Goal: Task Accomplishment & Management: Manage account settings

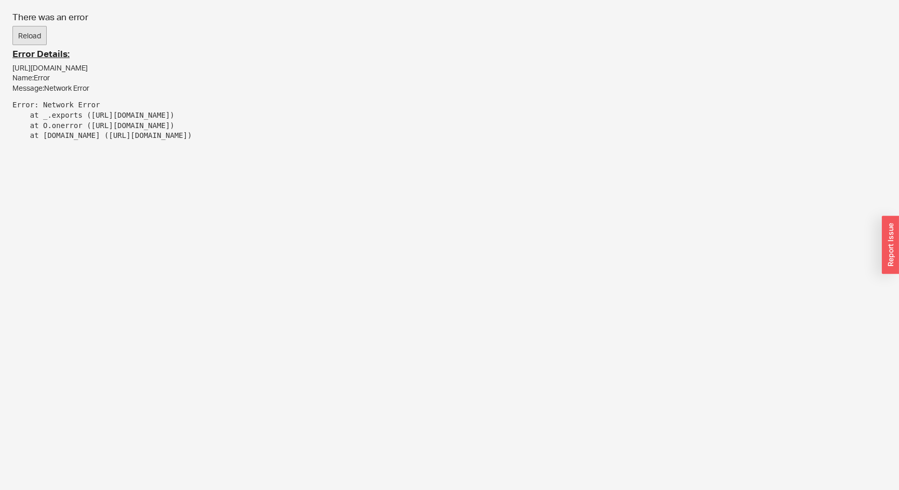
click at [18, 38] on button "Reload" at bounding box center [29, 36] width 34 height 20
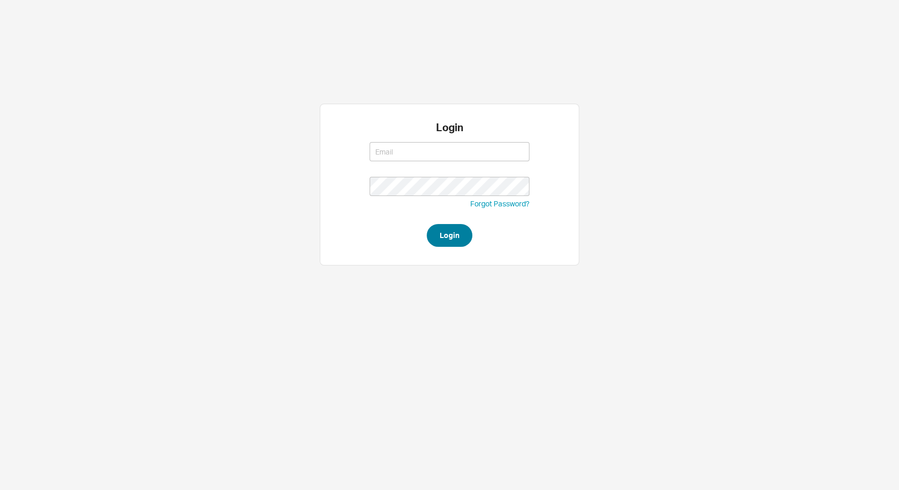
type input "josh@qualitybath.com"
click at [449, 244] on button "Login" at bounding box center [449, 235] width 46 height 23
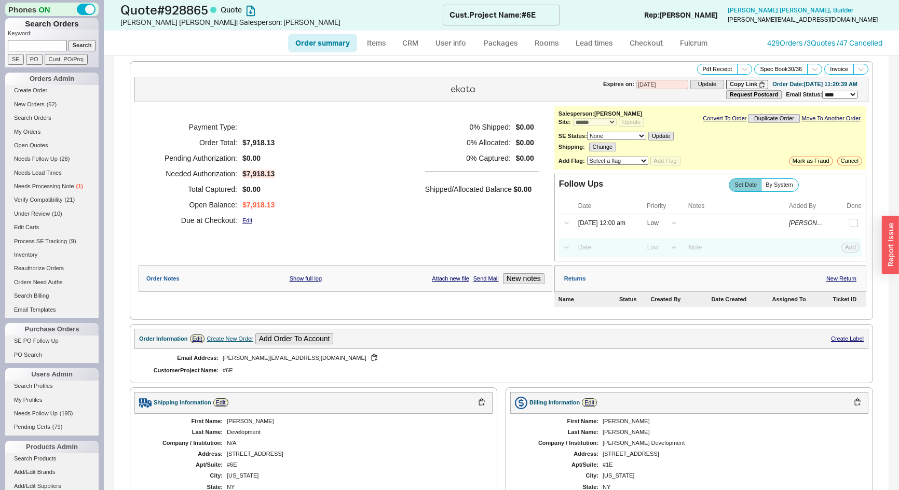
select select "*"
select select "LOW"
select select "3"
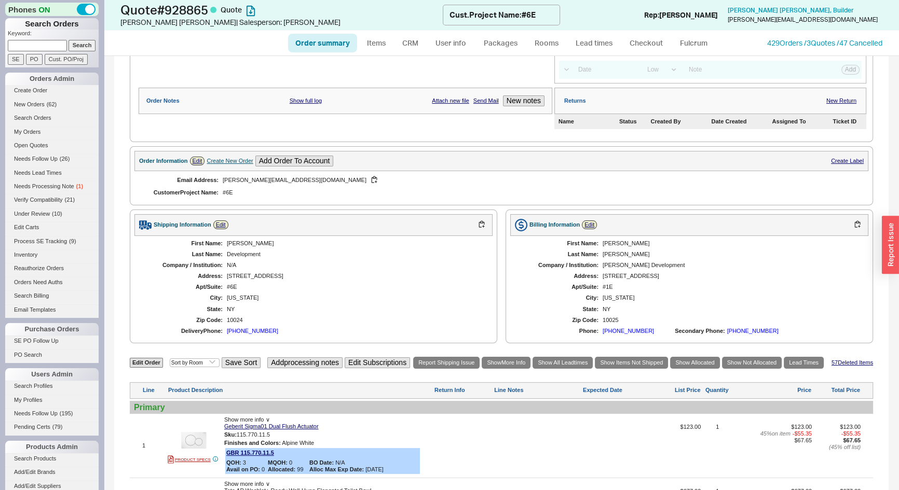
scroll to position [377, 0]
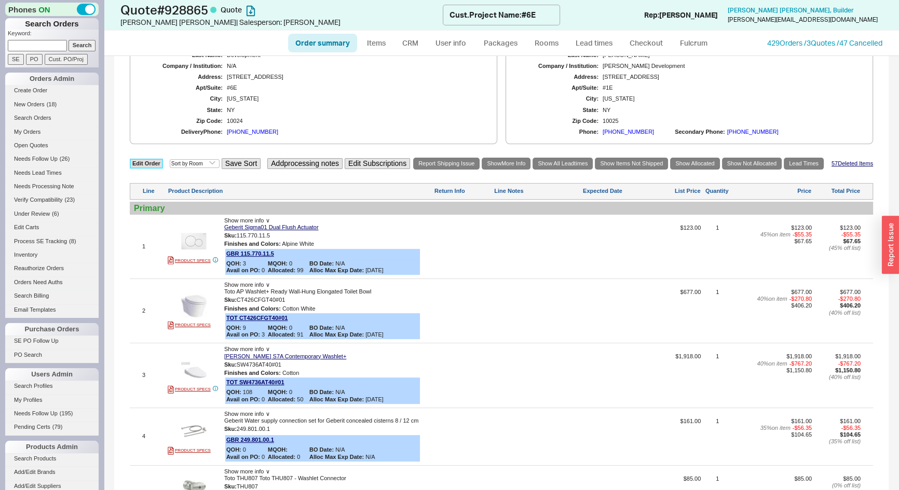
click at [143, 161] on link "Edit Order" at bounding box center [146, 164] width 33 height 10
select select "3"
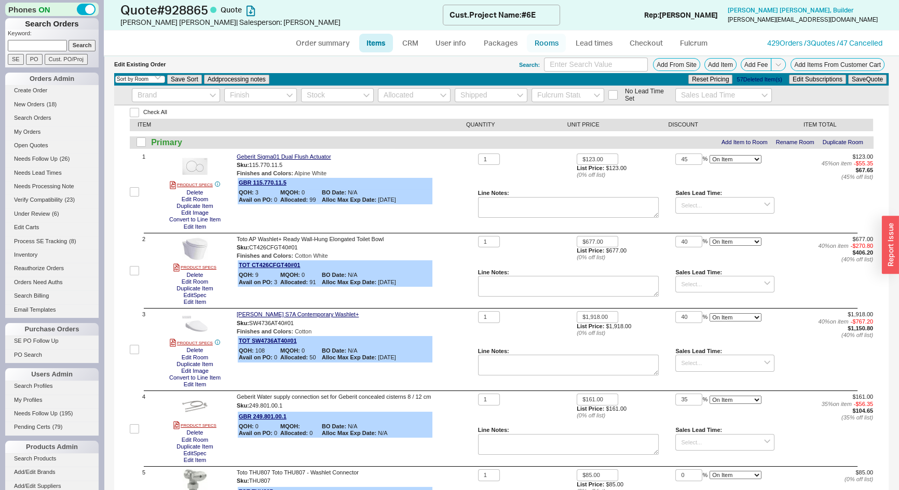
click at [540, 42] on link "Rooms" at bounding box center [546, 43] width 39 height 19
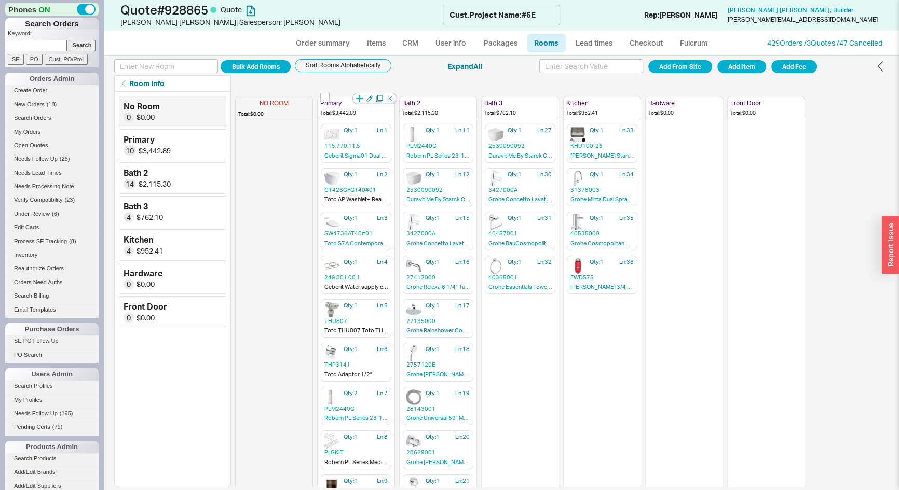
click at [362, 99] on icon "button" at bounding box center [359, 98] width 7 height 7
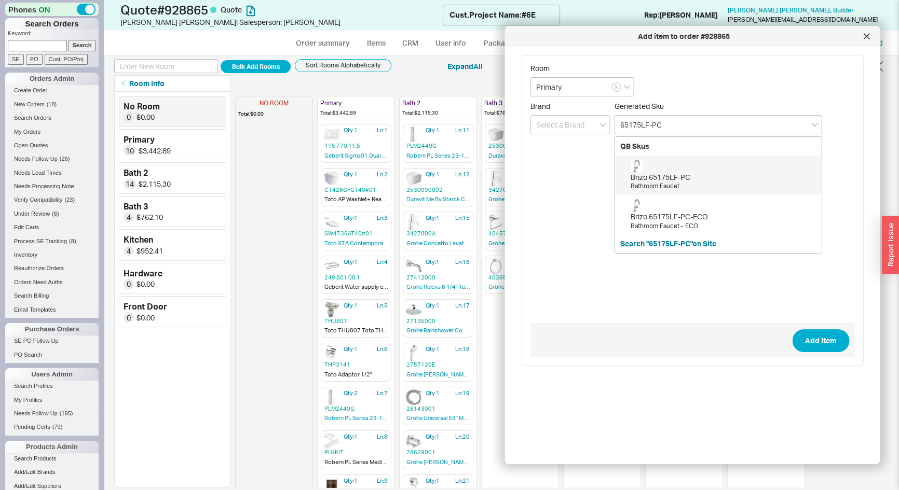
click at [667, 160] on div "Brizo 65175LF-PC Bathroom Faucet" at bounding box center [723, 175] width 186 height 31
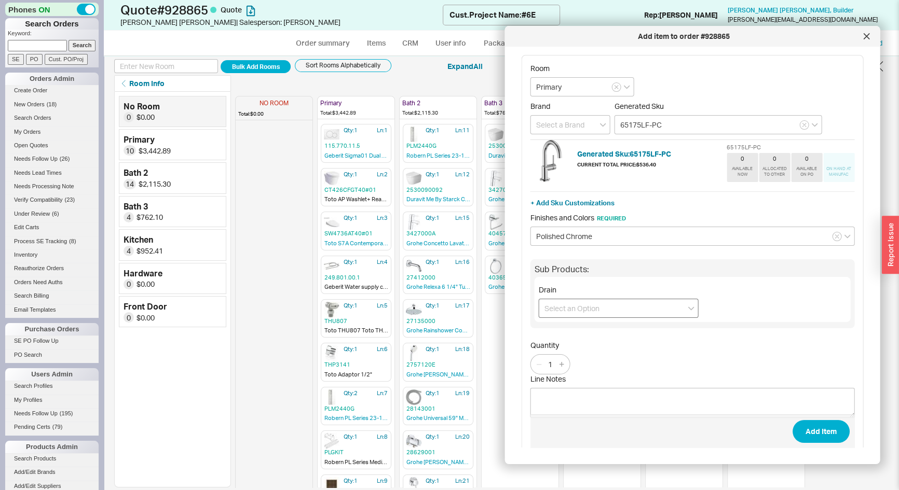
type input "65175LF-PC"
click at [571, 311] on input at bounding box center [619, 308] width 160 height 19
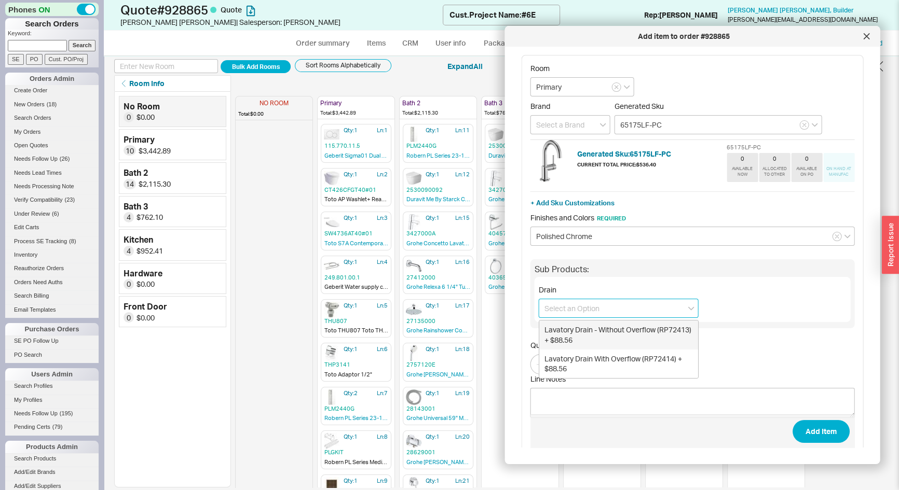
click at [571, 310] on input at bounding box center [619, 308] width 160 height 19
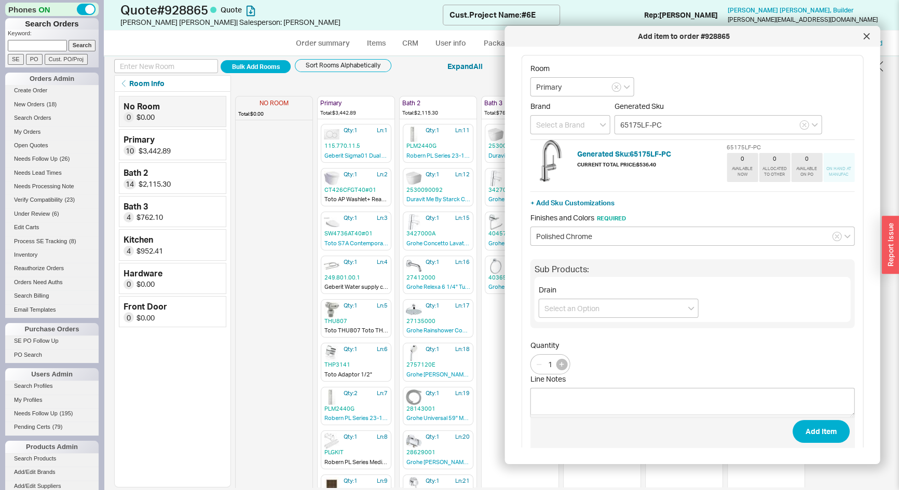
click at [560, 363] on icon "button" at bounding box center [561, 364] width 5 height 5
type input "2"
click at [821, 432] on button "Add Item" at bounding box center [820, 431] width 57 height 23
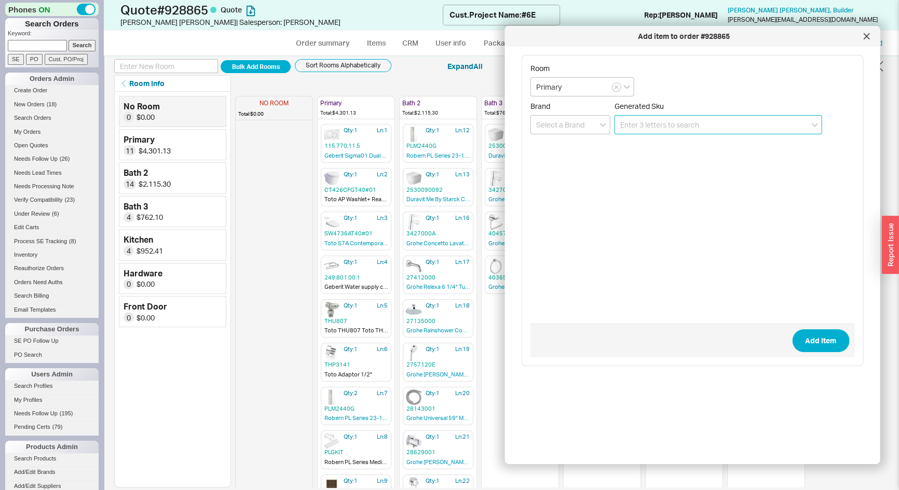
paste input "RP81628BN"
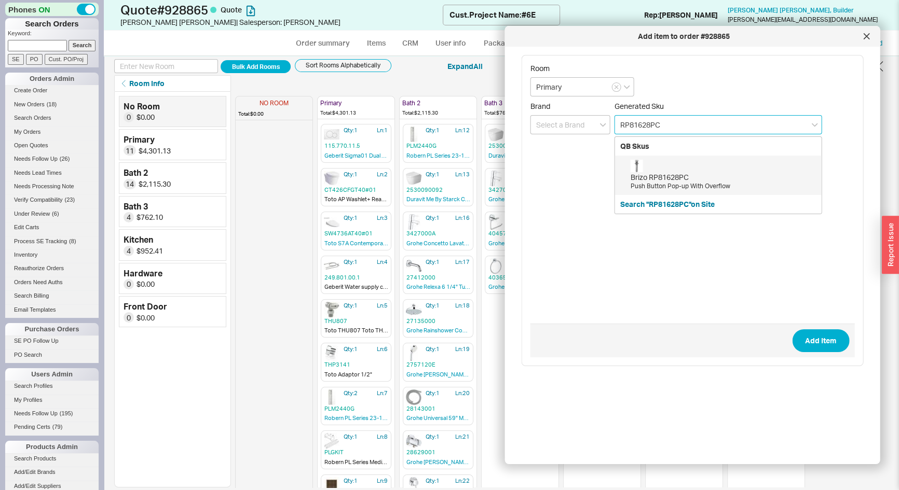
click at [661, 167] on div "Brizo RP81628PC Push Button Pop-up With Overflow" at bounding box center [723, 175] width 186 height 31
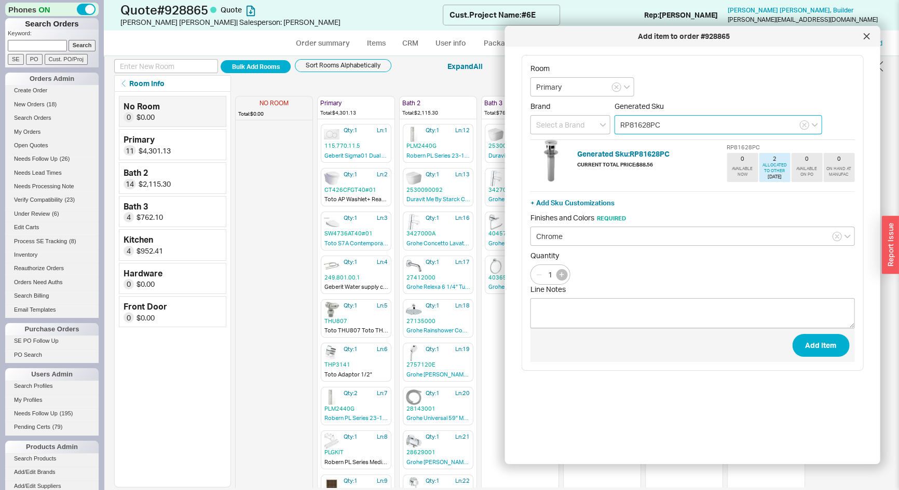
type input "RP81628PC"
click at [566, 275] on button "button" at bounding box center [561, 274] width 11 height 11
type input "2"
click at [815, 343] on button "Add Item" at bounding box center [820, 345] width 57 height 23
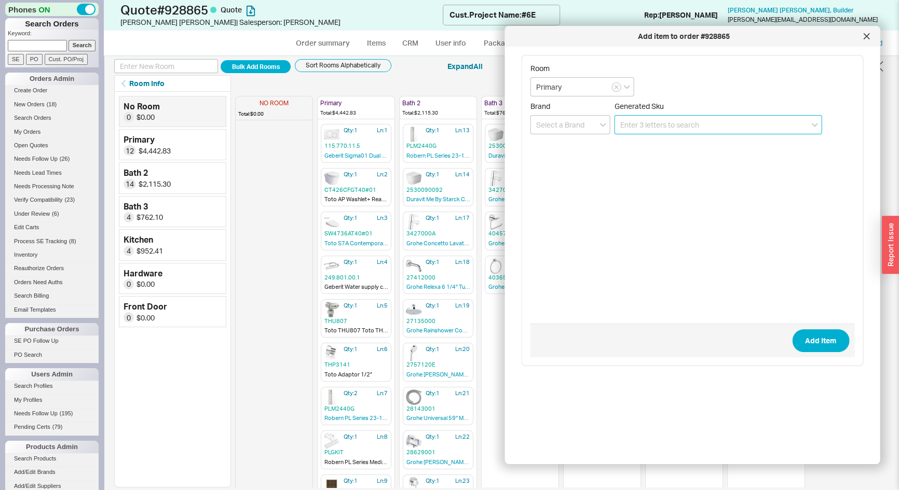
paste input "RP71648BN"
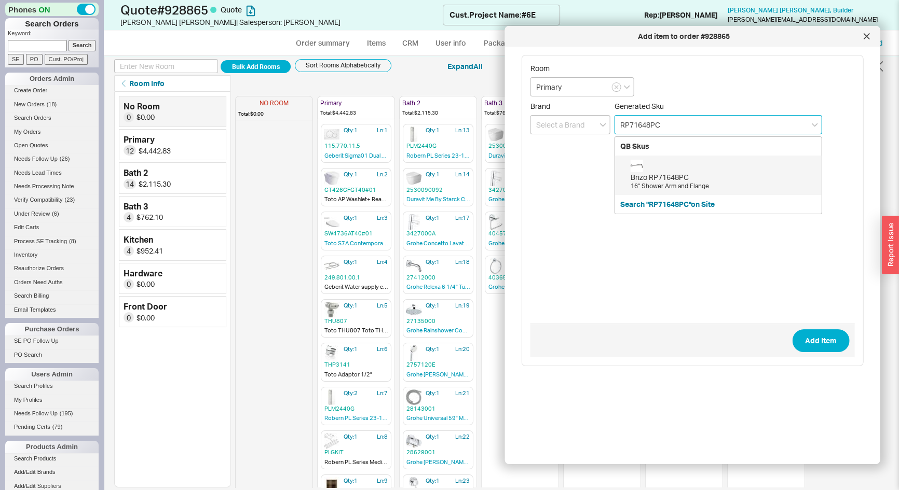
click at [646, 167] on div "Brizo RP71648PC 16" Shower Arm and Flange" at bounding box center [723, 175] width 186 height 31
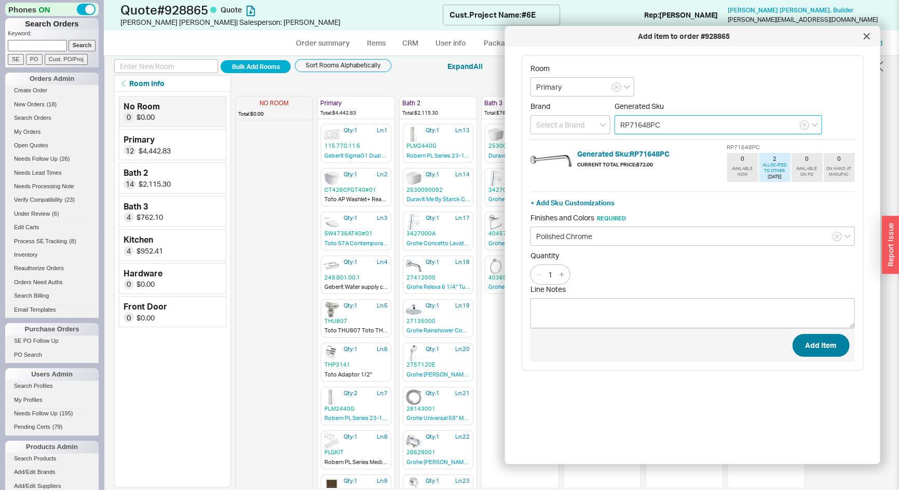
type input "RP71648PC"
click at [812, 345] on button "Add Item" at bounding box center [820, 345] width 57 height 23
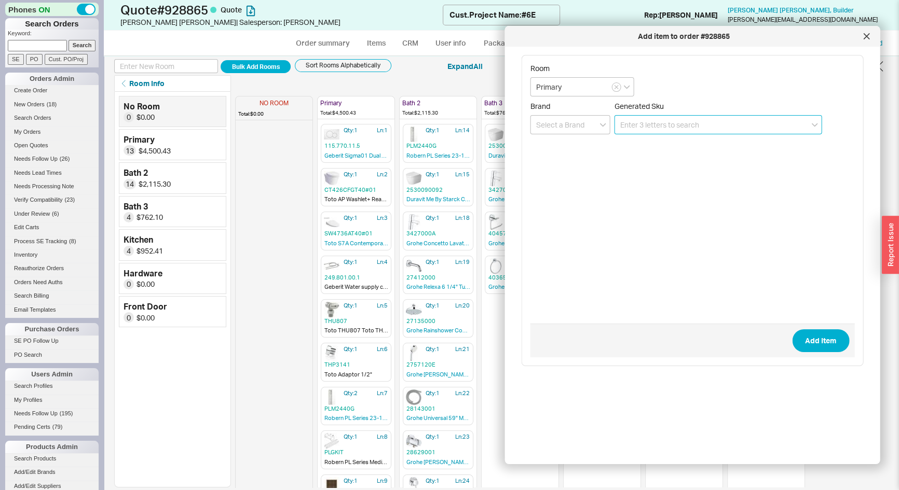
paste input "81375-BN-2.5"
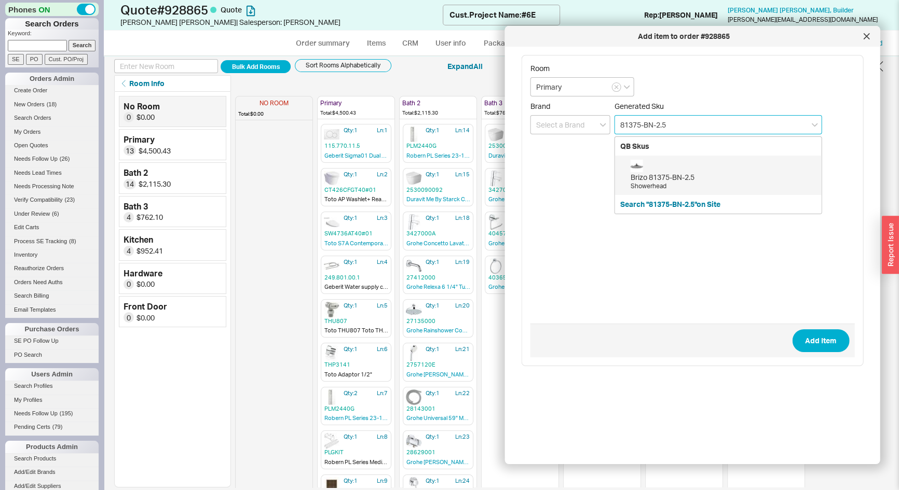
click at [654, 121] on input "81375-BN-2.5" at bounding box center [718, 124] width 208 height 19
click at [695, 172] on div "Brizo 81375-PC-2.5" at bounding box center [723, 177] width 186 height 10
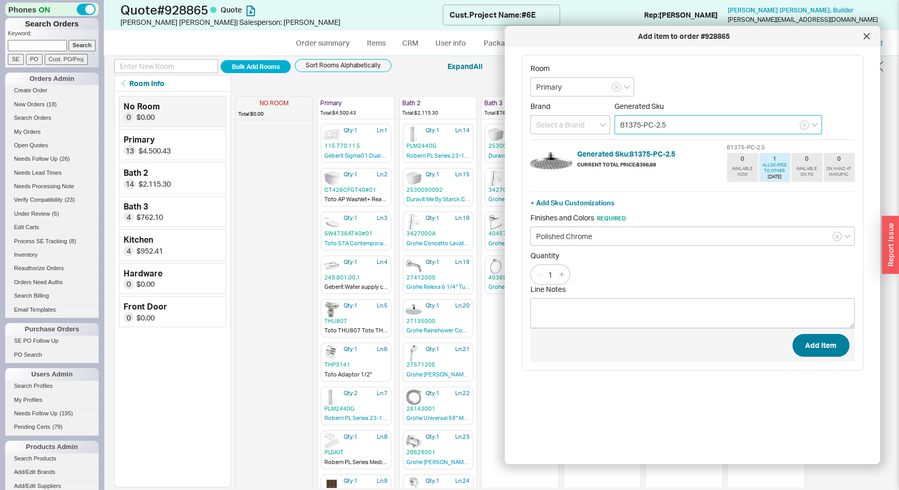
type input "81375-PC-2.5"
click at [820, 351] on button "Add Item" at bounding box center [820, 345] width 57 height 23
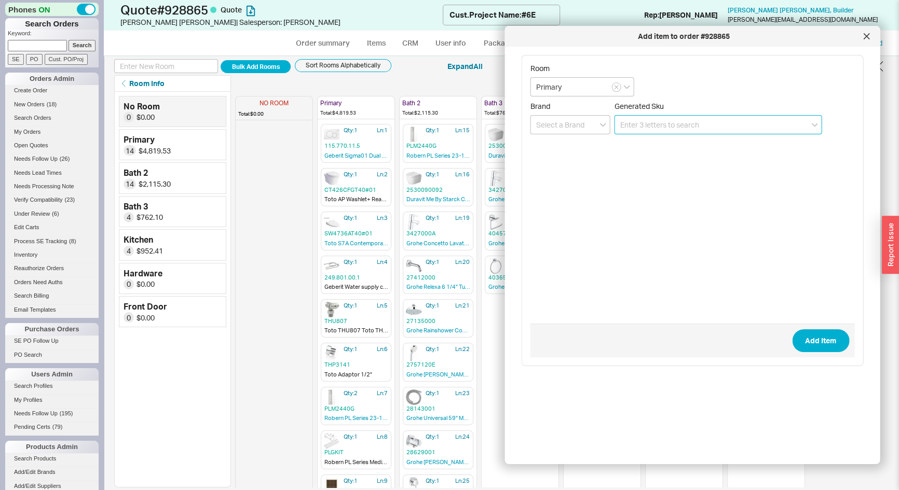
paste input "88875-BN"
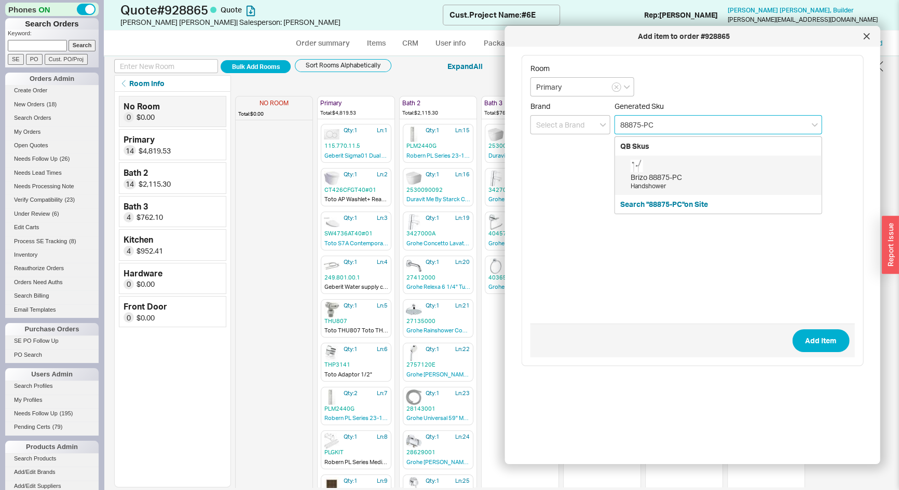
click at [652, 175] on div "Brizo 88875-PC" at bounding box center [723, 177] width 186 height 10
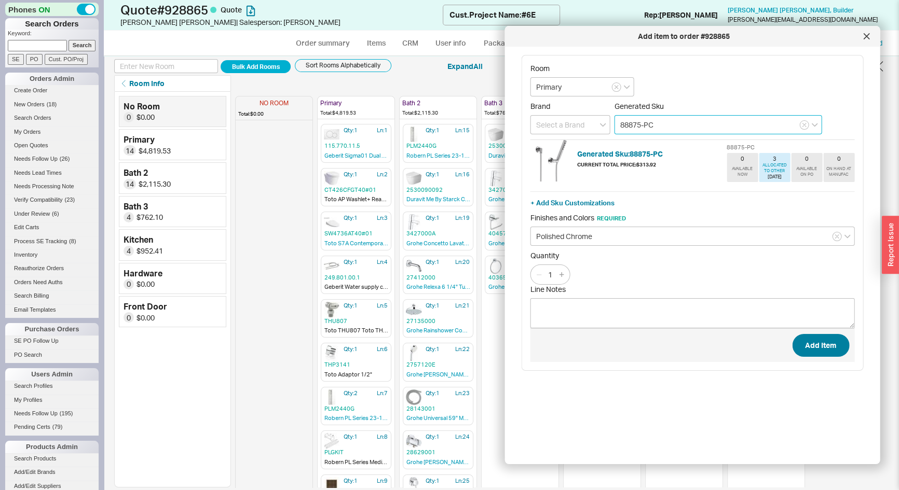
type input "88875-PC"
click at [823, 351] on button "Add Item" at bounding box center [820, 345] width 57 height 23
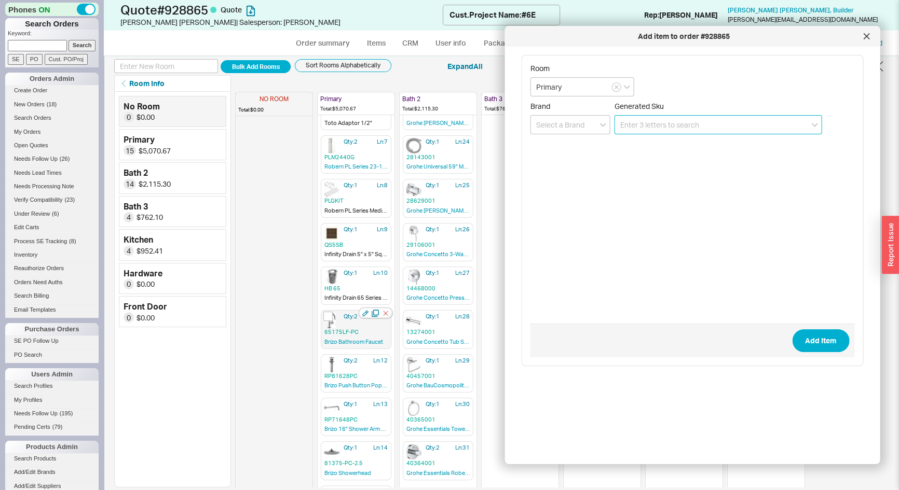
scroll to position [290, 0]
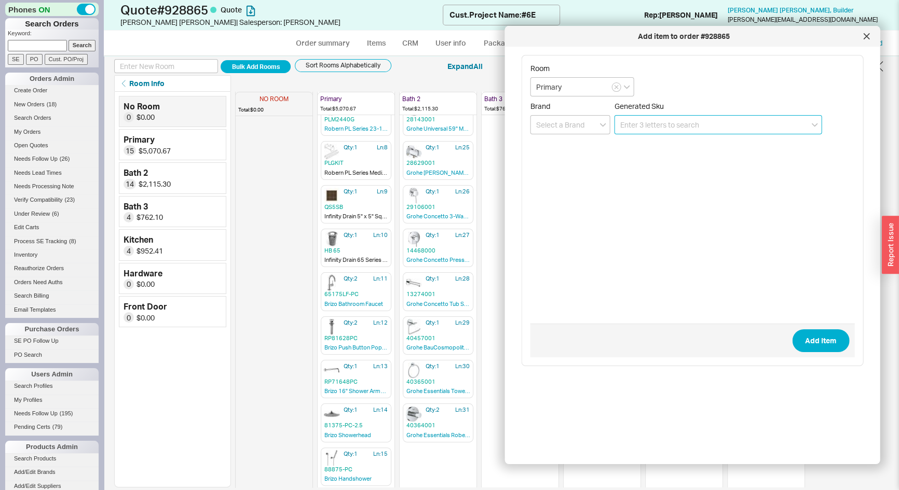
paste input "T66675-BN"
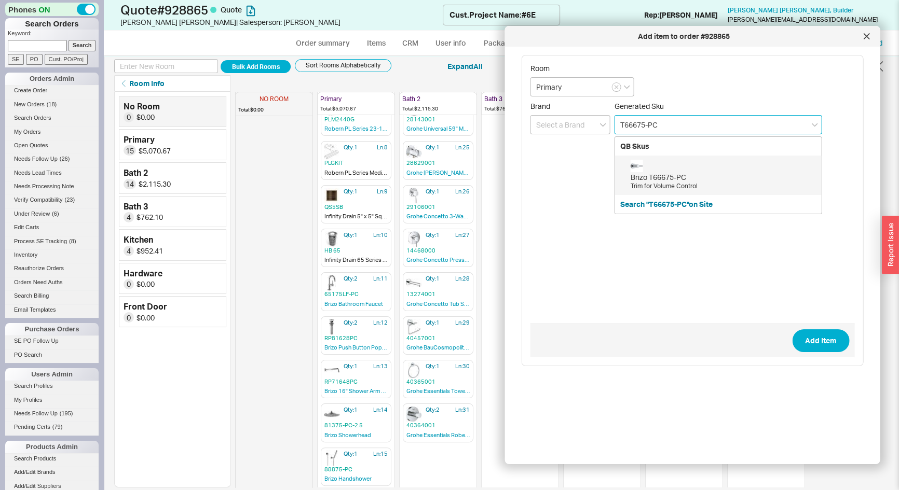
click at [687, 171] on div "Brizo T66675-PC Trim for Volume Control" at bounding box center [723, 175] width 186 height 31
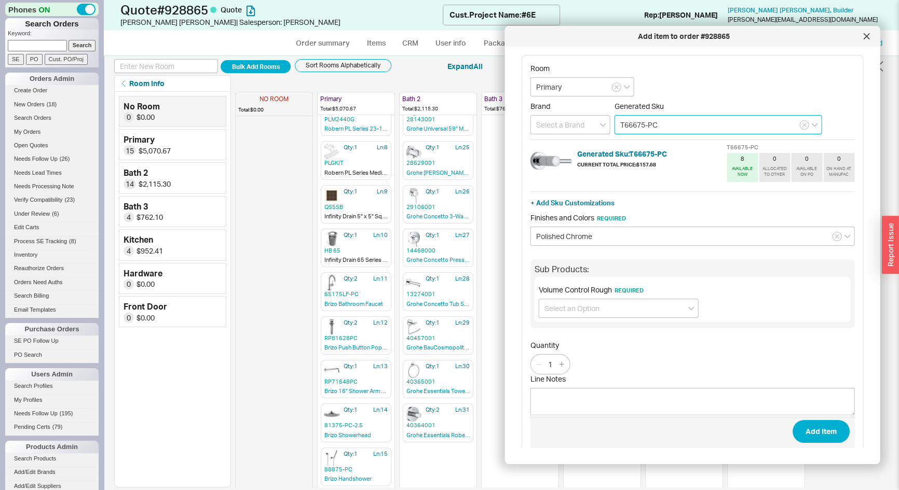
type input "T66675-PC"
click at [590, 322] on div "Sub Products: Volume Control Rough Required" at bounding box center [692, 293] width 324 height 69
click at [586, 310] on input at bounding box center [619, 308] width 160 height 19
click at [584, 348] on div "No Volume Control Rough required" at bounding box center [618, 348] width 159 height 19
type input "No Volume Control Rough required"
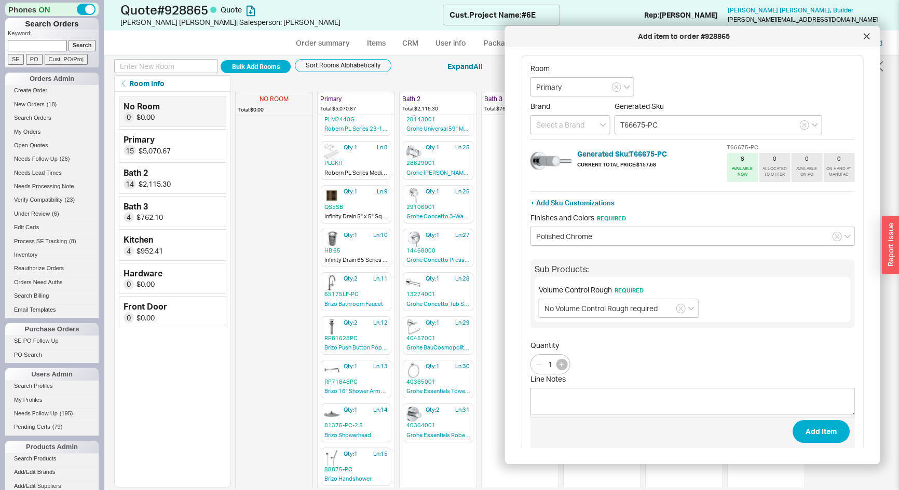
click at [566, 361] on button "button" at bounding box center [561, 364] width 11 height 11
type input "2"
click at [826, 425] on button "Add Item" at bounding box center [820, 431] width 57 height 23
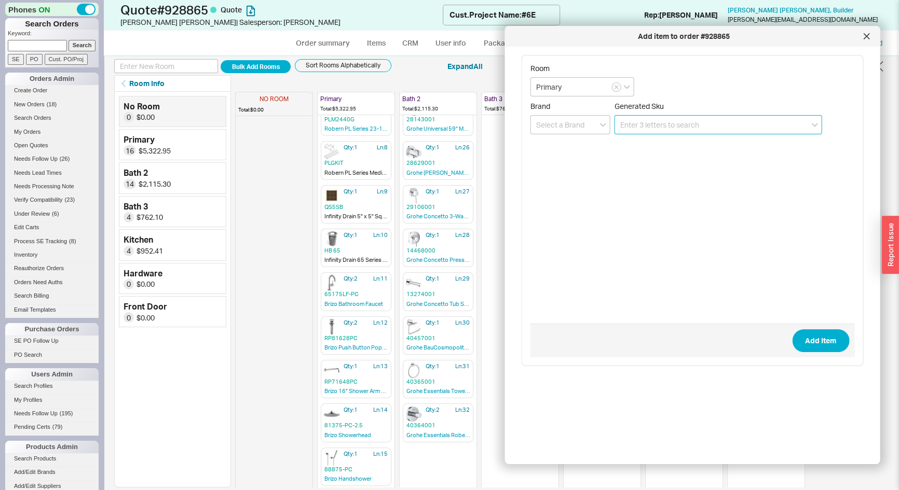
paste input "T66T075-BNLHP"
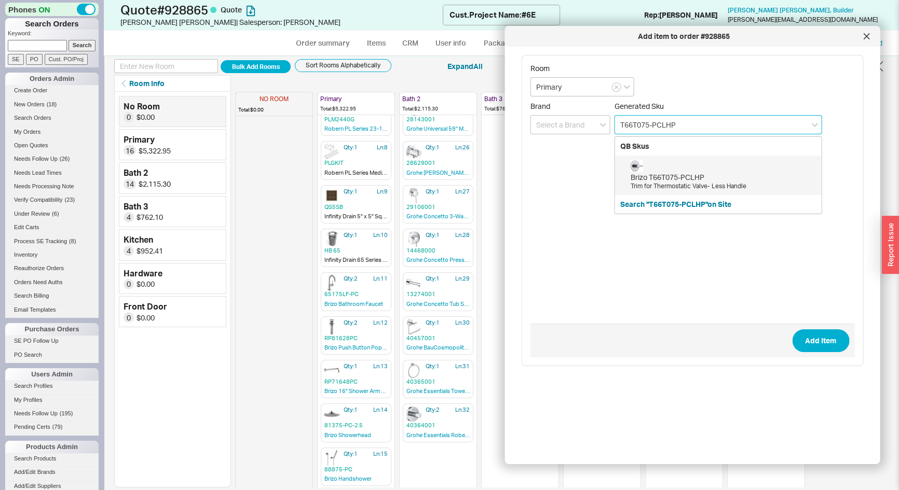
click at [653, 173] on div "Brizo T66T075-PCLHP" at bounding box center [723, 177] width 186 height 10
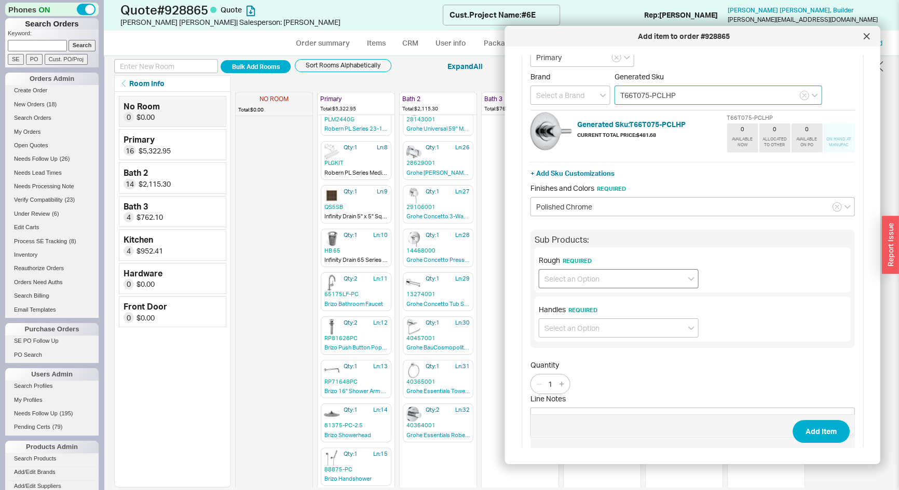
scroll to position [61, 0]
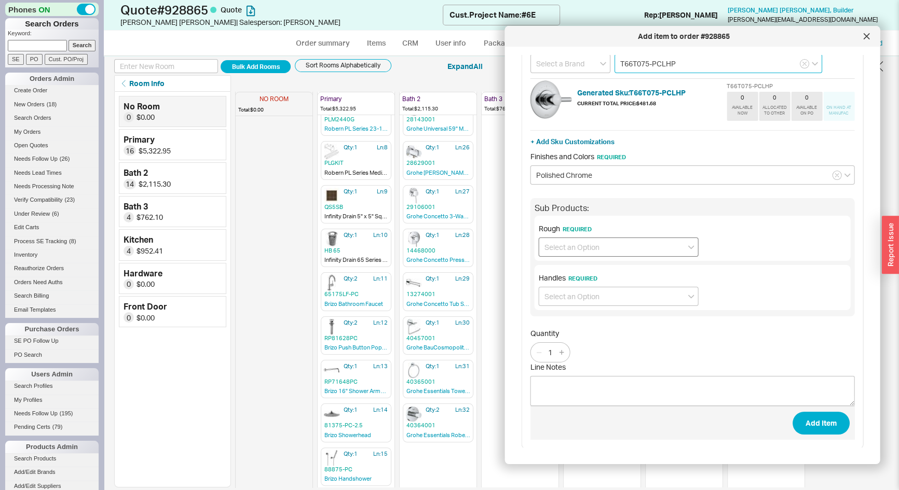
type input "T66T075-PCLHP"
click at [586, 244] on input at bounding box center [619, 247] width 160 height 19
click at [591, 297] on div "No Rough required" at bounding box center [618, 297] width 159 height 19
type input "No Rough required"
click at [595, 299] on input at bounding box center [619, 296] width 160 height 19
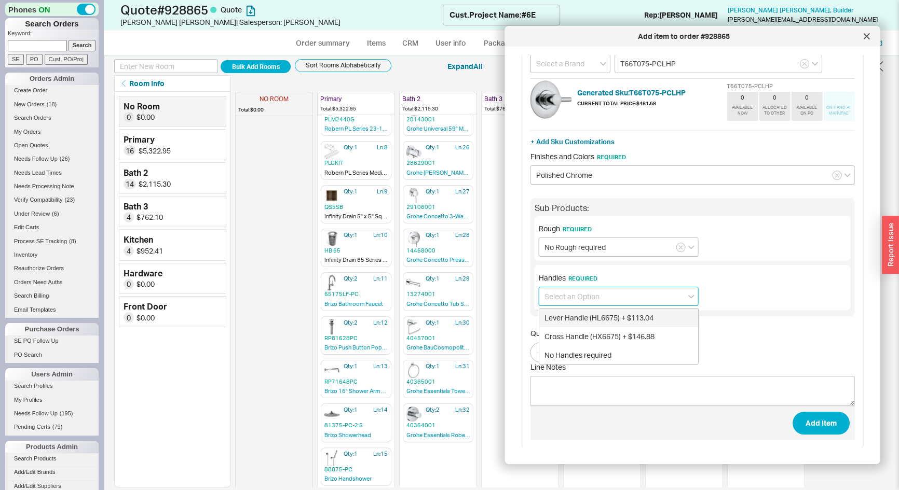
click at [593, 314] on div "Lever Handle (HL6675) + $113.04" at bounding box center [618, 318] width 159 height 19
type input "Lever Handle (HL6675) + $113.04"
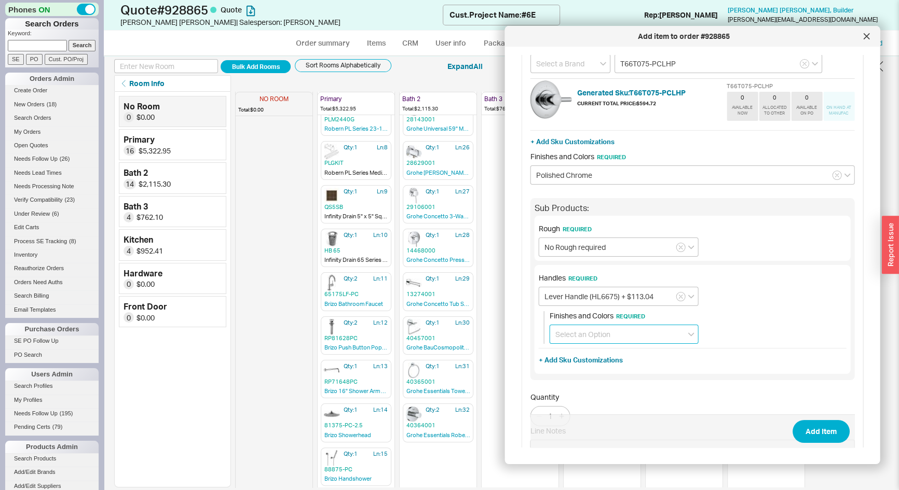
click at [592, 337] on input at bounding box center [623, 334] width 149 height 19
click at [589, 359] on div "Polished Chrome" at bounding box center [624, 356] width 148 height 19
type input "Polished Chrome"
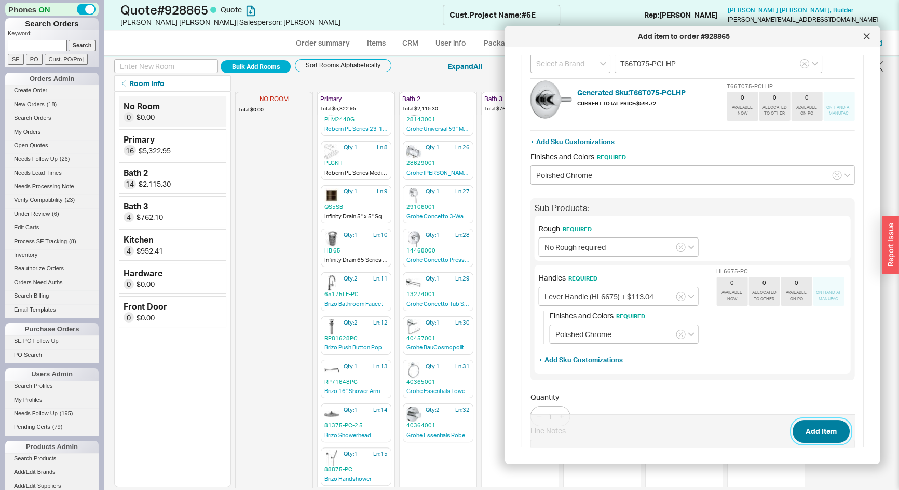
click at [829, 431] on button "Add Item" at bounding box center [820, 431] width 57 height 23
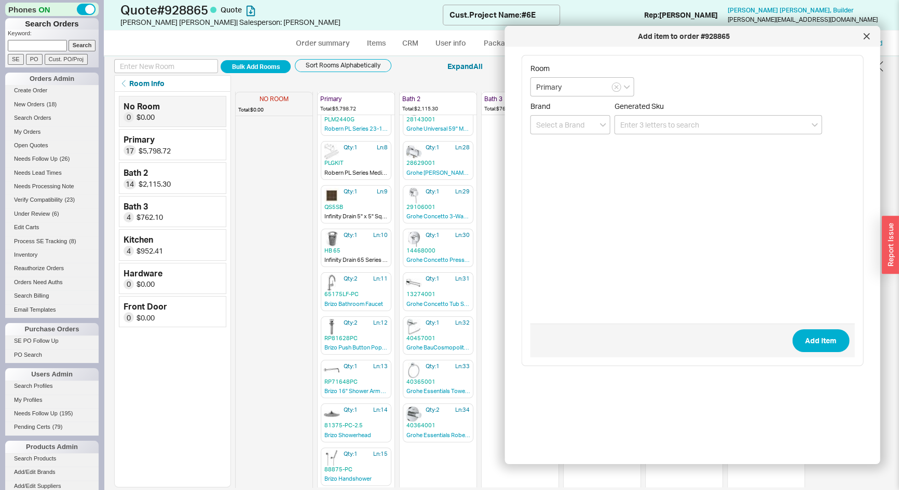
drag, startPoint x: 866, startPoint y: 35, endPoint x: 527, endPoint y: 134, distance: 354.0
click at [866, 35] on icon at bounding box center [866, 36] width 6 height 6
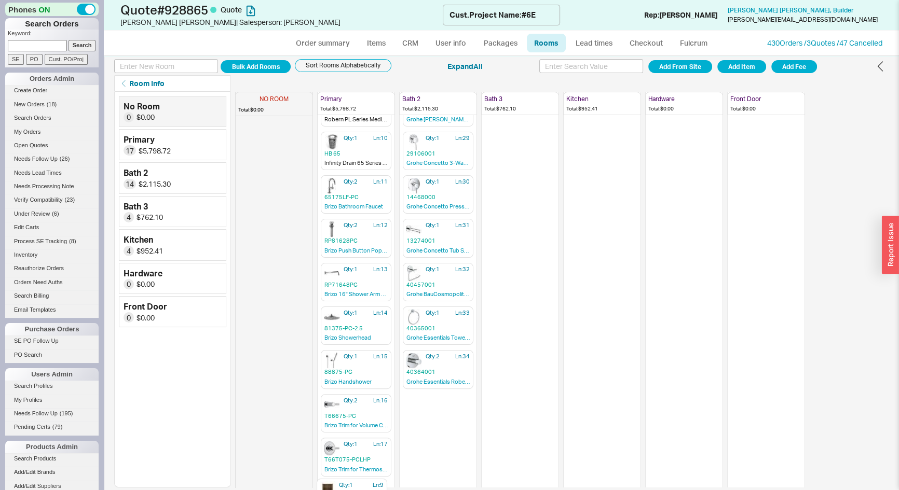
scroll to position [377, 0]
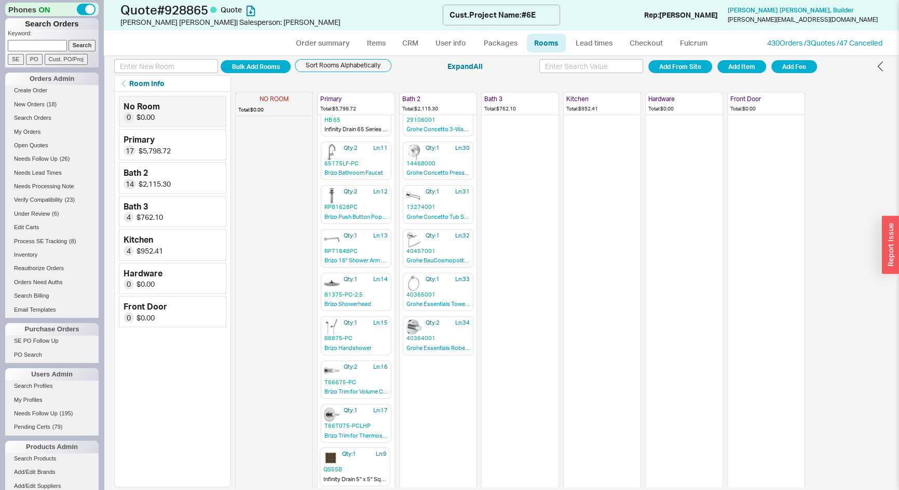
drag, startPoint x: 357, startPoint y: 305, endPoint x: 359, endPoint y: 475, distance: 169.7
click at [359, 477] on div "NO ROOM Total: $0.00 Primary Total: $5,798.72 Qty: 1 Ln: 1 115.770.11.5 Geberit…" at bounding box center [561, 290] width 653 height 396
drag, startPoint x: 347, startPoint y: 251, endPoint x: 349, endPoint y: 471, distance: 220.0
click at [349, 474] on div "NO ROOM Total: $0.00 Primary Total: $5,798.72 Qty: 1 Ln: 1 115.770.11.5 Geberit…" at bounding box center [561, 290] width 653 height 396
click at [375, 39] on link "Items" at bounding box center [376, 43] width 34 height 19
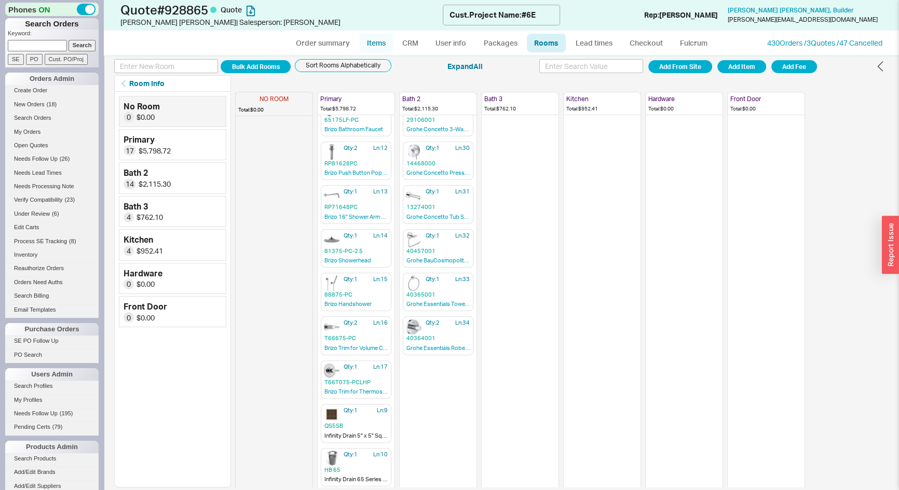
select select "3"
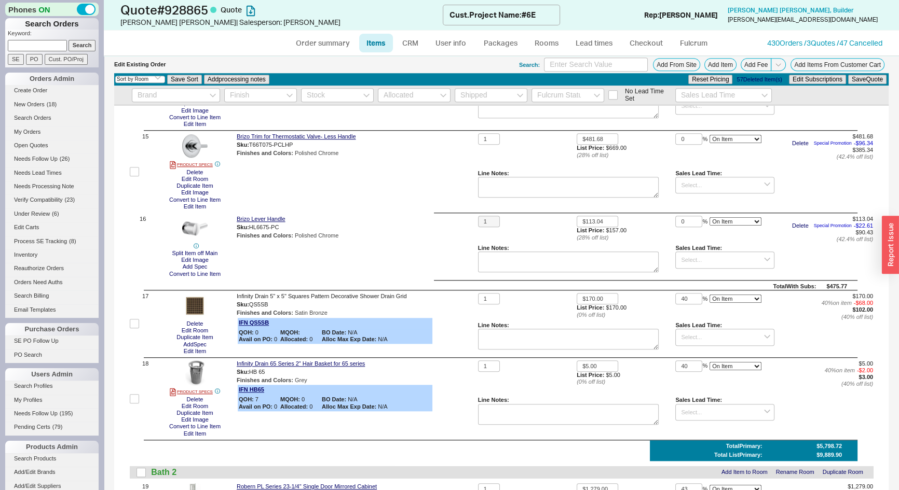
scroll to position [1132, 0]
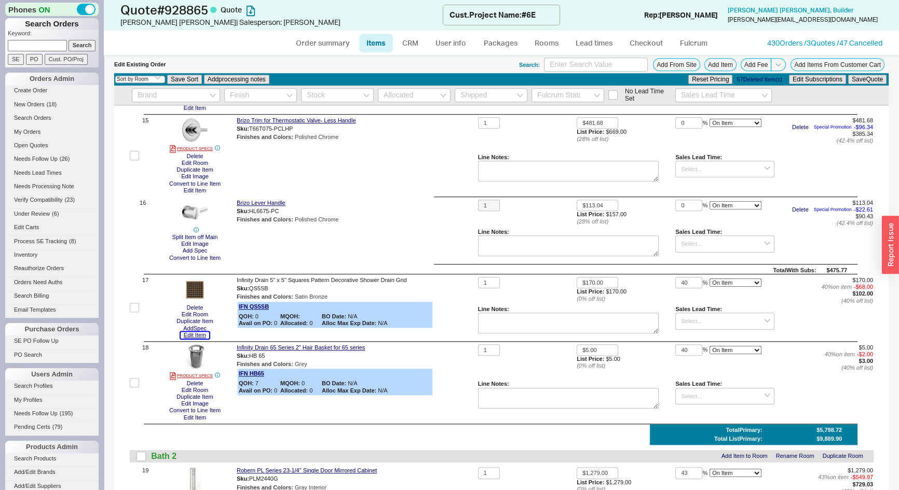
click at [201, 338] on button "Edit Item" at bounding box center [195, 335] width 29 height 7
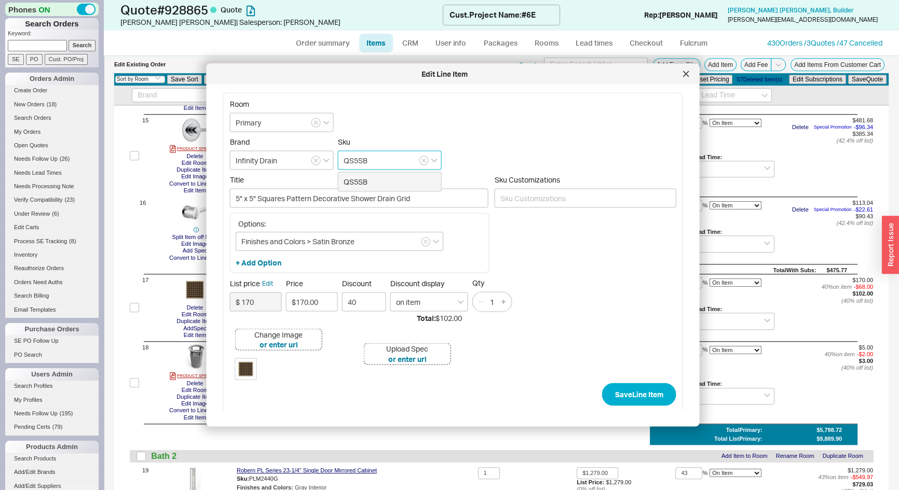
click at [375, 156] on input "QS5SB" at bounding box center [390, 160] width 104 height 19
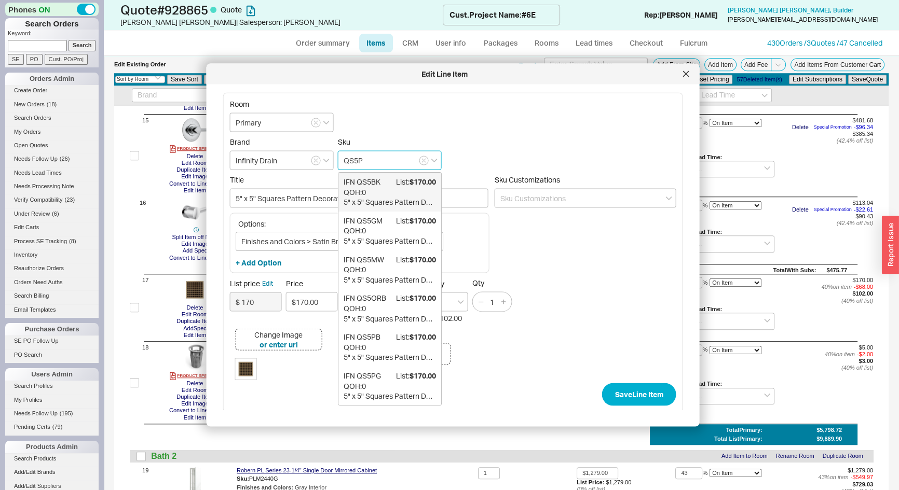
type input "QS5PS"
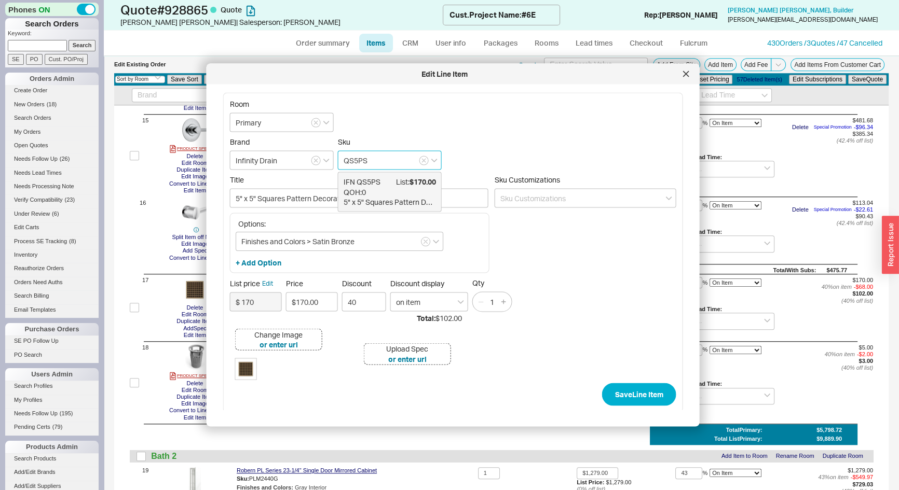
click at [379, 182] on div "IFN QS5PS List: $170.00" at bounding box center [389, 182] width 92 height 10
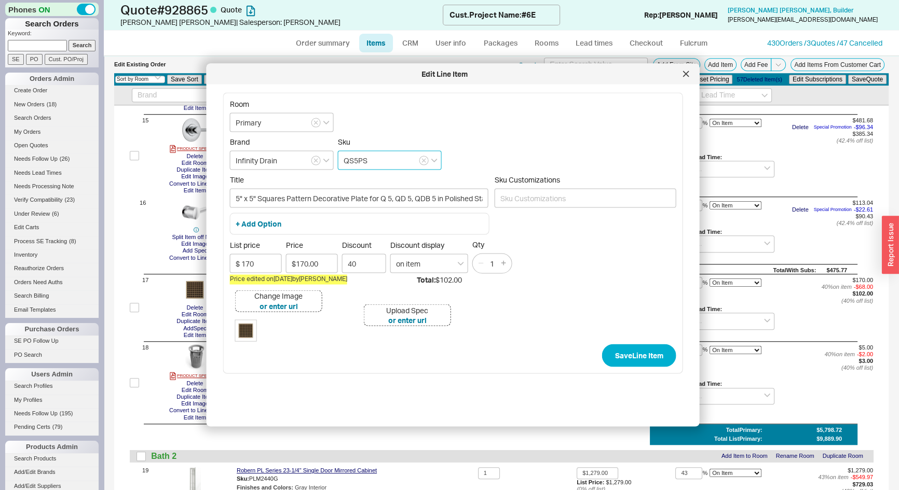
type input "QD Squares Pattern 5" x 5" Decorative Center Drain Plate"
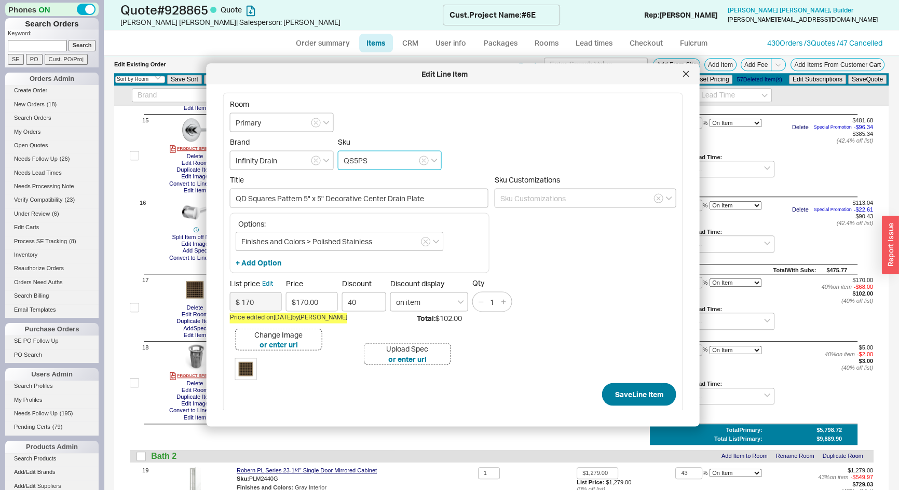
type input "QS5PS"
click at [624, 394] on button "Save Line Item" at bounding box center [639, 394] width 74 height 23
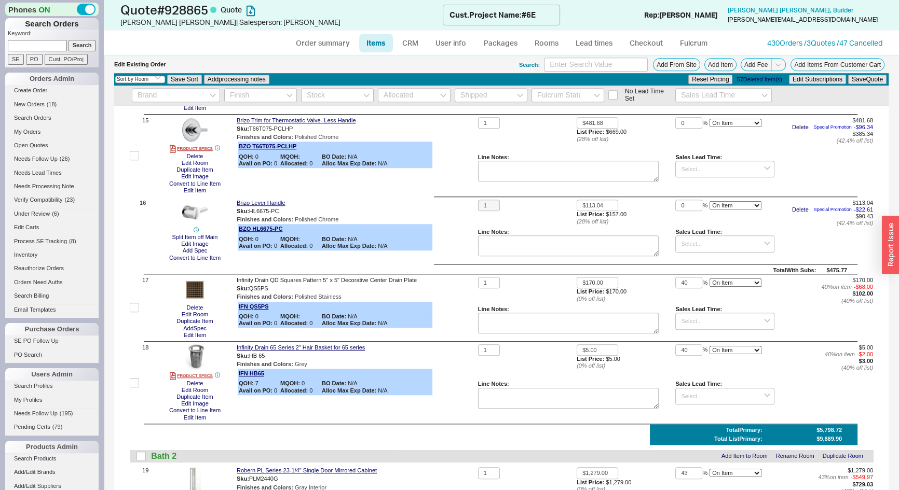
click at [276, 291] on button "button" at bounding box center [276, 289] width 12 height 10
click at [199, 335] on button "Edit Item" at bounding box center [195, 335] width 29 height 7
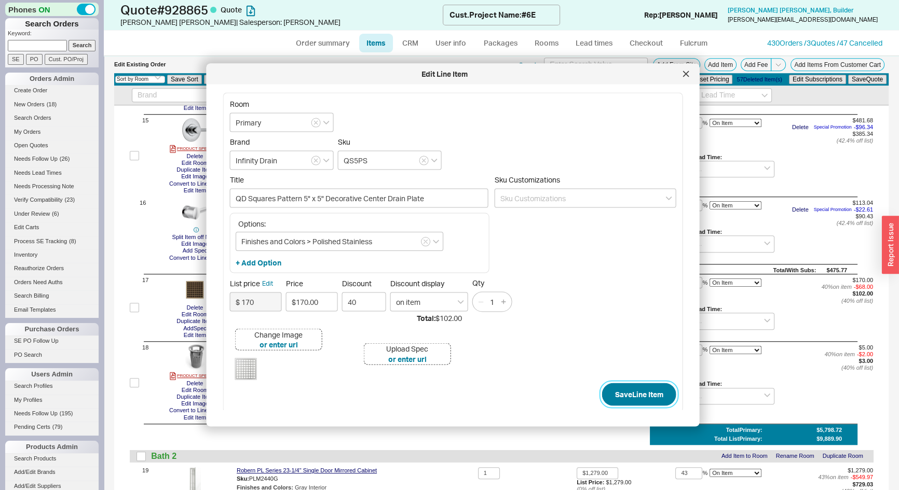
click at [639, 399] on button "Save Line Item" at bounding box center [639, 394] width 74 height 23
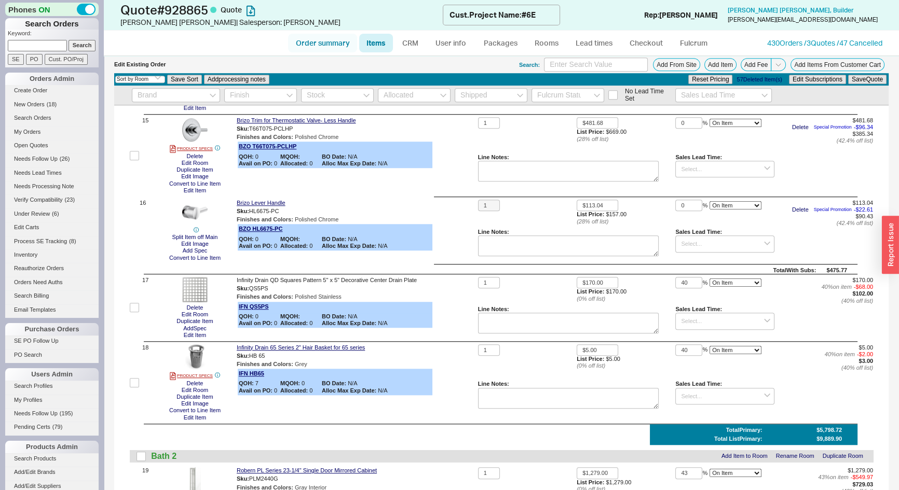
click at [313, 43] on link "Order summary" at bounding box center [322, 43] width 69 height 19
select select "*"
select select "LOW"
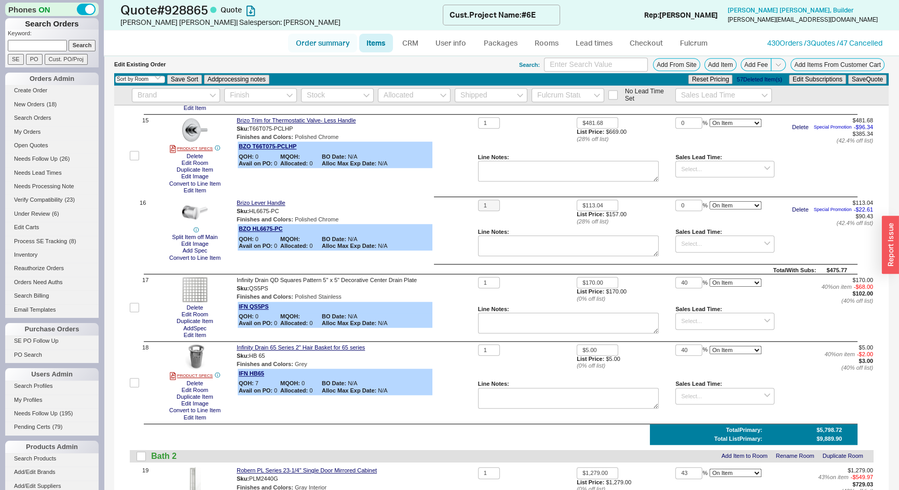
select select "3"
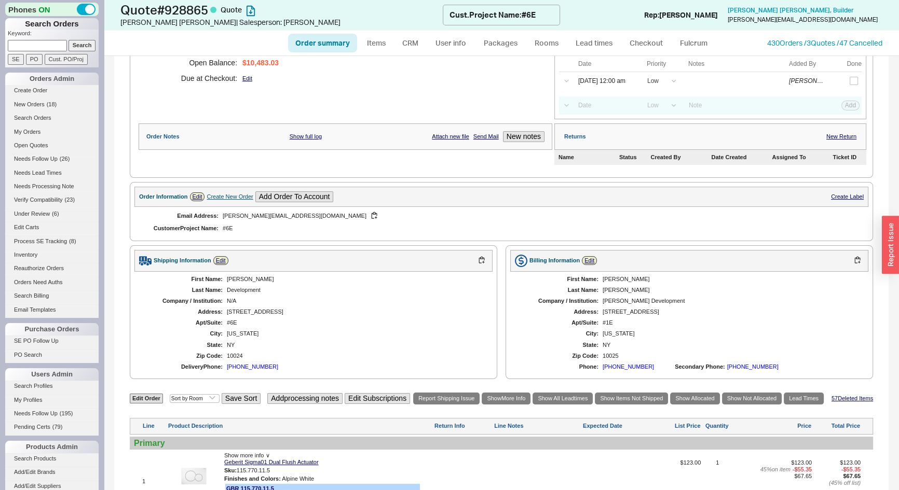
scroll to position [519, 0]
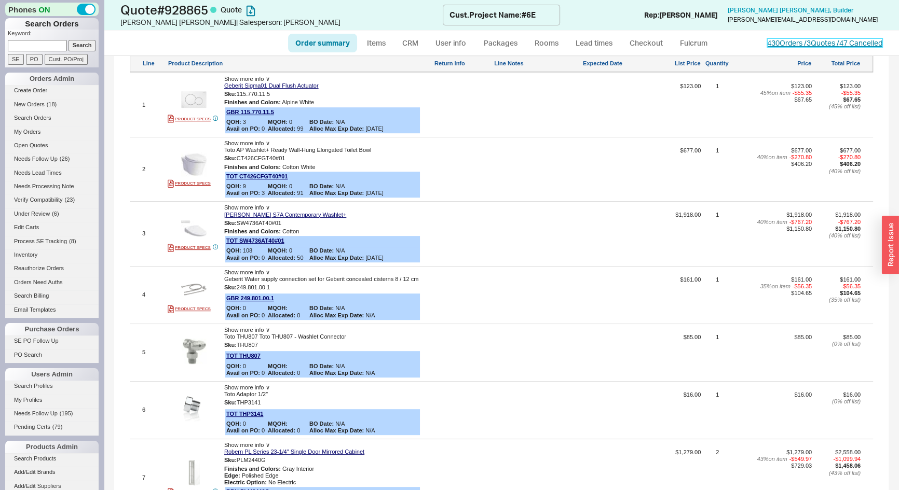
click at [811, 44] on link "430 Orders / 3 Quotes / 47 Cancelled" at bounding box center [824, 42] width 115 height 9
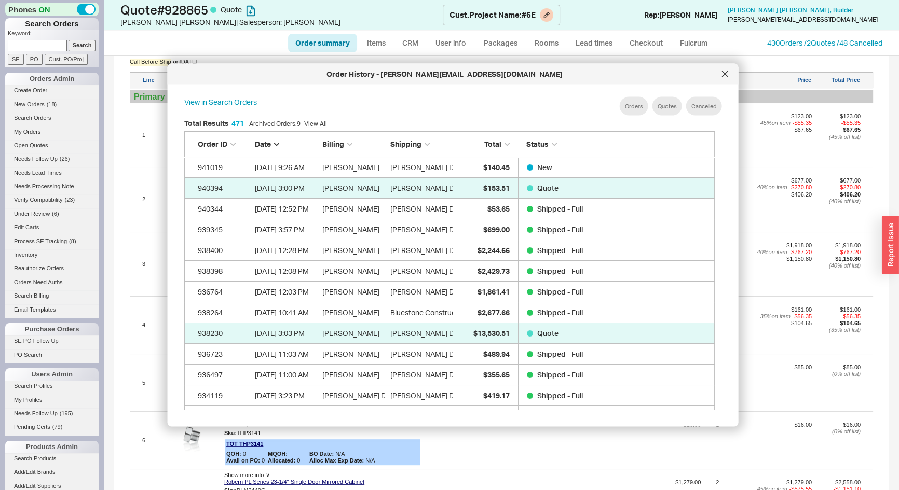
scroll to position [549, 0]
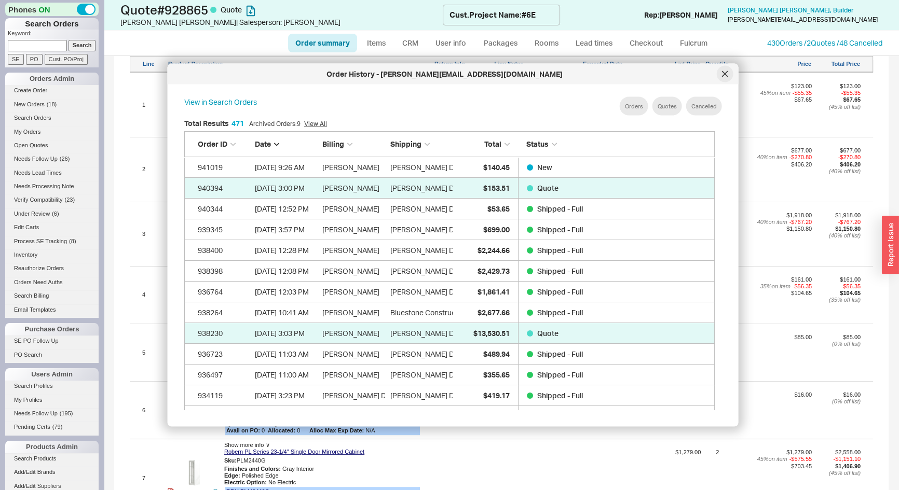
click at [725, 75] on icon at bounding box center [725, 74] width 6 height 6
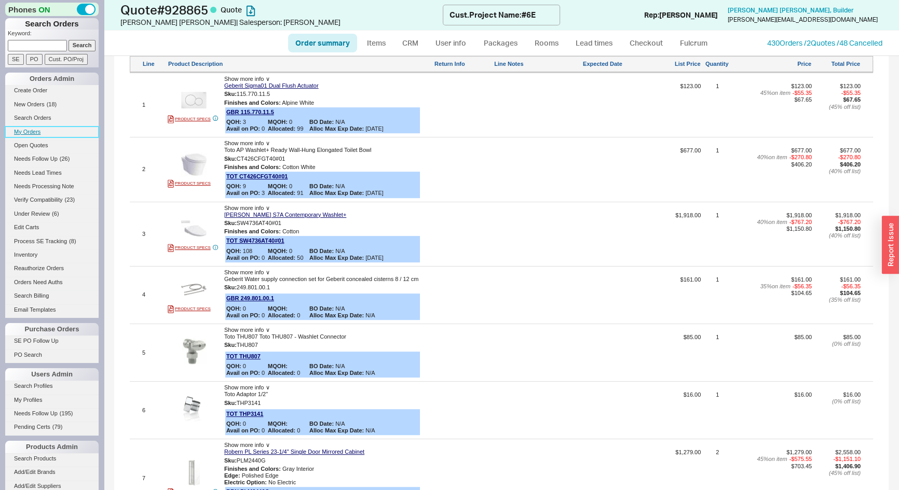
click at [29, 131] on link "My Orders" at bounding box center [51, 132] width 93 height 11
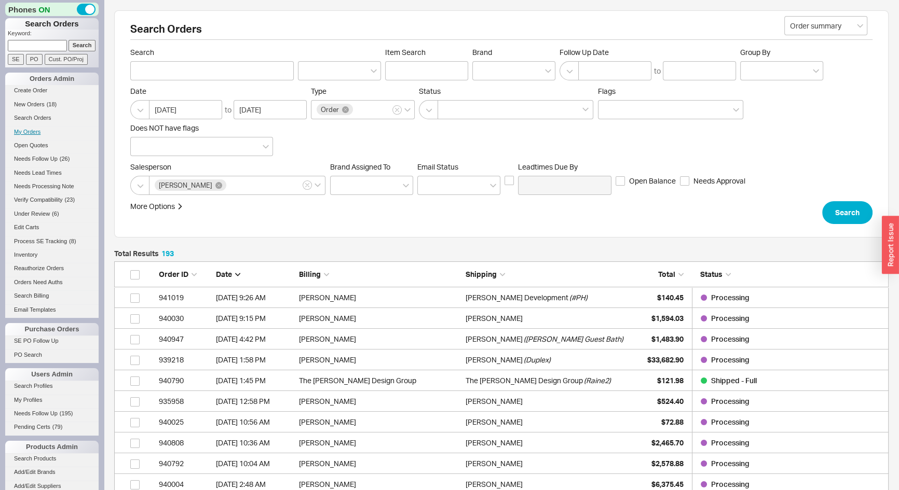
scroll to position [4024, 767]
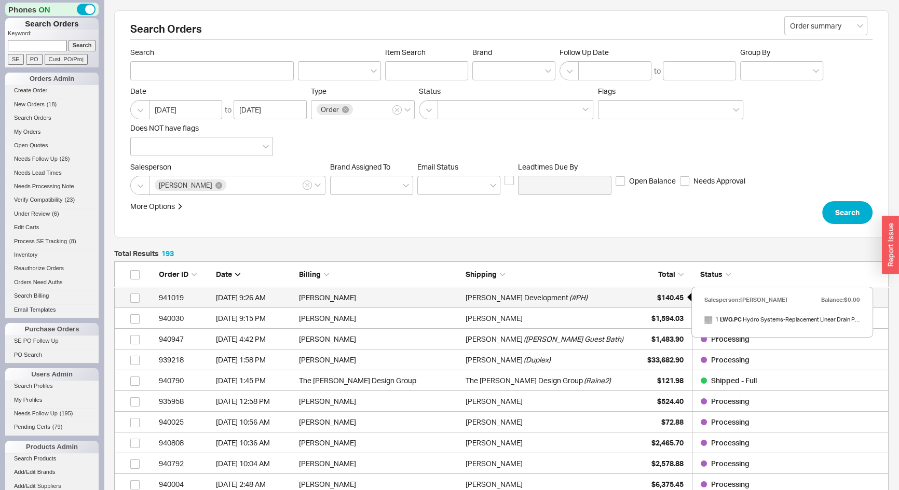
click at [657, 295] on span "$140.45" at bounding box center [670, 297] width 26 height 9
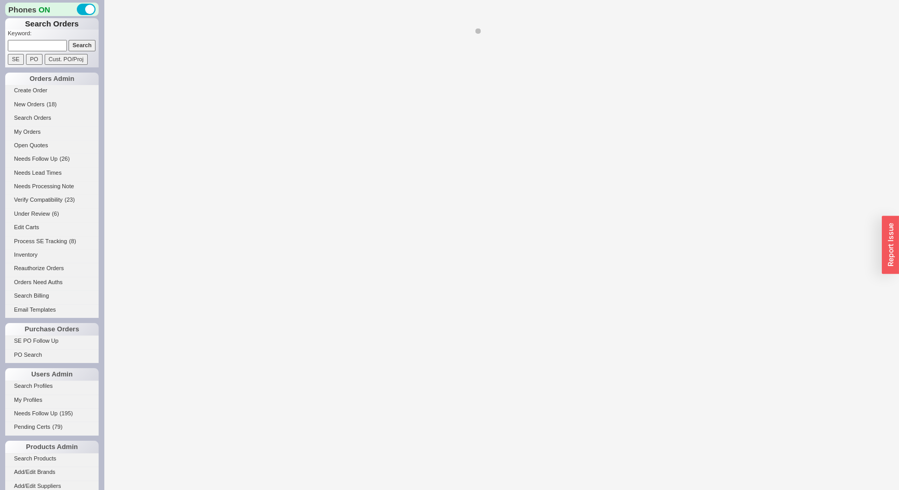
select select "*"
select select "LOW"
select select "3"
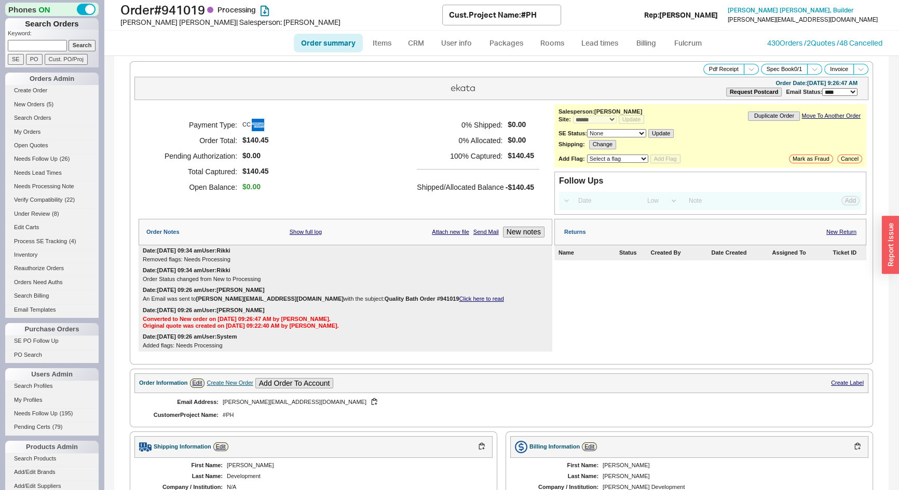
paste input "cowellhousehold@gmail.com"
type input "cowellhousehold@gmail.com"
click at [80, 45] on input "Search" at bounding box center [81, 45] width 27 height 11
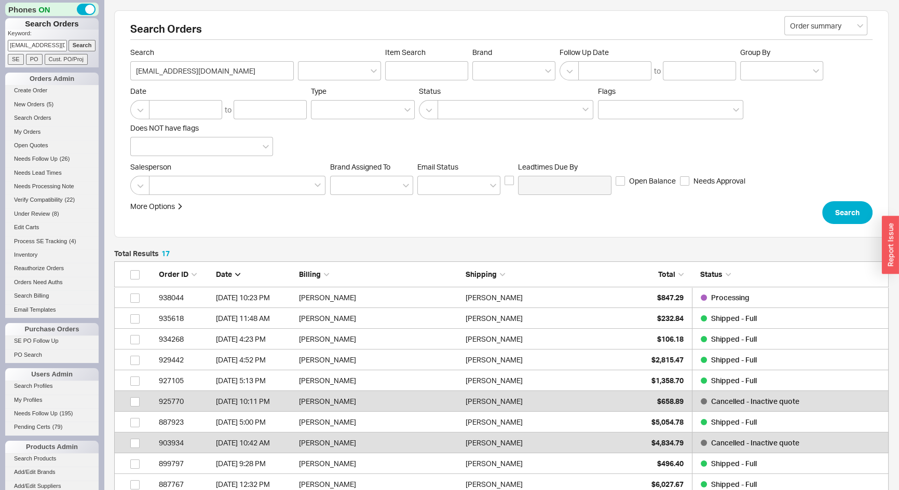
scroll to position [188, 0]
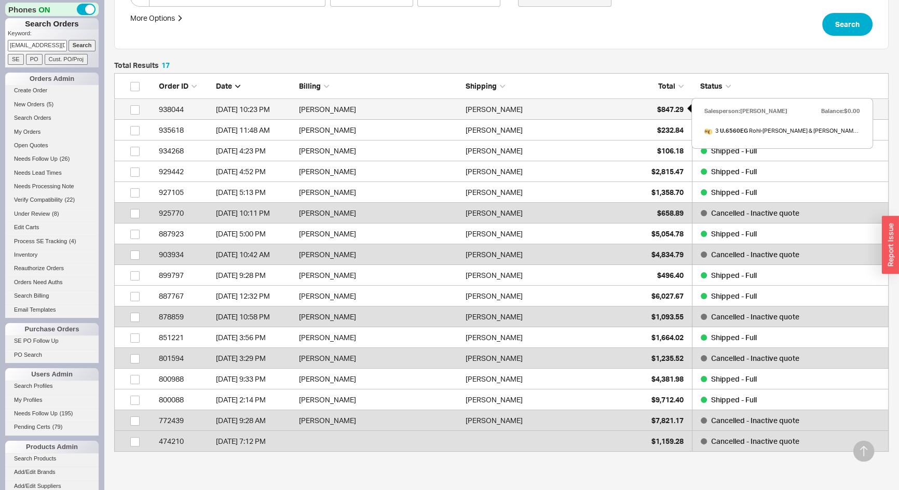
click at [633, 105] on div "$847.29" at bounding box center [657, 109] width 52 height 21
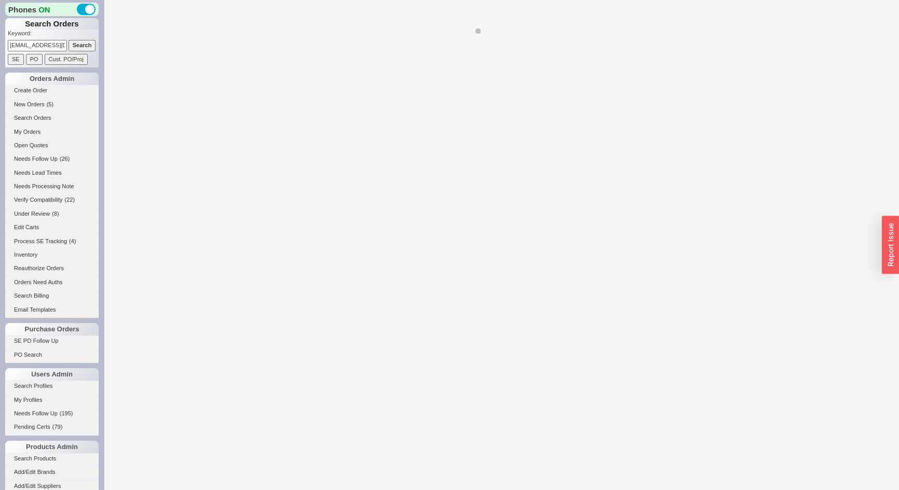
select select "*"
select select "LOW"
select select "3"
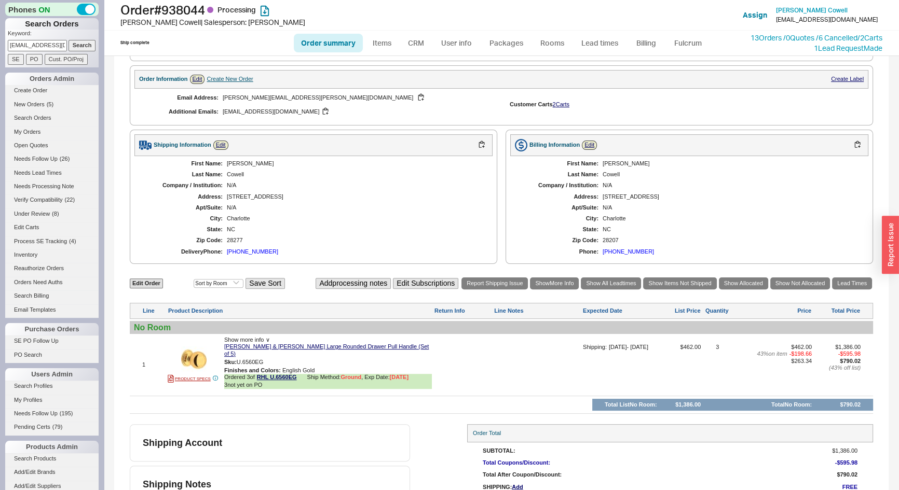
scroll to position [413, 0]
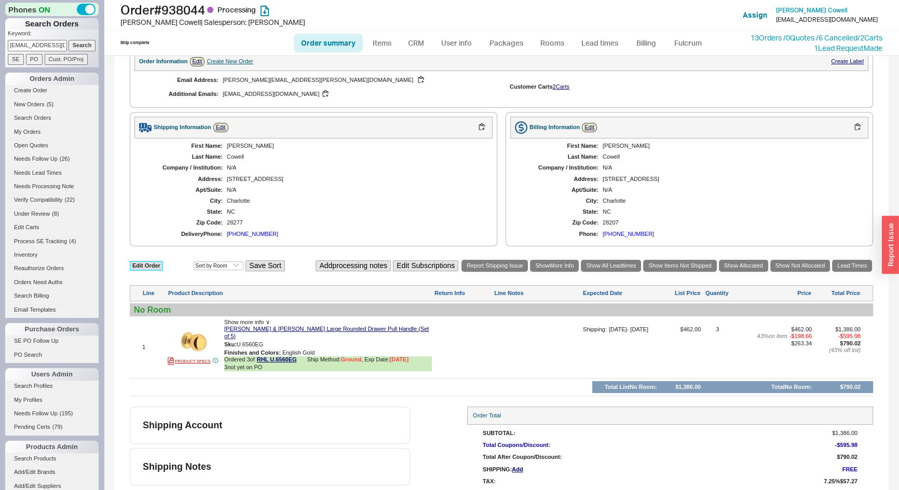
click at [149, 261] on link "Edit Order" at bounding box center [146, 266] width 33 height 10
select select "3"
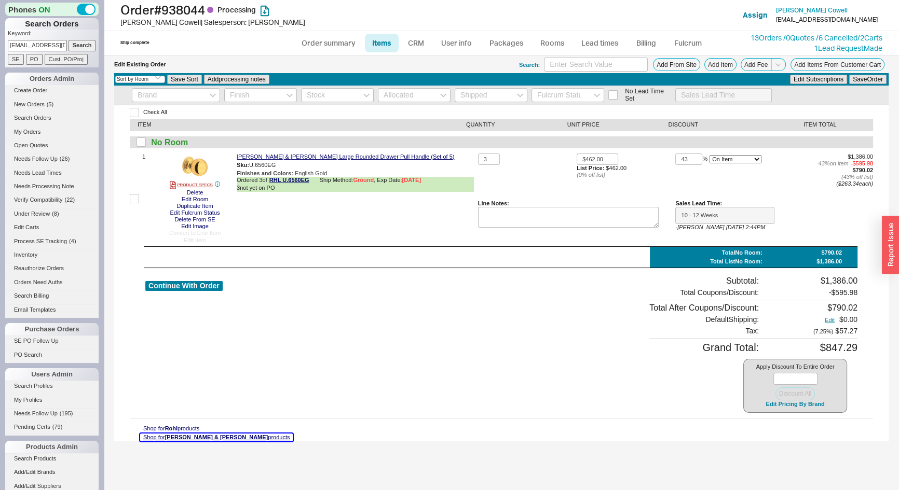
click at [196, 436] on span "Perrin & Rowe" at bounding box center [216, 437] width 103 height 6
click at [168, 437] on span "Perrin & Rowe" at bounding box center [216, 437] width 103 height 6
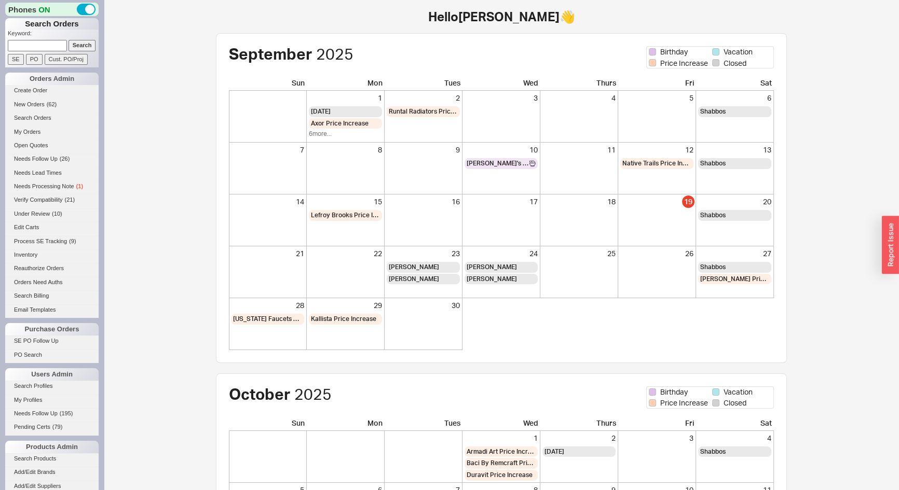
click at [56, 192] on li "Needs Processing Note ( 1 )" at bounding box center [51, 187] width 93 height 13
click at [51, 184] on span "Needs Processing Note" at bounding box center [44, 186] width 60 height 6
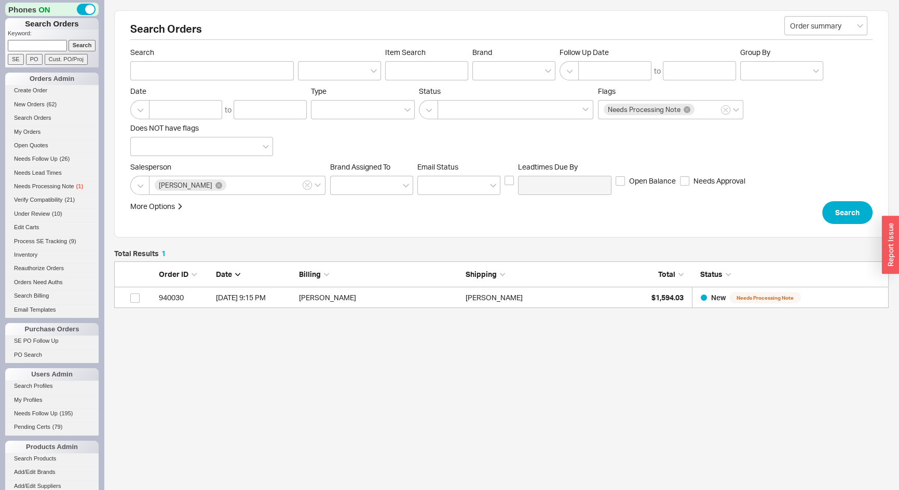
scroll to position [39, 767]
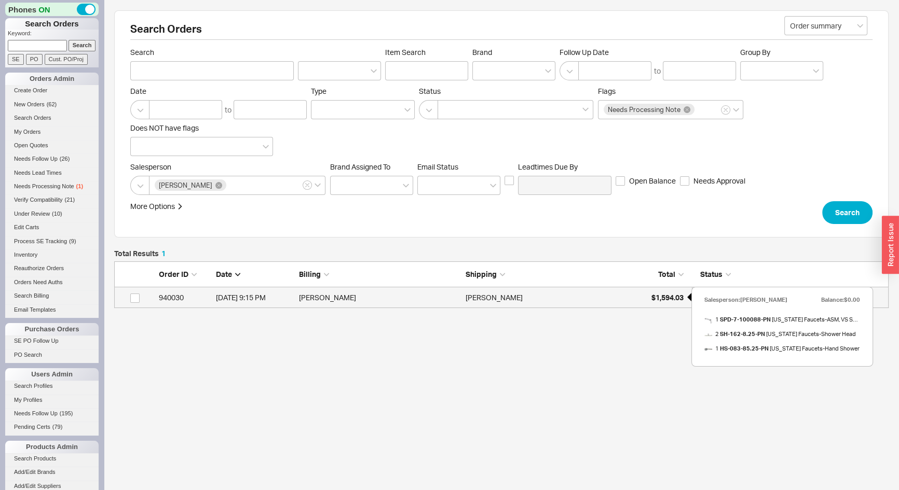
click at [640, 289] on div "$1,594.03" at bounding box center [657, 297] width 52 height 21
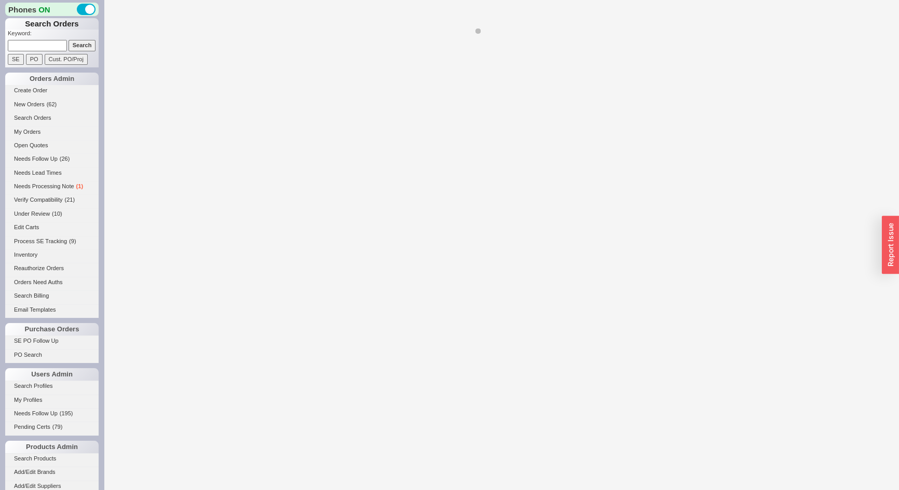
select select "*"
select select "LOW"
select select "3"
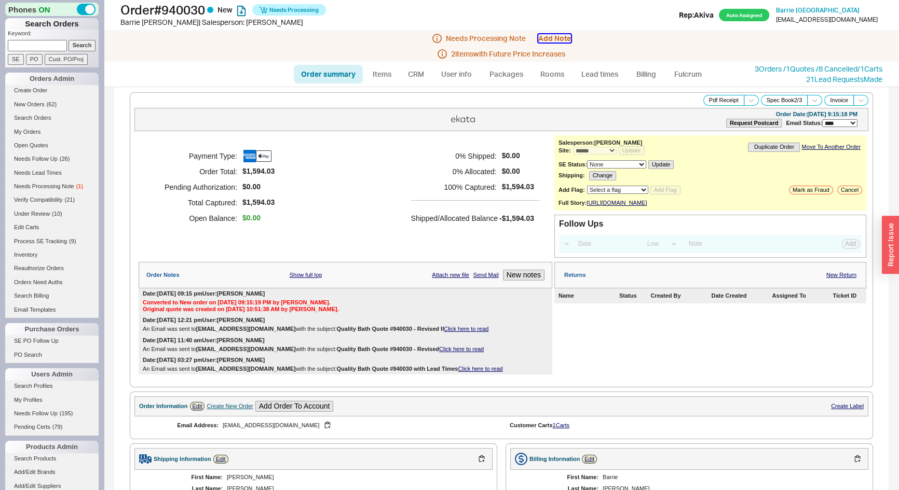
click at [562, 35] on button "Add Note" at bounding box center [554, 38] width 33 height 8
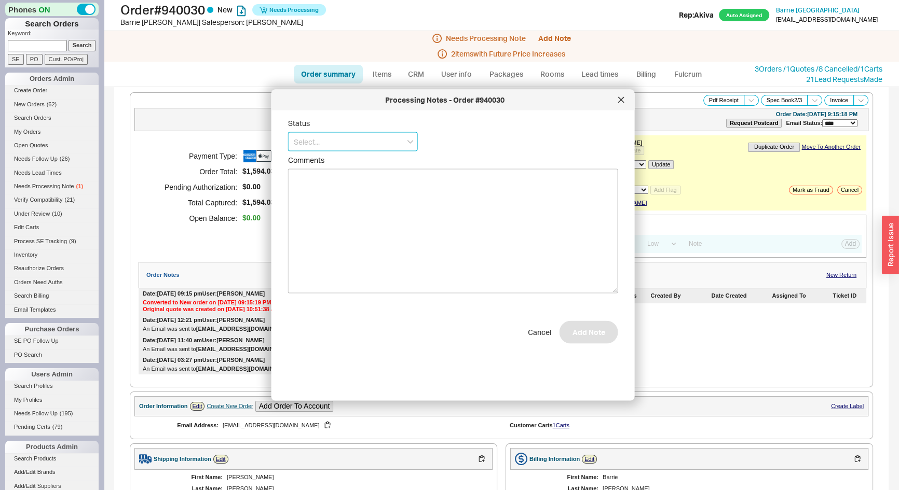
click at [347, 143] on input at bounding box center [353, 141] width 130 height 19
click at [338, 200] on div "Ships as Available" at bounding box center [352, 200] width 129 height 19
type input "Ships as Available"
click at [580, 330] on button "Add Note" at bounding box center [588, 337] width 59 height 23
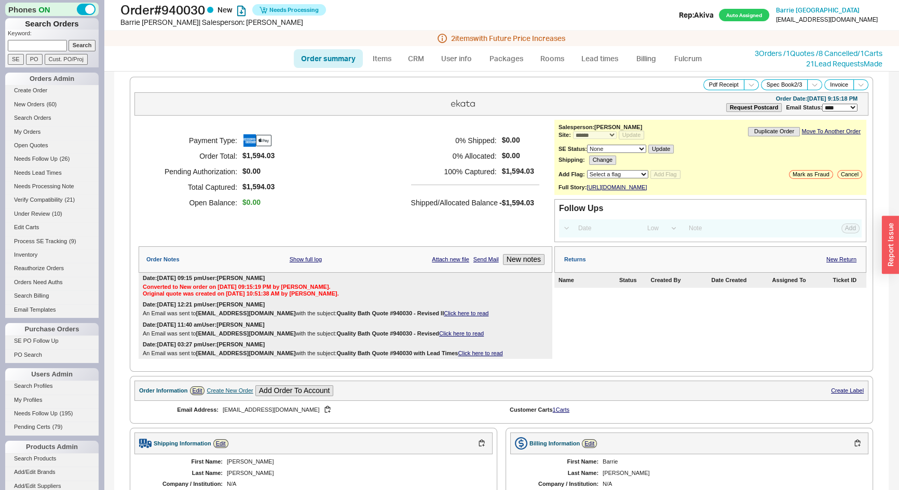
scroll to position [519, 0]
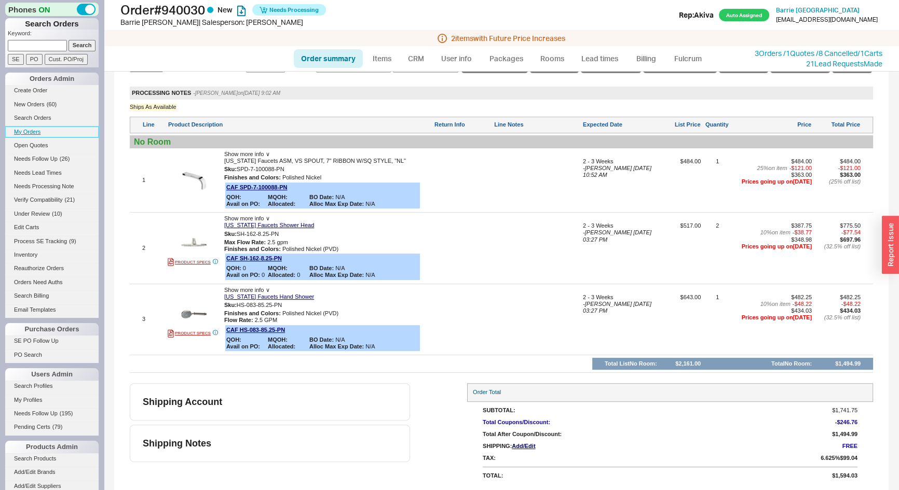
click at [31, 131] on link "My Orders" at bounding box center [51, 132] width 93 height 11
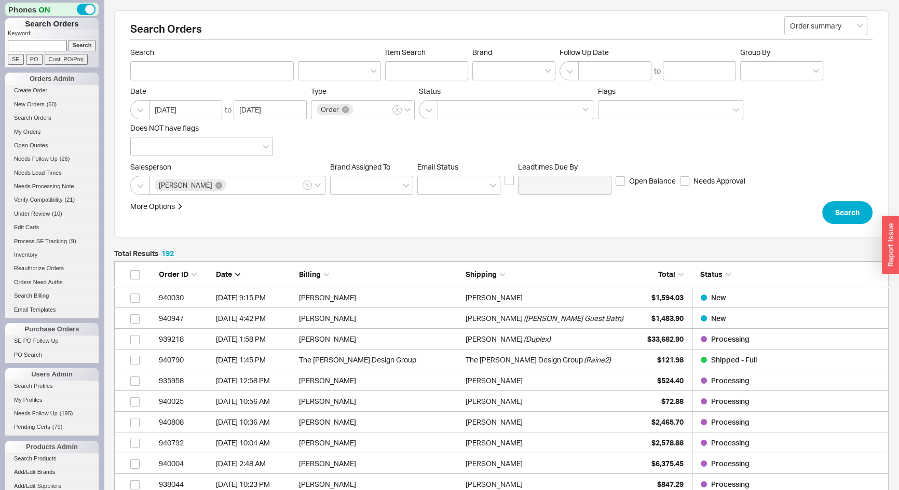
scroll to position [4003, 767]
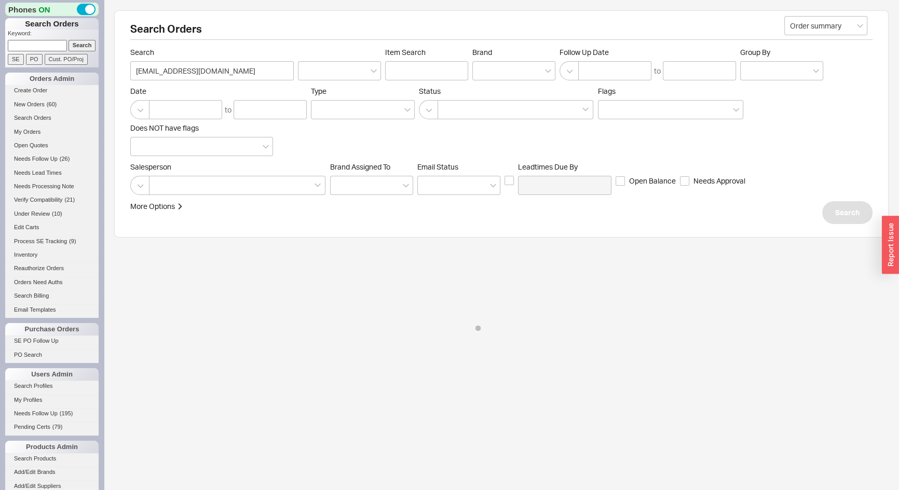
select select "*"
select select "LOW"
select select "3"
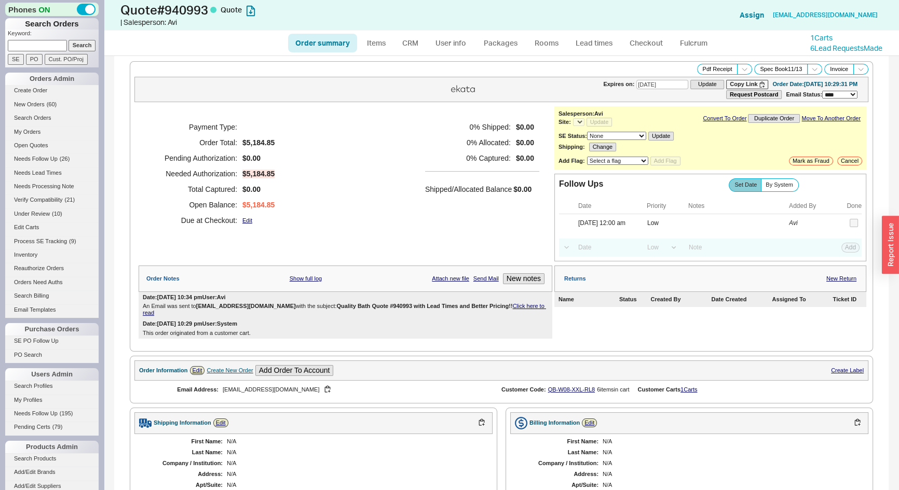
select select "*"
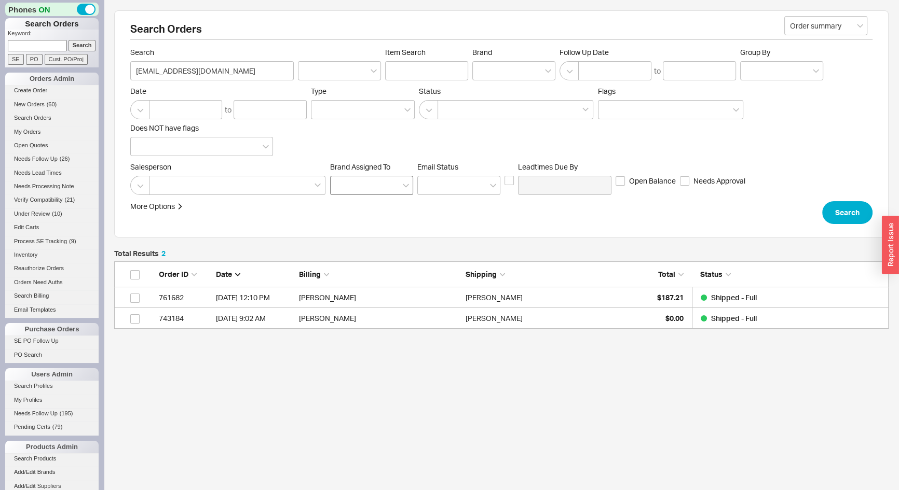
scroll to position [60, 767]
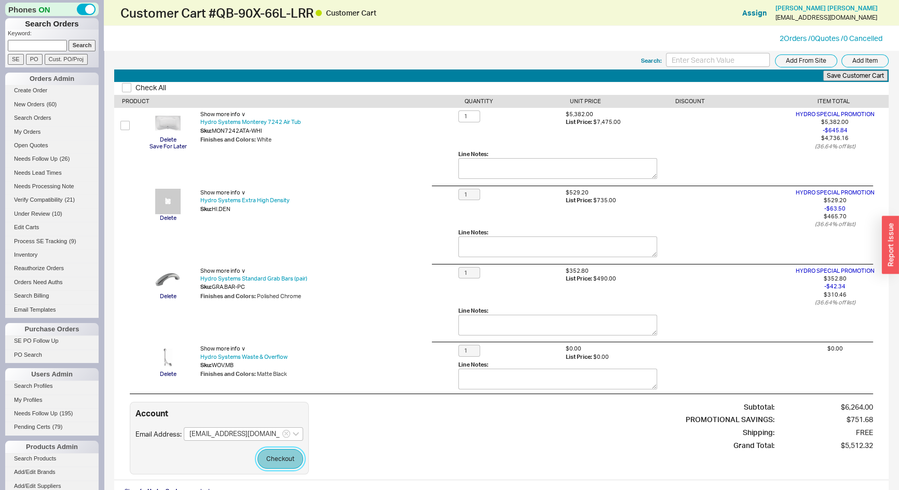
click at [282, 465] on button "Checkout" at bounding box center [280, 459] width 46 height 20
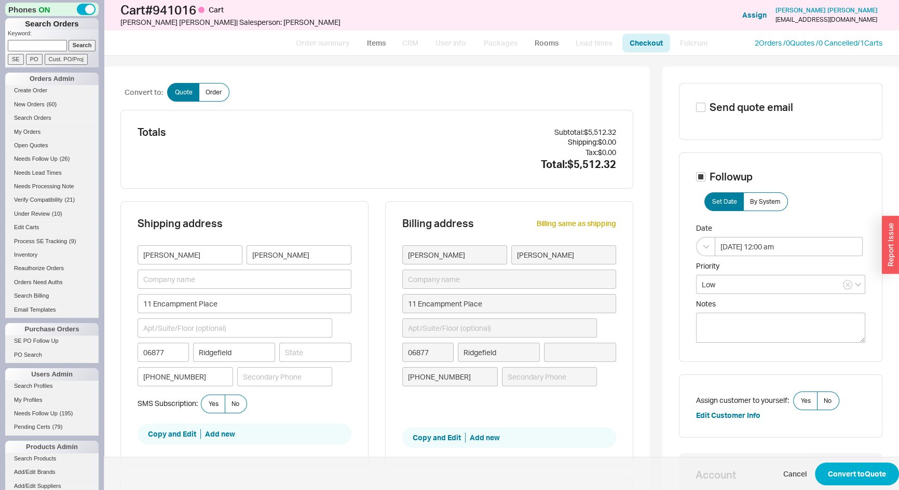
type input "Connecticut"
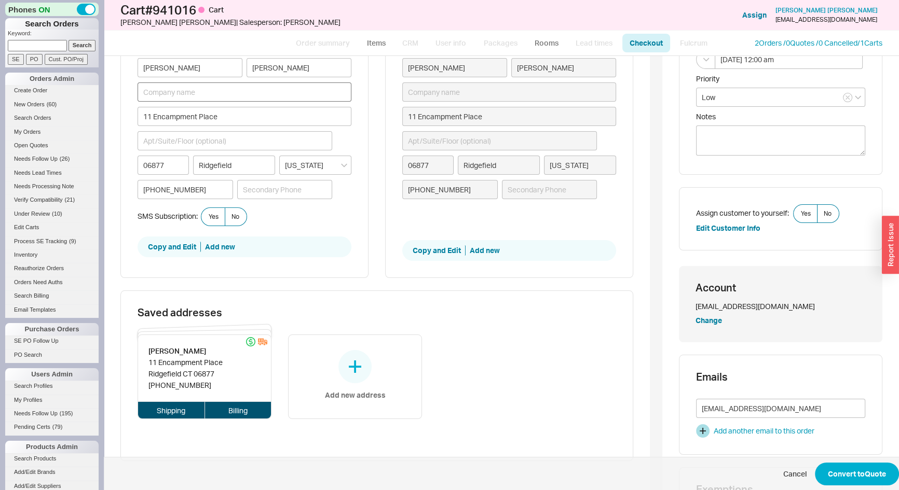
scroll to position [188, 0]
click at [830, 468] on button "Convert to Quote" at bounding box center [857, 474] width 84 height 23
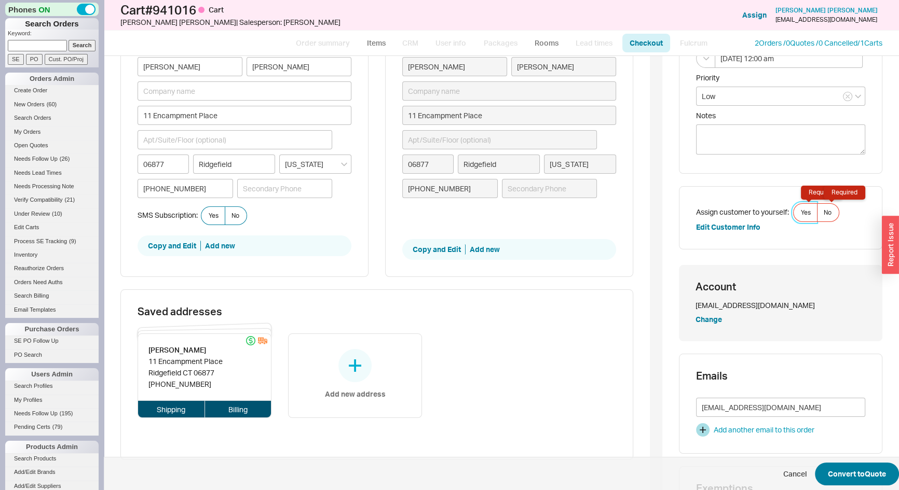
scroll to position [131, 0]
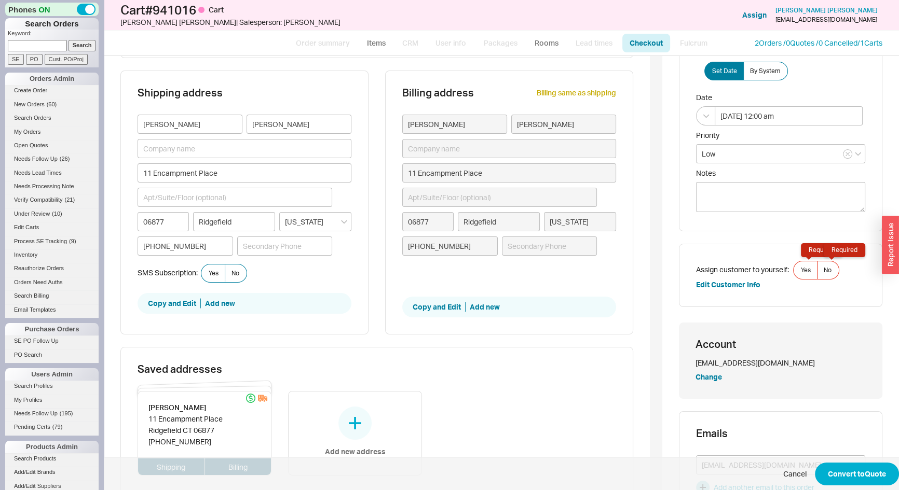
click at [802, 279] on div "Assign customer to yourself: Yes Required No Required Edit Customer Info" at bounding box center [780, 275] width 169 height 29
click at [801, 273] on span "Yes Required" at bounding box center [806, 270] width 10 height 8
click at [0, 0] on input "Yes Required" at bounding box center [0, 0] width 0 height 0
click at [850, 475] on button "Convert to Quote" at bounding box center [857, 474] width 84 height 23
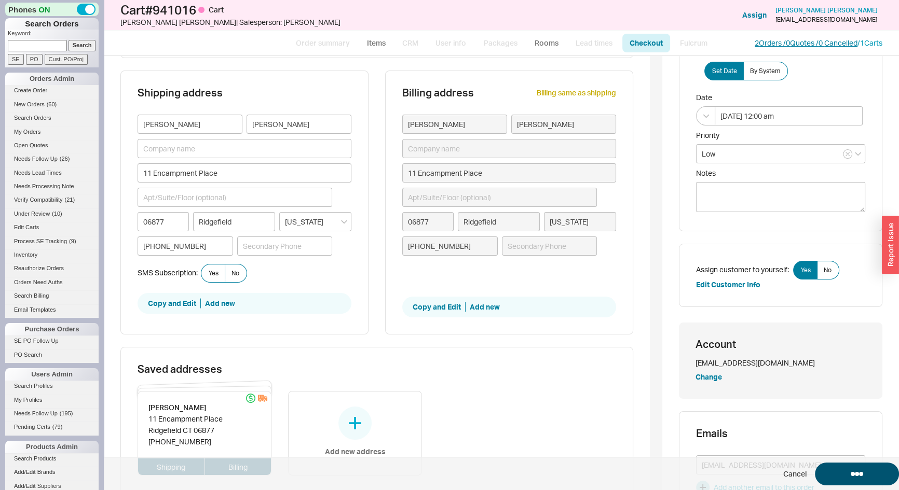
select select "*"
select select "LOW"
select select "3"
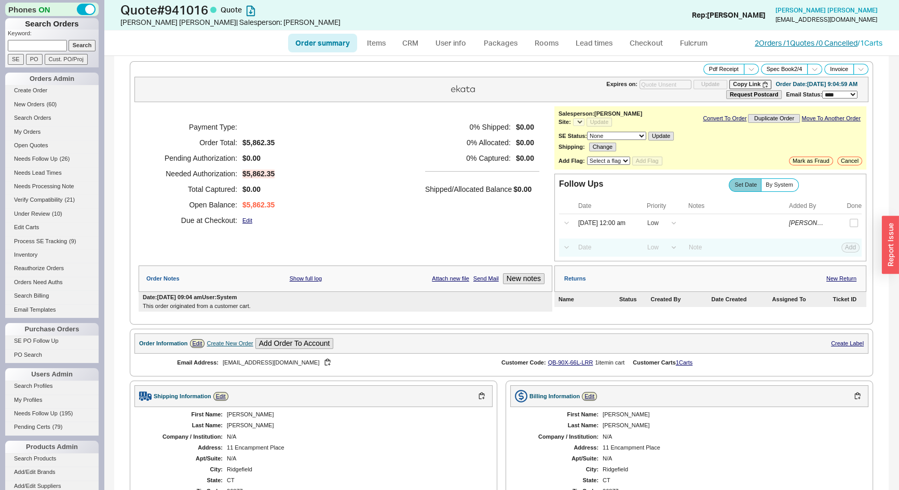
select select "*"
click at [788, 45] on link "2 Orders / 1 Quotes / 0 Cancelled" at bounding box center [805, 42] width 103 height 9
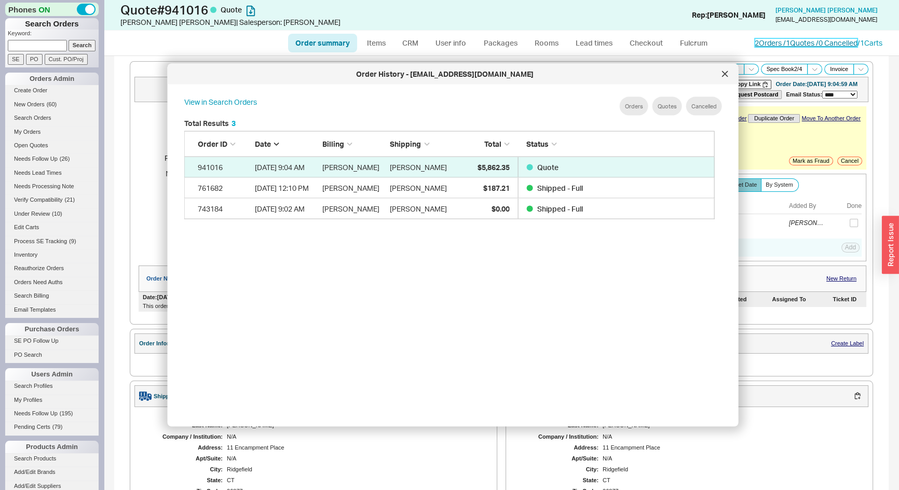
scroll to position [310, 540]
click at [725, 73] on icon at bounding box center [725, 74] width 6 height 6
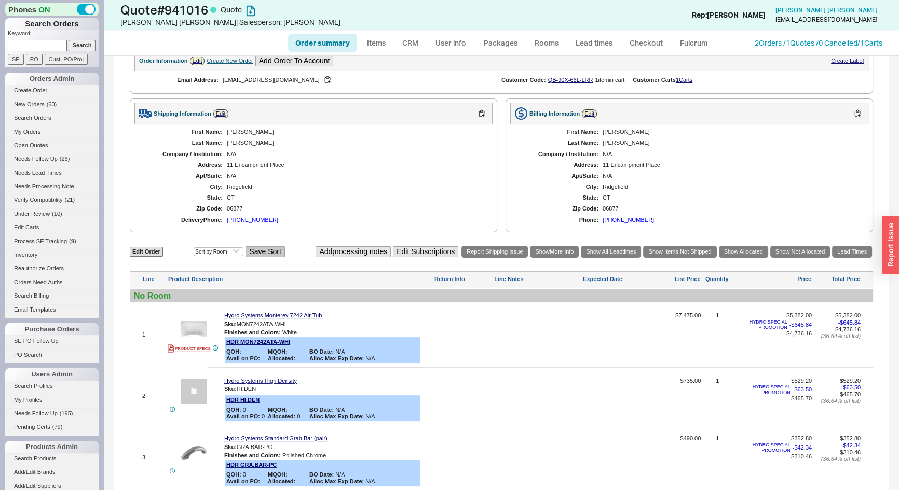
scroll to position [472, 0]
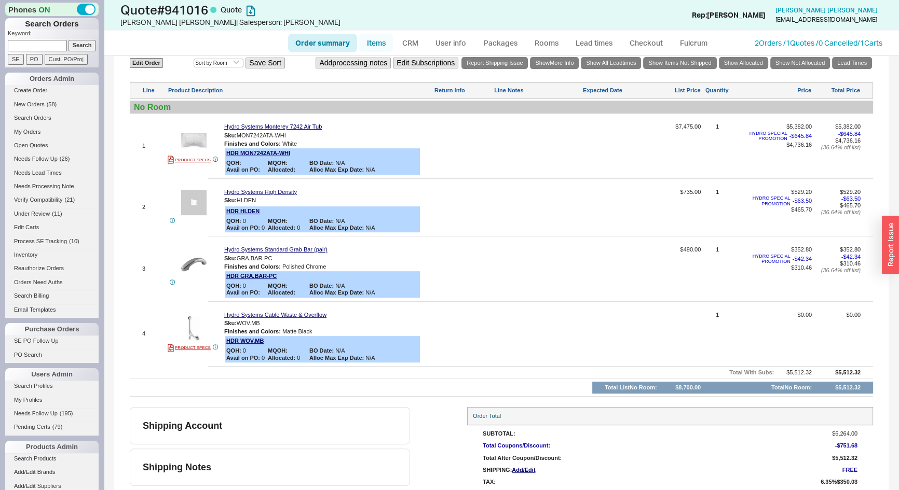
click at [368, 46] on link "Items" at bounding box center [376, 43] width 34 height 19
select select "3"
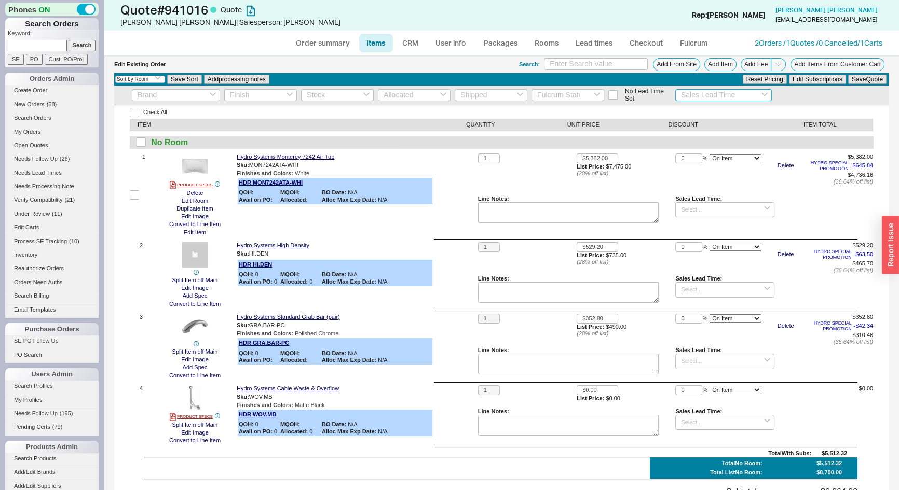
click at [715, 92] on input at bounding box center [723, 95] width 97 height 12
click at [694, 115] on div "3 - 4 Weeks" at bounding box center [724, 112] width 96 height 17
type input "3 - 4 Weeks"
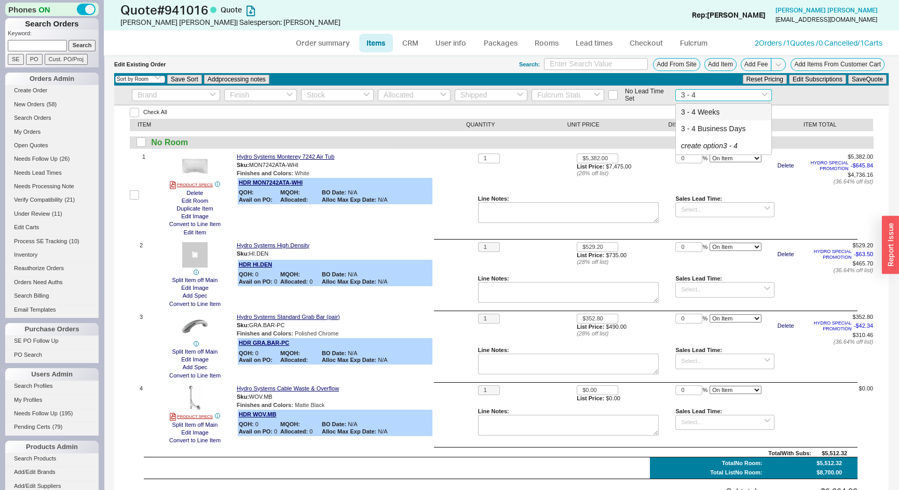
type input "3 - 4 Weeks"
click at [853, 79] on button "Save Quote" at bounding box center [867, 79] width 38 height 9
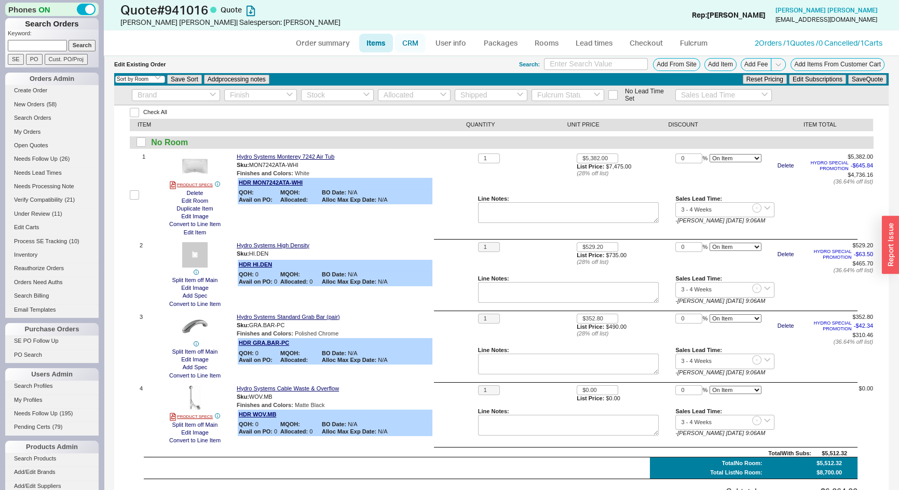
click at [415, 44] on link "CRM" at bounding box center [410, 43] width 31 height 19
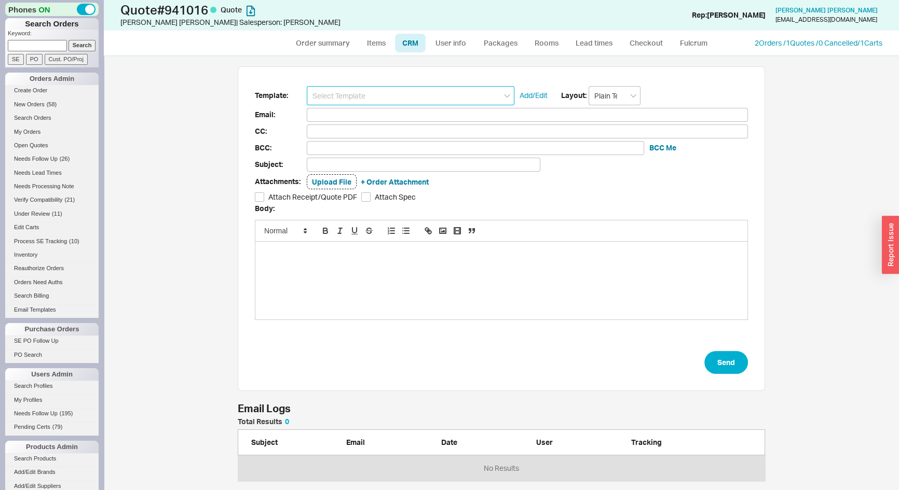
scroll to position [427, 780]
click at [413, 95] on input at bounding box center [411, 95] width 208 height 19
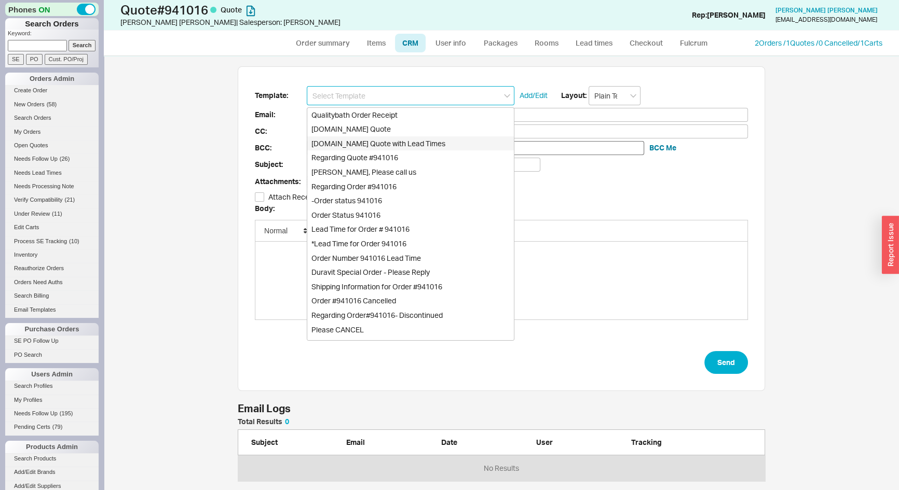
drag, startPoint x: 398, startPoint y: 144, endPoint x: 414, endPoint y: 150, distance: 16.6
click at [400, 145] on div "Qualitybath.com Quote with Lead Times" at bounding box center [410, 143] width 206 height 15
type input "Qualitybath.com Quote with Lead Times"
type input "Receipt"
type input "ccilwik@snet.net"
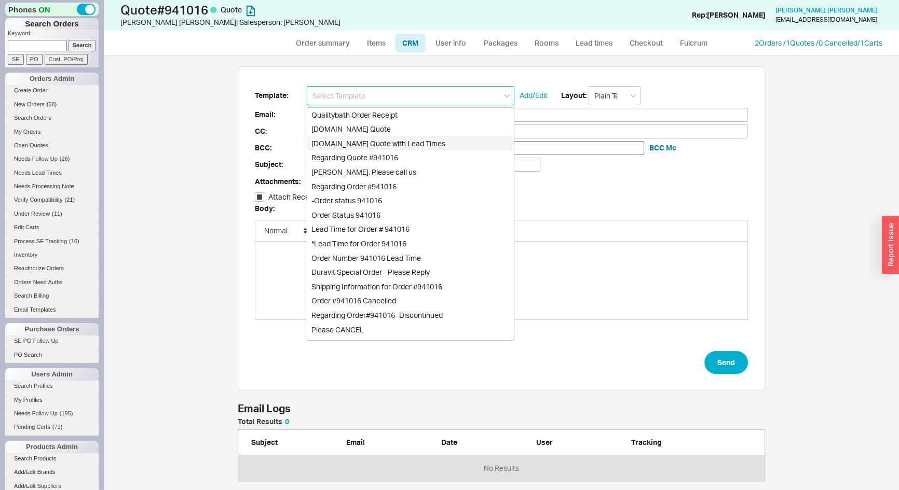
type input "ccilwik@snet.net"
type input "Quality Bath Quote #941016 with Lead Times"
checkbox input "true"
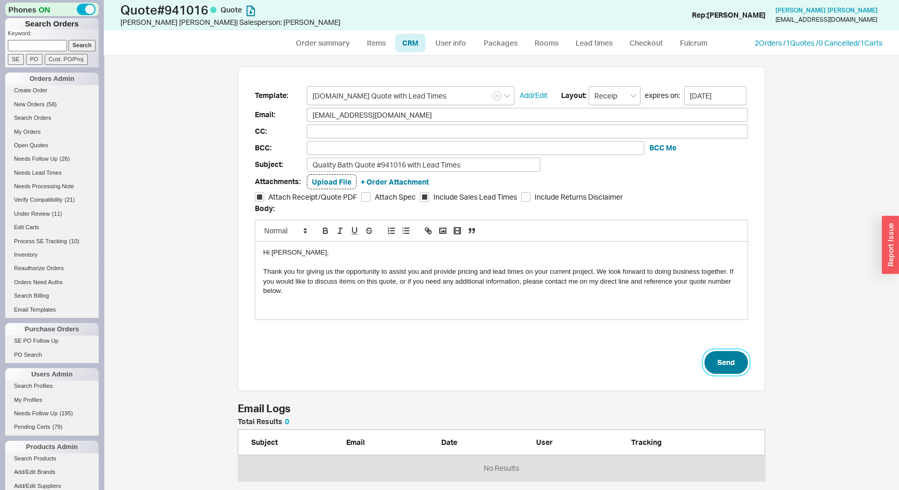
click at [724, 356] on button "Send" at bounding box center [726, 362] width 44 height 23
select select "*"
select select "LOW"
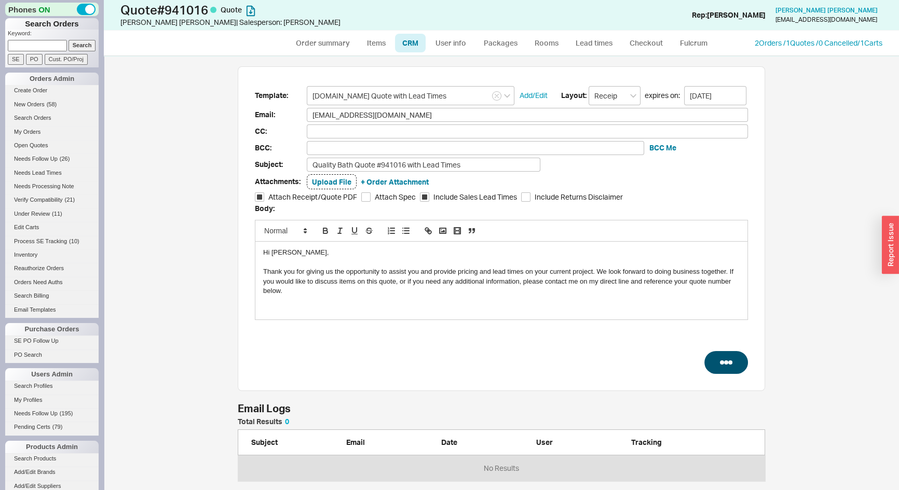
select select "3"
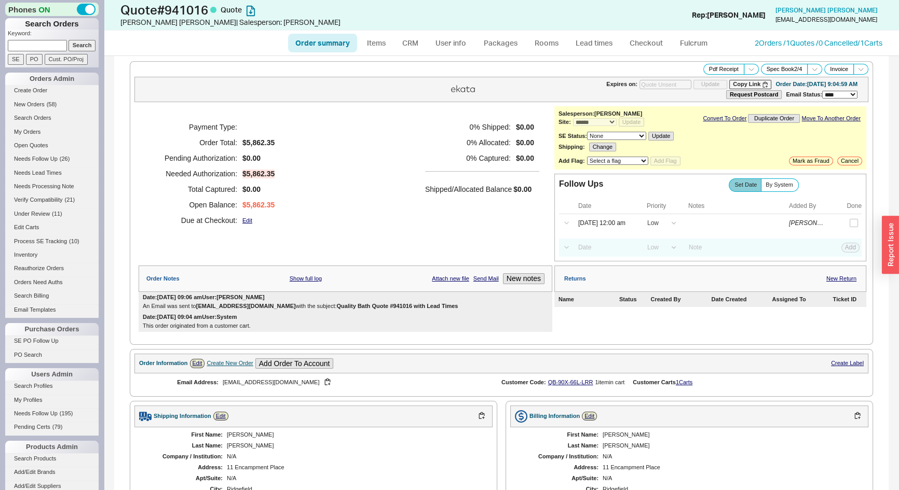
type input "10/03/2025"
click at [747, 68] on icon at bounding box center [751, 69] width 8 height 8
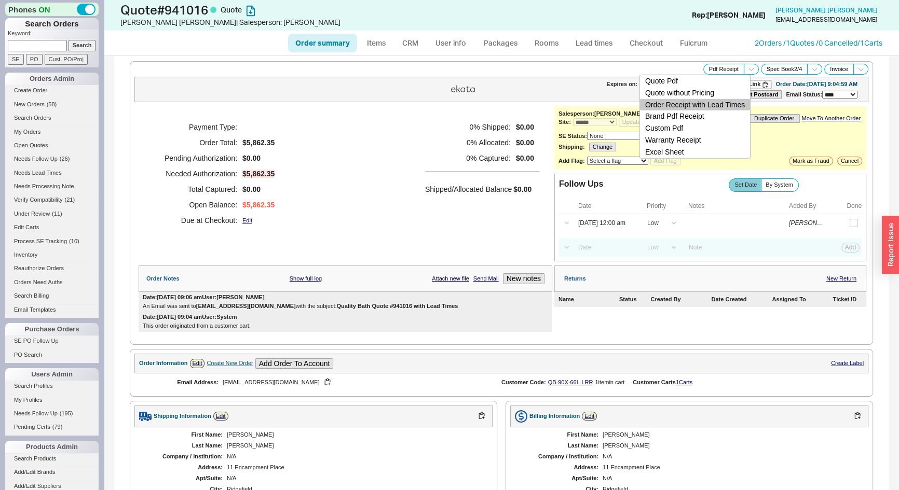
click at [735, 106] on button "Order Receipt with Lead Times" at bounding box center [695, 105] width 110 height 12
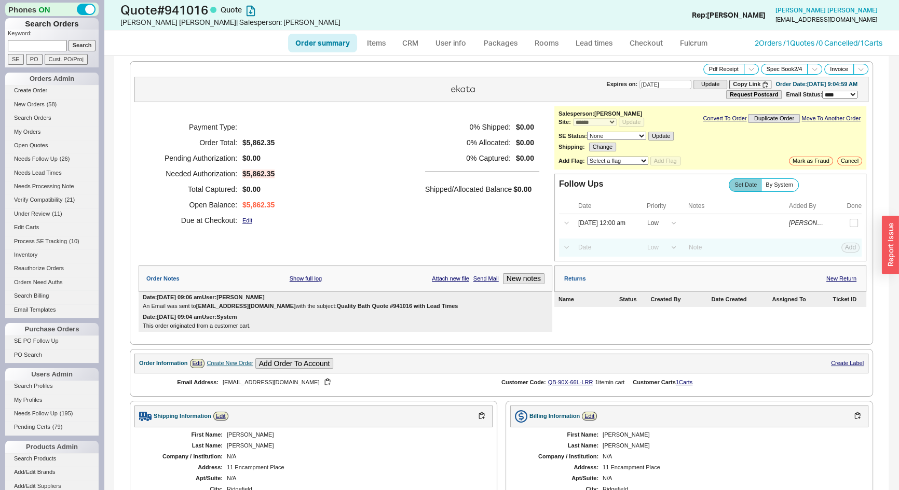
click at [25, 44] on input at bounding box center [37, 45] width 59 height 11
paste input "ajay.patel@yahoo.com"
type input "ajay.patel@yahoo.com"
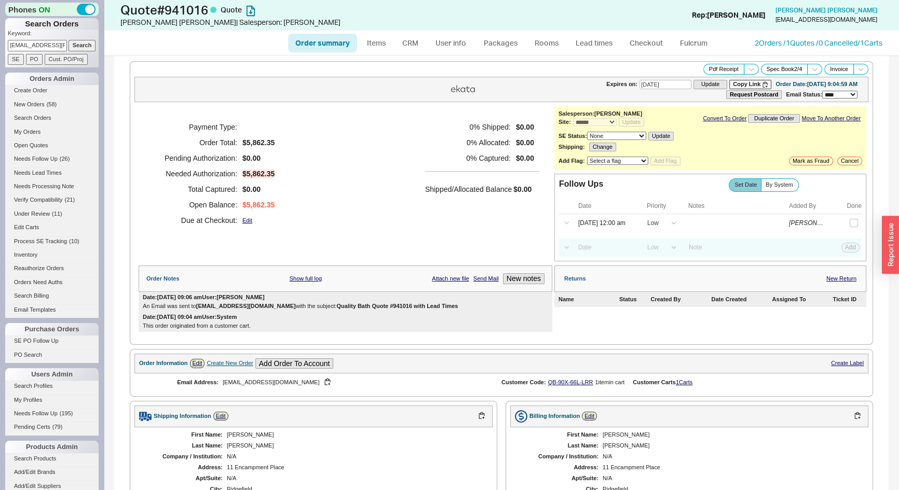
click at [75, 46] on input "Search" at bounding box center [81, 45] width 27 height 11
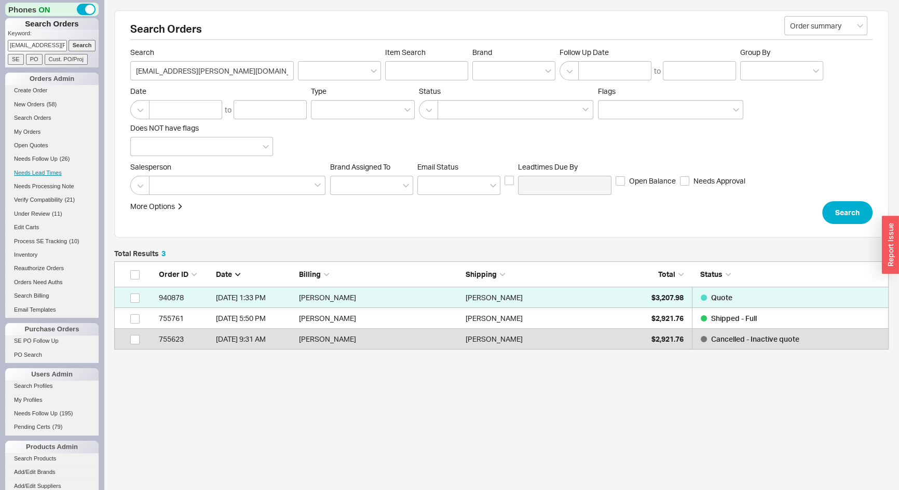
scroll to position [81, 767]
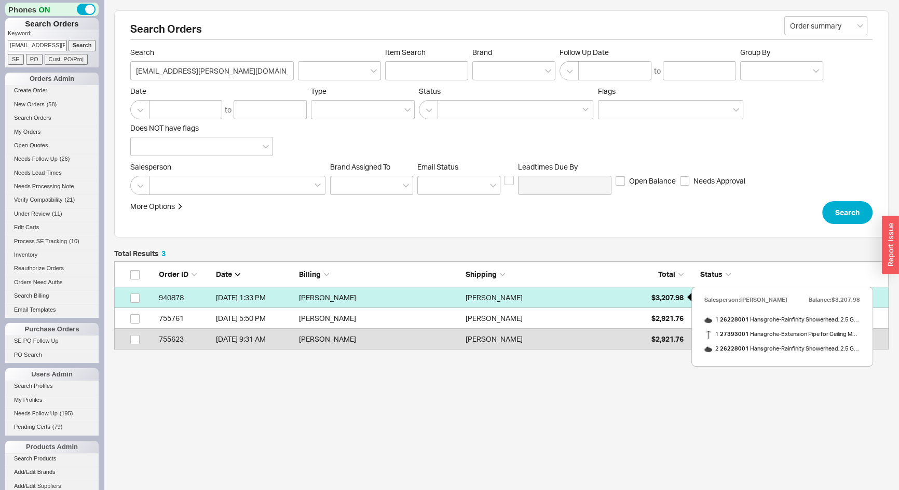
click at [663, 300] on span "$3,207.98" at bounding box center [667, 297] width 32 height 9
select select "*"
select select "3"
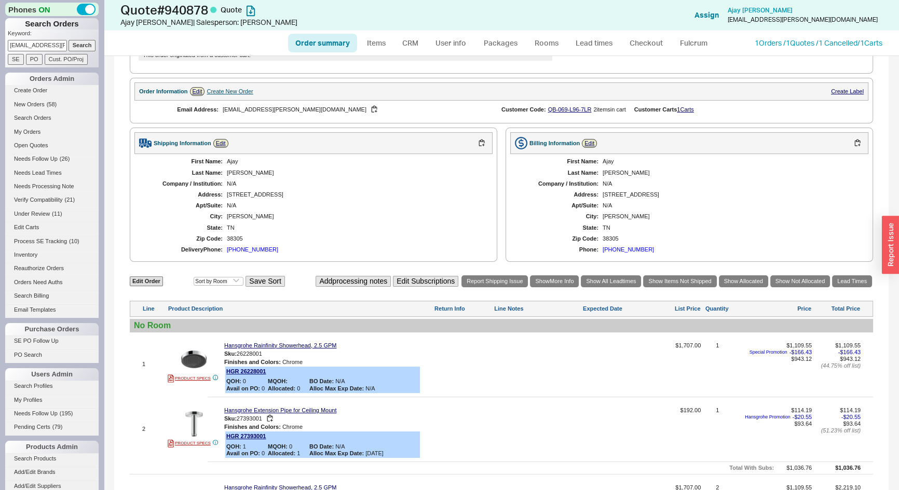
scroll to position [433, 0]
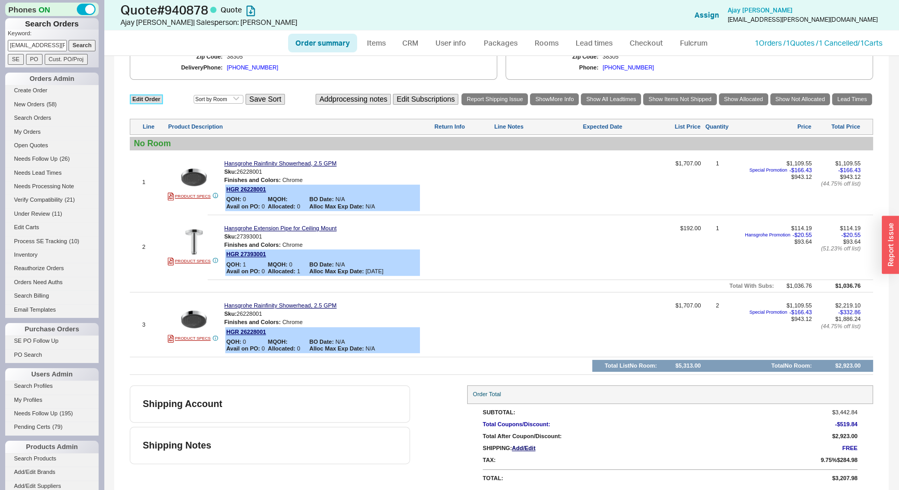
click at [142, 99] on link "Edit Order" at bounding box center [146, 99] width 33 height 10
select select "3"
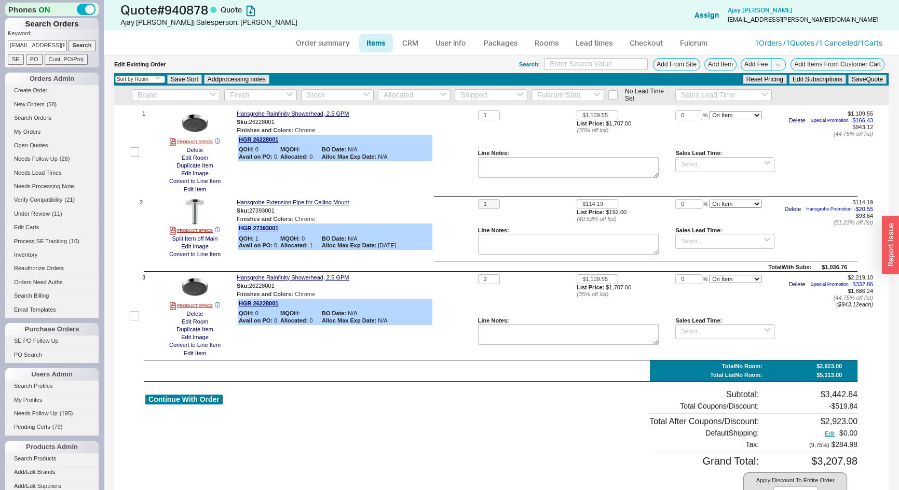
scroll to position [105, 0]
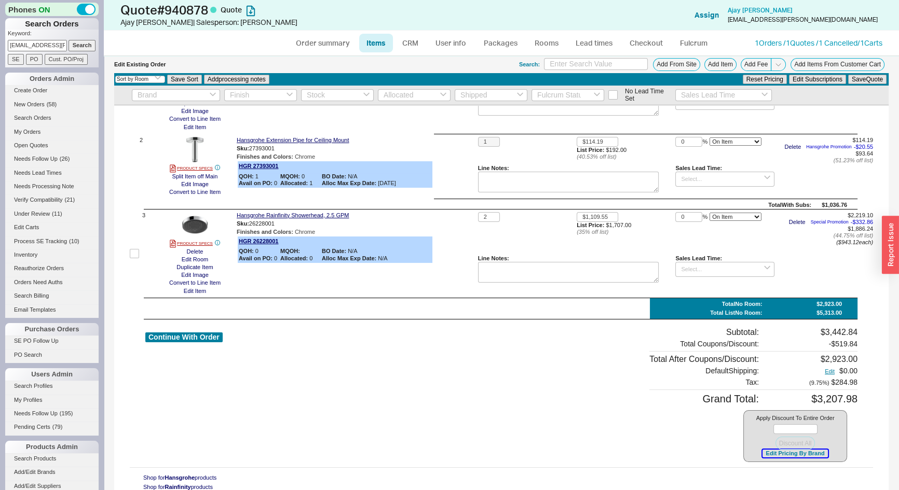
click at [768, 451] on button "Edit Pricing By Brand" at bounding box center [794, 454] width 65 height 8
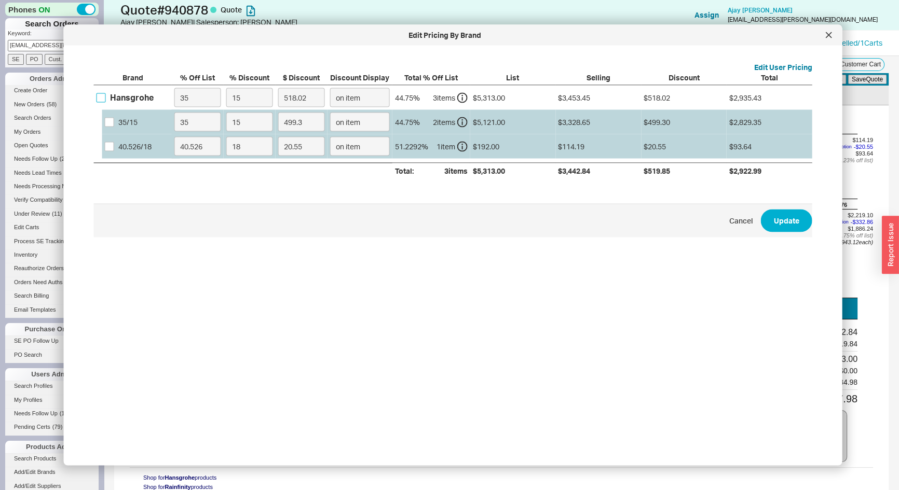
click at [101, 94] on input "Hansgrohe" at bounding box center [101, 97] width 9 height 9
checkbox input "true"
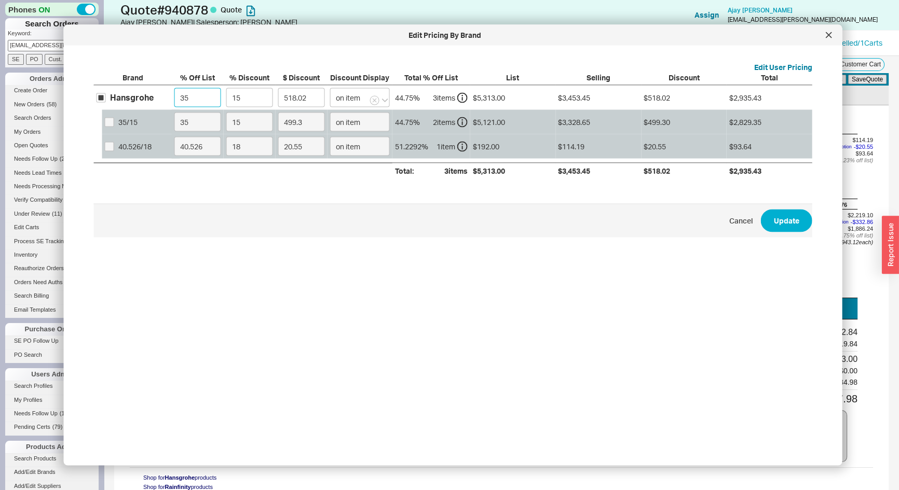
drag, startPoint x: 200, startPoint y: 98, endPoint x: 145, endPoint y: 109, distance: 56.3
click at [0, 0] on div "Hansgrohe 35 15 518.02 on item 44.75 % 3 item s $5,313.00 $3,453.45 $518.02 $2,…" at bounding box center [0, 0] width 0 height 0
type input "0"
type input "796.95"
type input "0"
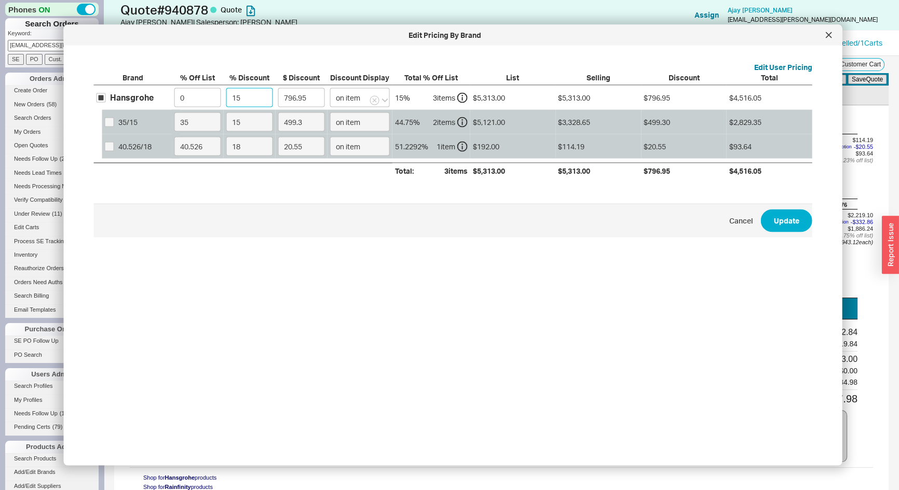
type input "5"
type input "265.65"
type input "51"
type input "2709.63"
type input "51.5"
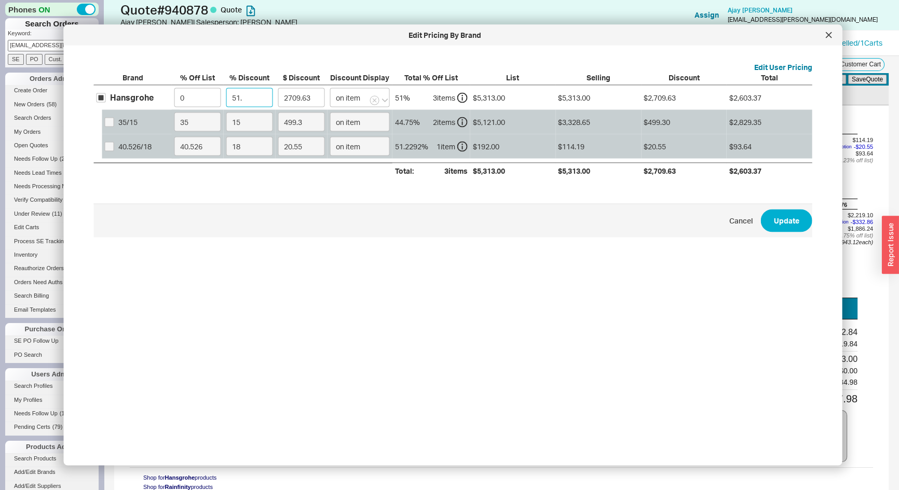
type input "2736.19"
type input "51.5"
click at [788, 223] on button "Update" at bounding box center [786, 220] width 51 height 23
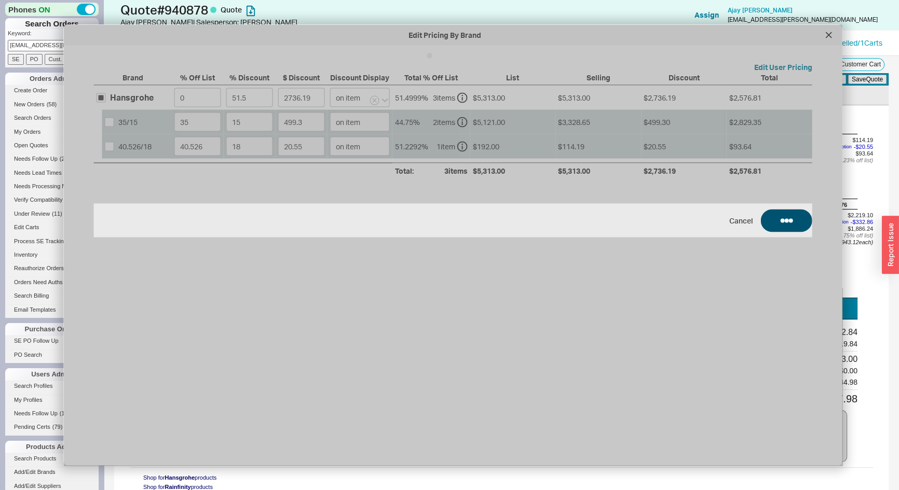
type input "$1,707.00"
type input "51.5"
type input "$192.00"
type input "51.5"
type input "$1,707.00"
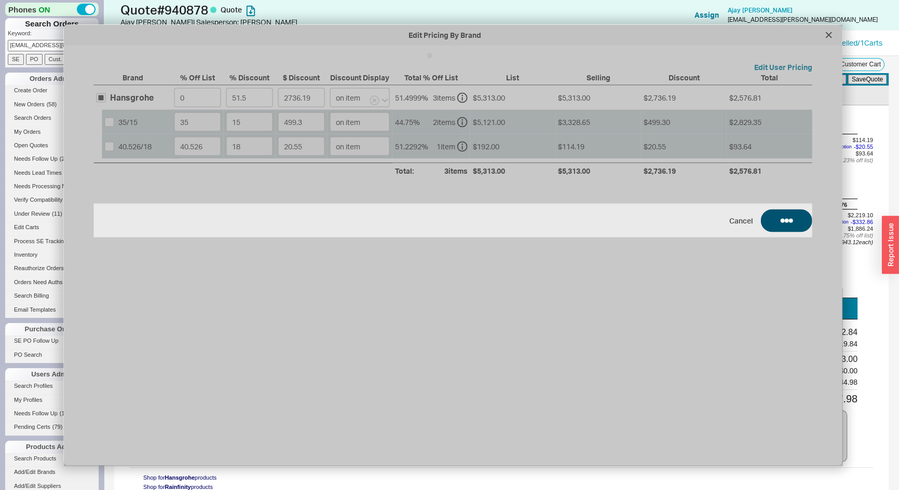
type input "51.5"
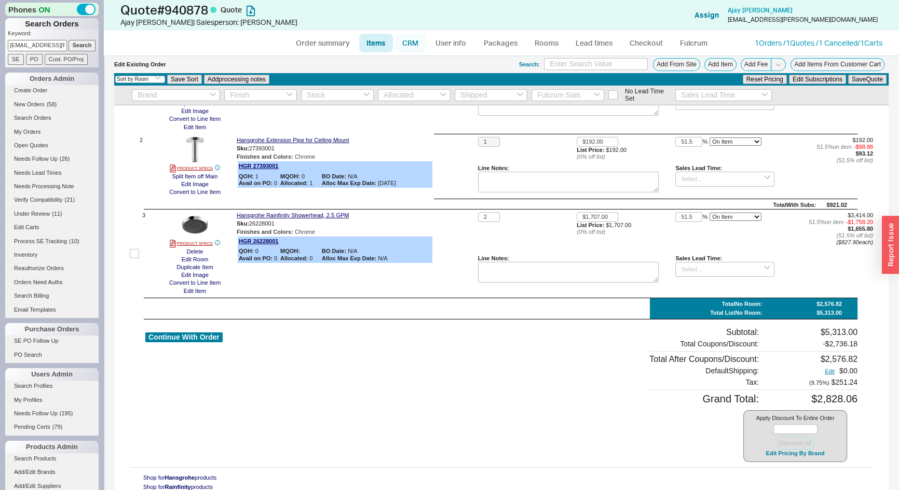
click at [402, 42] on link "CRM" at bounding box center [410, 43] width 31 height 19
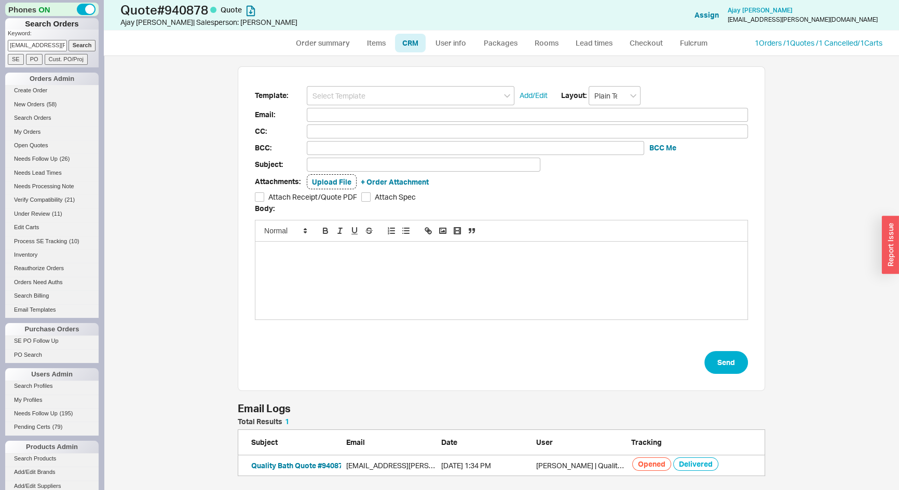
scroll to position [427, 788]
click at [396, 91] on input at bounding box center [411, 95] width 208 height 19
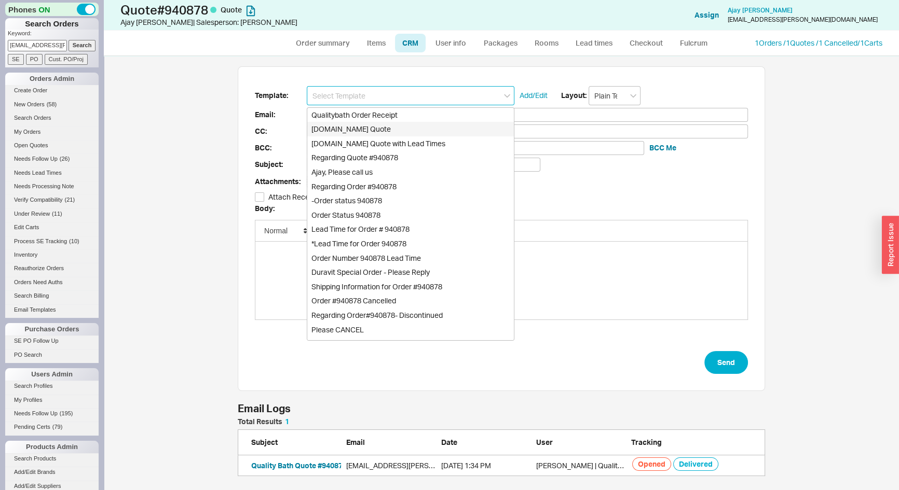
click at [384, 126] on div "Qualitybath.com Quote" at bounding box center [410, 129] width 206 height 15
type input "Qualitybath.com Quote"
type input "Receipt"
type input "ajay.patel@yahoo.com"
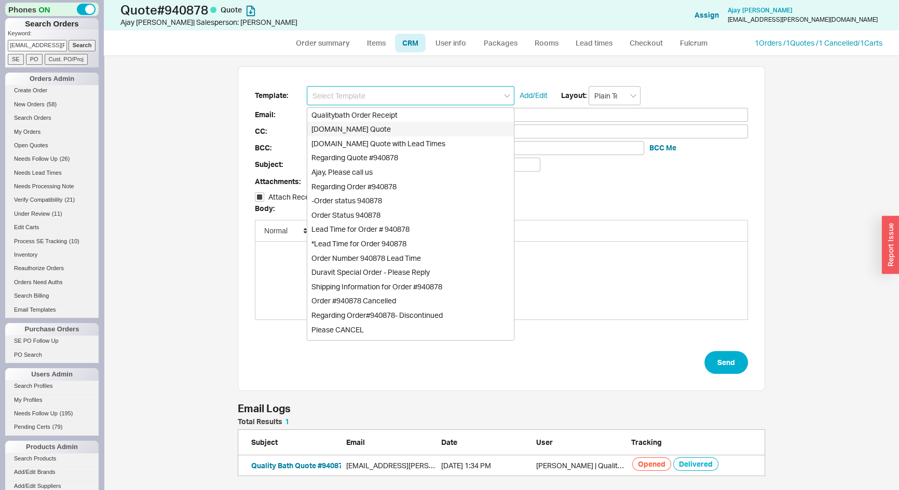
type input "Quality Bath Quote #940878"
checkbox input "true"
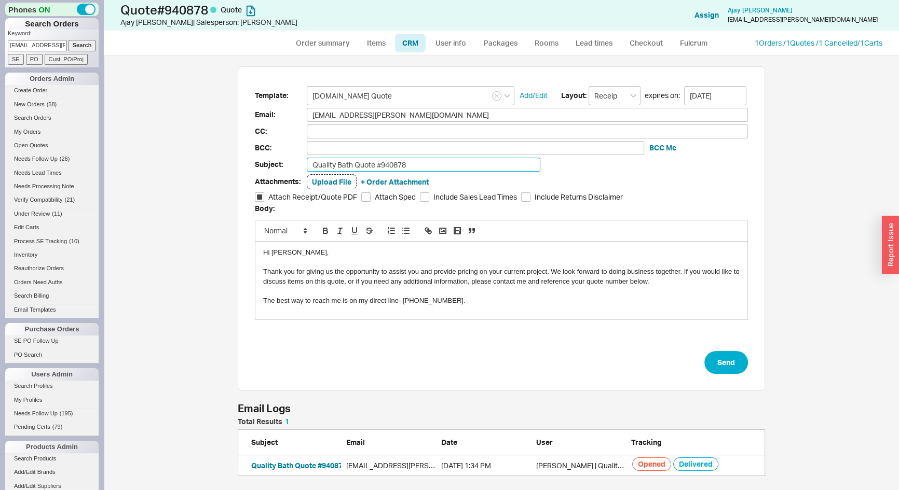
click at [446, 166] on input "Quality Bath Quote #940878" at bounding box center [423, 165] width 233 height 14
type input "Quality Bath Quote #940878 - Revised"
click at [726, 363] on button "Send" at bounding box center [726, 362] width 44 height 23
select select "*"
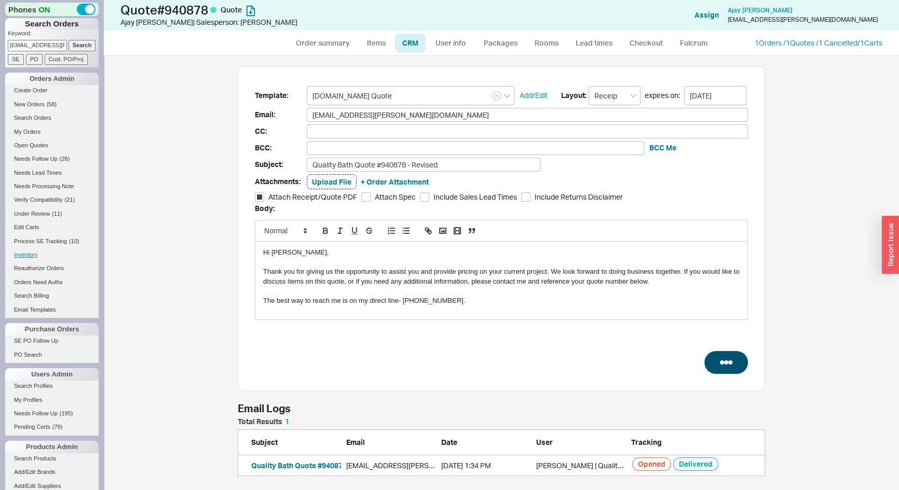
select select "3"
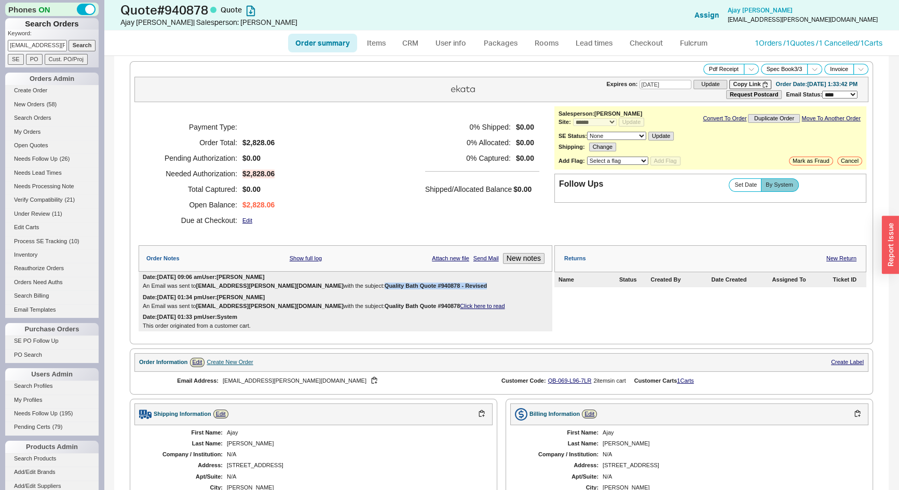
drag, startPoint x: 407, startPoint y: 283, endPoint x: 305, endPoint y: 285, distance: 102.2
click at [384, 285] on b "Quality Bath Quote #940878 - Revised" at bounding box center [435, 286] width 102 height 6
copy b "Quality Bath Quote #940878 - Revised"
click at [339, 42] on link "Order summary" at bounding box center [322, 43] width 69 height 19
select select "*"
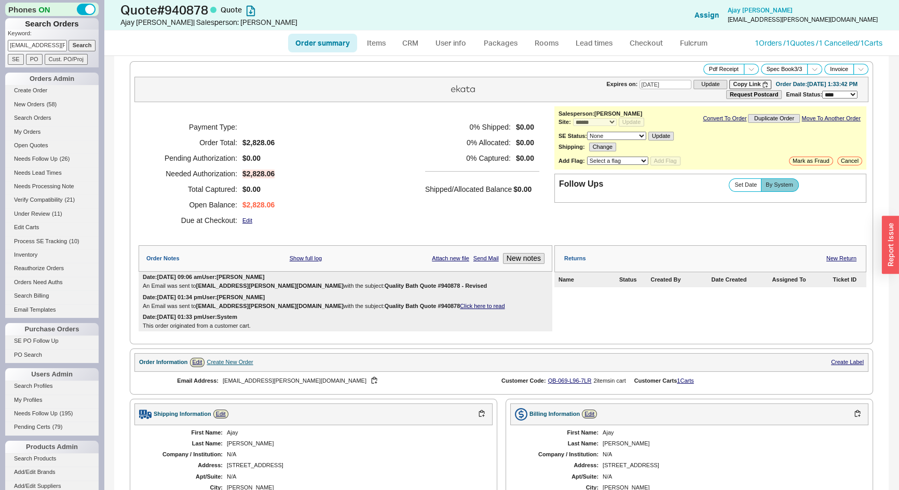
select select "*"
select select "3"
click at [747, 66] on icon at bounding box center [751, 69] width 8 height 8
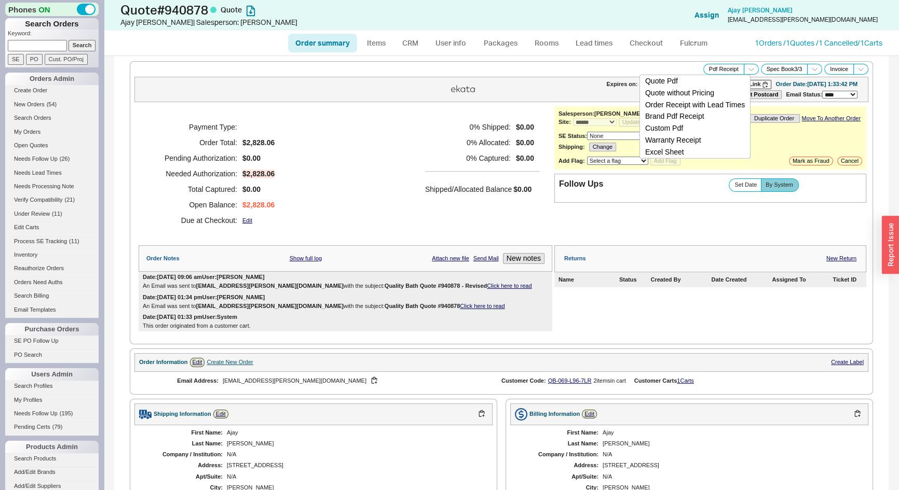
click at [387, 112] on div "Payment Type: Order Total: $2,828.06 Pending Authorization: $0.00 Needed Author…" at bounding box center [345, 173] width 413 height 135
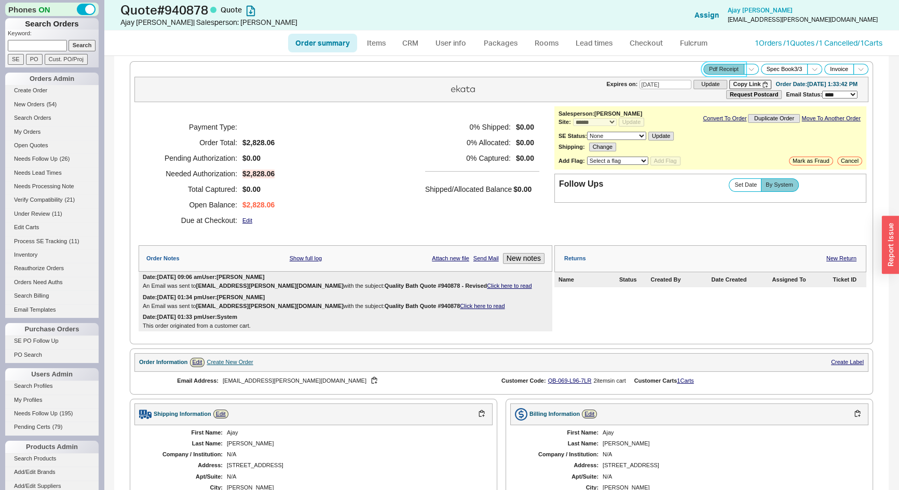
click at [726, 67] on button "Pdf Receipt" at bounding box center [723, 69] width 41 height 11
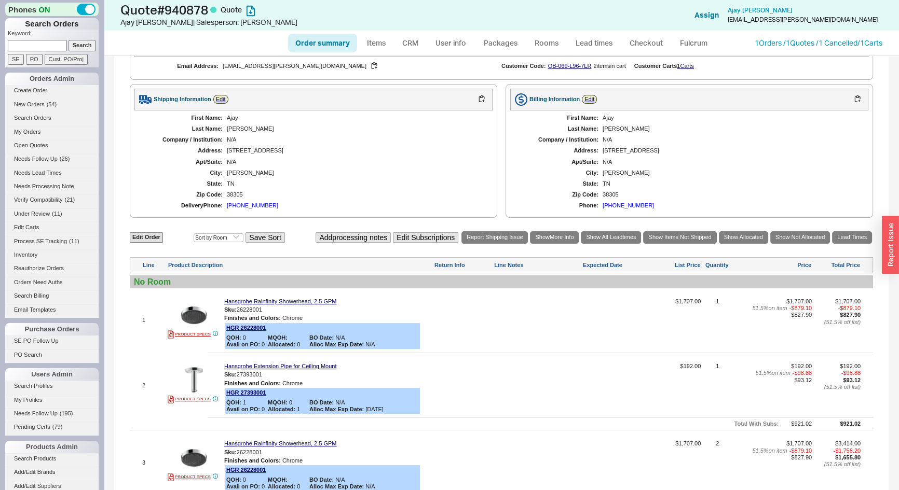
scroll to position [453, 0]
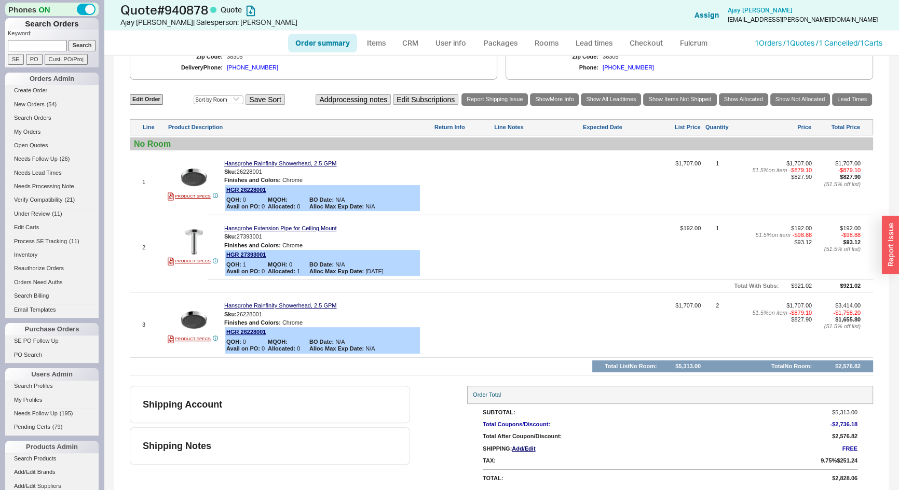
paste input "kathymila@aol.com"
type input "kathymila@aol.com"
click at [81, 46] on input "Search" at bounding box center [81, 45] width 27 height 11
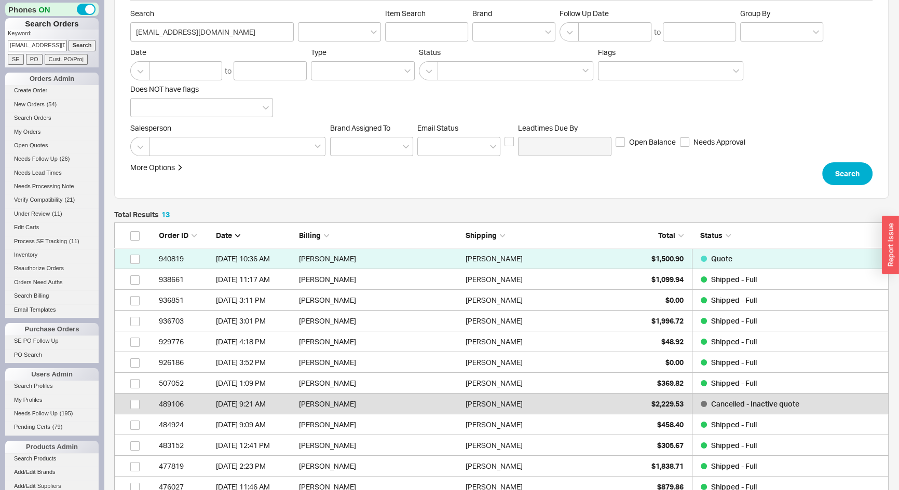
scroll to position [94, 0]
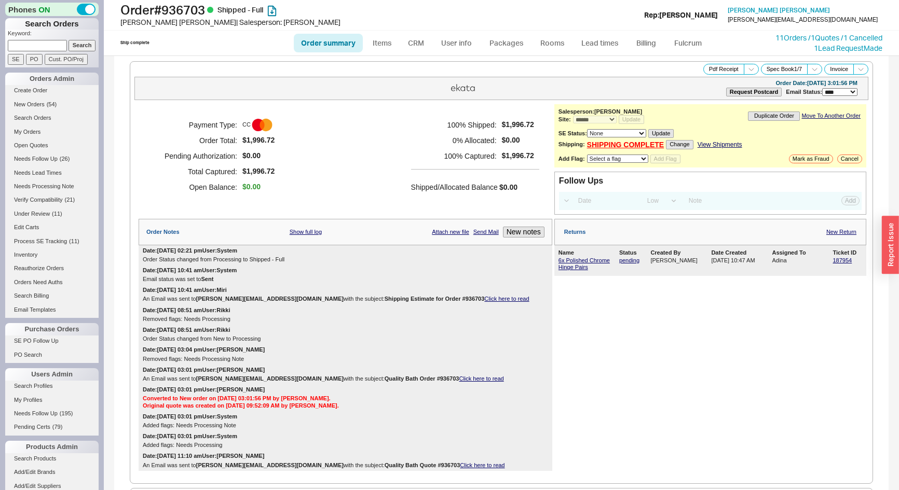
select select "*"
select select "LOW"
select select "3"
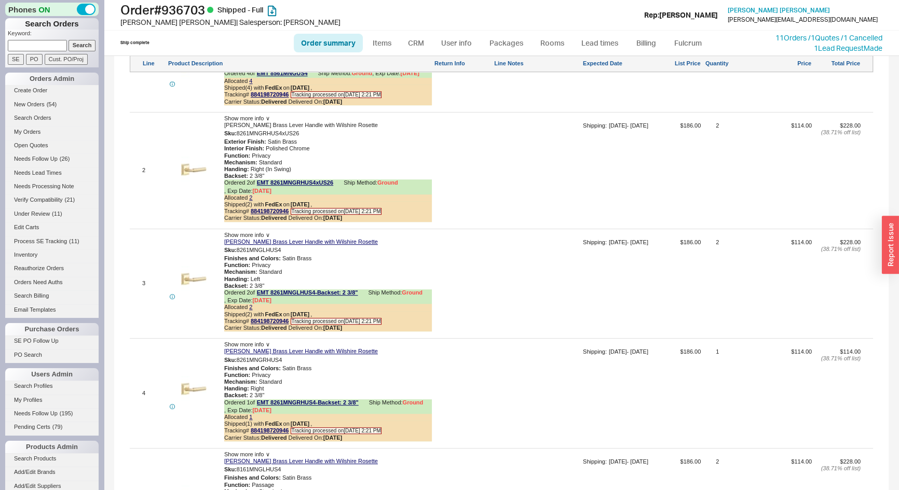
scroll to position [566, 0]
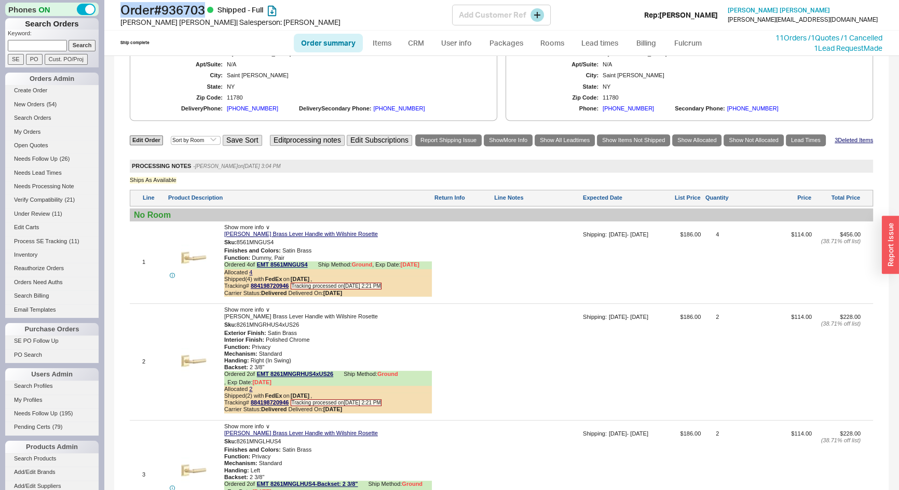
drag, startPoint x: 209, startPoint y: 10, endPoint x: 115, endPoint y: 11, distance: 93.9
click at [115, 11] on div "Order # 936703 Shipped - Full Kathy Milazzo | Salesperson: Josh Add Customer Re…" at bounding box center [501, 15] width 795 height 31
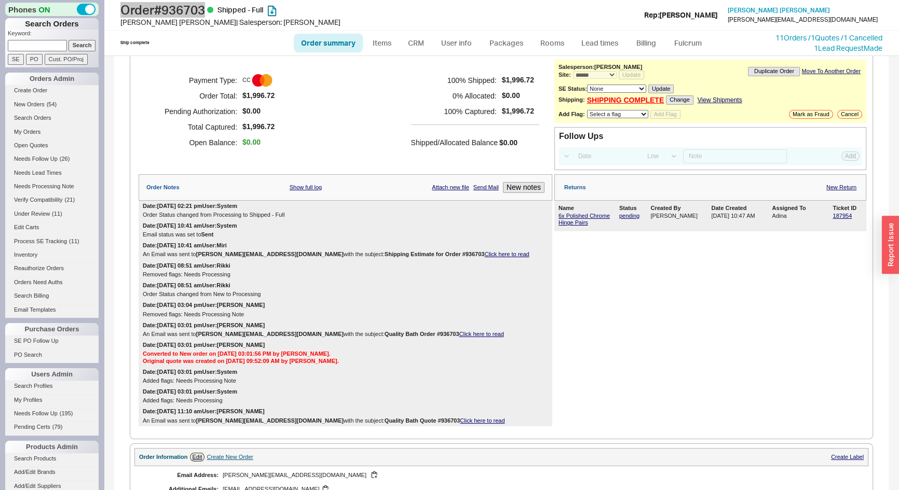
scroll to position [0, 0]
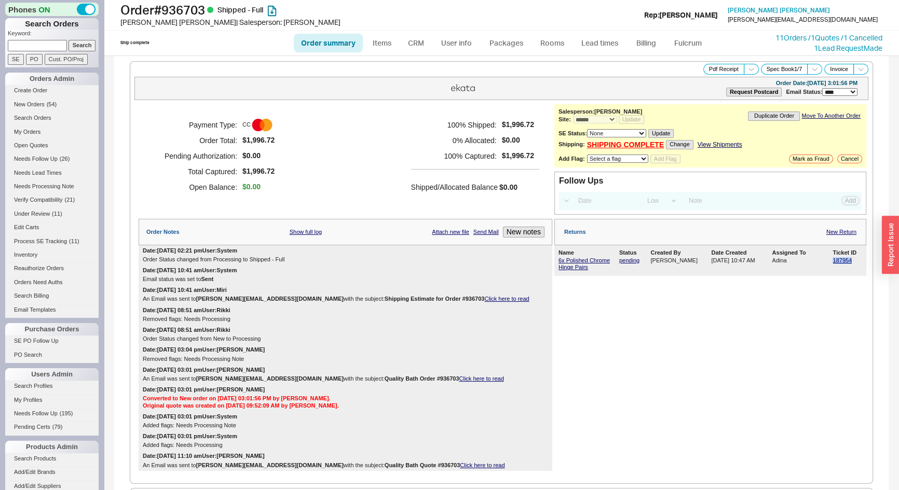
drag, startPoint x: 846, startPoint y: 262, endPoint x: 822, endPoint y: 259, distance: 24.5
click at [819, 259] on div "6x Polished Chrome Hinge Pairs pending Josh 09/18/2025 10:47 AM Adina 187954" at bounding box center [710, 264] width 304 height 16
copy div "187954"
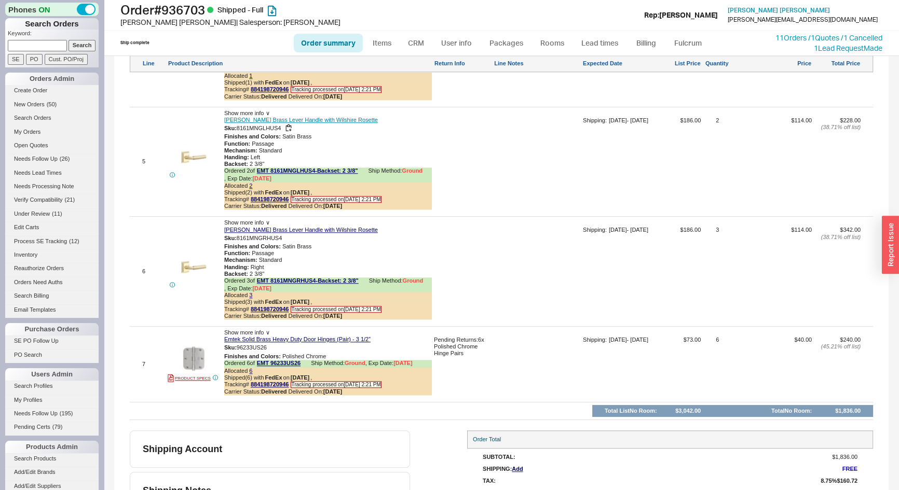
scroll to position [1120, 0]
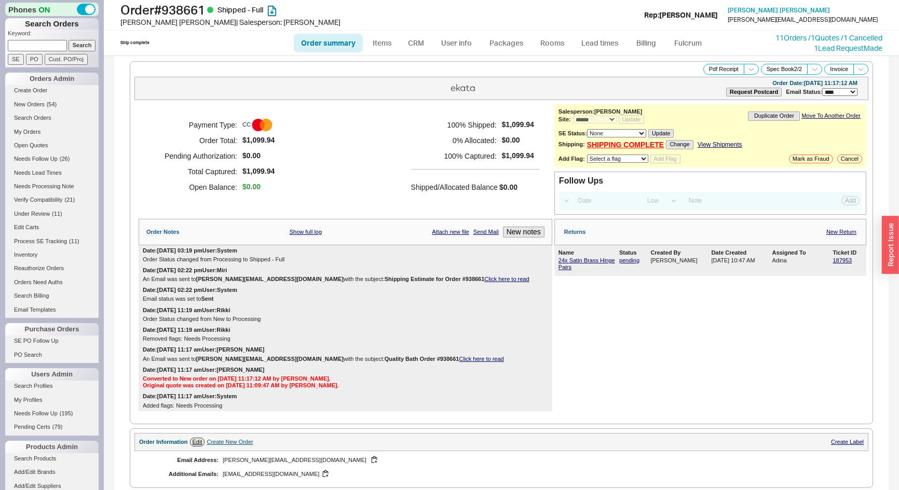
select select "*"
select select "LOW"
select select "3"
drag, startPoint x: 208, startPoint y: 7, endPoint x: 122, endPoint y: 13, distance: 85.8
click at [122, 13] on h1 "Order # 938661 Shipped - Full" at bounding box center [286, 10] width 332 height 15
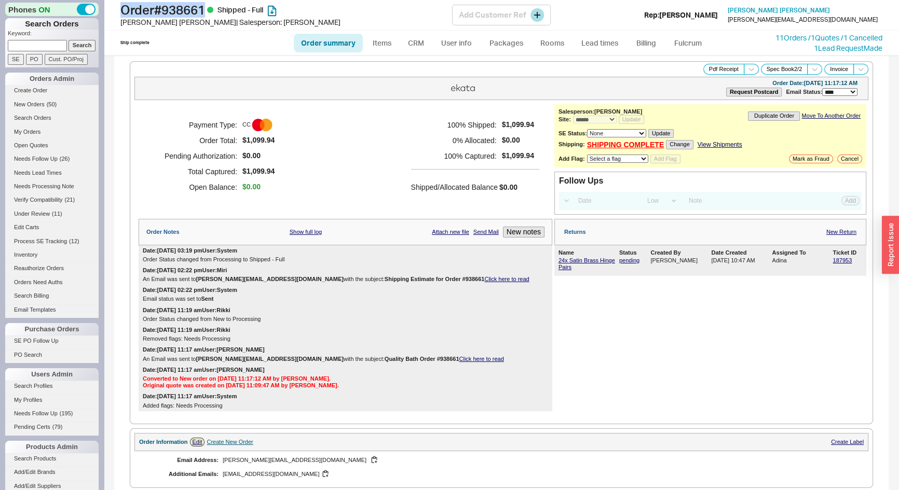
copy h1 "Order # 938661"
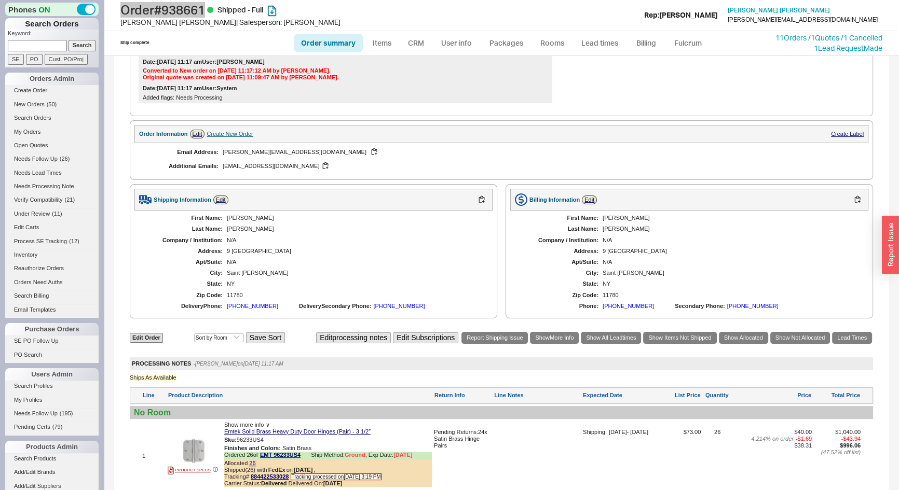
scroll to position [67, 0]
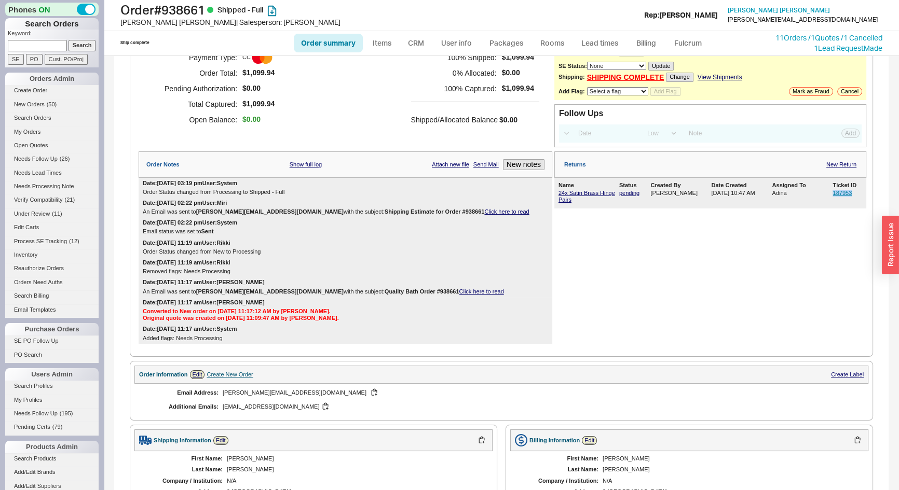
drag, startPoint x: 843, startPoint y: 193, endPoint x: 825, endPoint y: 195, distance: 17.7
click at [832, 195] on div "187953" at bounding box center [847, 196] width 30 height 13
copy link "187953"
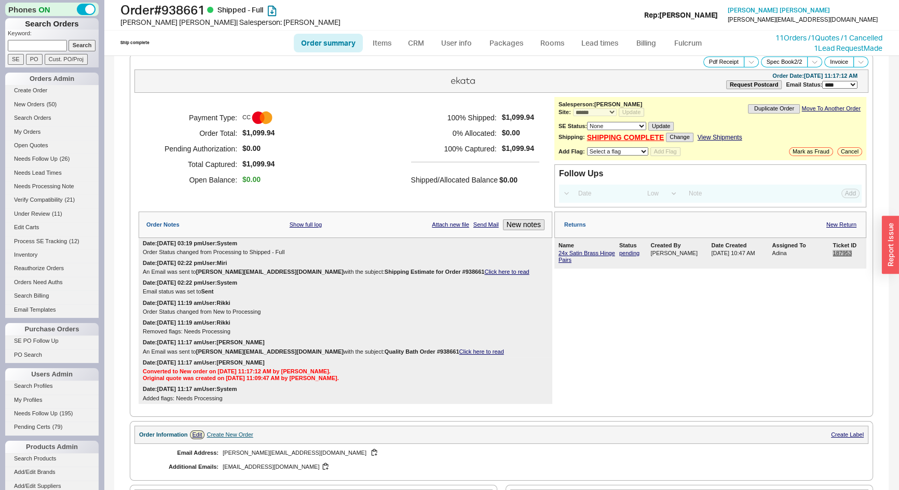
scroll to position [0, 0]
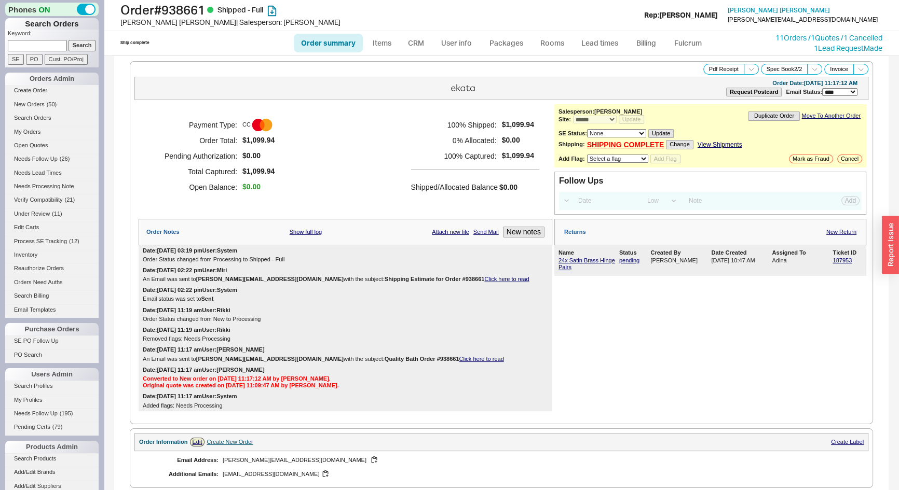
paste input "[PERSON_NAME][EMAIL_ADDRESS][DOMAIN_NAME]"
type input "[PERSON_NAME][EMAIL_ADDRESS][DOMAIN_NAME]"
click at [79, 43] on input "Search" at bounding box center [81, 45] width 27 height 11
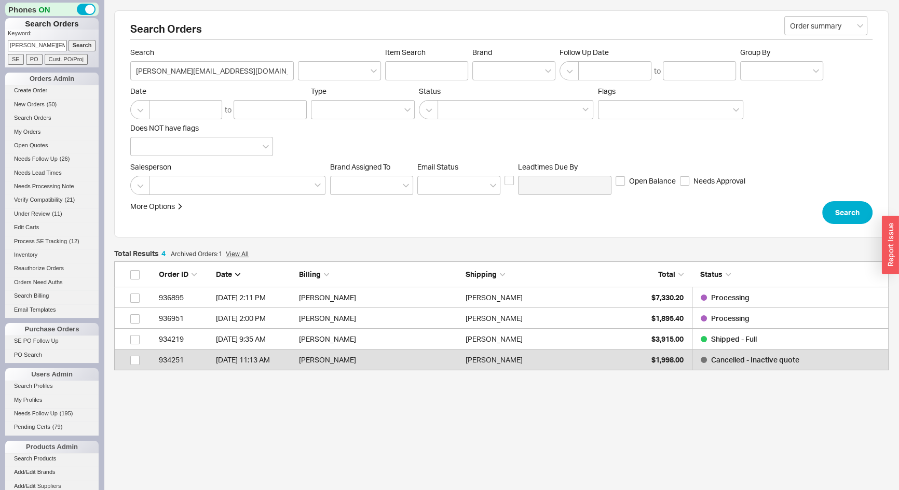
scroll to position [7, 7]
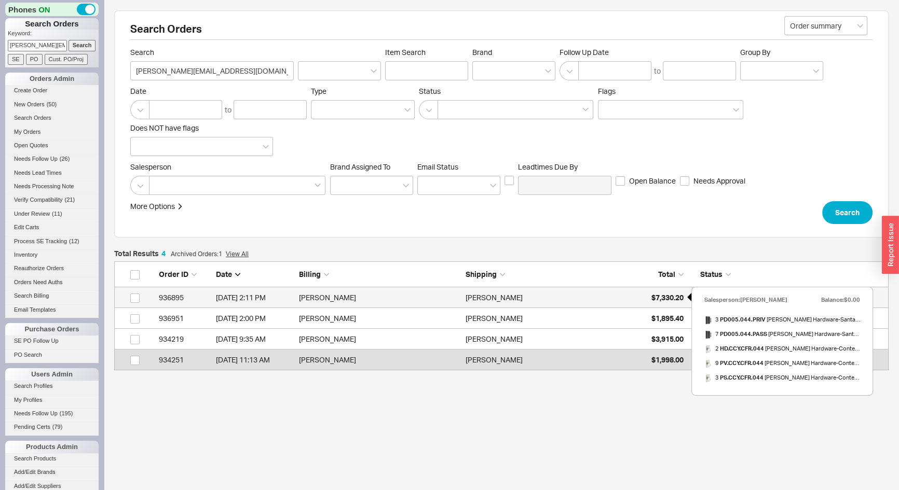
click at [659, 299] on span "$7,330.20" at bounding box center [667, 297] width 32 height 9
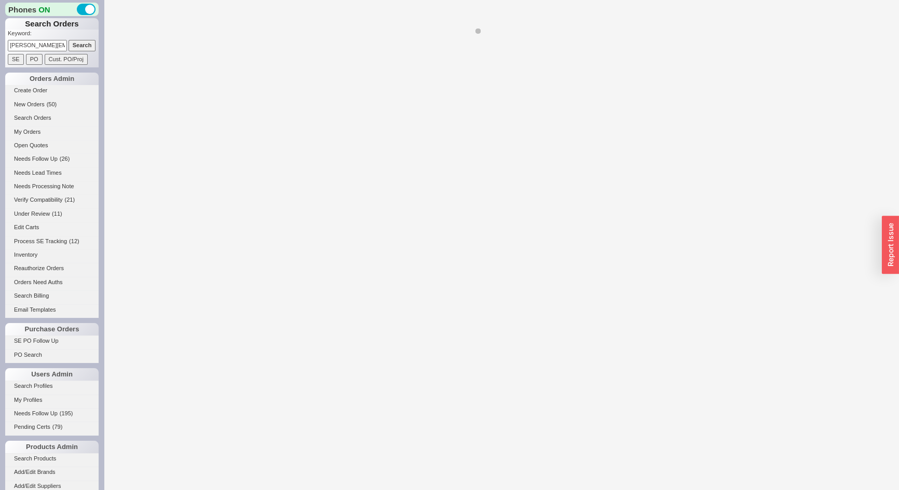
select select "*"
select select "LOW"
select select "3"
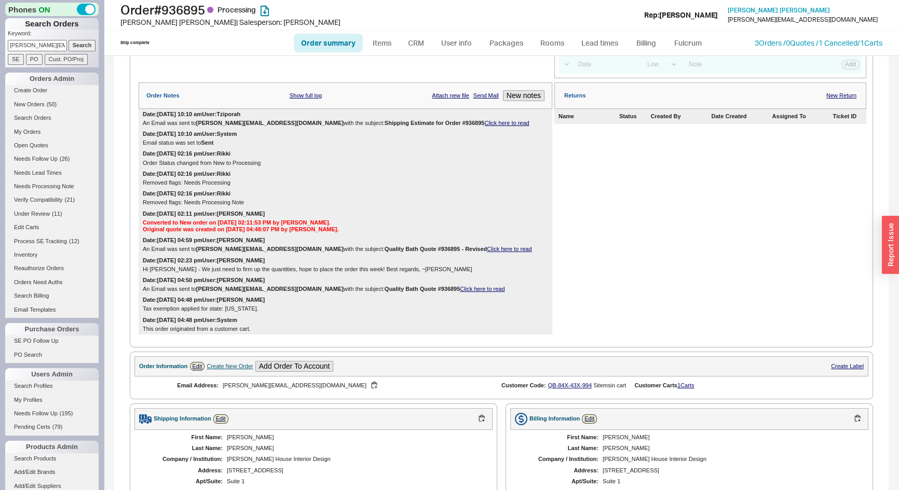
scroll to position [94, 0]
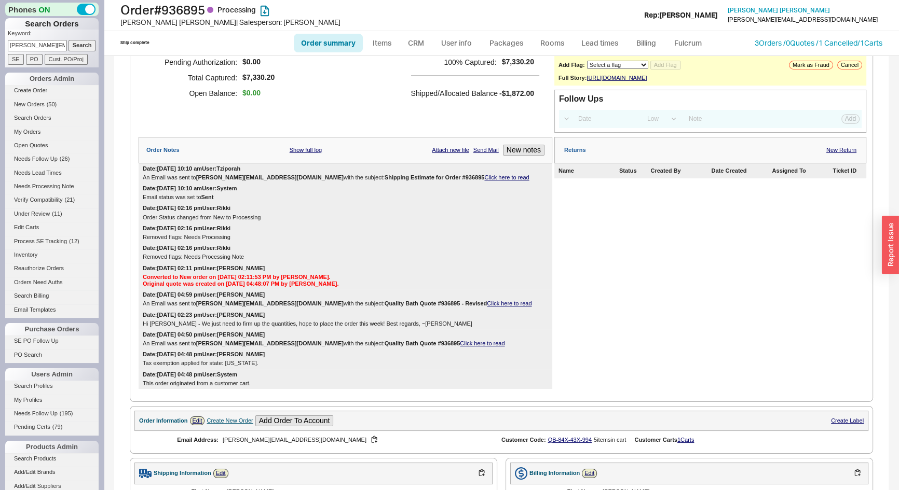
click at [484, 181] on link "Click here to read" at bounding box center [506, 177] width 45 height 6
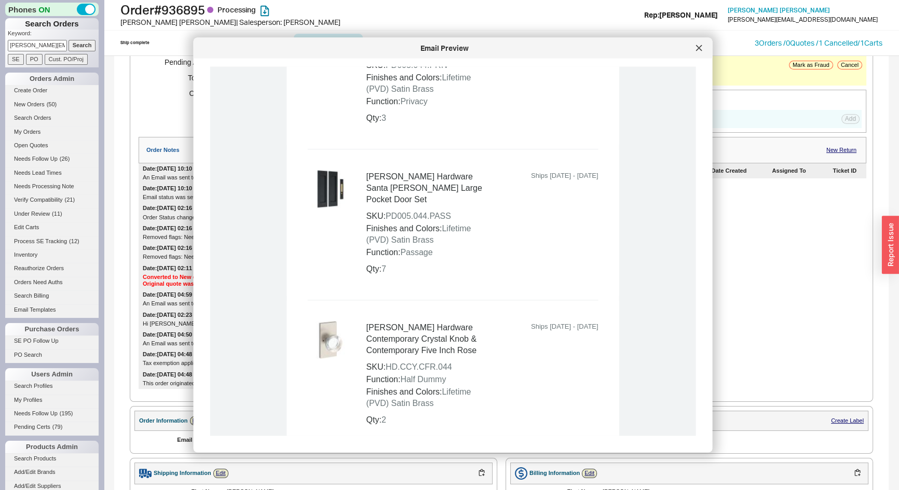
scroll to position [802, 0]
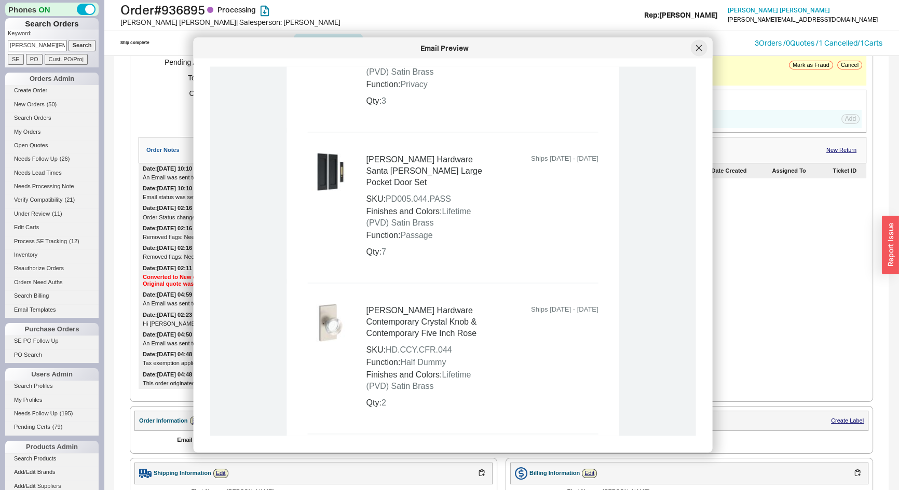
click at [701, 46] on icon at bounding box center [699, 48] width 6 height 6
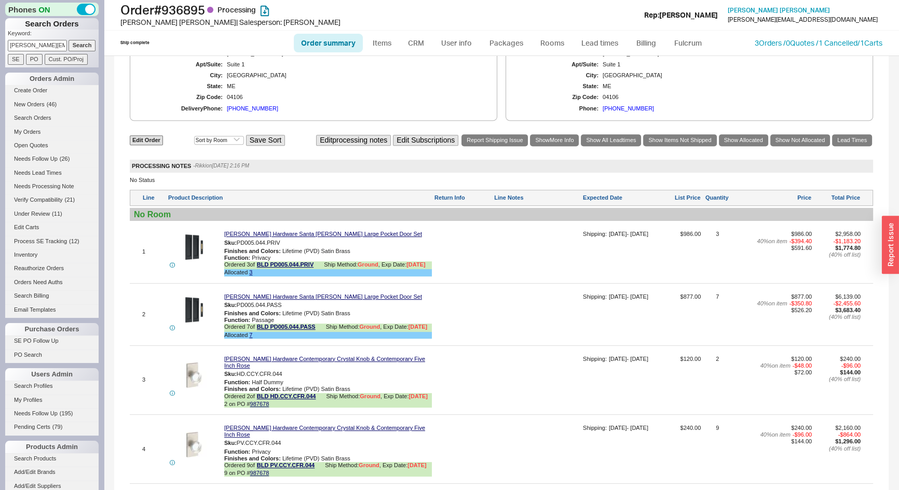
scroll to position [283, 0]
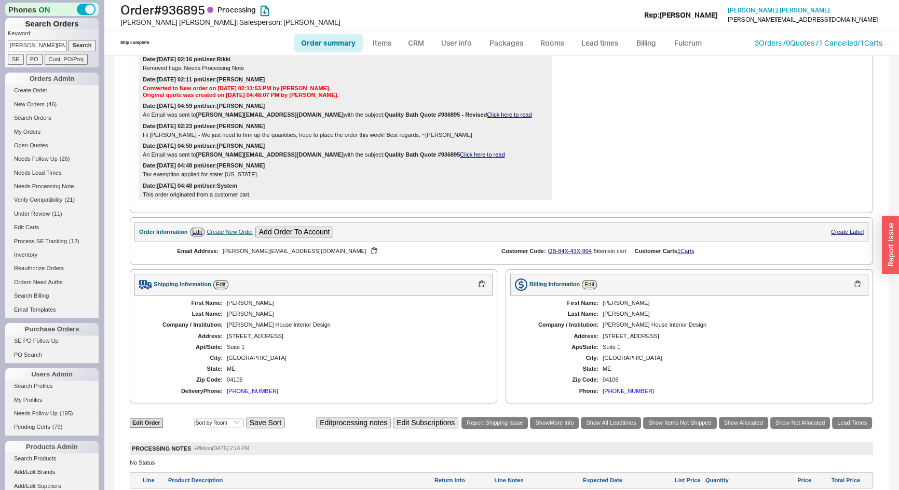
click at [229, 236] on div "Create New Order" at bounding box center [229, 232] width 46 height 7
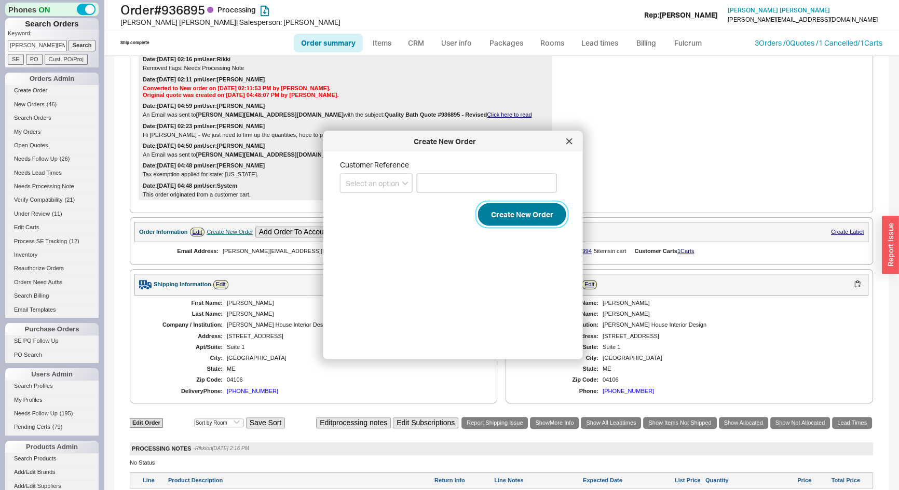
click at [495, 213] on button "Create New Order" at bounding box center [522, 214] width 88 height 23
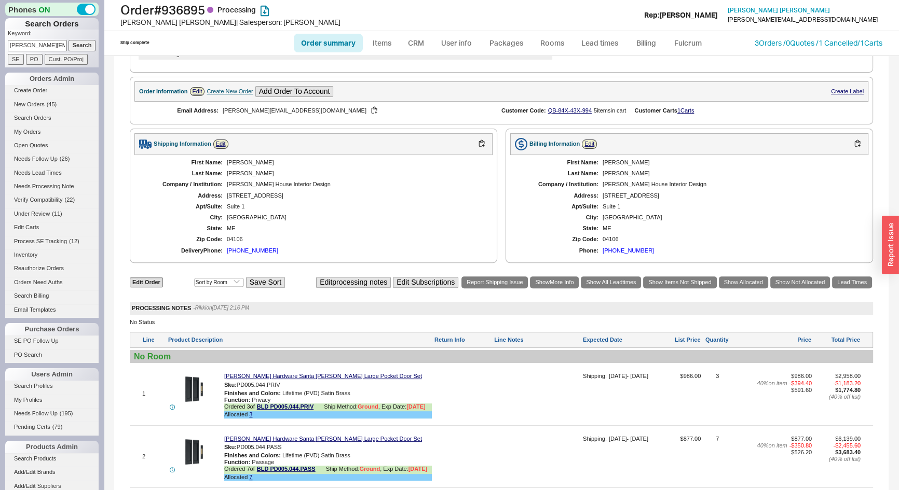
scroll to position [707, 0]
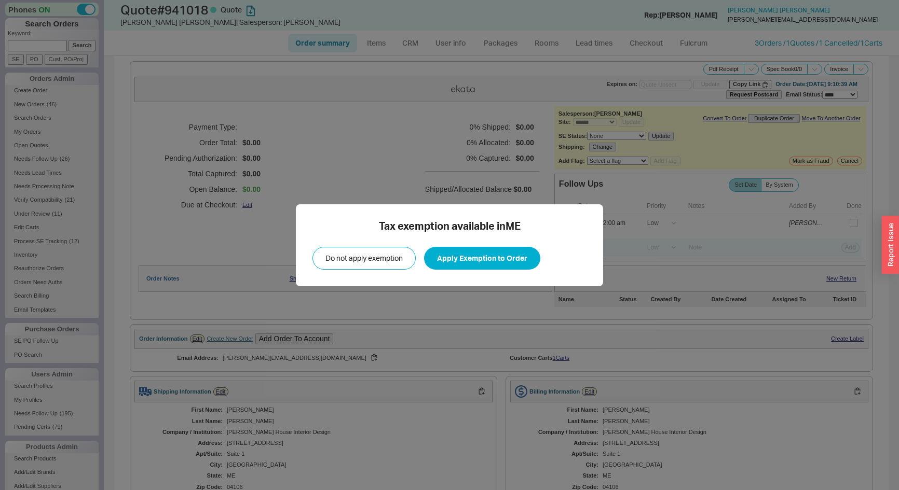
select select "*"
select select "LOW"
select select "3"
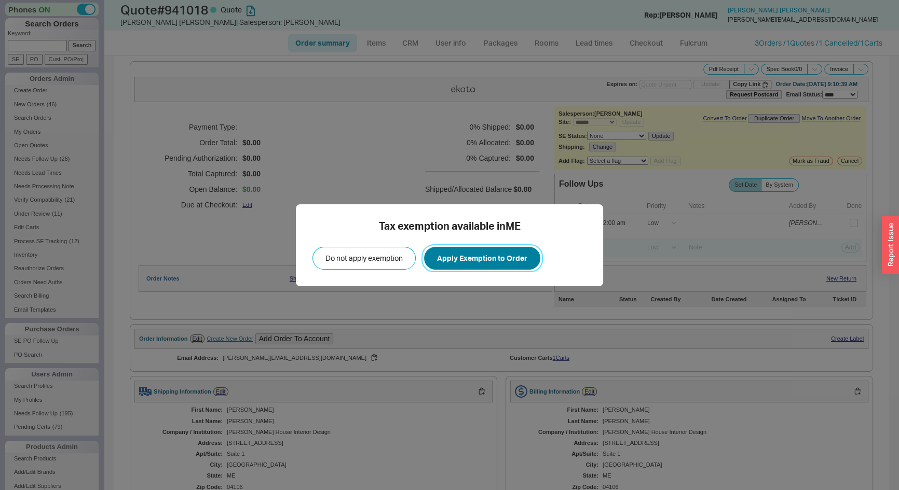
click at [487, 260] on button "Apply Exemption to Order" at bounding box center [482, 258] width 116 height 23
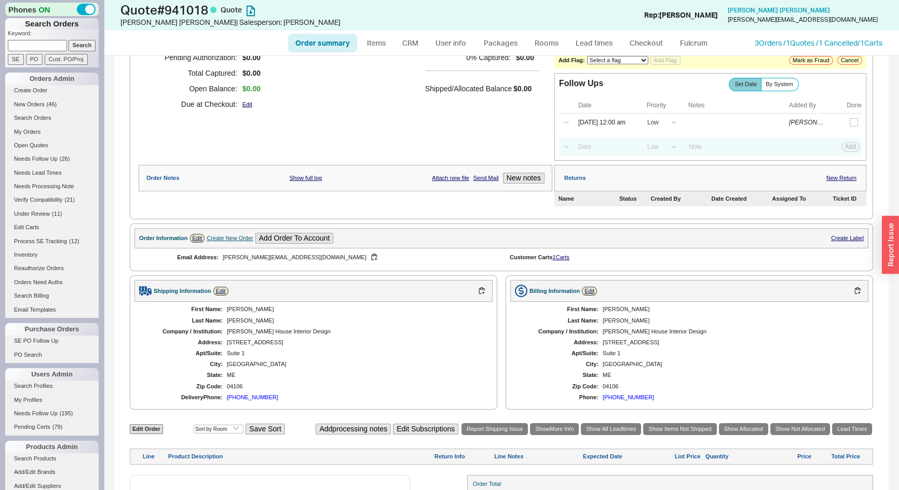
scroll to position [168, 0]
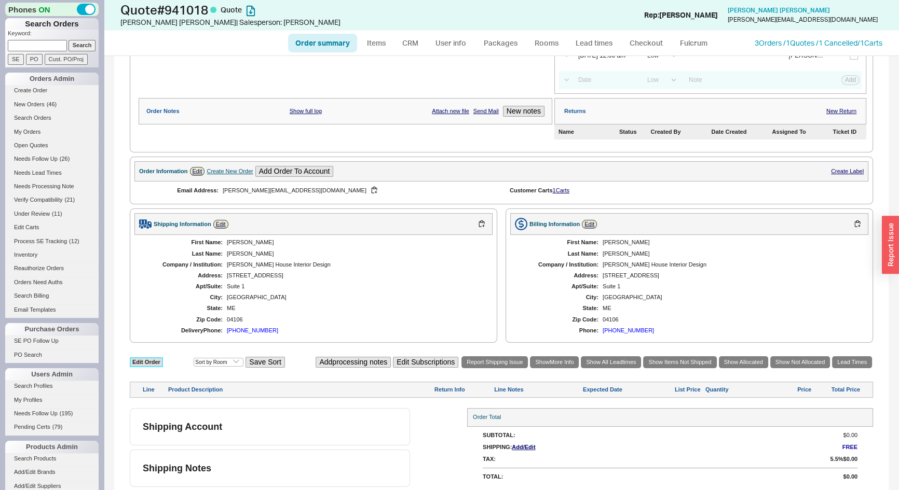
click at [141, 360] on link "Edit Order" at bounding box center [146, 362] width 33 height 10
select select "3"
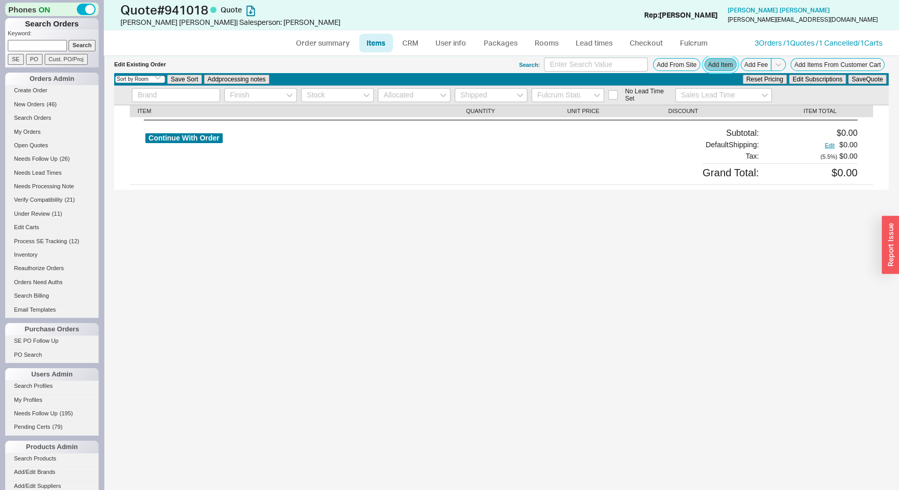
click at [716, 62] on button "Add Item" at bounding box center [720, 64] width 32 height 13
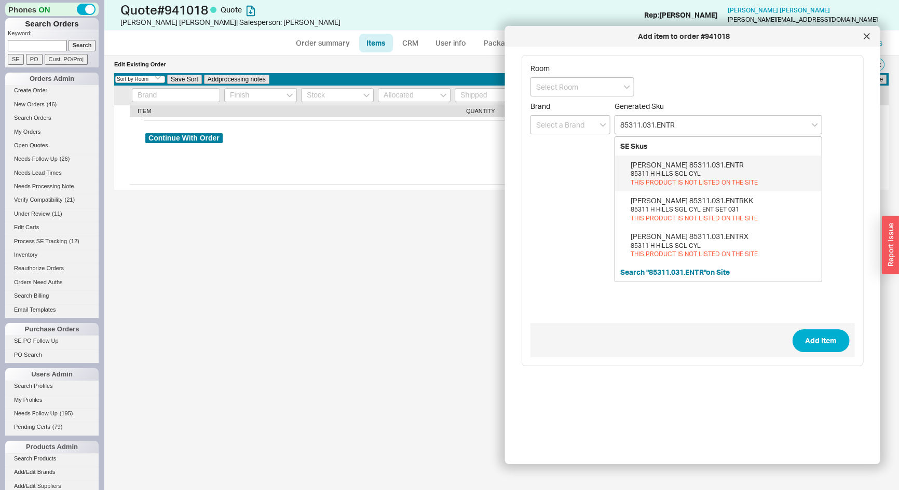
click at [677, 178] on div "THIS PRODUCT IS NOT LISTED ON THE SITE" at bounding box center [723, 182] width 186 height 9
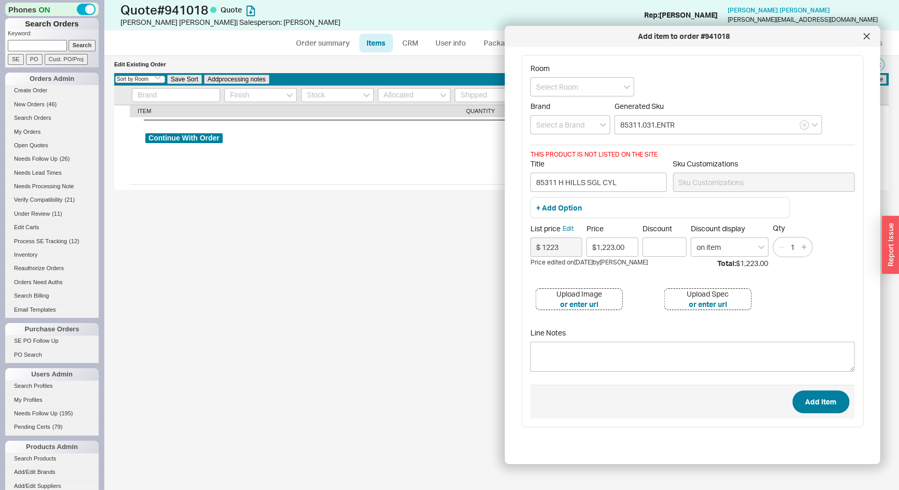
type input "85311.031.ENTR"
click at [825, 407] on button "Add Item" at bounding box center [820, 402] width 57 height 23
click at [586, 125] on input at bounding box center [570, 124] width 80 height 19
click at [571, 146] on div "[PERSON_NAME] Hardware" at bounding box center [570, 151] width 79 height 29
type input "[PERSON_NAME] Hardware"
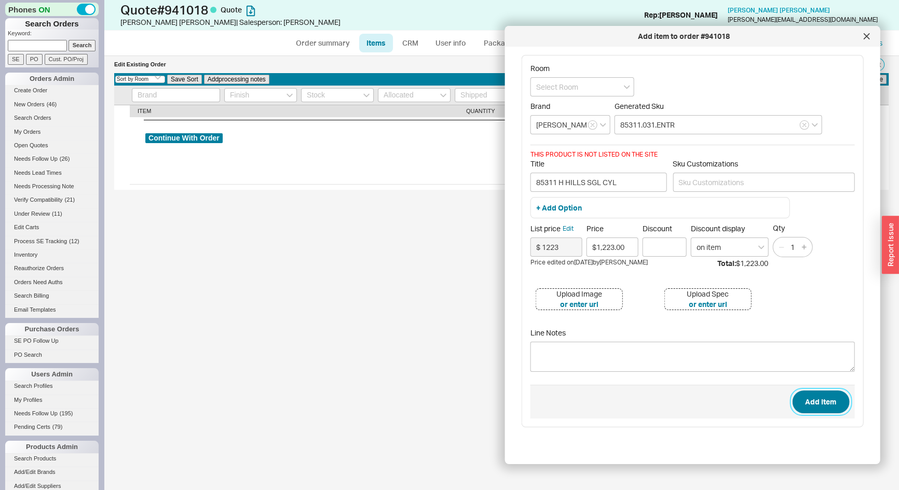
click at [828, 399] on button "Add Item" at bounding box center [820, 402] width 57 height 23
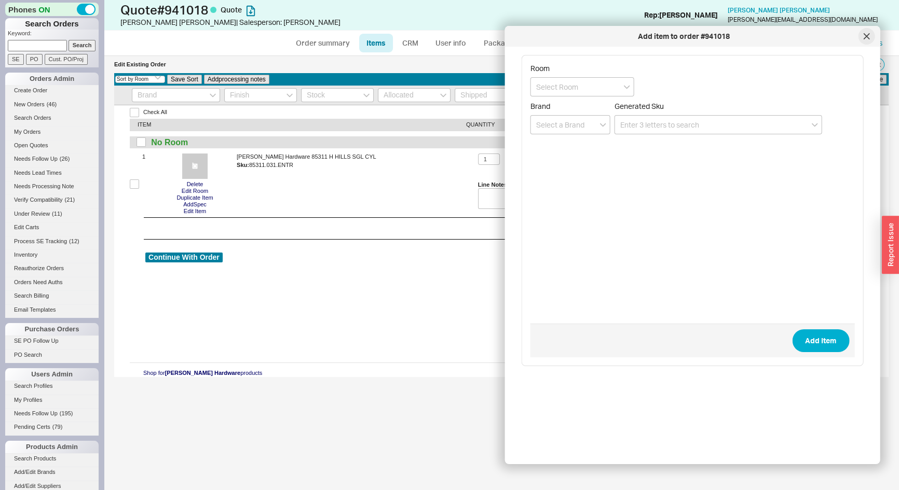
click at [864, 37] on icon at bounding box center [865, 36] width 5 height 5
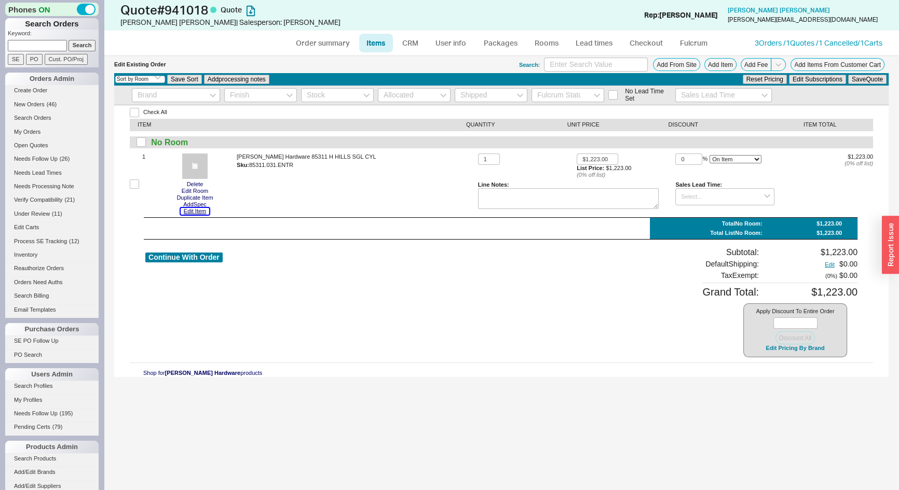
click at [194, 213] on button "Edit Item" at bounding box center [195, 211] width 29 height 7
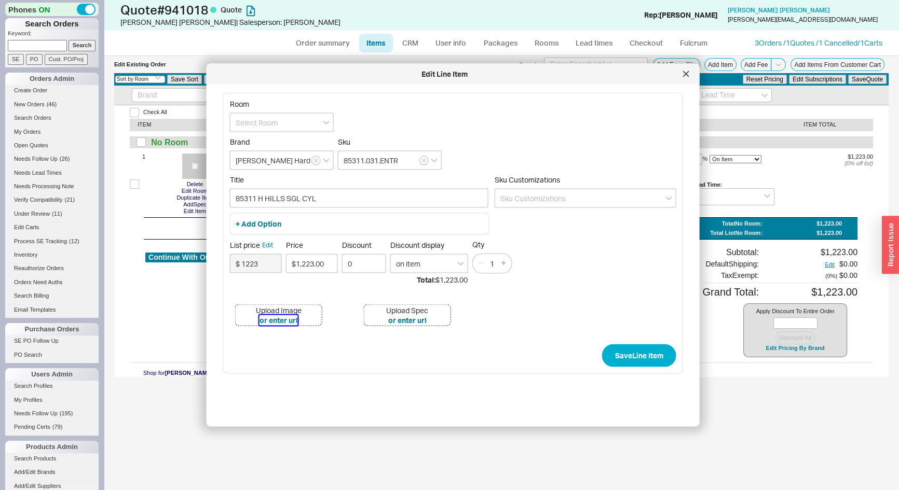
click at [264, 322] on button "or enter url" at bounding box center [278, 320] width 38 height 10
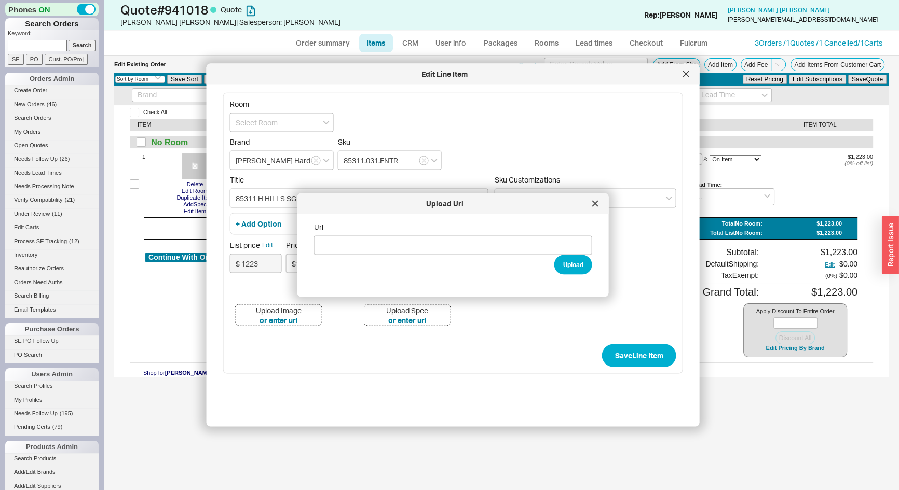
type input "[URL][DOMAIN_NAME][PERSON_NAME]"
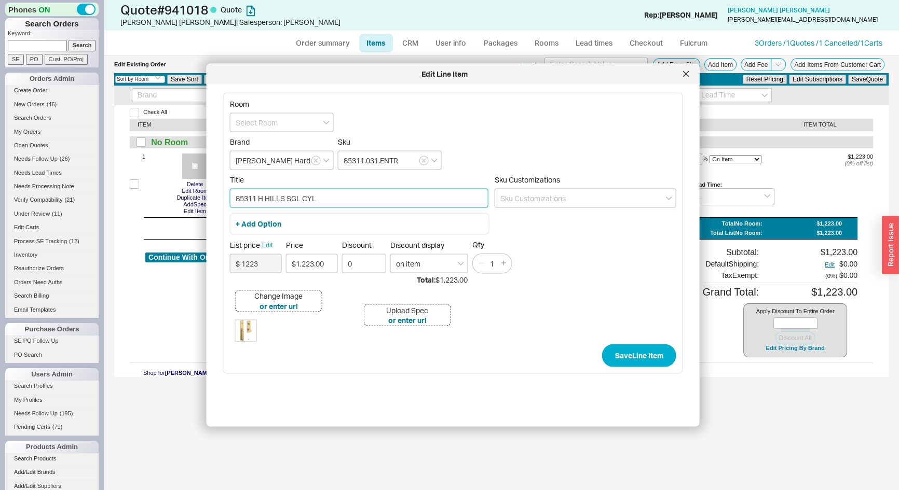
click at [344, 200] on input "85311 H HILLS SGL CYL" at bounding box center [359, 198] width 258 height 19
paste input "Hollywood Hills Full Handleset With K008 Knob"
type input "Hollywood Hills Full Handleset With K008 Knob"
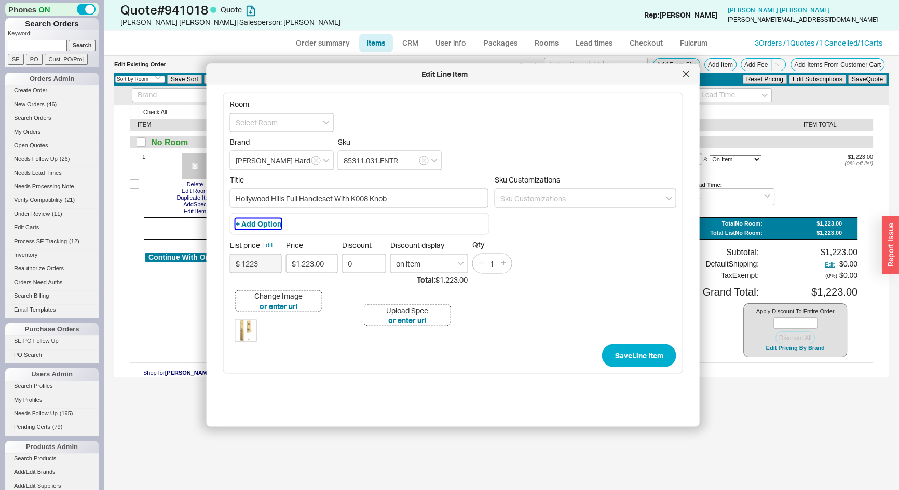
click at [263, 223] on button "+ Add Option" at bounding box center [259, 224] width 46 height 10
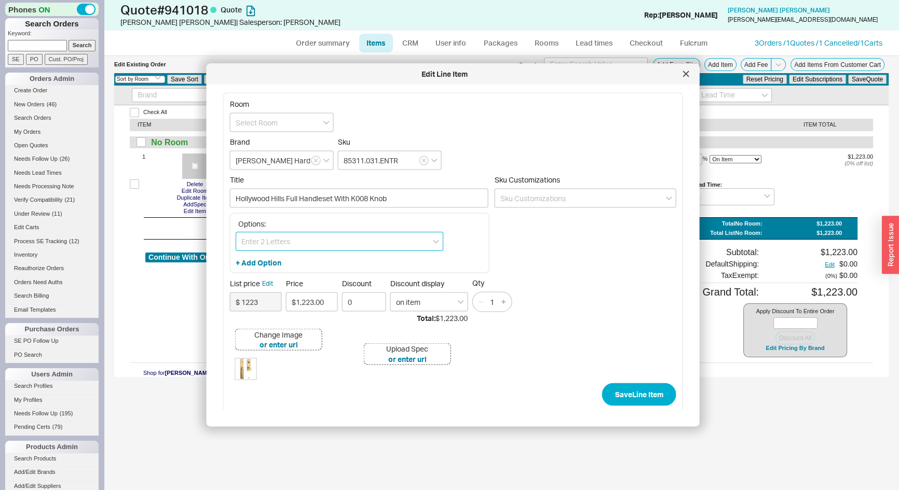
click at [267, 238] on input at bounding box center [340, 240] width 208 height 19
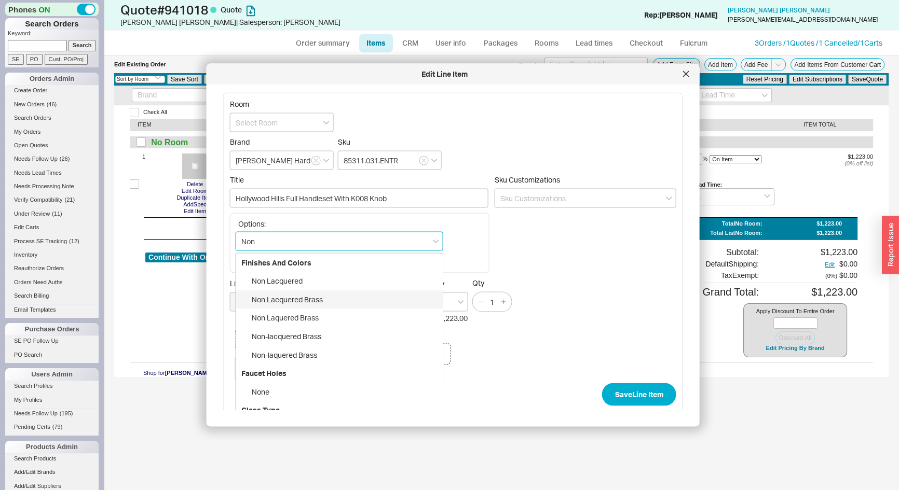
click at [293, 300] on div "Non Lacquered Brass" at bounding box center [339, 299] width 206 height 19
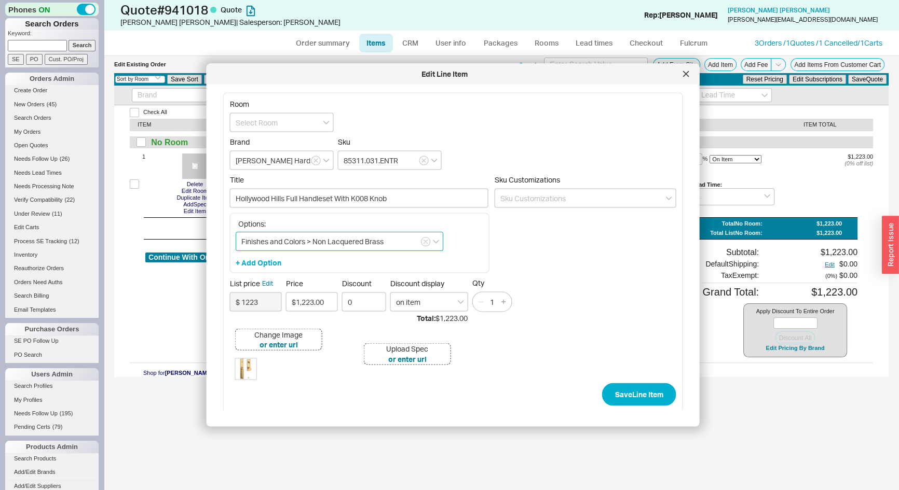
type input "Finishes and Colors > Non Lacquered Brass"
click at [268, 263] on button "+ Add Option" at bounding box center [259, 262] width 46 height 10
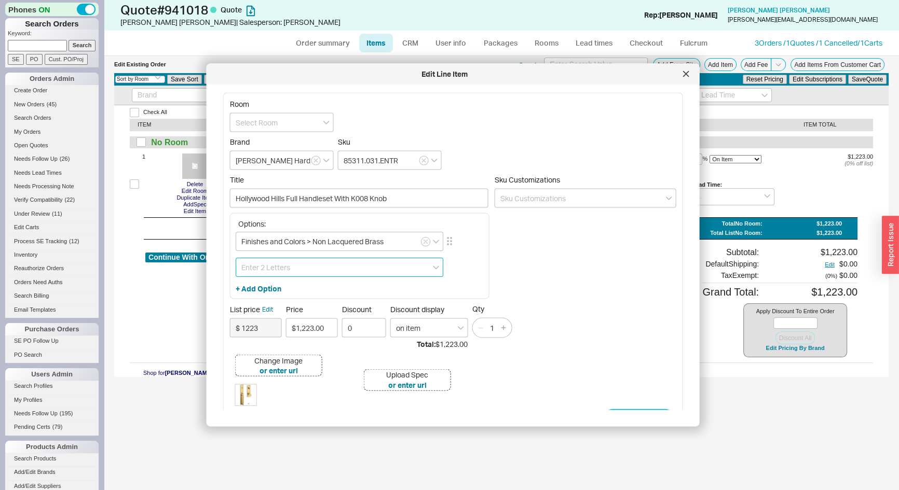
click at [265, 270] on input at bounding box center [340, 266] width 208 height 19
click at [288, 306] on div "Single Cylinder" at bounding box center [339, 307] width 206 height 19
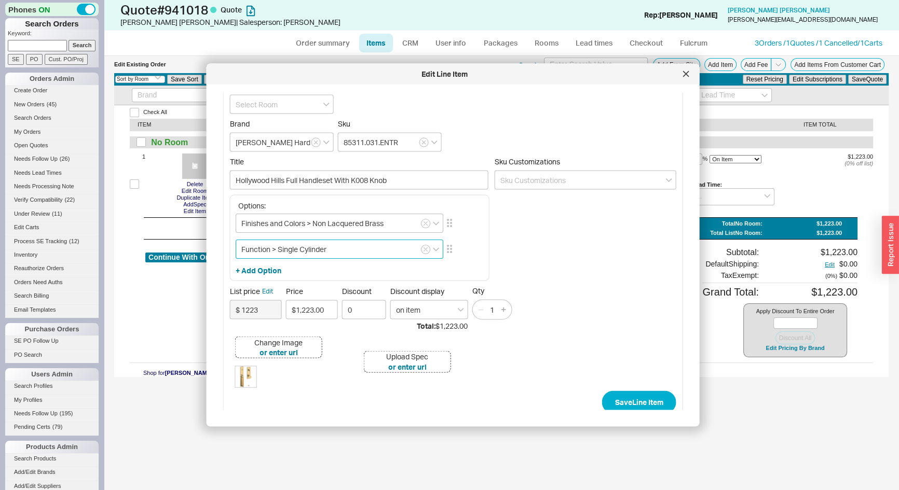
scroll to position [27, 0]
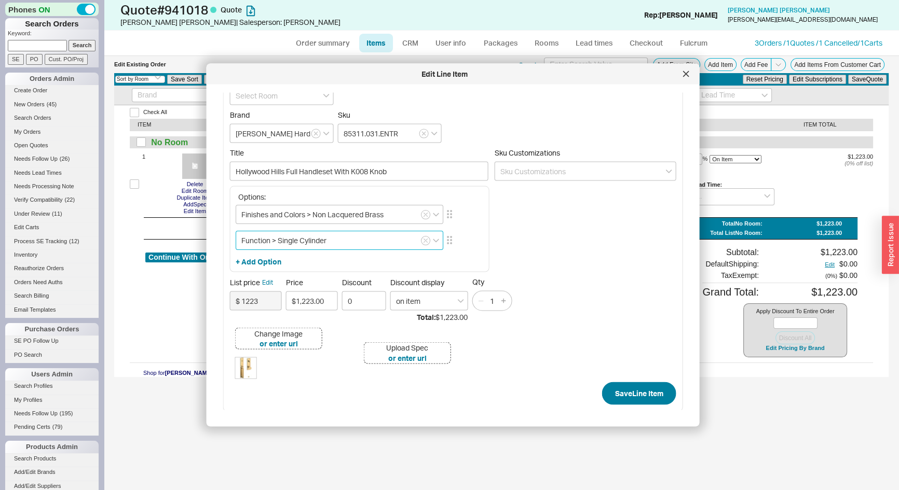
type input "Function > Single Cylinder"
click at [636, 386] on button "Save Line Item" at bounding box center [639, 393] width 74 height 23
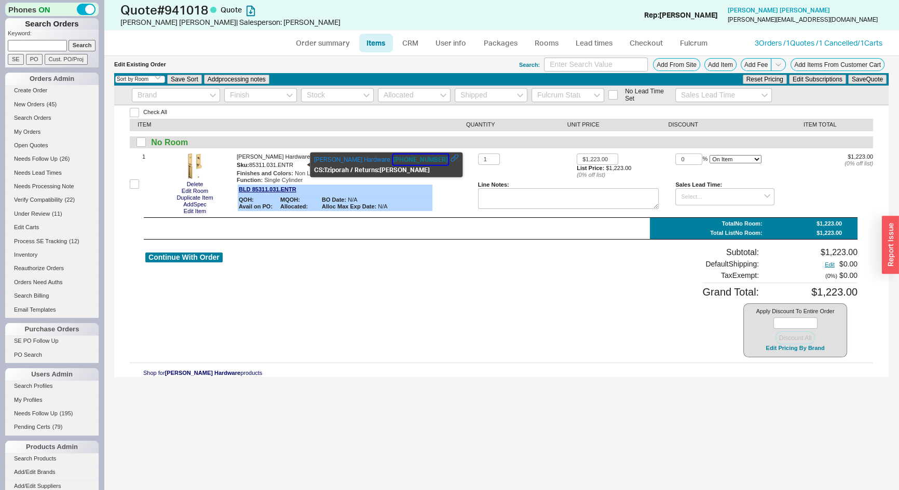
click at [393, 159] on button "800-437-7448" at bounding box center [420, 160] width 55 height 10
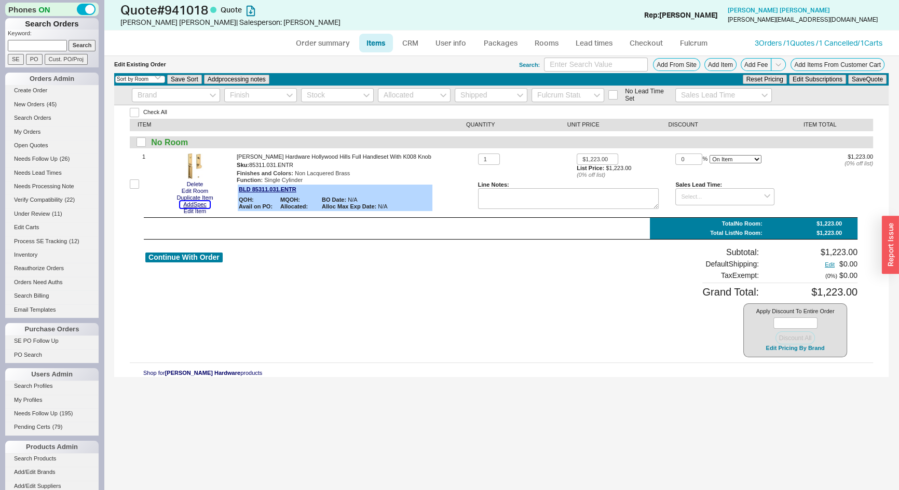
click at [198, 205] on button "Add Spec" at bounding box center [195, 204] width 30 height 7
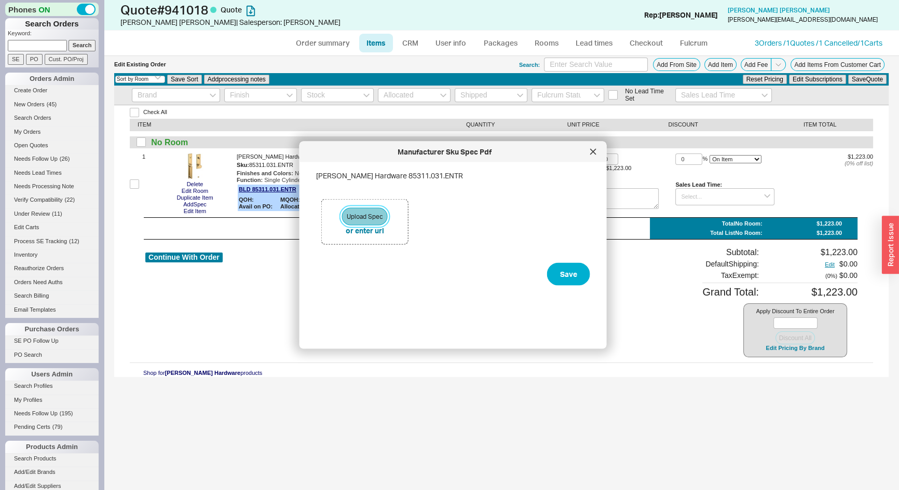
click at [347, 215] on button "Upload Spec" at bounding box center [365, 217] width 46 height 18
click at [566, 281] on button "Save" at bounding box center [568, 274] width 43 height 23
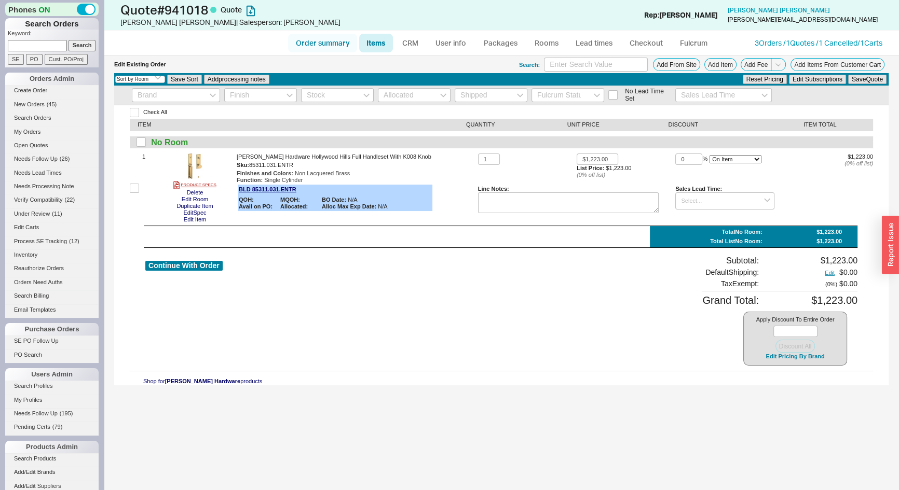
drag, startPoint x: 311, startPoint y: 40, endPoint x: 308, endPoint y: 45, distance: 5.6
click at [311, 40] on link "Order summary" at bounding box center [322, 43] width 69 height 19
select select "*"
select select "LOW"
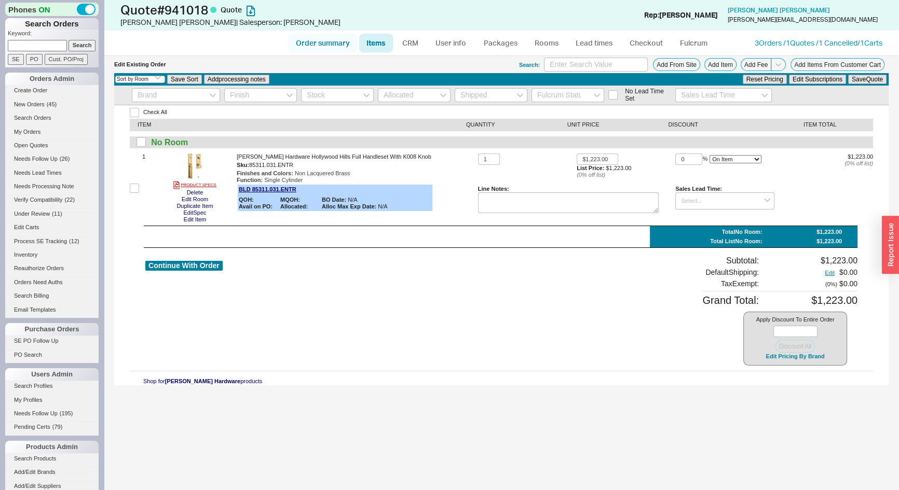
select select "LOW"
select select "3"
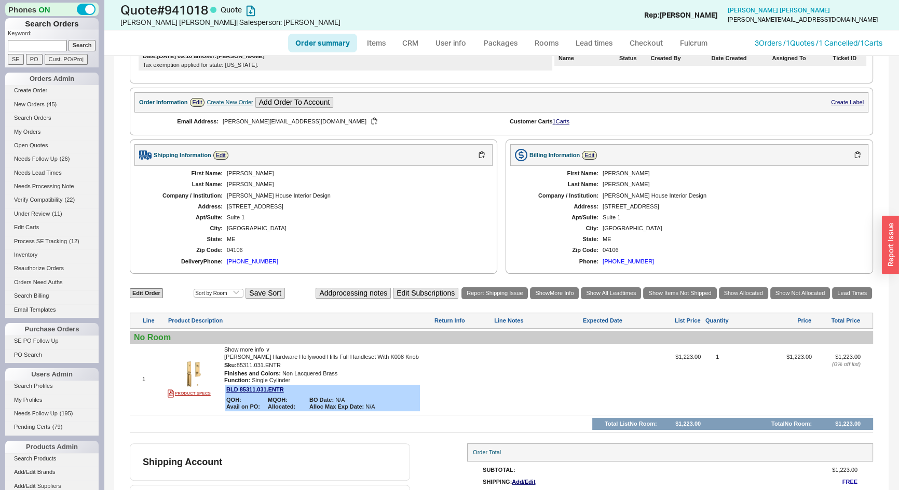
scroll to position [276, 0]
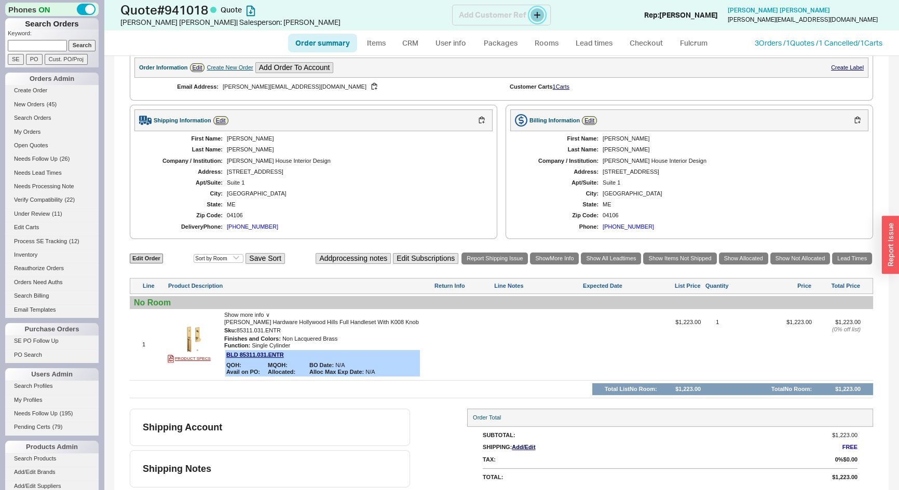
click at [541, 14] on button at bounding box center [536, 14] width 13 height 13
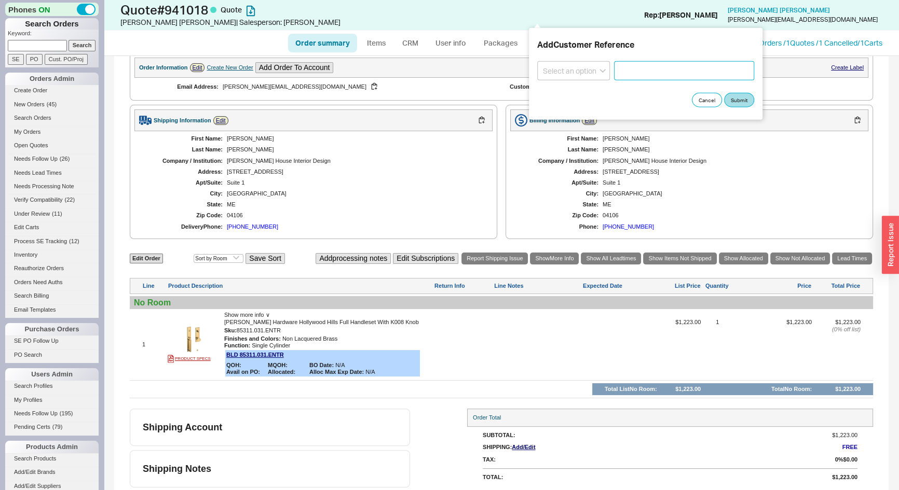
paste input "REID / Front Door Hardware"
type input "REID / Front Door Hardware"
click at [565, 71] on select "Select an option PO Number Project Name" at bounding box center [573, 70] width 73 height 19
select select "Project Name"
click at [537, 61] on select "Select an option PO Number Project Name" at bounding box center [573, 70] width 73 height 19
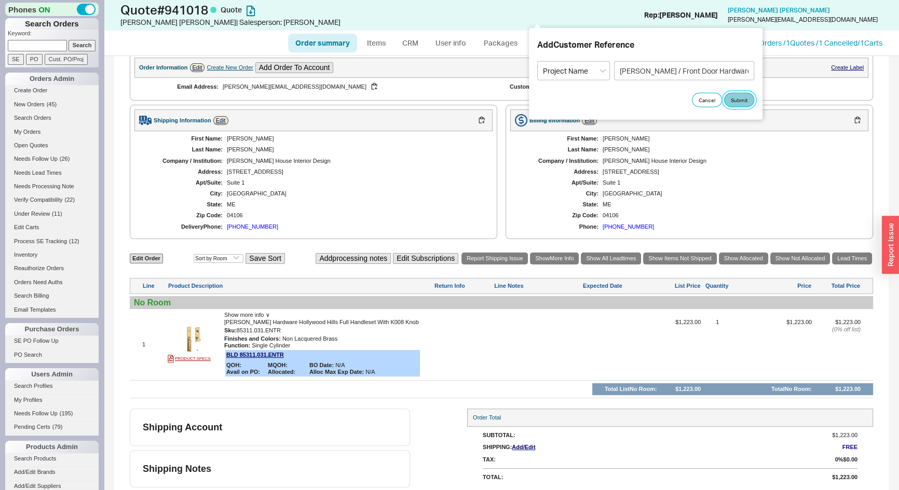
click at [739, 102] on button "Submit" at bounding box center [739, 100] width 30 height 15
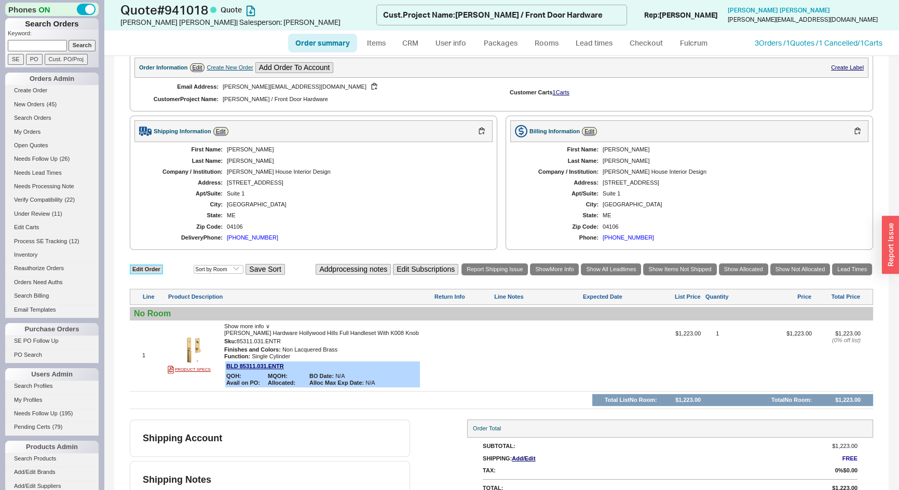
click at [151, 265] on link "Edit Order" at bounding box center [146, 270] width 33 height 10
select select "3"
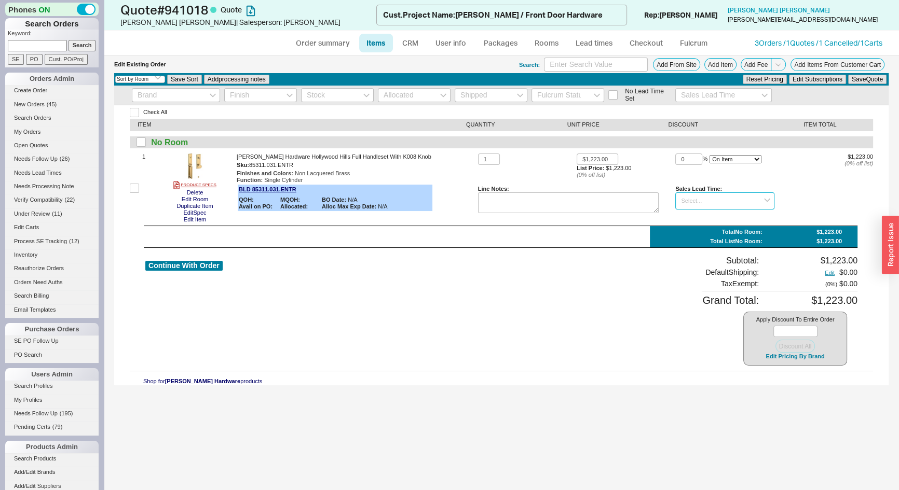
click at [700, 203] on input at bounding box center [724, 200] width 99 height 17
click at [716, 222] on div "7 - 10 Business Days" at bounding box center [725, 219] width 98 height 15
type input "7 - 10 Business Days"
click at [866, 78] on button "Save Quote" at bounding box center [867, 79] width 38 height 9
drag, startPoint x: 689, startPoint y: 154, endPoint x: 610, endPoint y: 196, distance: 89.6
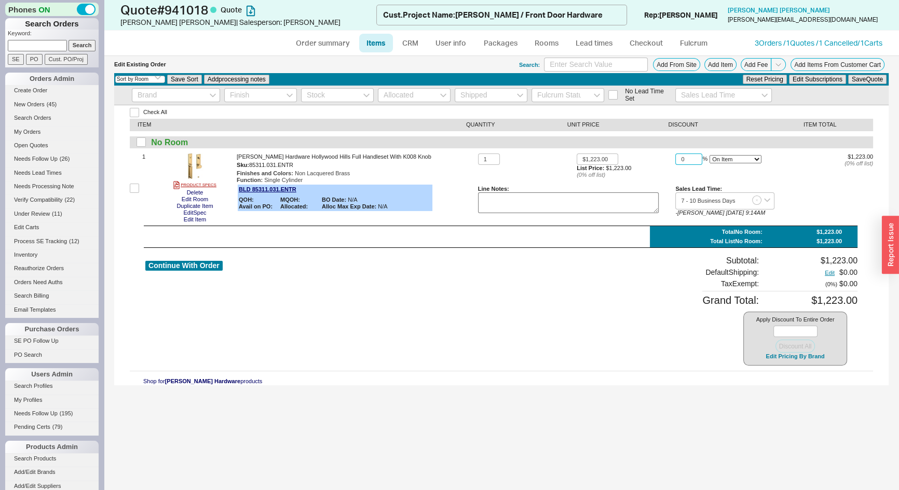
click at [610, 196] on div "1 $1,223.00 List Price: $1,223.00 ( 0 % off list) 0 % On Item On Bottom Gift Ca…" at bounding box center [675, 189] width 395 height 70
click at [687, 157] on input "35" at bounding box center [688, 160] width 27 height 12
type input "40"
click at [872, 78] on button "Save Quote" at bounding box center [867, 79] width 38 height 9
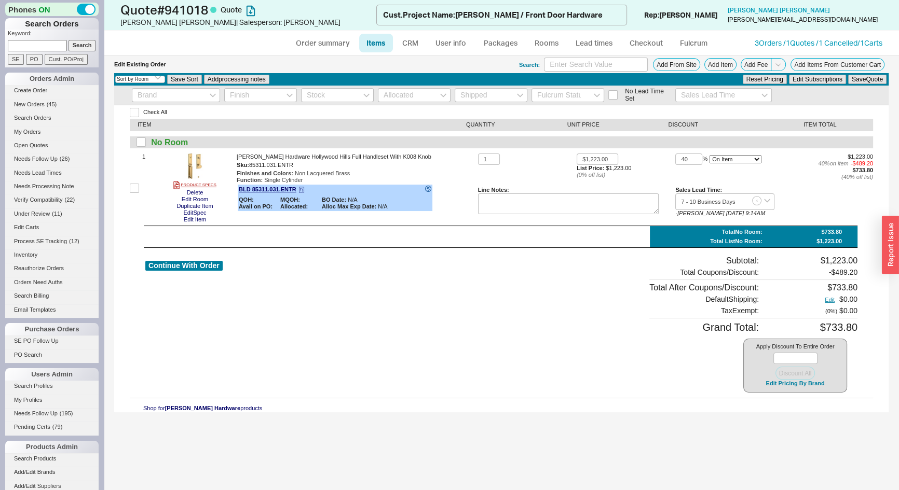
click at [425, 189] on icon at bounding box center [428, 189] width 6 height 6
click at [316, 45] on link "Order summary" at bounding box center [322, 43] width 69 height 19
select select "*"
select select "LOW"
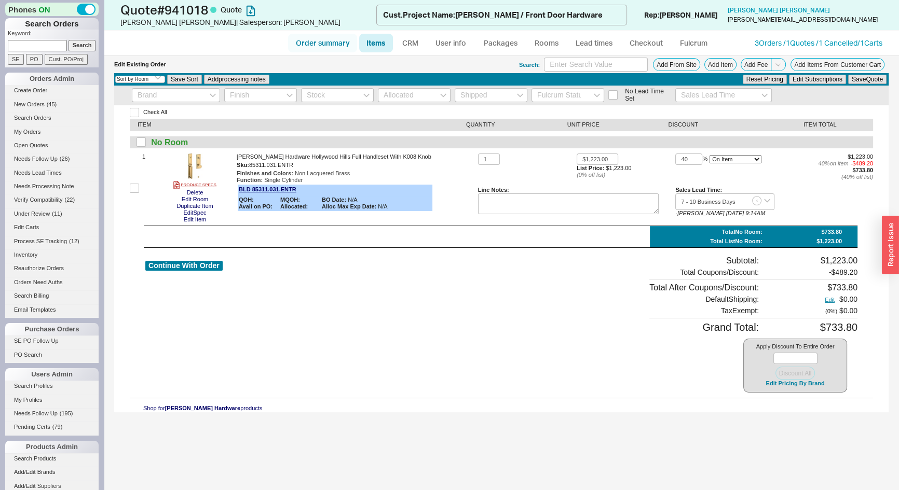
select select "LOW"
select select "3"
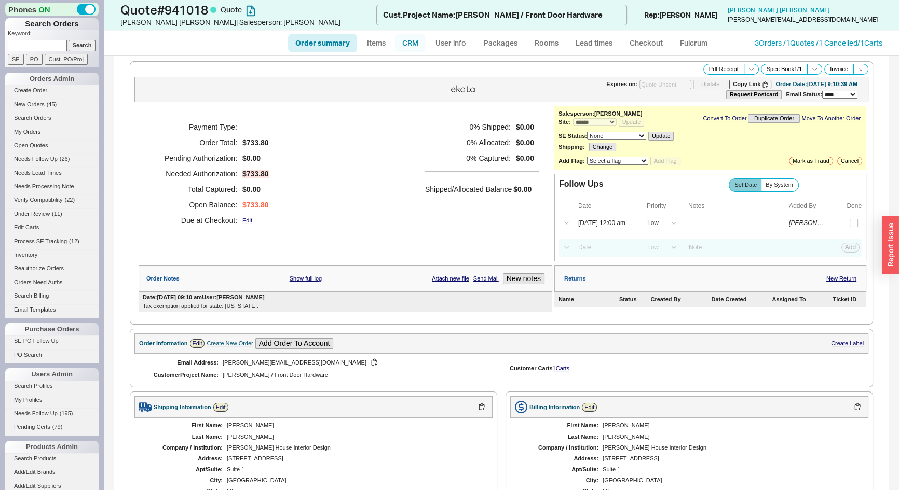
click at [406, 45] on link "CRM" at bounding box center [410, 43] width 31 height 19
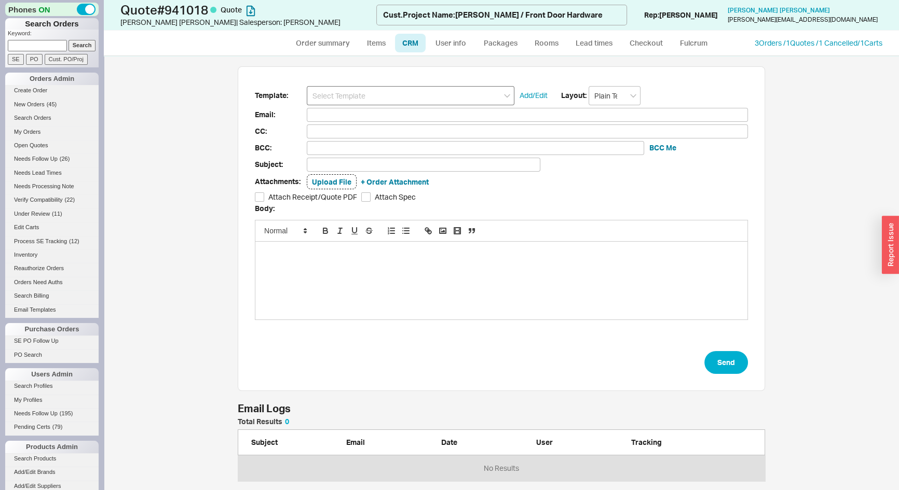
scroll to position [56, 520]
drag, startPoint x: 422, startPoint y: 97, endPoint x: 408, endPoint y: 104, distance: 15.8
click at [421, 97] on input at bounding box center [411, 95] width 208 height 19
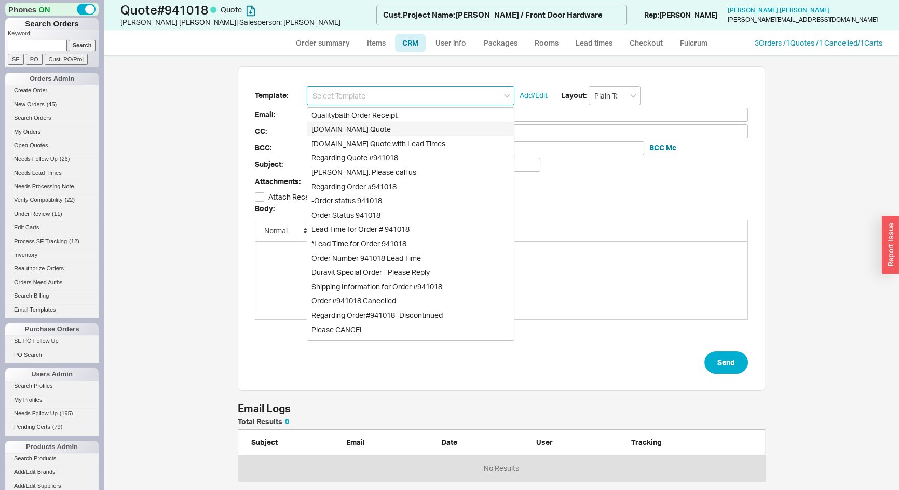
click at [389, 128] on div "Qualitybath.com Quote" at bounding box center [410, 129] width 206 height 15
type input "Receipt"
type input "kate@huffardhouse.com"
type input "Quality Bath Quote #941018"
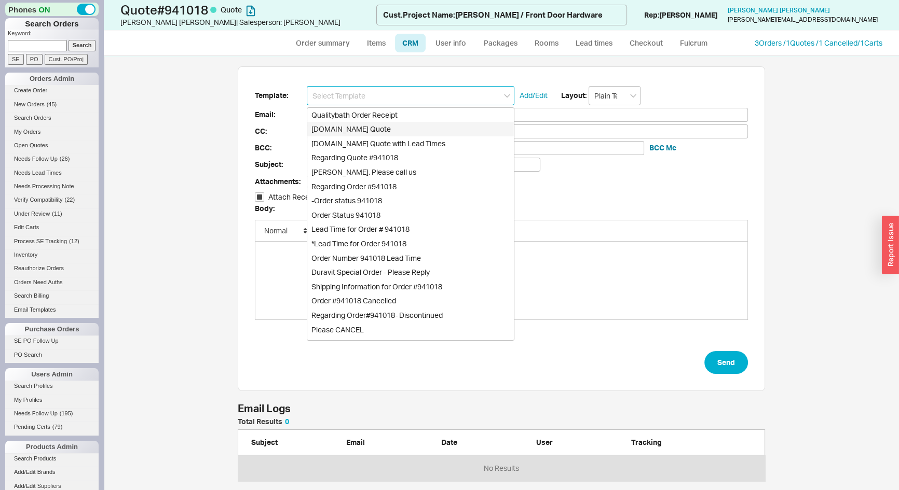
checkbox input "true"
type input "Qualitybath.com Quote"
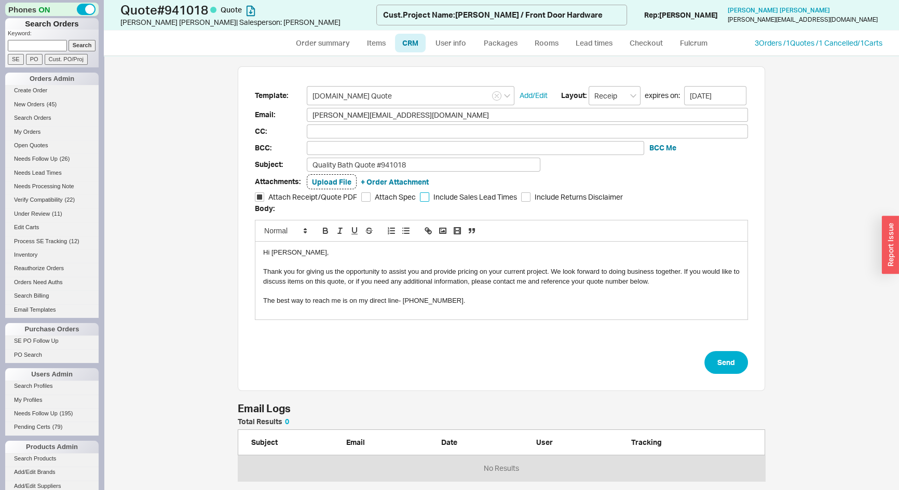
drag, startPoint x: 420, startPoint y: 199, endPoint x: 387, endPoint y: 199, distance: 33.2
click at [420, 199] on input "Include Sales Lead Times" at bounding box center [424, 196] width 9 height 9
checkbox input "true"
click at [362, 197] on input "Attach Spec" at bounding box center [365, 196] width 9 height 9
checkbox input "true"
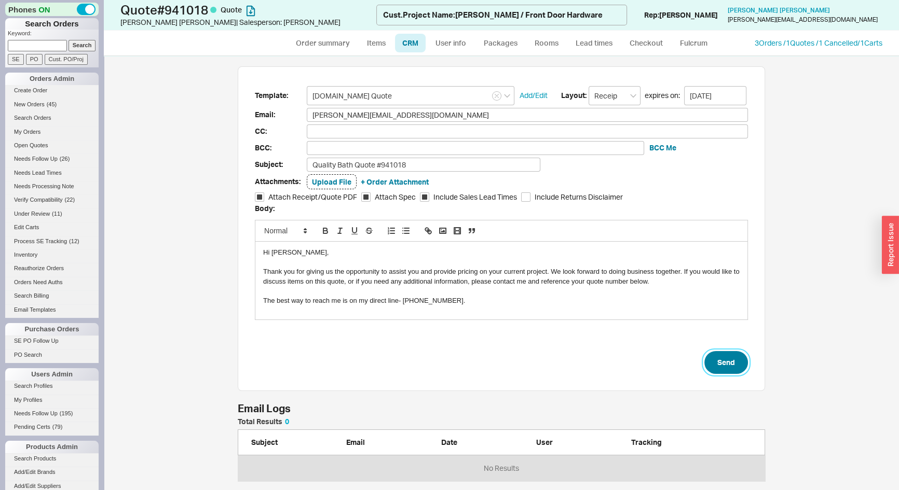
click at [722, 369] on button "Send" at bounding box center [726, 362] width 44 height 23
select select "*"
select select "LOW"
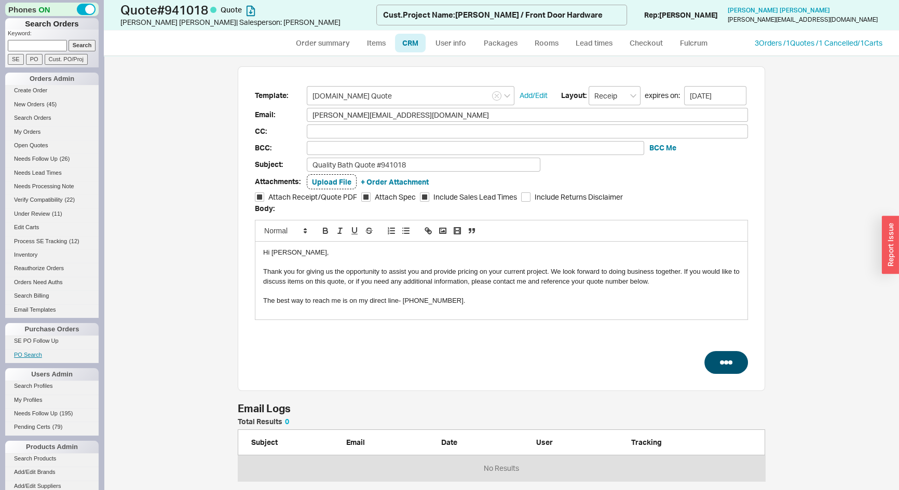
select select "3"
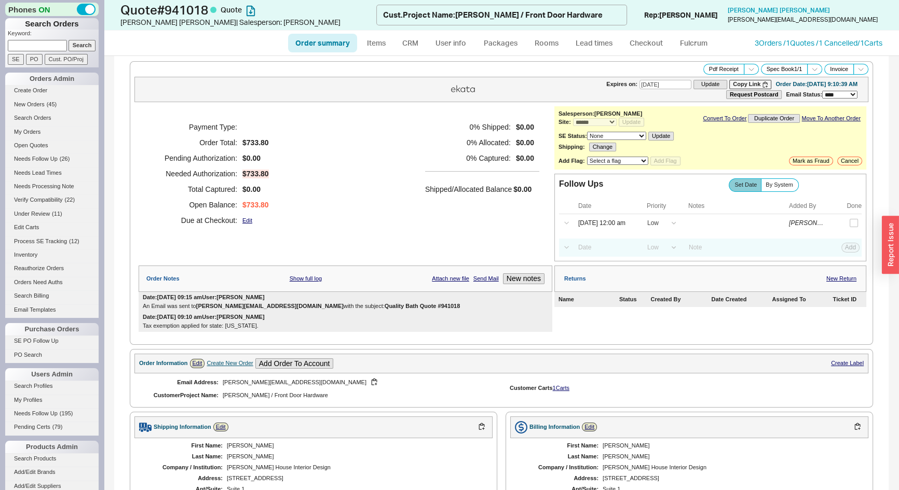
click at [336, 46] on link "Order summary" at bounding box center [322, 43] width 69 height 19
select select "*"
select select "LOW"
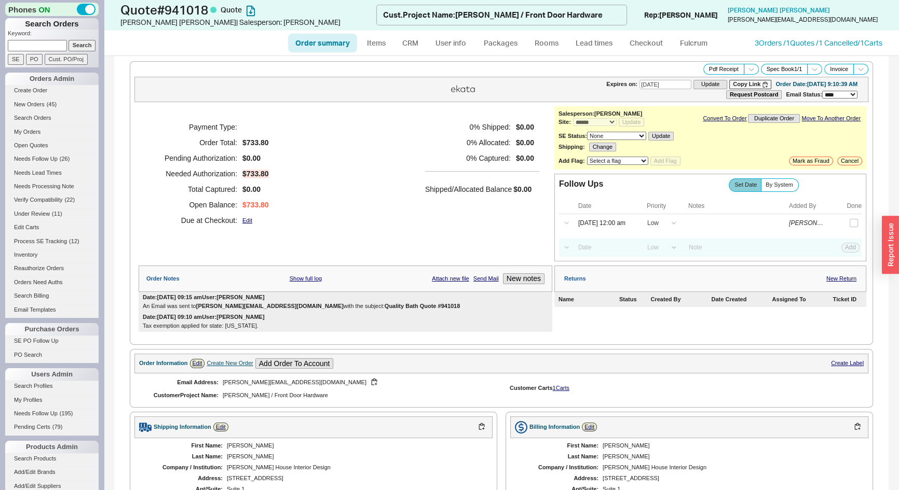
select select "3"
click at [747, 70] on span at bounding box center [750, 69] width 15 height 11
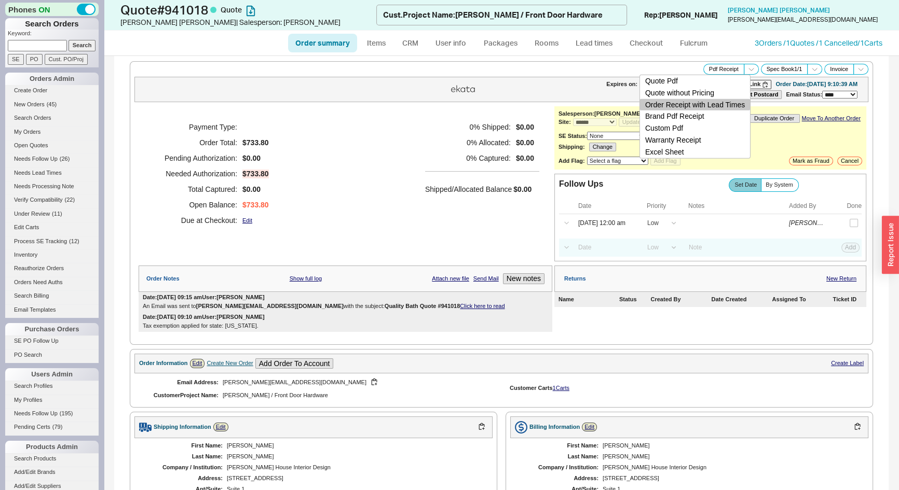
click at [733, 104] on button "Order Receipt with Lead Times" at bounding box center [695, 105] width 110 height 12
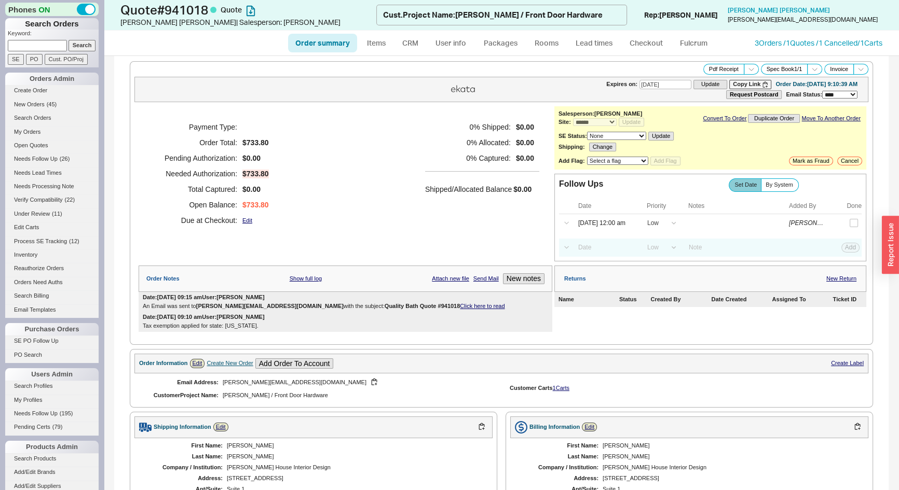
click at [350, 136] on div "Payment Type: Order Total: $733.80 Pending Authorization: $0.00 Needed Authoriz…" at bounding box center [345, 173] width 413 height 135
click at [729, 86] on button "Copy Link" at bounding box center [750, 84] width 42 height 9
click at [328, 39] on link "Order summary" at bounding box center [322, 43] width 69 height 19
select select "*"
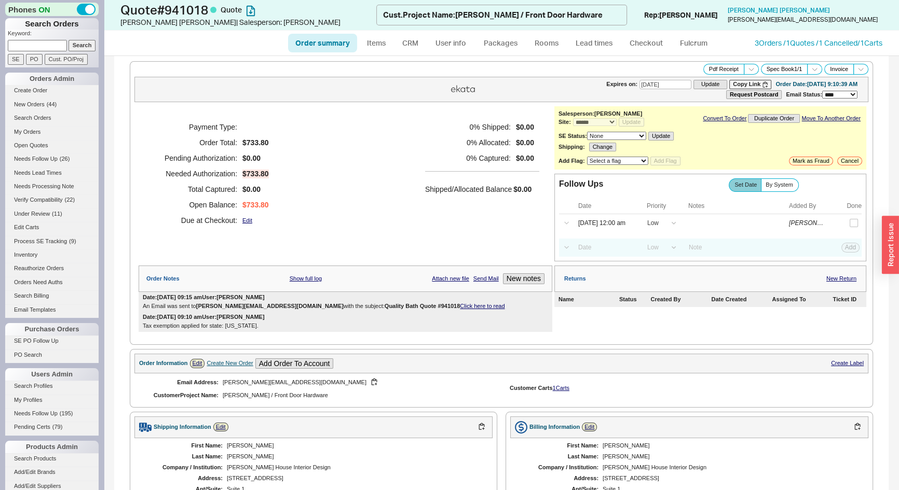
select select "LOW"
select select "3"
click at [782, 185] on span "By System" at bounding box center [778, 185] width 27 height 7
click at [0, 0] on input "By System" at bounding box center [0, 0] width 0 height 0
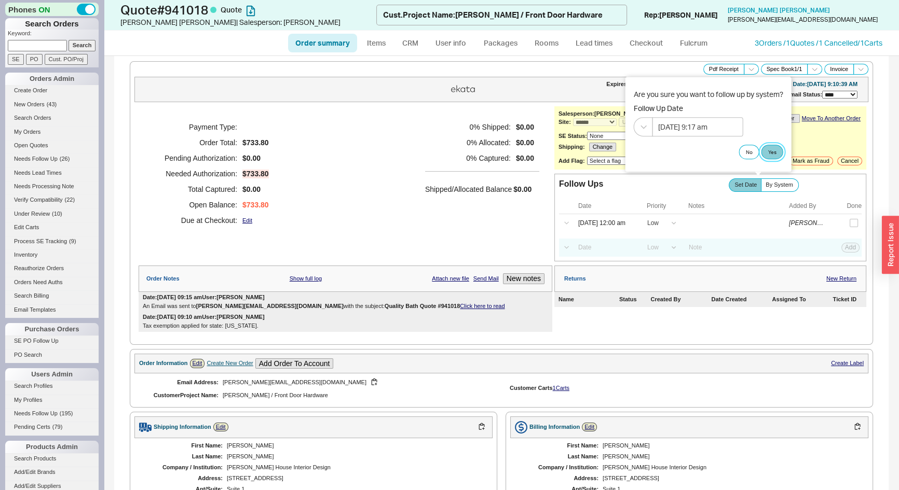
click at [775, 149] on button "Yes" at bounding box center [772, 152] width 22 height 15
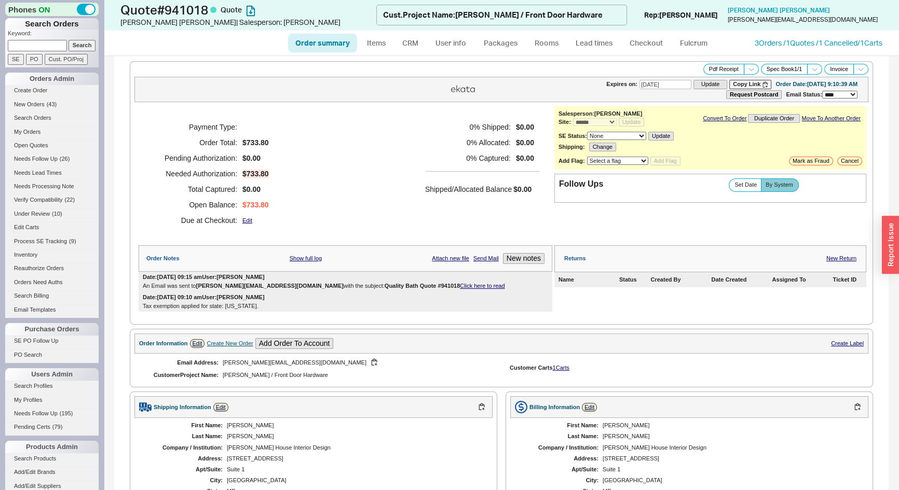
click at [460, 284] on link "Click here to read" at bounding box center [482, 286] width 45 height 6
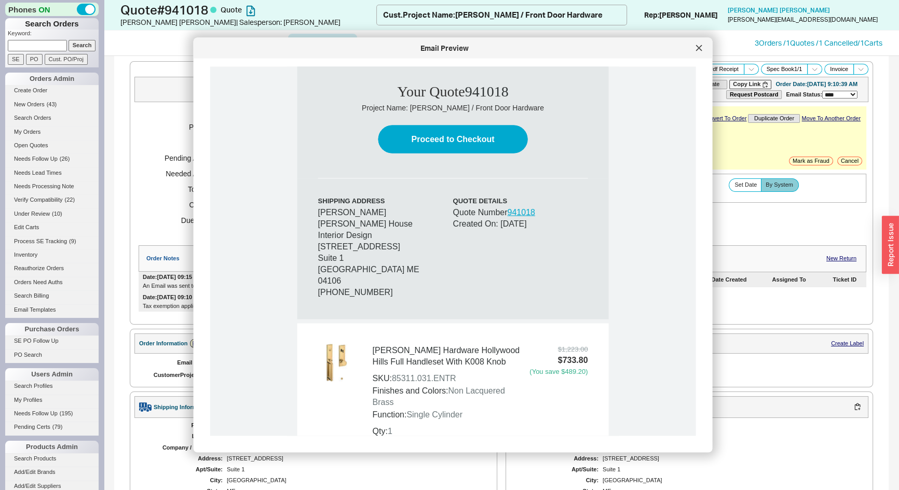
scroll to position [613, 0]
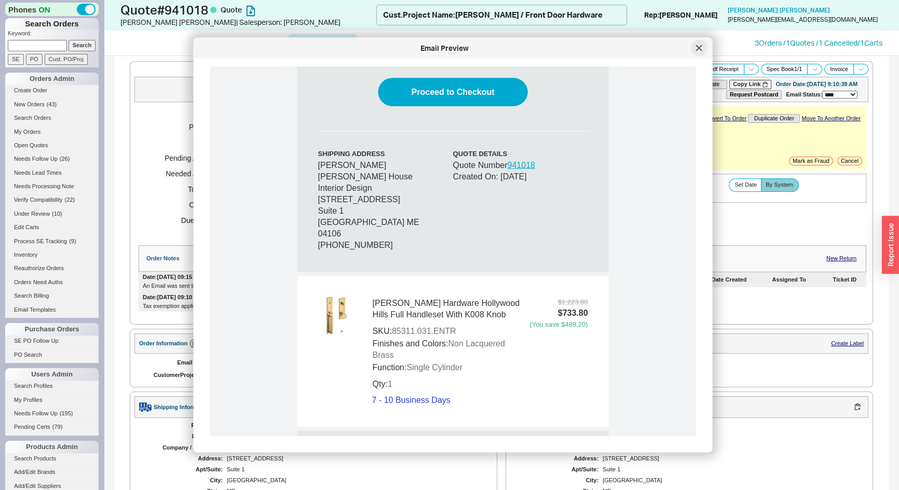
click at [699, 47] on icon at bounding box center [698, 47] width 5 height 5
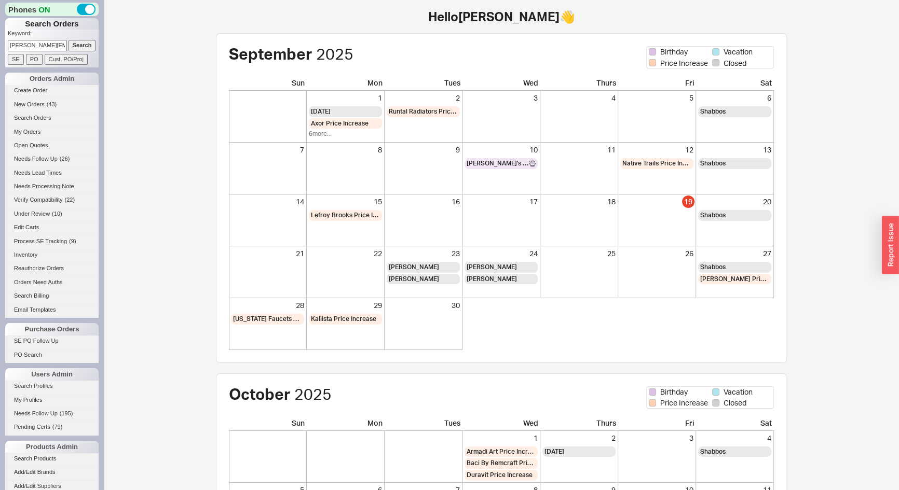
scroll to position [0, 8]
type input "[PERSON_NAME][EMAIL_ADDRESS][DOMAIN_NAME]"
click at [81, 45] on input "Search" at bounding box center [81, 45] width 27 height 11
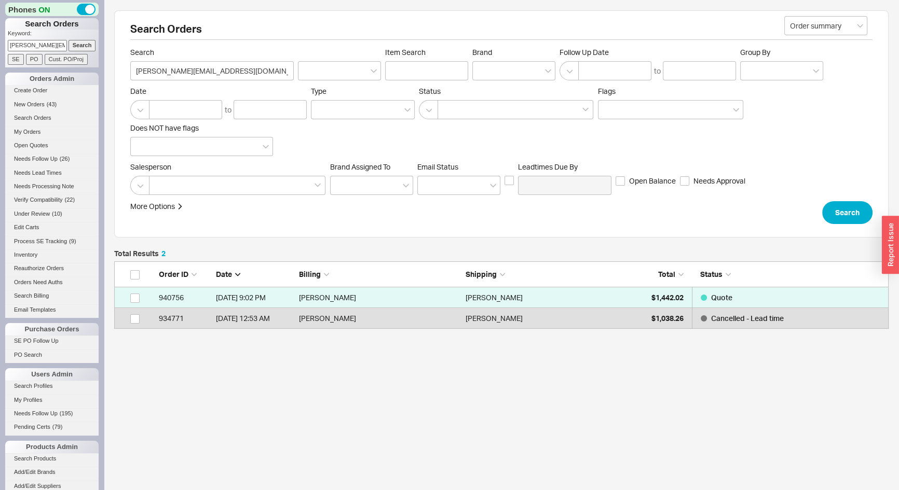
scroll to position [60, 767]
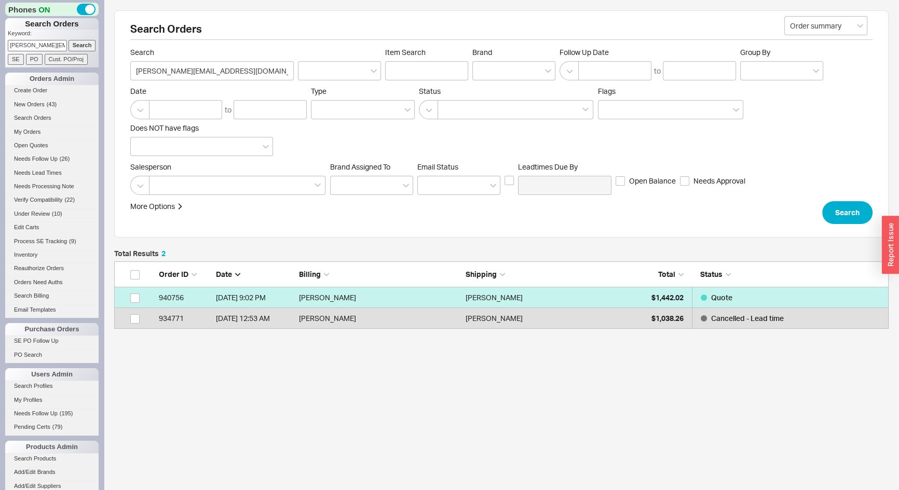
click at [614, 299] on div "[PERSON_NAME]" at bounding box center [545, 297] width 161 height 21
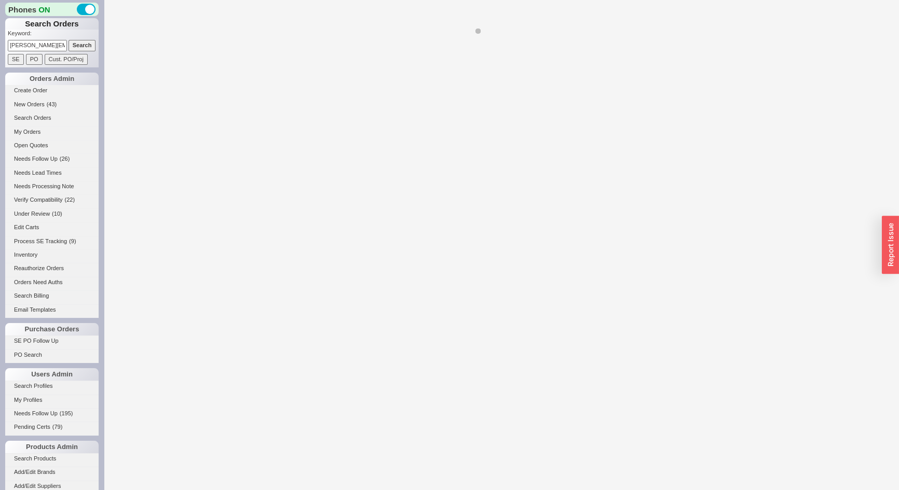
select select "*"
select select "3"
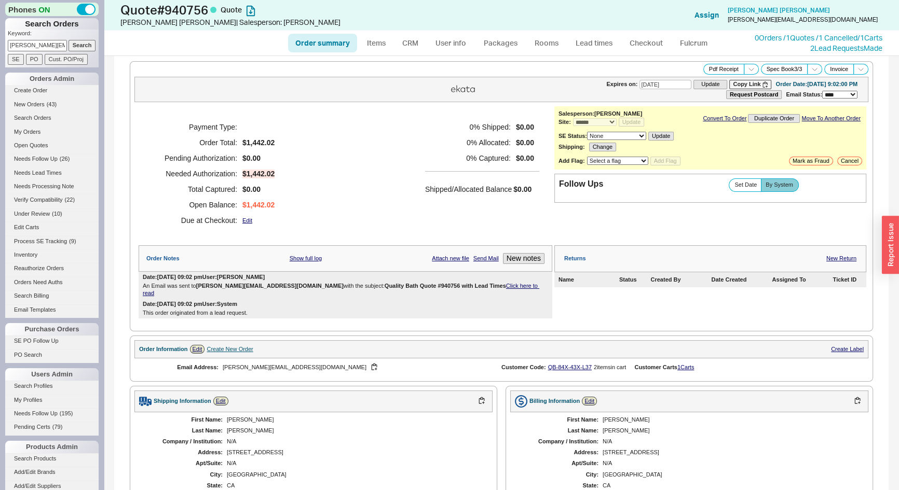
click at [450, 285] on link "Click here to read" at bounding box center [341, 289] width 396 height 13
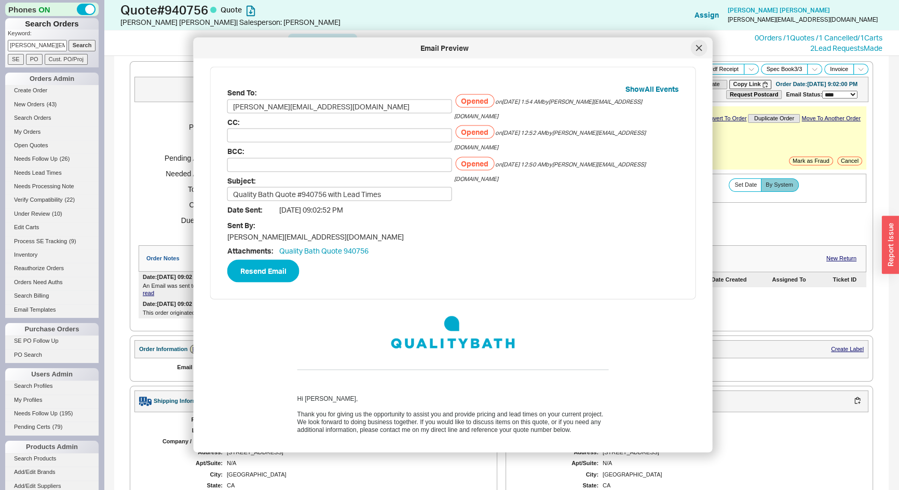
click at [700, 49] on icon at bounding box center [699, 48] width 6 height 6
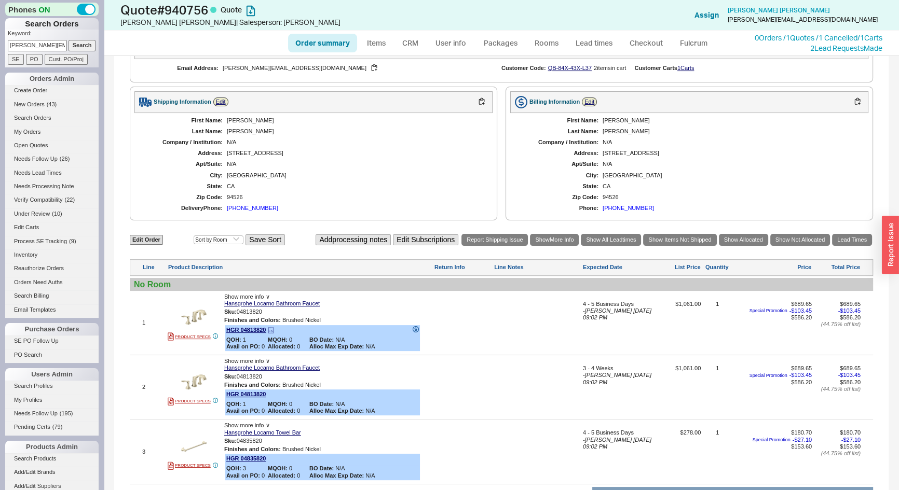
scroll to position [420, 0]
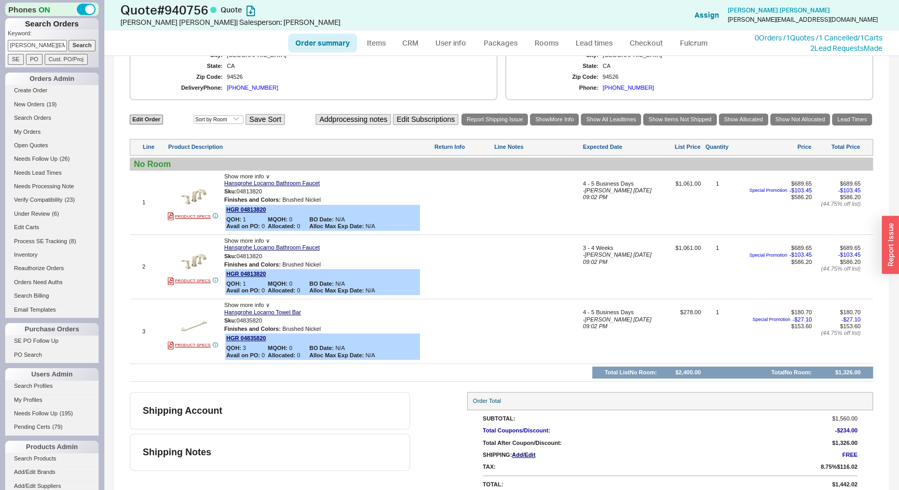
click at [329, 36] on link "Order summary" at bounding box center [322, 43] width 69 height 19
select select "*"
select select "3"
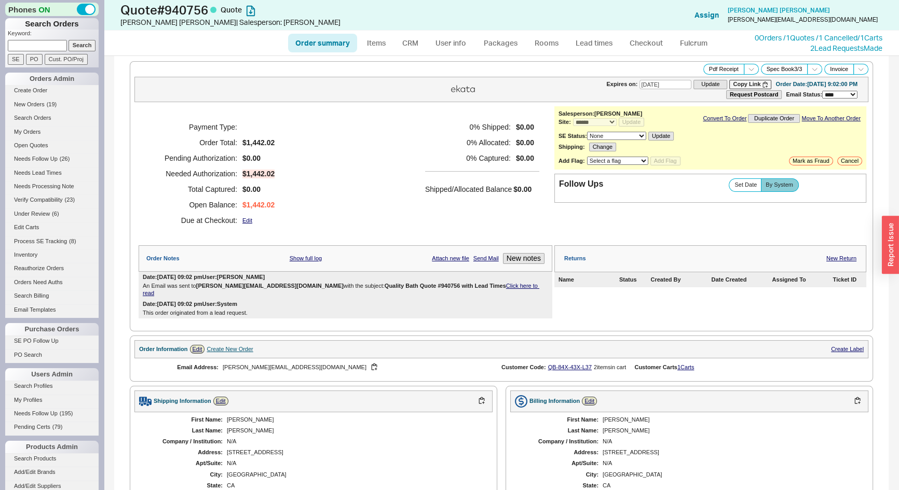
click at [482, 286] on div "An Email was sent to [PERSON_NAME][EMAIL_ADDRESS][DOMAIN_NAME] with the subject…" at bounding box center [345, 289] width 405 height 13
click at [471, 285] on link "Click here to read" at bounding box center [341, 289] width 396 height 13
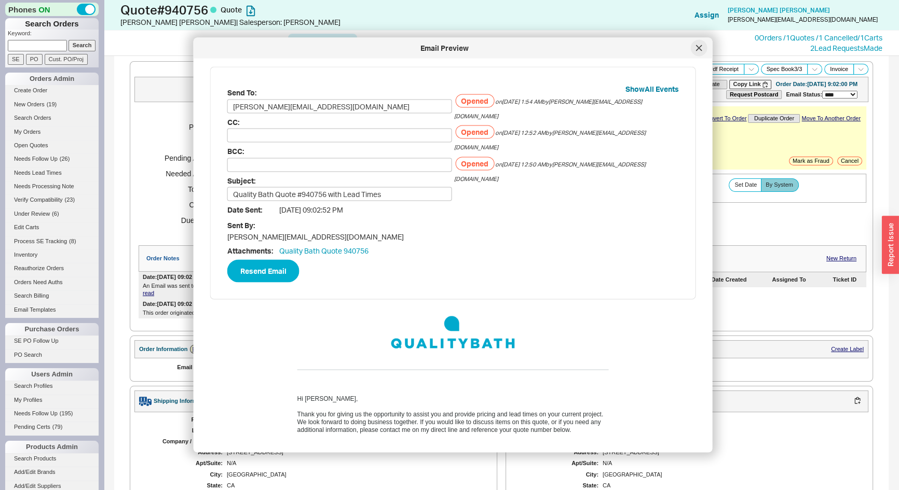
click at [695, 53] on div at bounding box center [699, 48] width 17 height 17
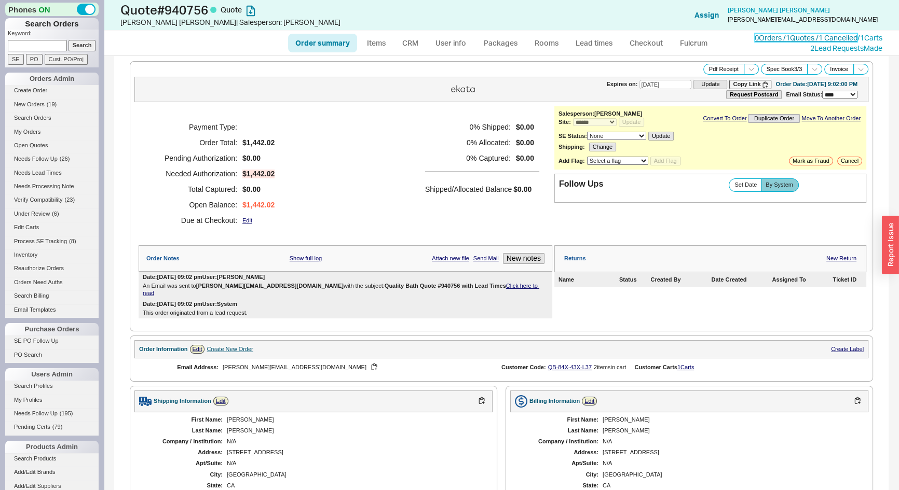
click at [764, 39] on link "0 Orders / 1 Quotes / 1 Cancelled" at bounding box center [805, 37] width 103 height 9
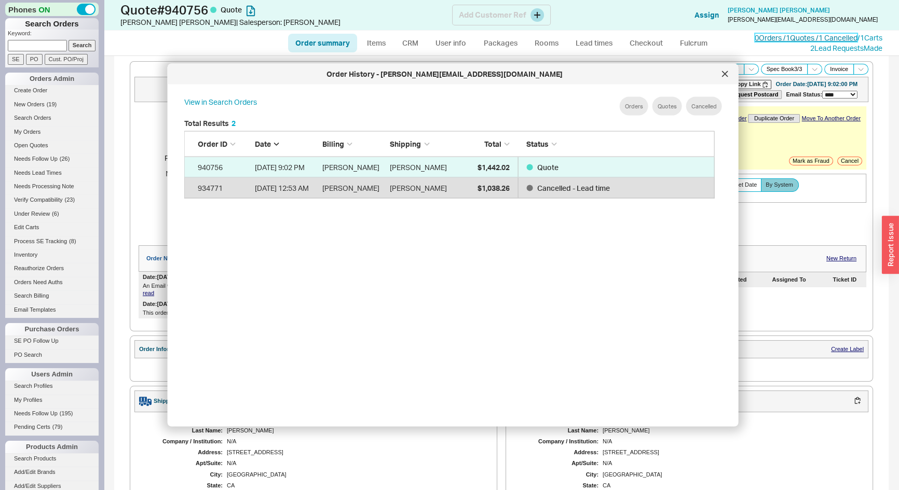
scroll to position [310, 540]
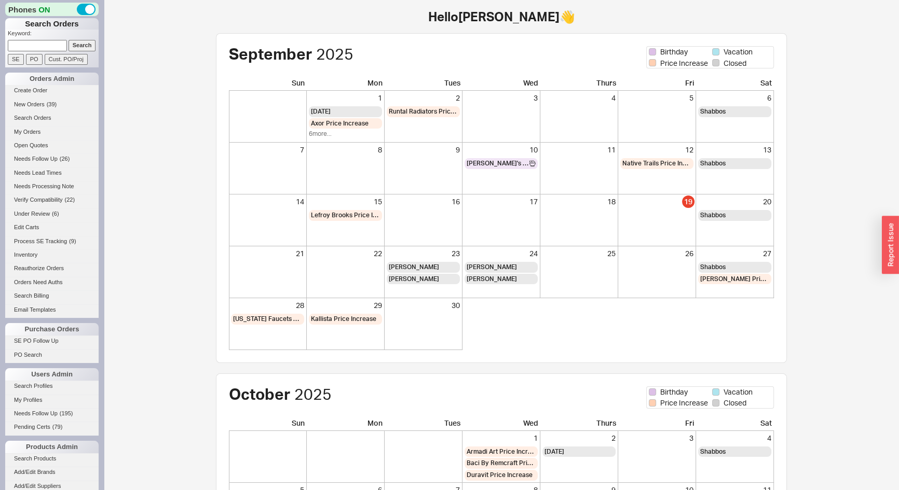
paste input "926054"
type input "926054"
click at [76, 42] on input "Search" at bounding box center [81, 45] width 27 height 11
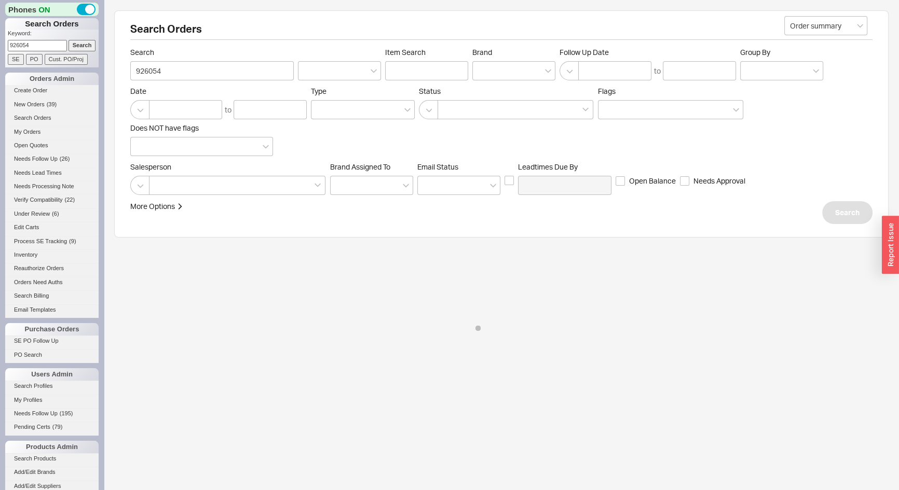
select select "*"
select select "LOW"
select select "3"
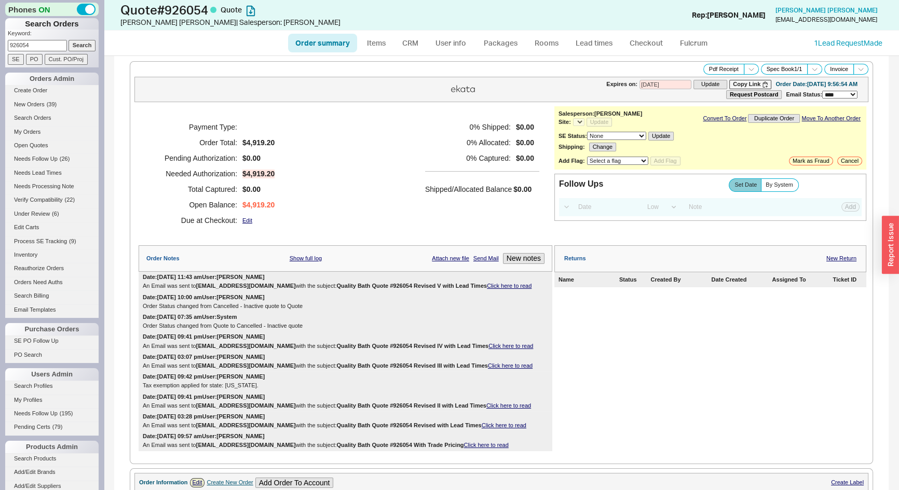
select select "*"
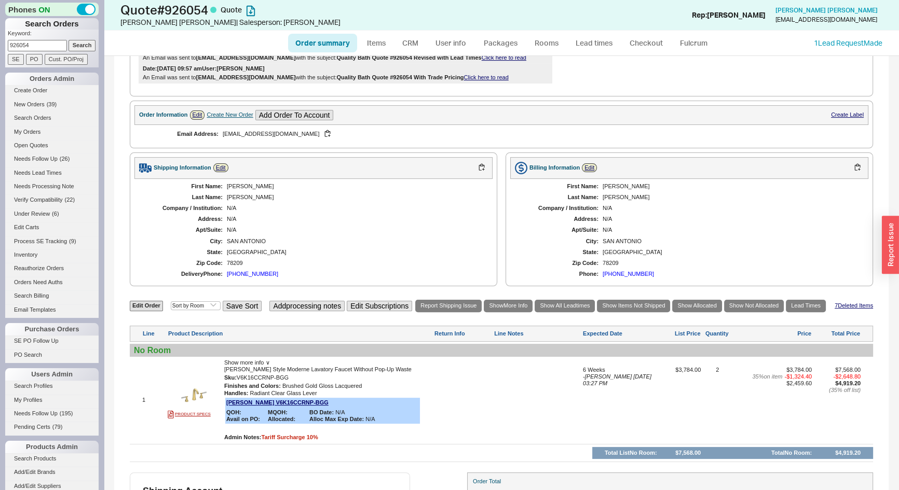
scroll to position [454, 0]
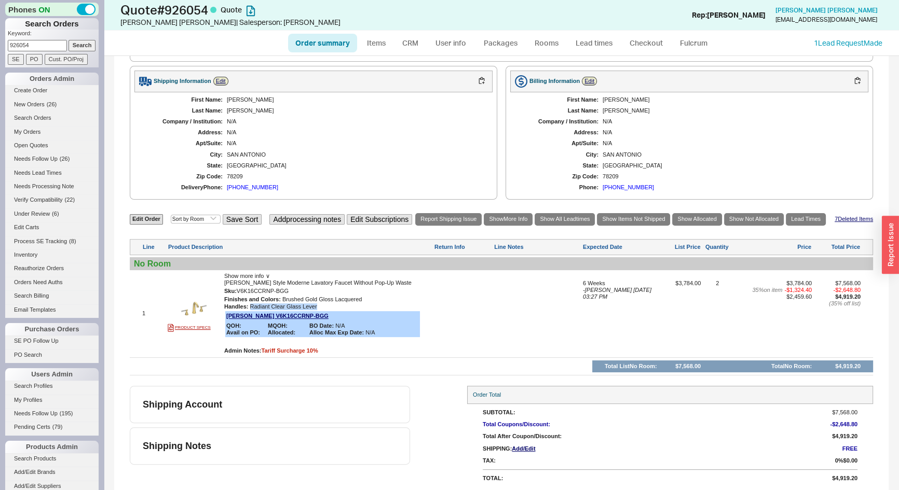
drag, startPoint x: 249, startPoint y: 302, endPoint x: 320, endPoint y: 302, distance: 71.1
click at [320, 304] on div "Handles : Radiant Clear Glass Lever" at bounding box center [328, 307] width 208 height 7
copy div "Radiant Clear Glass Lever"
drag, startPoint x: 368, startPoint y: 296, endPoint x: 282, endPoint y: 297, distance: 85.6
click at [282, 297] on div "Finishes and Colors : Brushed Gold Gloss Lacquered" at bounding box center [328, 299] width 208 height 7
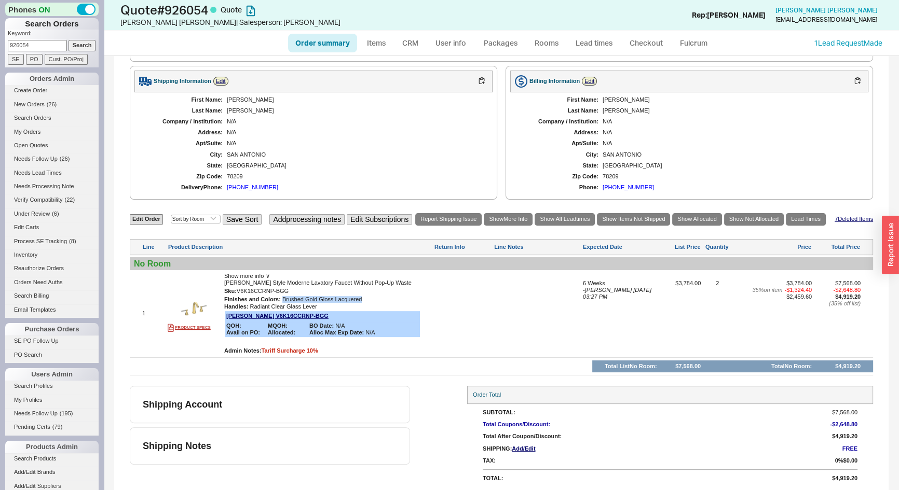
copy div "Brushed Gold Gloss Lacquered"
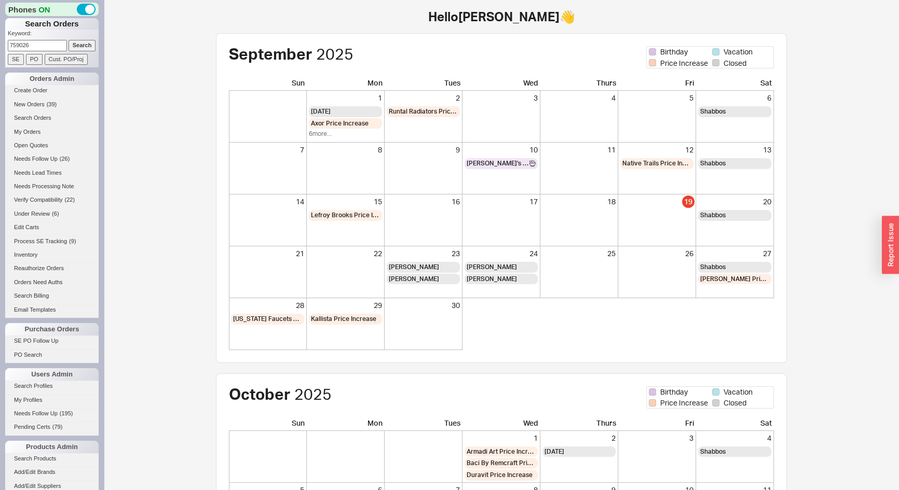
type input "759026"
click at [74, 41] on input "Search" at bounding box center [81, 45] width 27 height 11
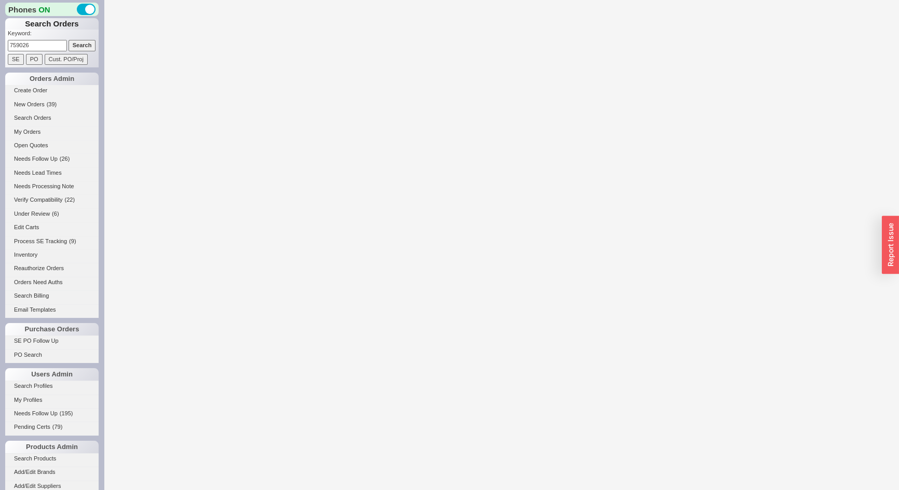
select select "*"
select select "LOW"
select select "3"
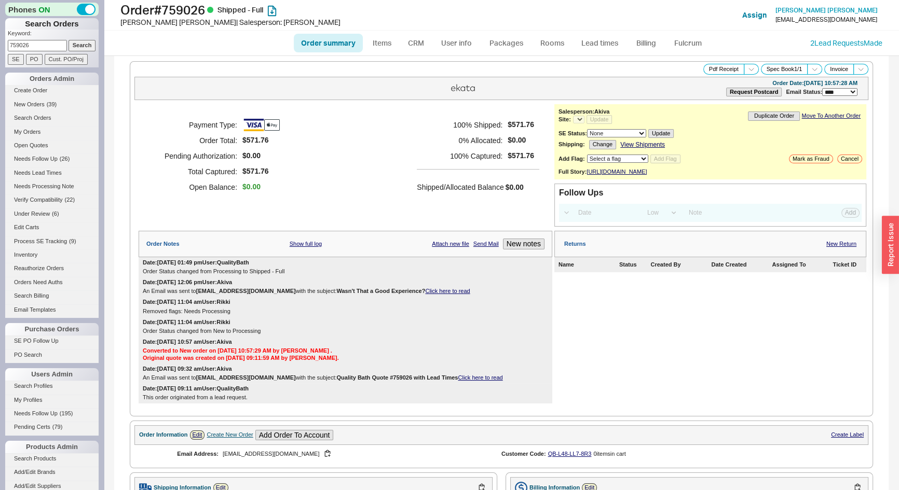
select select "*"
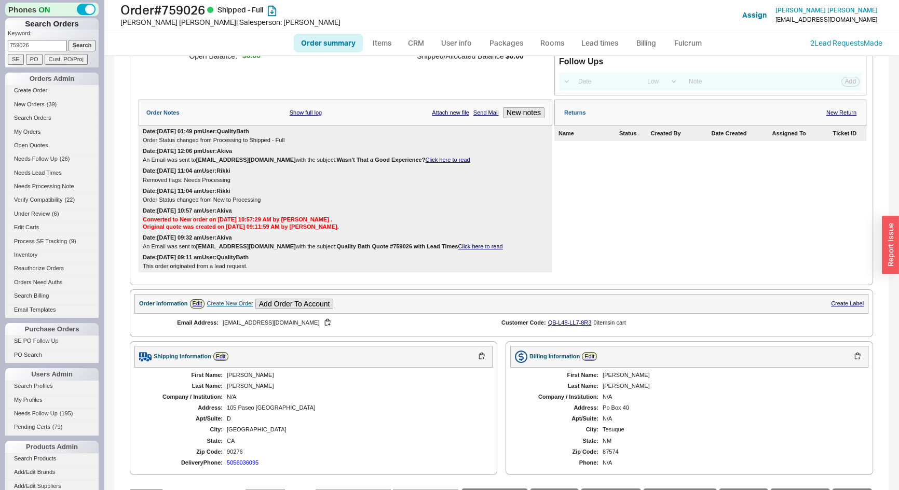
scroll to position [85, 0]
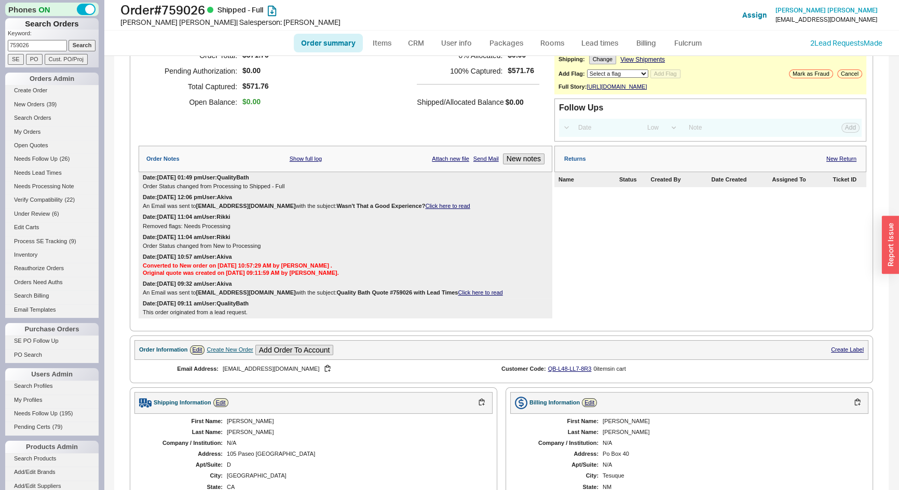
click at [32, 59] on input "PO" at bounding box center [34, 59] width 17 height 11
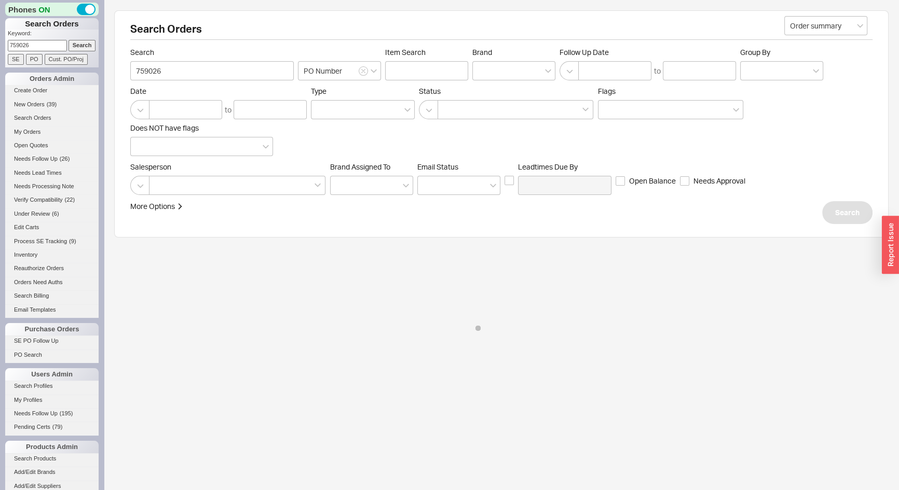
select select "*"
select select "LOW"
select select "3"
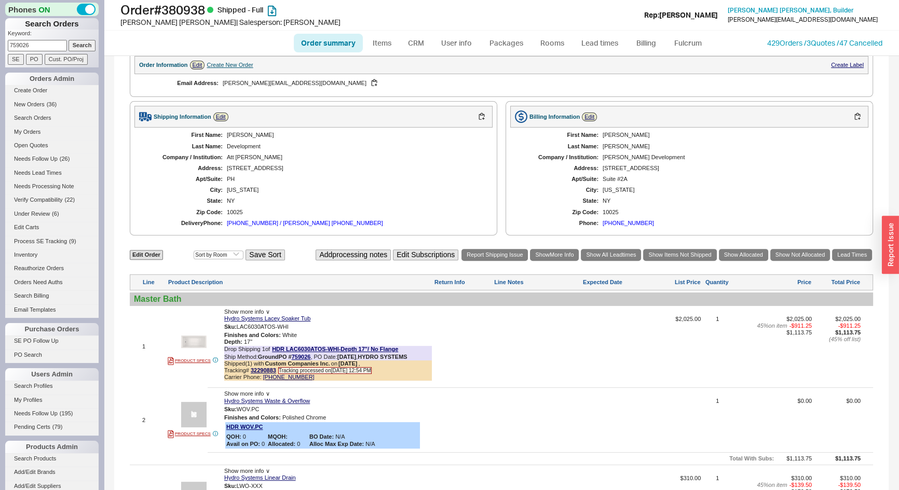
scroll to position [424, 0]
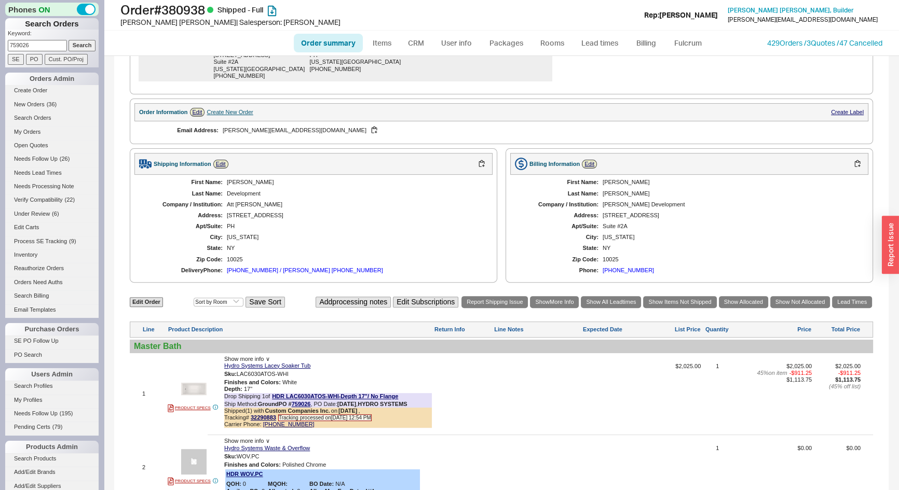
click at [241, 116] on div "Create New Order" at bounding box center [229, 112] width 46 height 7
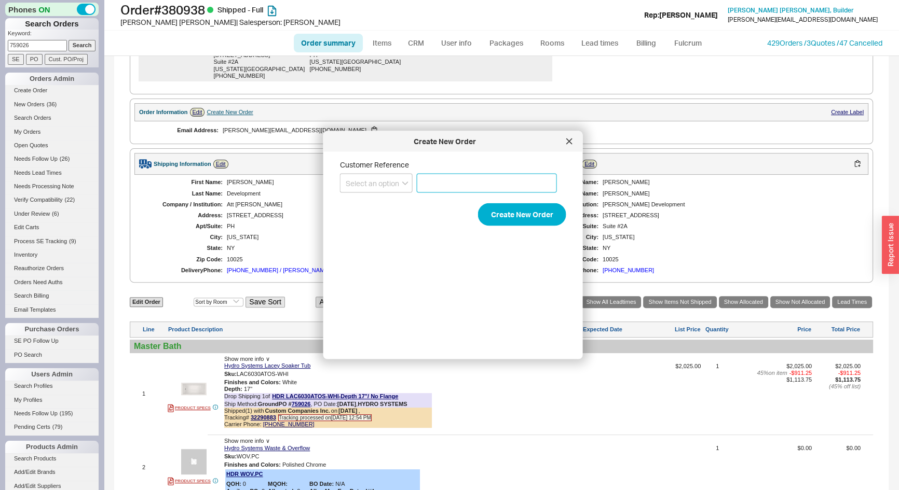
click at [418, 188] on input at bounding box center [487, 183] width 140 height 19
type input "#PH"
click at [529, 213] on button "Create New Order" at bounding box center [522, 214] width 88 height 23
click at [388, 186] on select "Select an option PO Number Project Name" at bounding box center [376, 183] width 73 height 19
select select "Project Name"
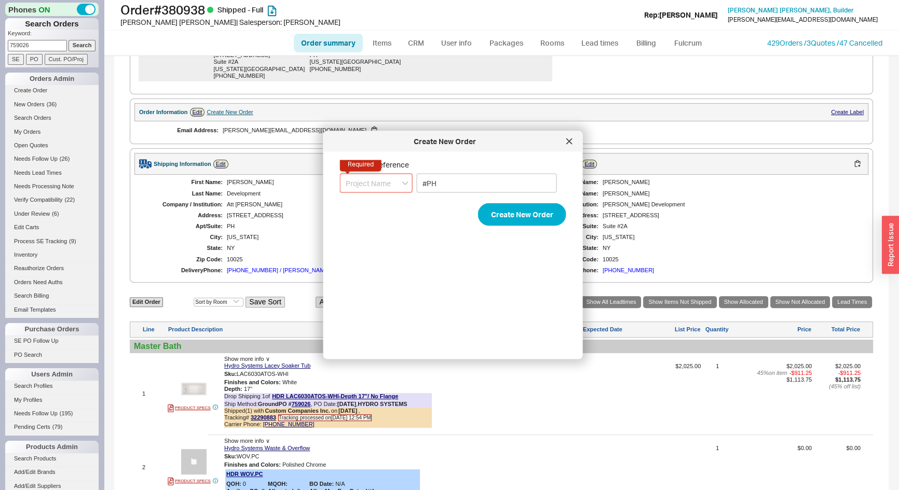
click at [340, 174] on select "Select an option PO Number Project Name" at bounding box center [376, 183] width 73 height 19
click at [513, 214] on button "Create New Order" at bounding box center [522, 214] width 88 height 23
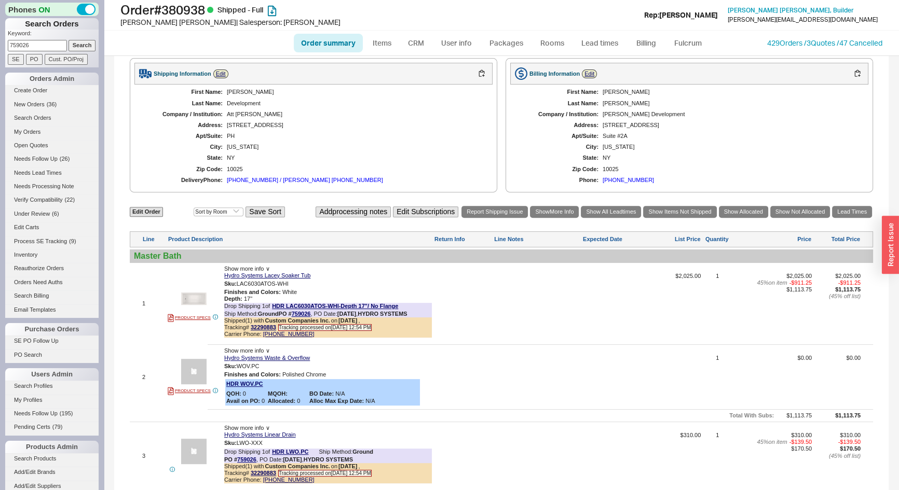
scroll to position [660, 0]
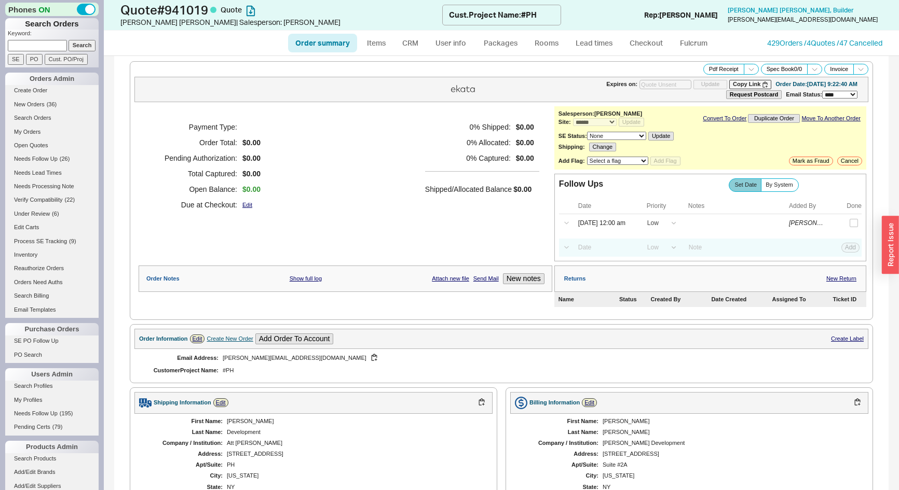
select select "*"
select select "LOW"
select select "3"
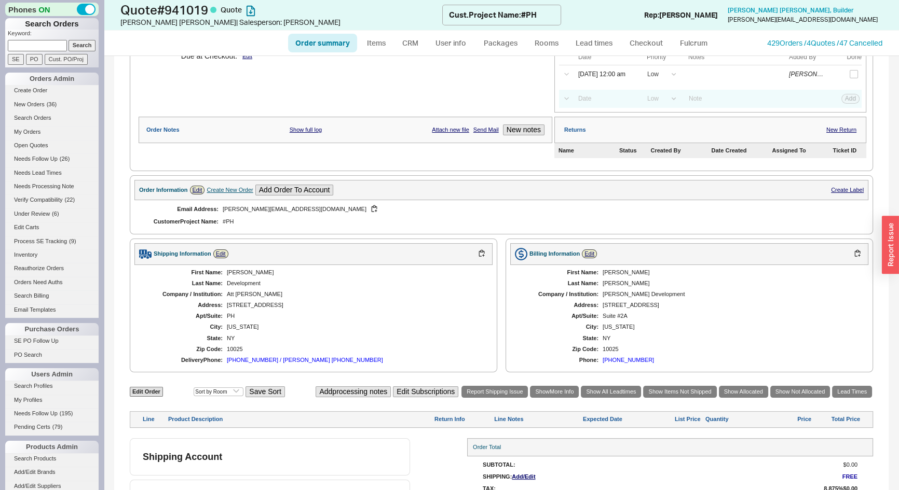
scroll to position [178, 0]
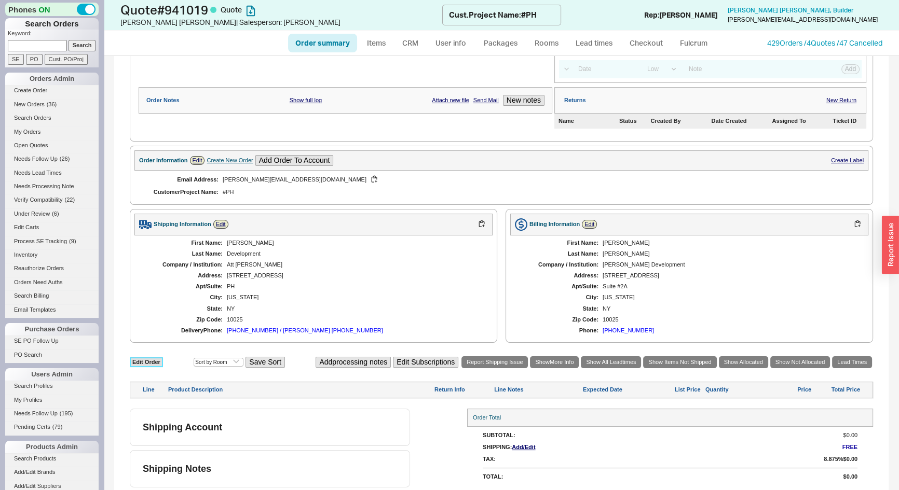
click at [152, 363] on link "Edit Order" at bounding box center [146, 362] width 33 height 10
select select "3"
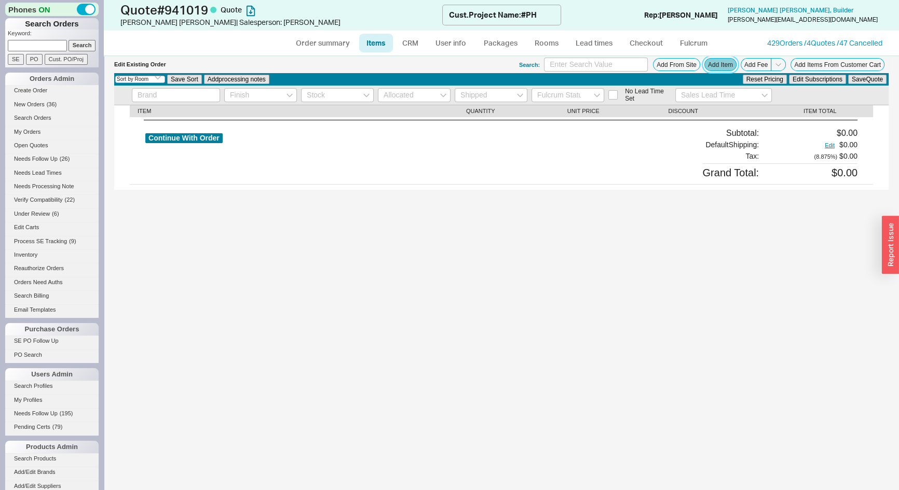
click at [719, 65] on button "Add Item" at bounding box center [720, 64] width 32 height 13
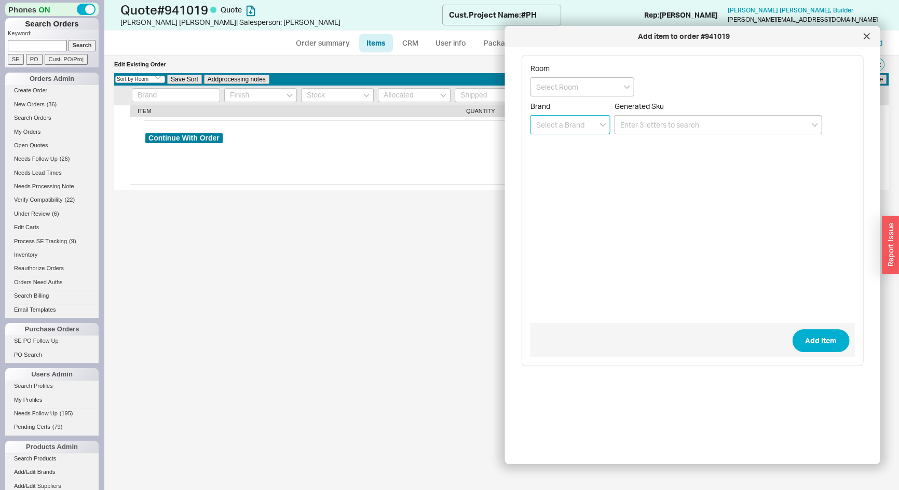
click at [571, 131] on input at bounding box center [570, 124] width 80 height 19
click at [571, 143] on div "Hydro Systems" at bounding box center [570, 146] width 79 height 19
type input "Hydro Systems"
click at [629, 126] on input at bounding box center [718, 124] width 208 height 19
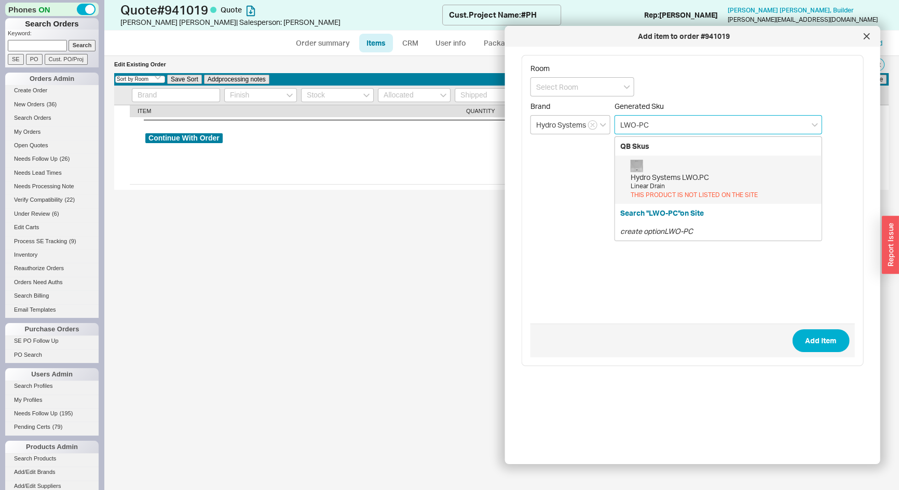
click at [676, 173] on div "Hydro Systems LWO.PC" at bounding box center [723, 177] width 186 height 10
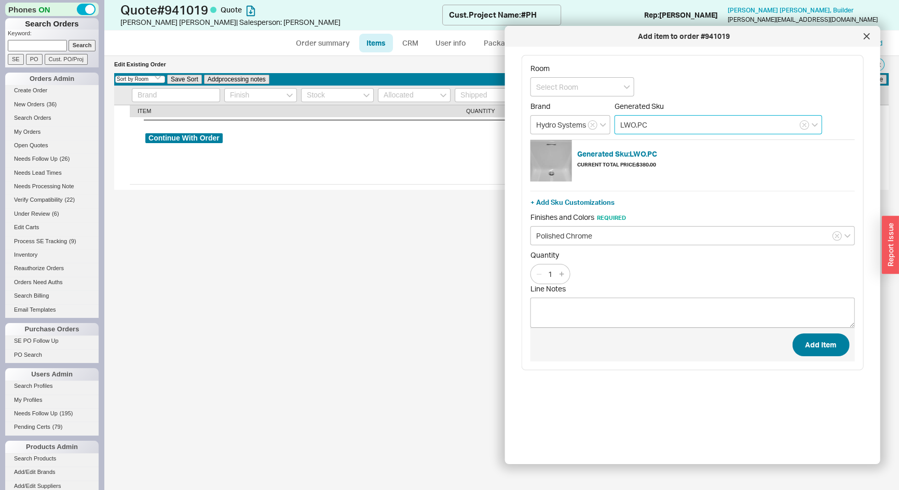
type input "LWO.PC"
click at [805, 353] on button "Add Item" at bounding box center [820, 345] width 57 height 23
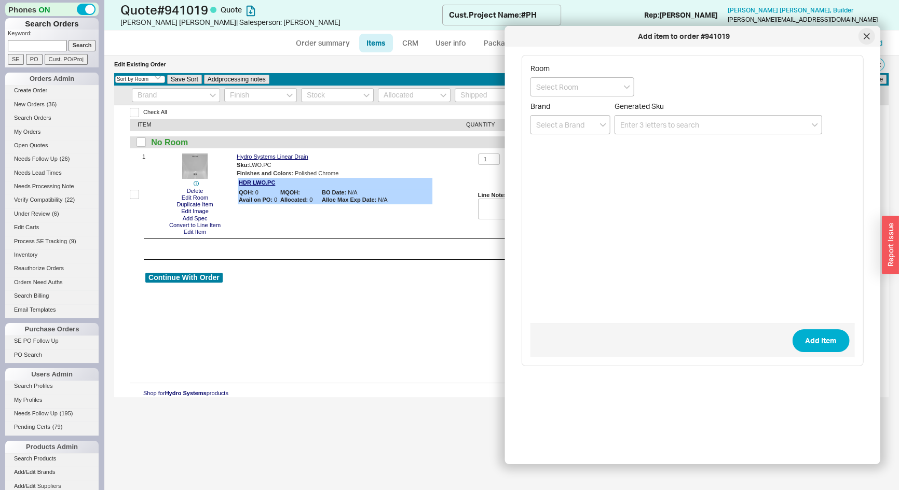
click at [865, 39] on div at bounding box center [866, 36] width 17 height 17
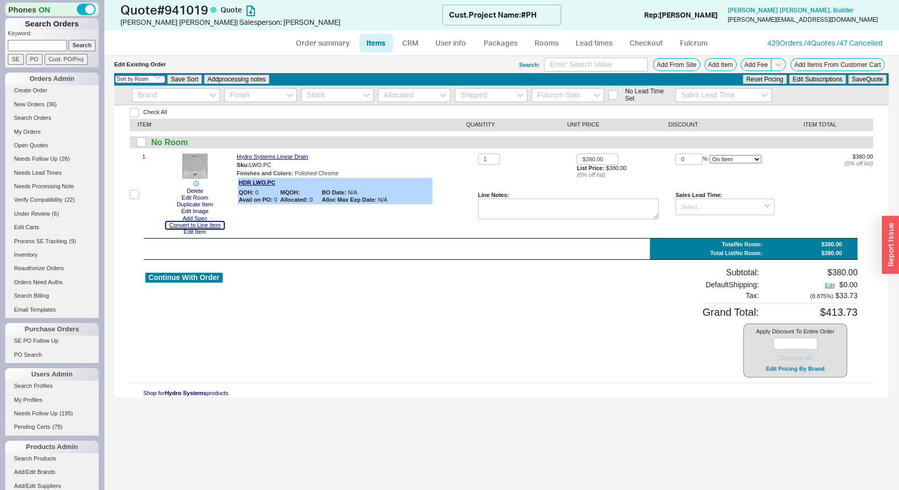
click at [212, 226] on button "Convert to Line Item" at bounding box center [195, 225] width 58 height 7
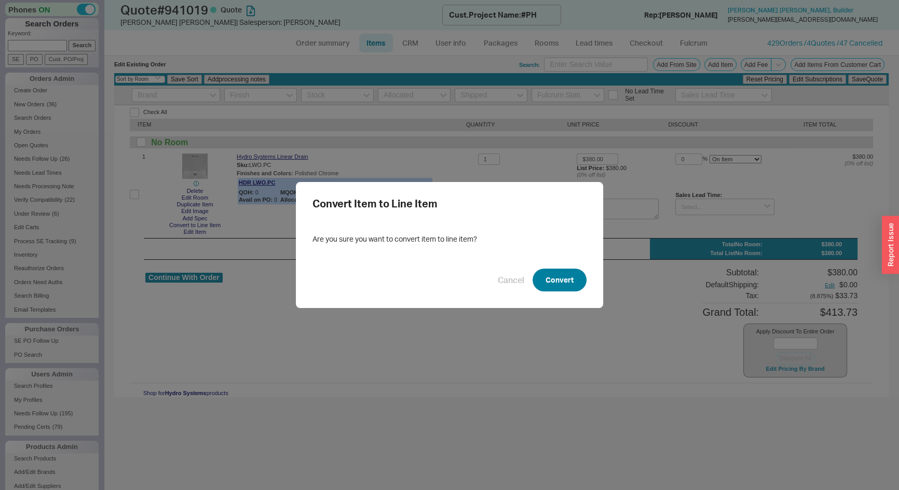
click at [548, 280] on button "Convert" at bounding box center [559, 280] width 54 height 23
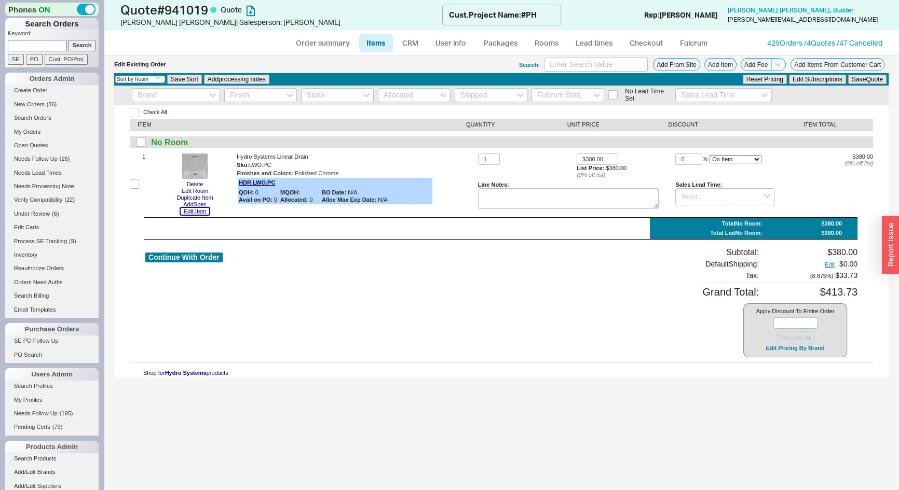
click at [196, 214] on button "Edit Item" at bounding box center [195, 211] width 29 height 7
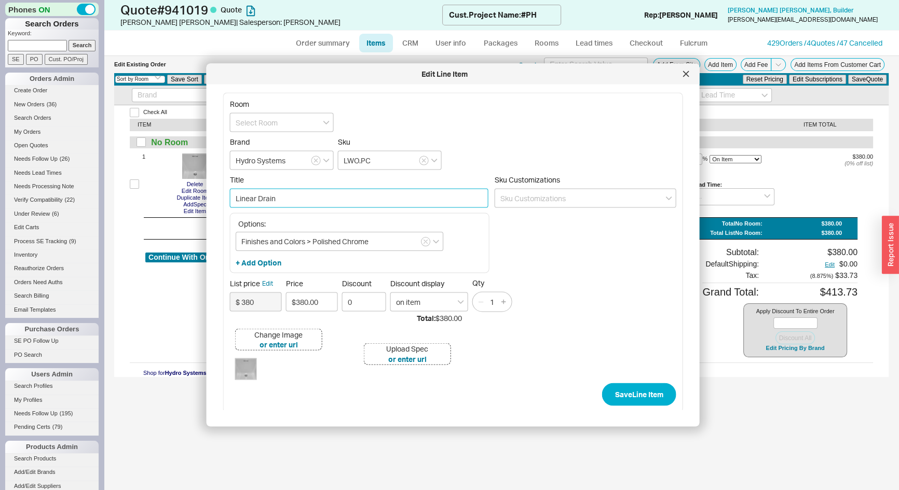
click at [280, 196] on input "Linear Drain" at bounding box center [359, 198] width 258 height 19
click at [236, 196] on input "Linear Drain" at bounding box center [359, 198] width 258 height 19
click at [312, 199] on input "Replacement Linear Drain" at bounding box center [359, 198] width 258 height 19
click at [320, 198] on input "Replacement Linear Drain" at bounding box center [359, 198] width 258 height 19
click at [348, 200] on input "Replacement Linear Drain Pop-UP Only" at bounding box center [359, 198] width 258 height 19
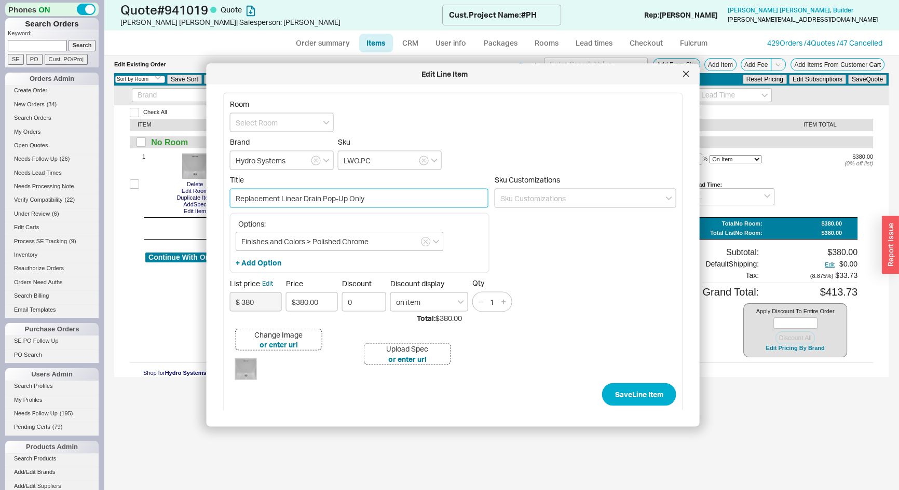
click at [382, 201] on input "Replacement Linear Drain Pop-Up Only" at bounding box center [359, 198] width 258 height 19
type input "Replacement Linear Drain Pop-Up Only"
click at [514, 199] on input at bounding box center [585, 198] width 182 height 19
click at [266, 283] on button "Edit" at bounding box center [267, 283] width 11 height 9
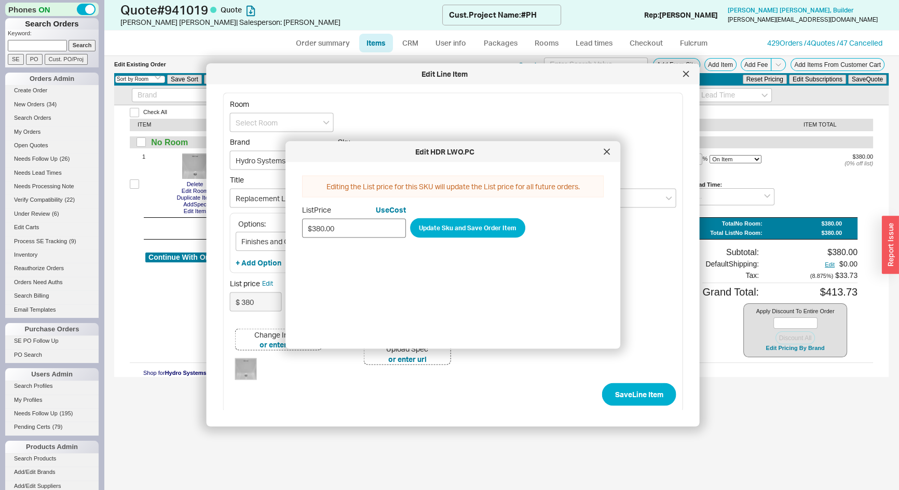
click at [349, 229] on input "$380.00" at bounding box center [354, 227] width 104 height 19
click at [354, 233] on input "$380.00" at bounding box center [354, 227] width 104 height 19
type input "$215.00"
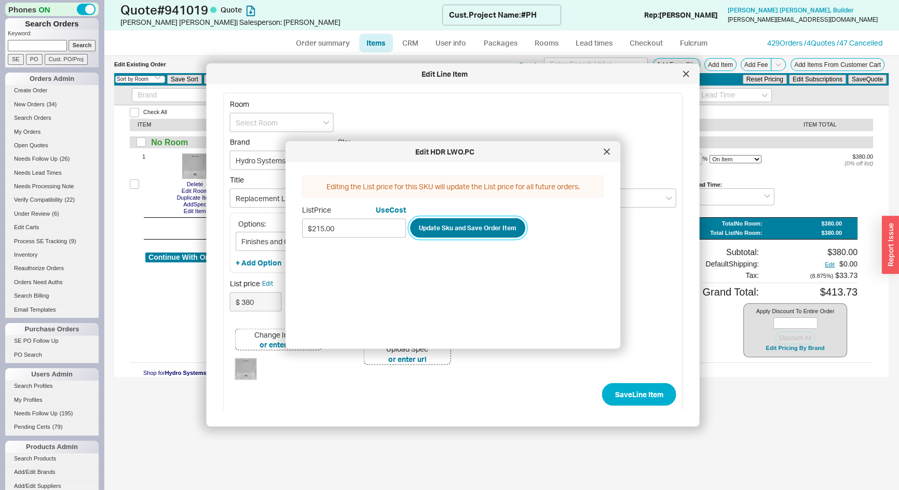
click at [483, 229] on button "Update Sku and Save Order Item" at bounding box center [467, 228] width 115 height 20
type input "$ 215"
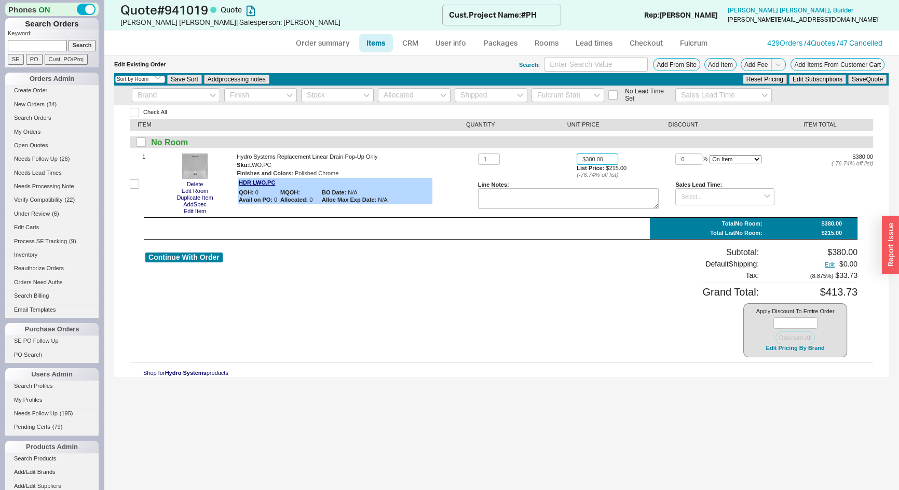
click at [612, 158] on input "$380.00" at bounding box center [597, 160] width 42 height 12
type input "$215.00"
type input "40"
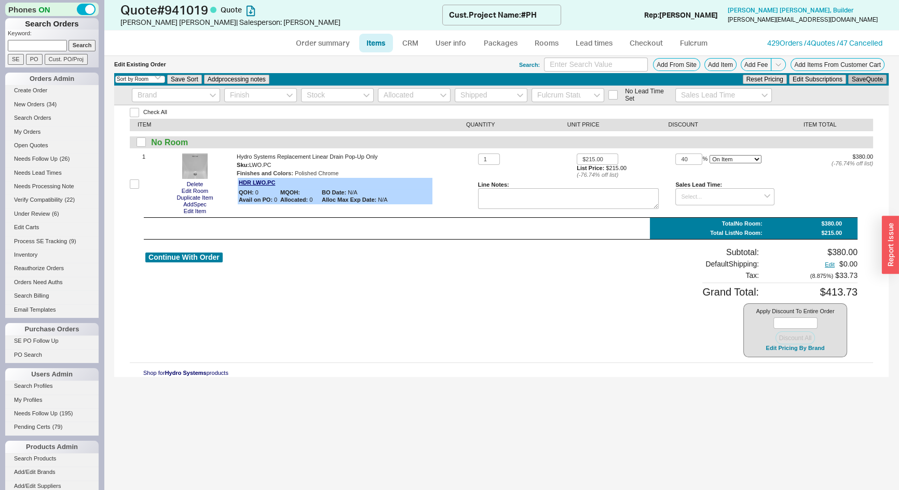
click at [879, 78] on button "Save Quote" at bounding box center [867, 79] width 38 height 9
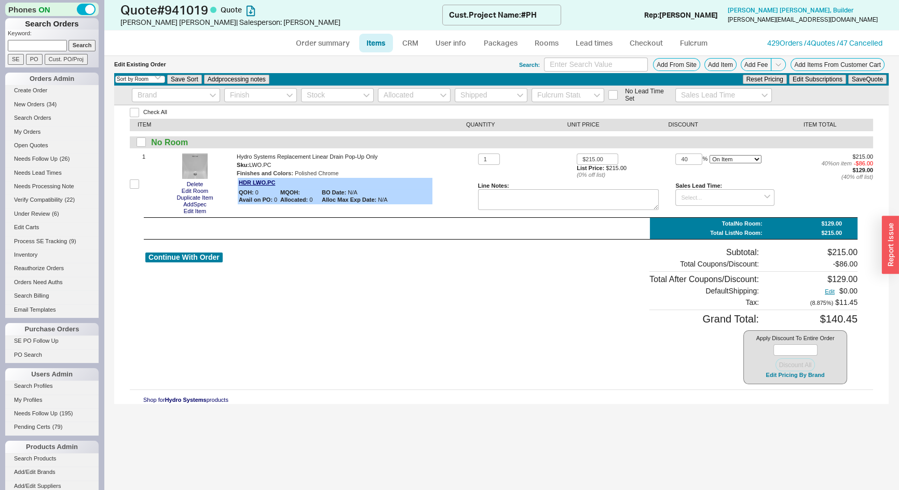
click at [201, 217] on div at bounding box center [500, 217] width 713 height 1
click at [200, 216] on div "Check All ITEM QUANTITY UNIT PRICE DISCOUNT ITEM TOTAL No Room 1 Delete Edit Ro…" at bounding box center [501, 254] width 774 height 299
click at [198, 214] on button "Edit Item" at bounding box center [195, 211] width 29 height 7
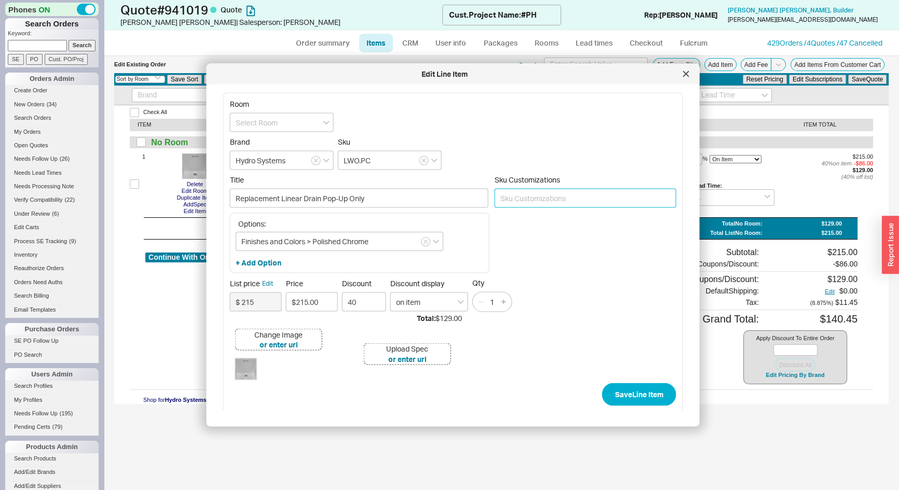
click at [525, 196] on input at bounding box center [585, 198] width 182 height 19
click at [531, 197] on input at bounding box center [585, 198] width 182 height 19
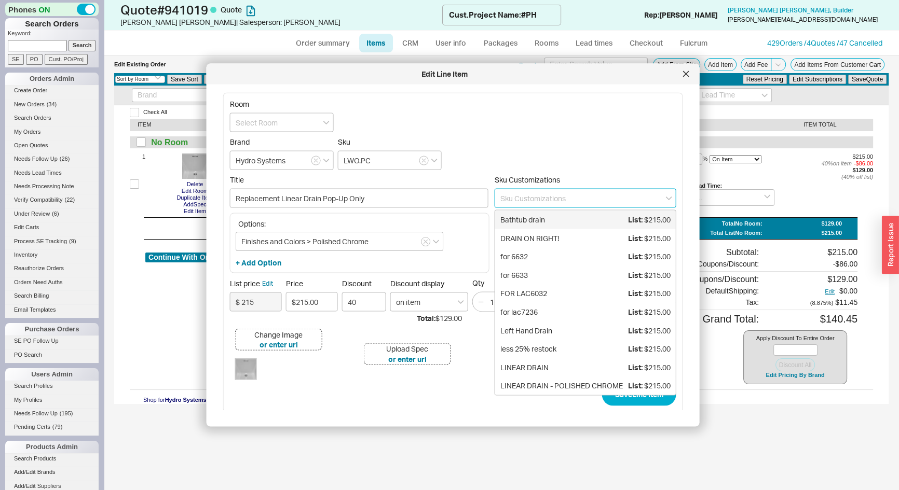
type input "-"
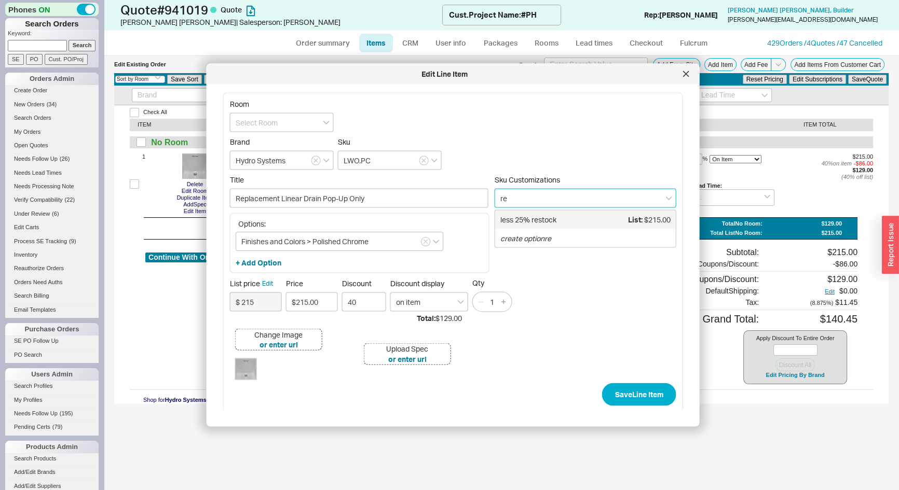
type input "r"
click at [558, 219] on icon "create option REPLACEMENT-FROM-PO#759026" at bounding box center [580, 219] width 160 height 9
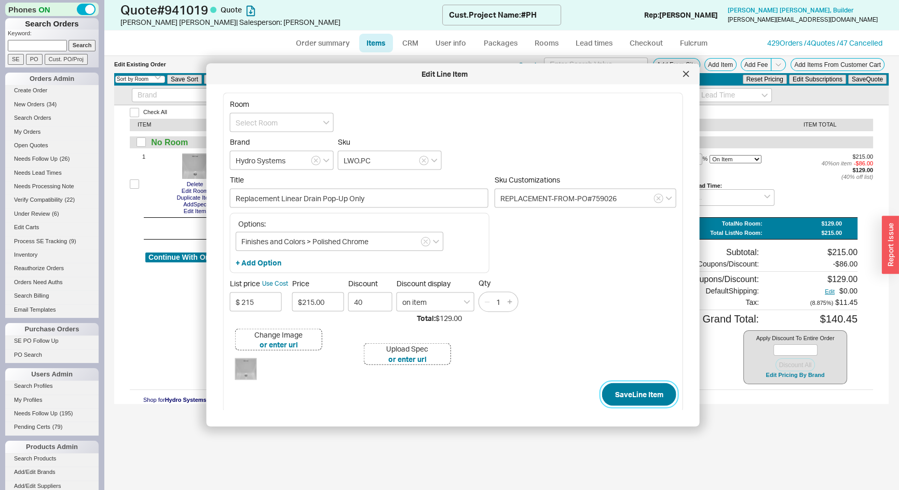
type input "REPLACEMENT-FROM-PO#759026"
click at [638, 403] on button "Save Line Item" at bounding box center [639, 394] width 74 height 23
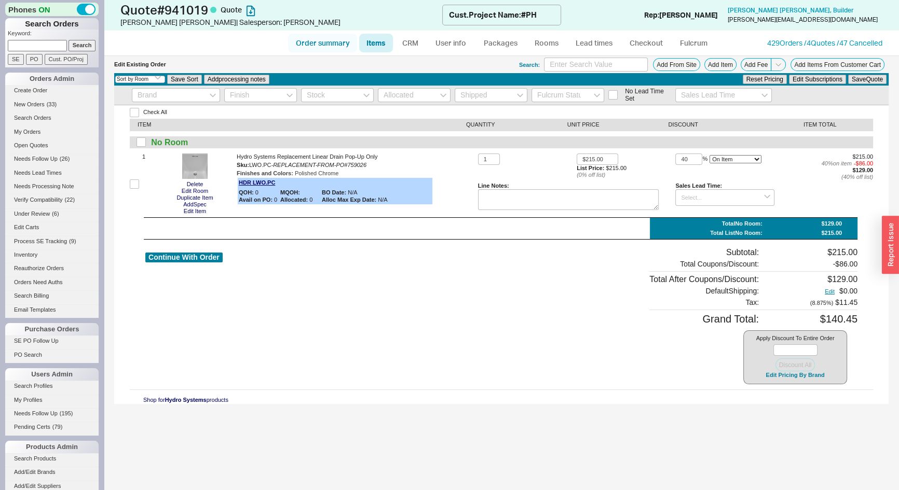
click at [339, 47] on link "Order summary" at bounding box center [322, 43] width 69 height 19
select select "*"
select select "LOW"
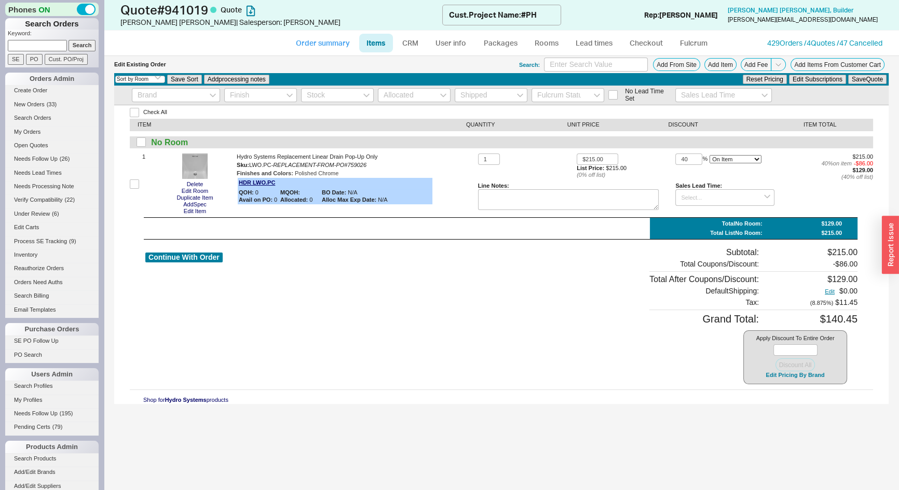
select select "3"
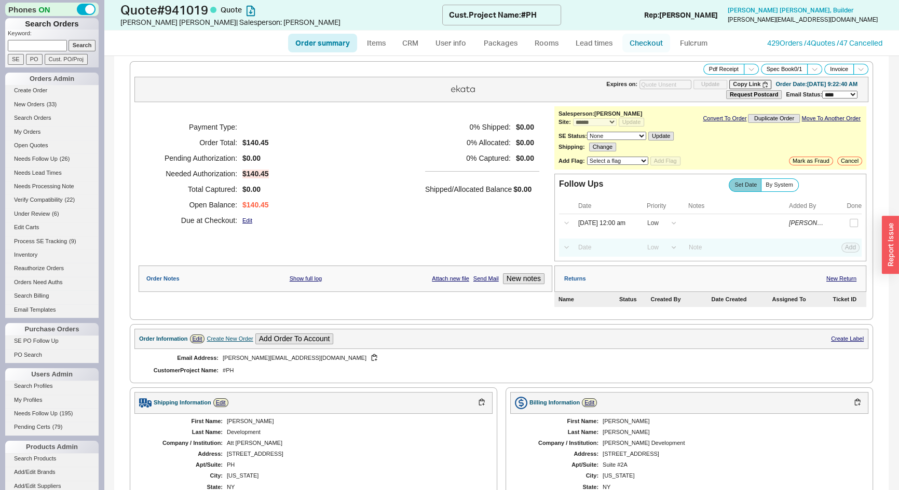
click at [643, 50] on link "Checkout" at bounding box center [646, 43] width 48 height 19
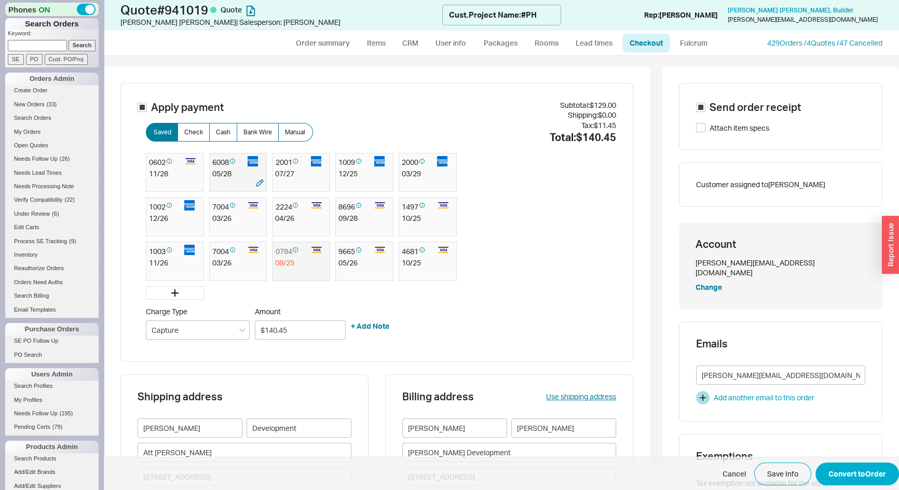
click at [223, 176] on div "05 / 28" at bounding box center [238, 174] width 52 height 10
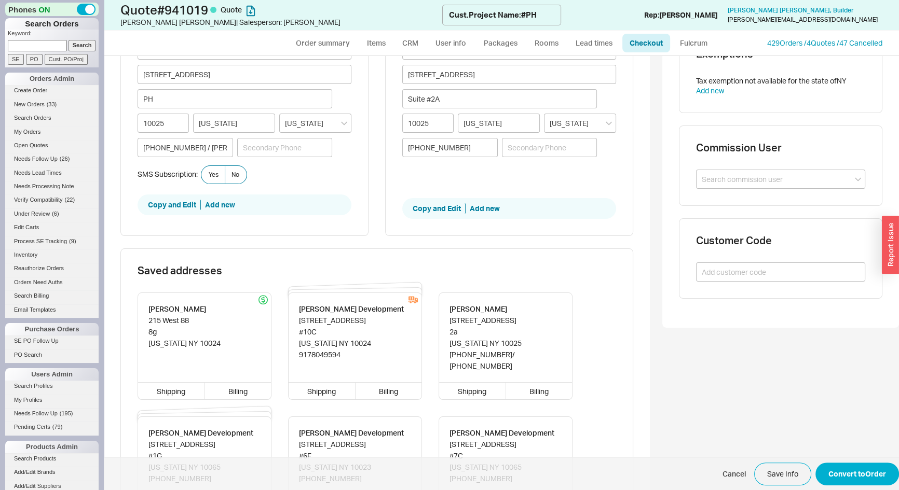
scroll to position [330, 0]
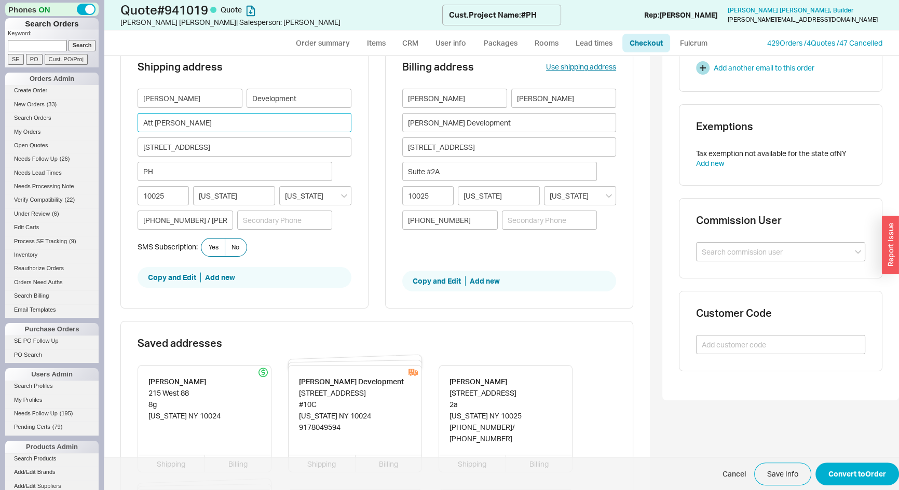
drag, startPoint x: 182, startPoint y: 125, endPoint x: 141, endPoint y: 131, distance: 40.9
click at [141, 130] on input "Att Arthur" at bounding box center [244, 122] width 214 height 19
drag, startPoint x: 195, startPoint y: 218, endPoint x: 285, endPoint y: 225, distance: 91.1
click at [285, 225] on div "(917) 804-9594 / Arthur (347) 628-8593" at bounding box center [234, 220] width 195 height 19
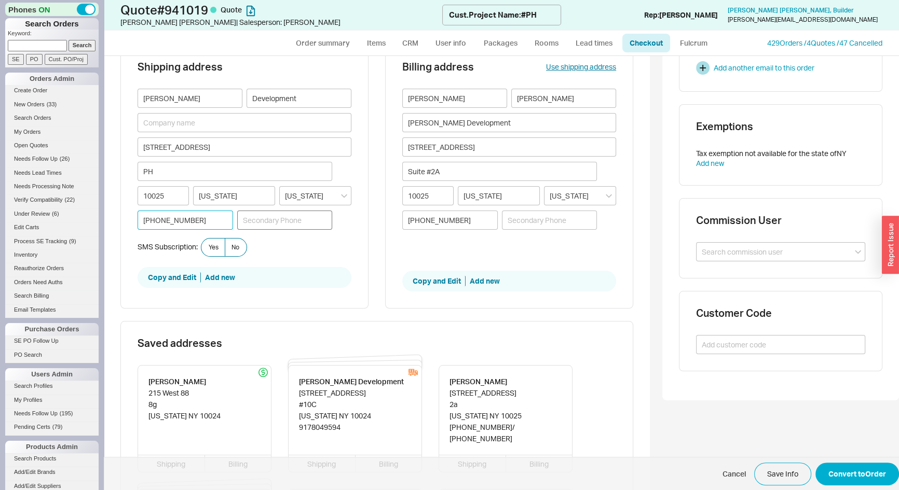
scroll to position [0, 0]
type input "(917) 804-9594"
click at [212, 245] on span "Yes" at bounding box center [214, 247] width 10 height 8
click at [0, 0] on input "Yes" at bounding box center [0, 0] width 0 height 0
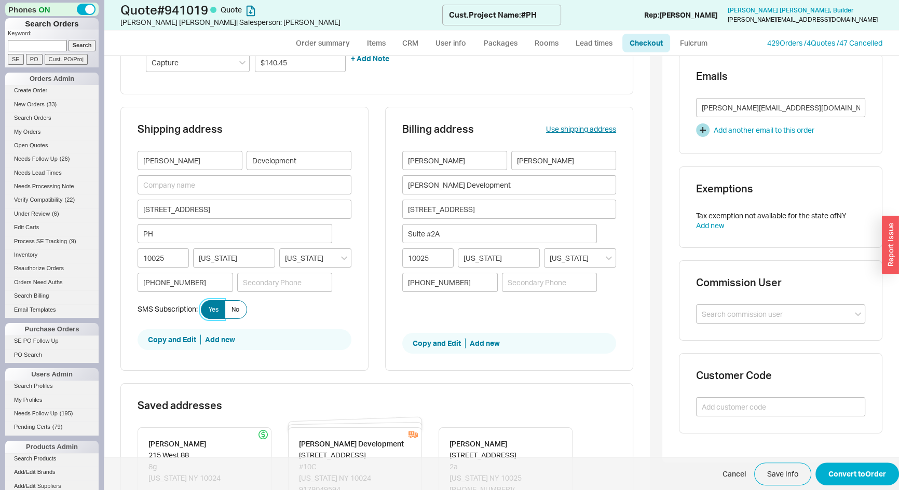
scroll to position [283, 0]
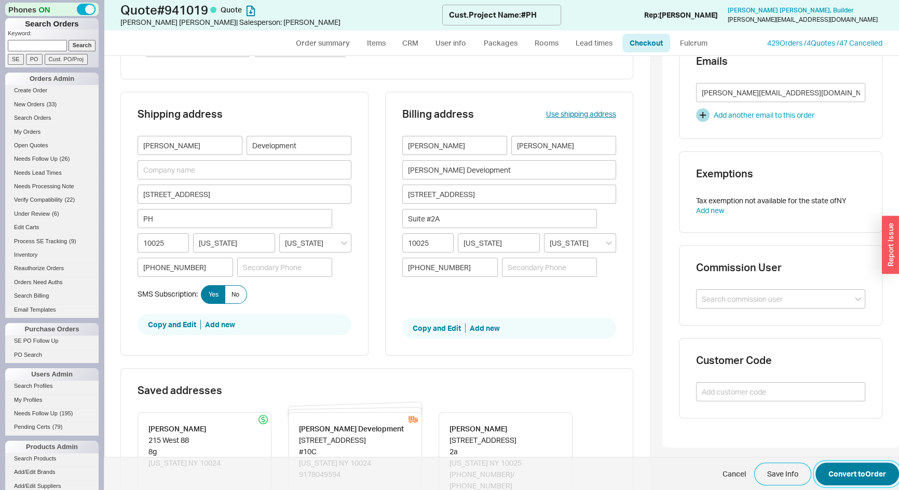
click at [863, 466] on button "Convert to Order" at bounding box center [857, 474] width 84 height 23
type input "[PERSON_NAME] Development"
type input "(212) 666-4600"
select select "*"
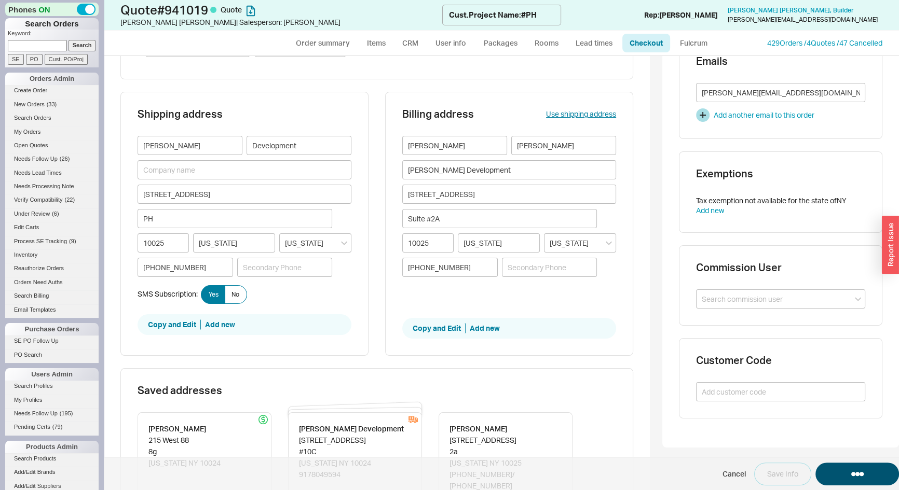
select select "LOW"
select select "3"
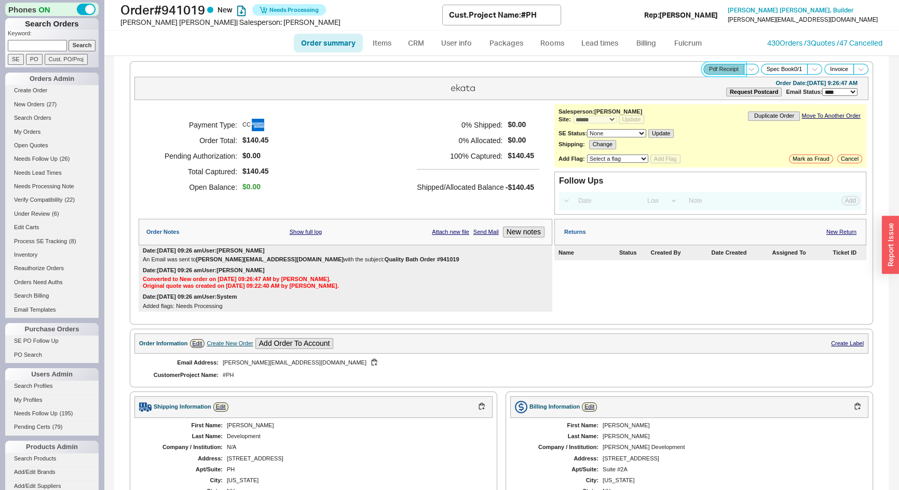
click at [712, 73] on button "Pdf Receipt" at bounding box center [723, 69] width 41 height 11
click at [352, 42] on link "Order summary" at bounding box center [328, 43] width 69 height 19
select select "*"
select select "LOW"
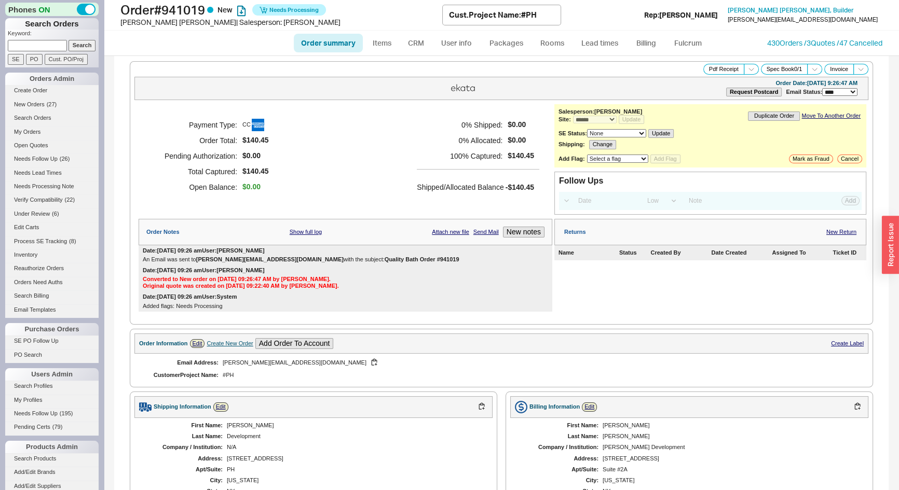
select select "3"
click at [332, 42] on link "Order summary" at bounding box center [328, 43] width 69 height 19
select select "*"
select select "LOW"
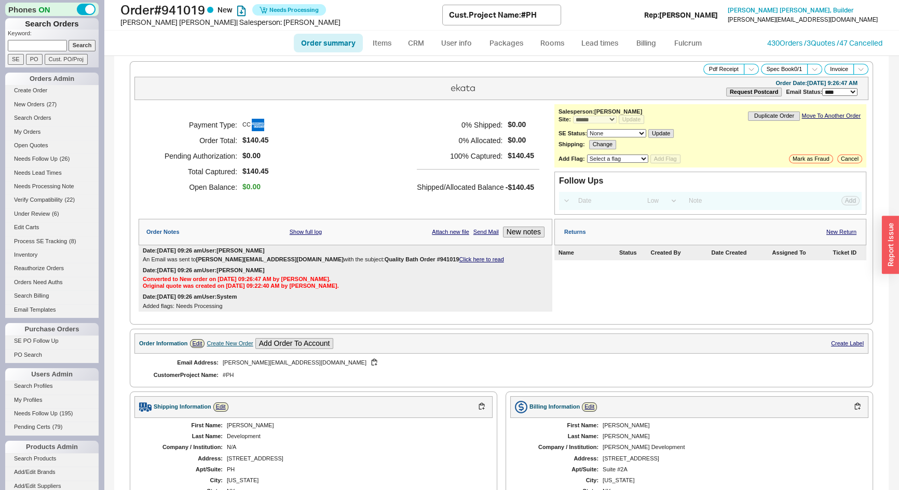
select select "3"
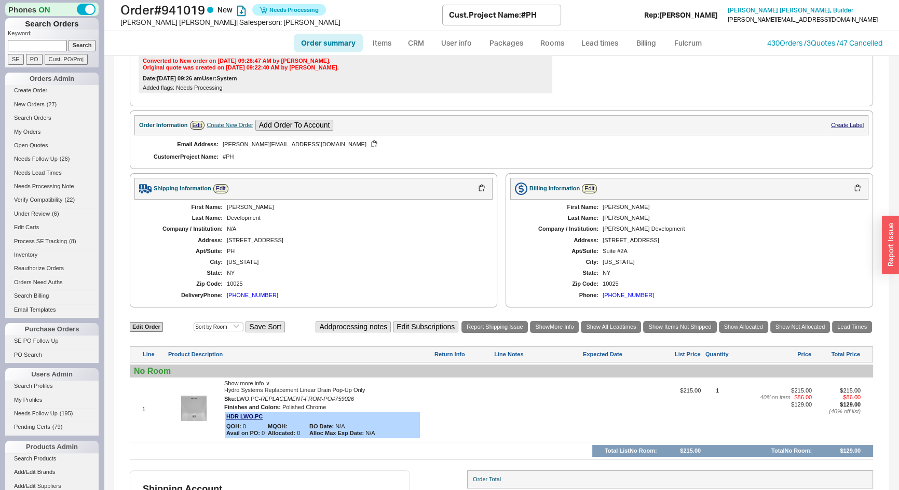
scroll to position [303, 0]
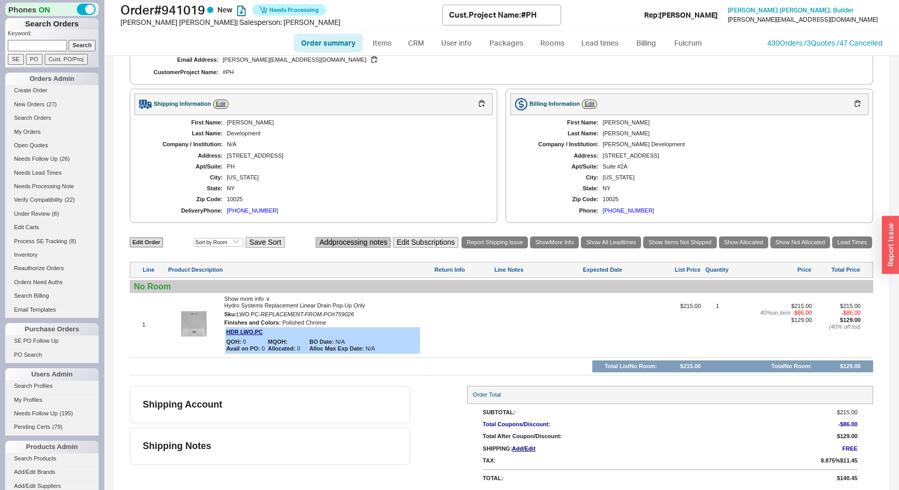
click at [376, 240] on button "Add processing notes" at bounding box center [352, 242] width 75 height 11
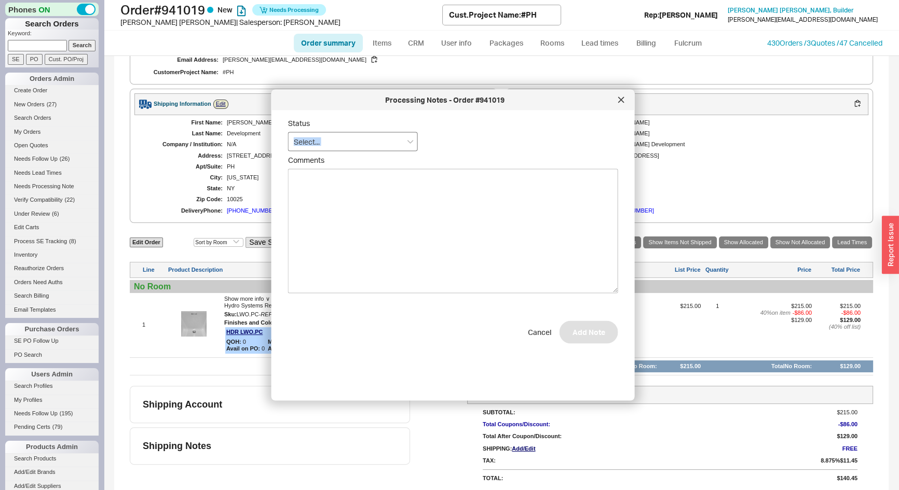
click at [351, 150] on form "Status Comments Cancel Add Note" at bounding box center [453, 231] width 330 height 225
click at [349, 148] on input at bounding box center [353, 141] width 130 height 19
click at [385, 161] on div "Call Before Ship" at bounding box center [352, 163] width 129 height 19
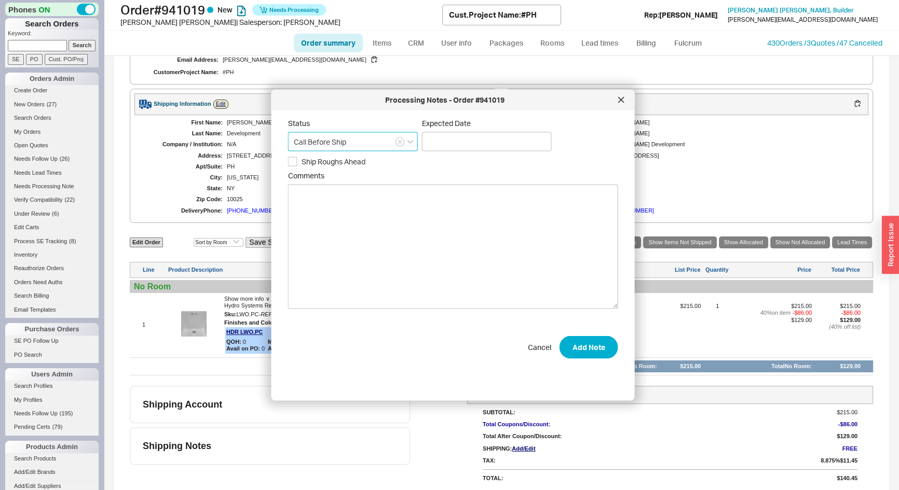
click at [361, 140] on input "Call Before Ship" at bounding box center [353, 141] width 130 height 19
click at [340, 198] on div "Ships as Available" at bounding box center [352, 200] width 129 height 19
type input "Ships as Available"
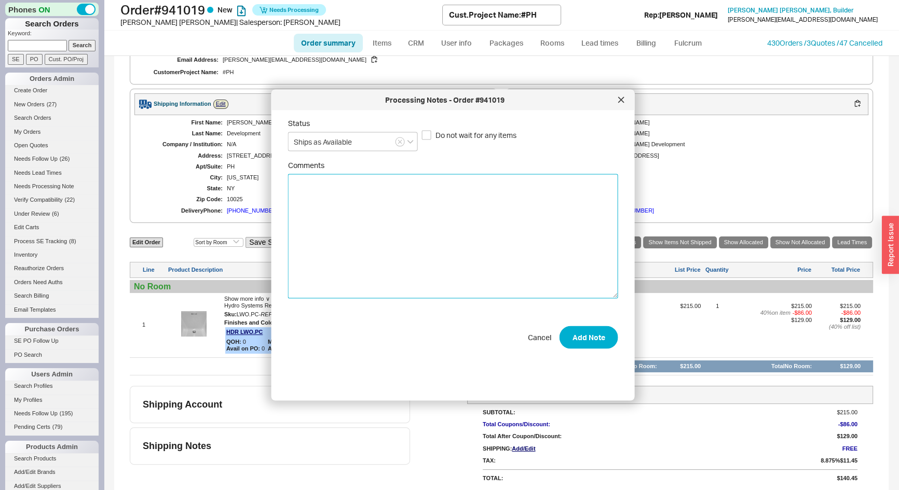
click at [365, 215] on textarea "Comments" at bounding box center [453, 236] width 330 height 125
type textarea "Please drop ship."
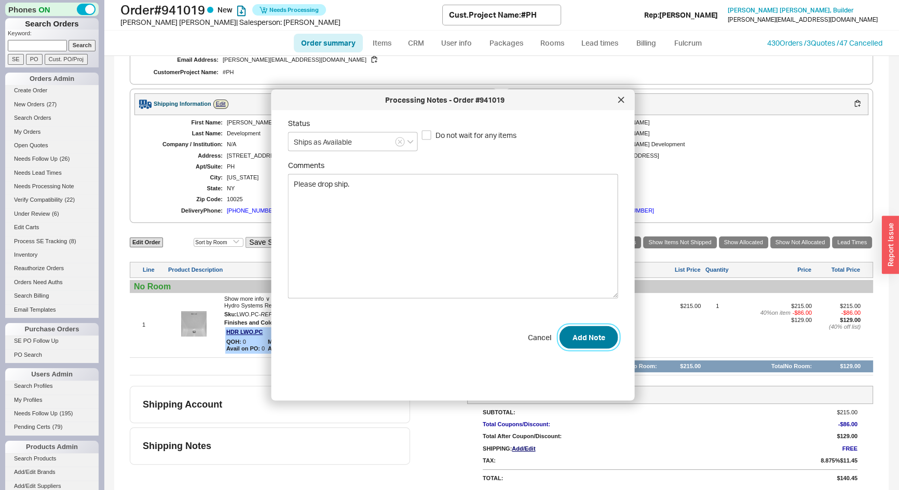
click at [576, 345] on button "Add Note" at bounding box center [588, 337] width 59 height 23
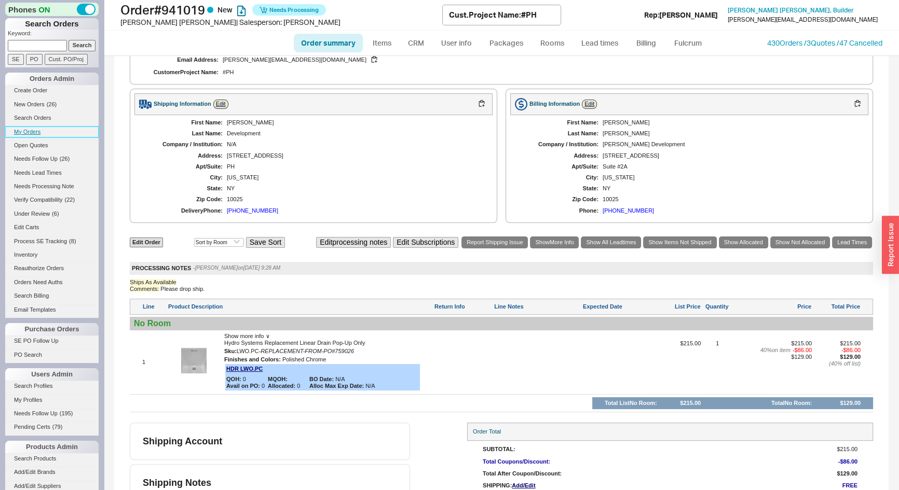
click at [31, 133] on link "My Orders" at bounding box center [51, 132] width 93 height 11
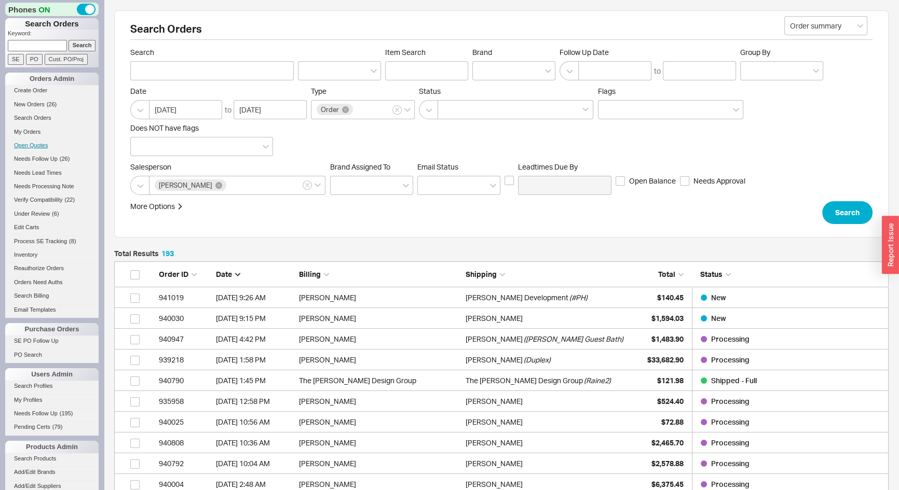
scroll to position [4024, 767]
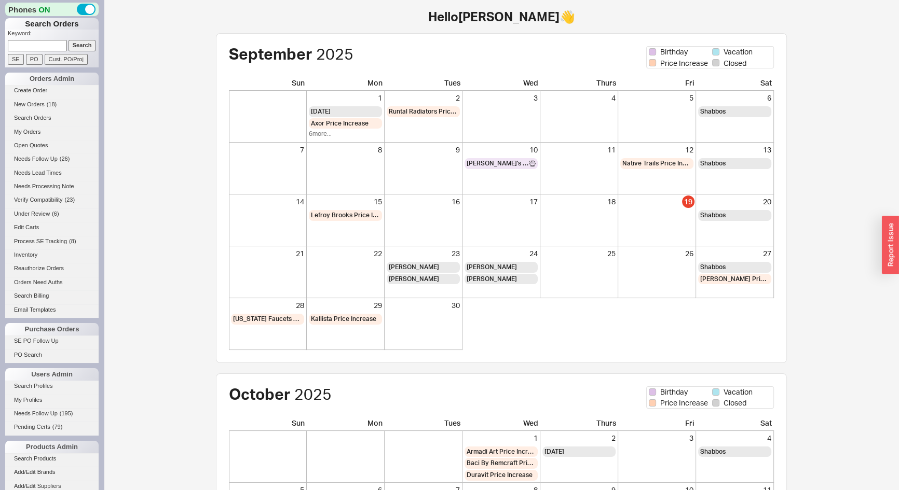
click at [55, 47] on input at bounding box center [37, 45] width 59 height 11
type input "[PERSON_NAME][EMAIL_ADDRESS][DOMAIN_NAME]"
click at [71, 47] on input "Search" at bounding box center [81, 45] width 27 height 11
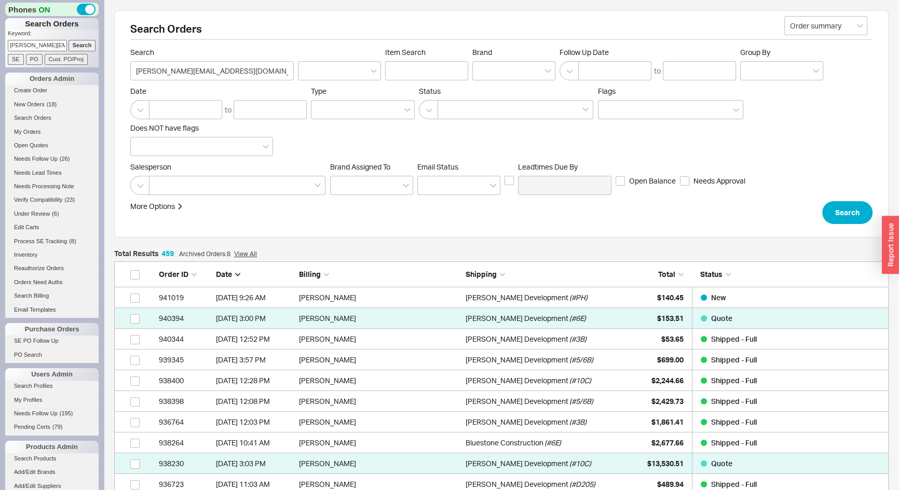
scroll to position [9544, 767]
click at [499, 69] on div at bounding box center [513, 70] width 83 height 19
click at [485, 69] on input "Brand" at bounding box center [481, 71] width 7 height 12
type input "brizo"
click at [491, 87] on div "Brizo" at bounding box center [514, 92] width 82 height 19
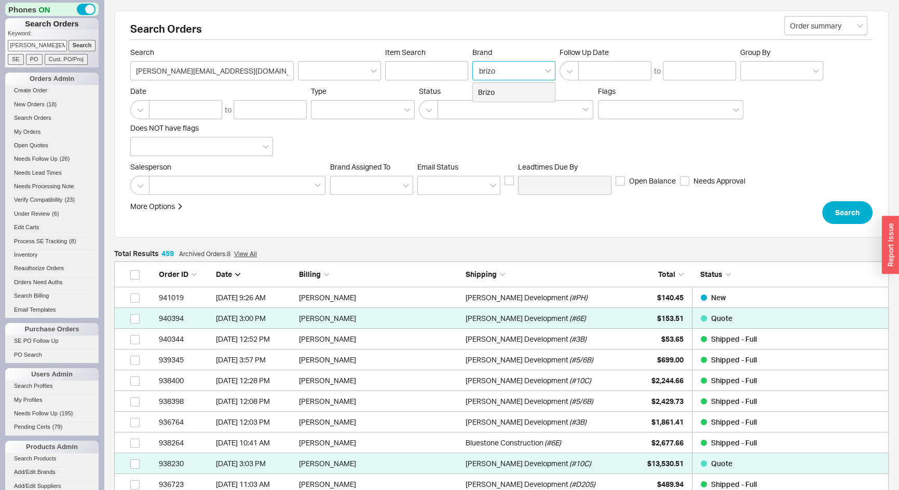
type input "Brand"
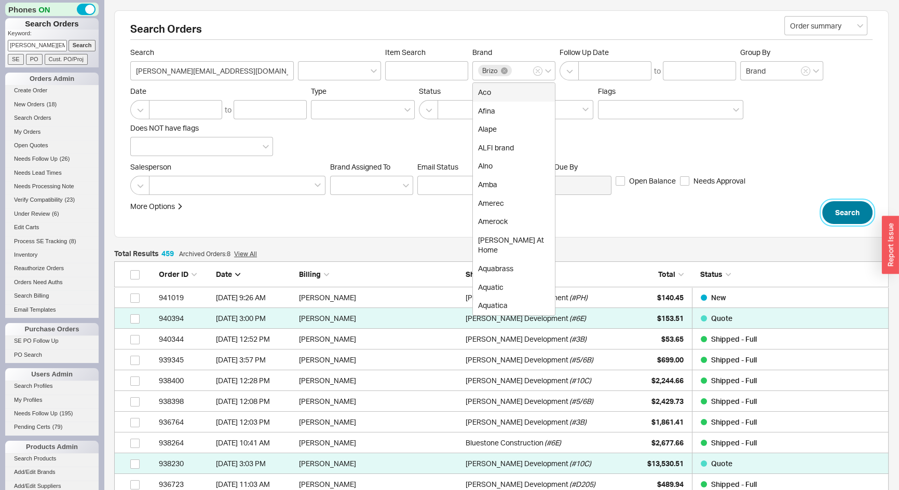
click at [831, 210] on button "Search" at bounding box center [847, 212] width 50 height 23
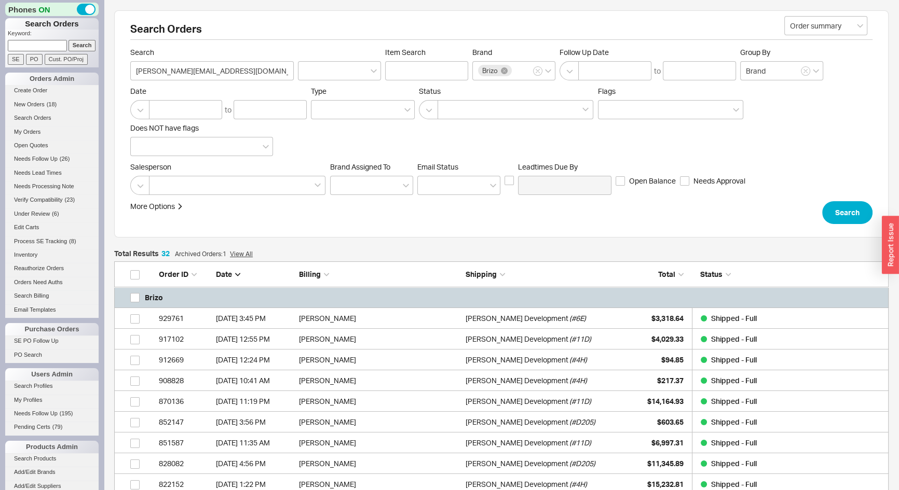
scroll to position [704, 767]
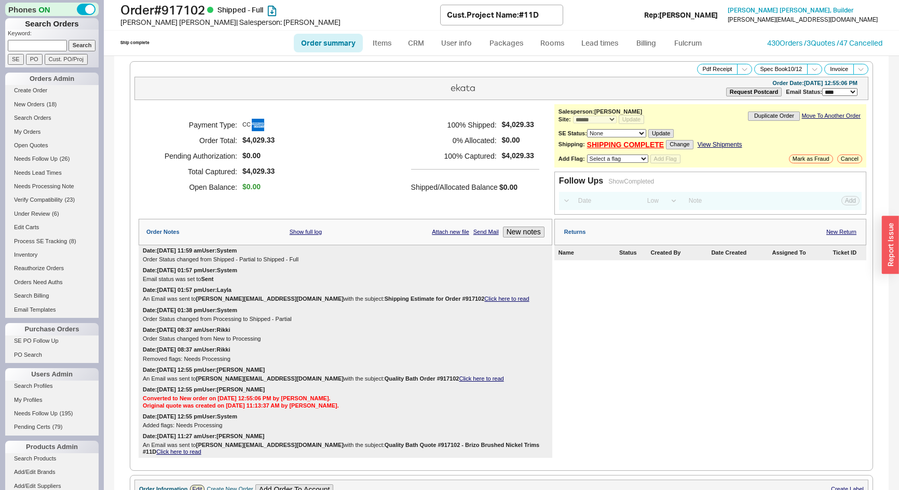
select select "*"
select select "LOW"
select select "3"
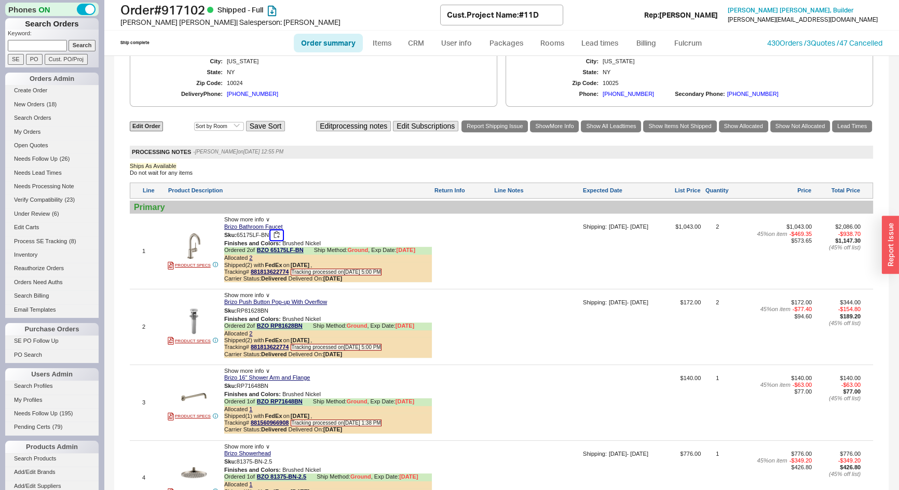
click at [275, 230] on button "button" at bounding box center [276, 235] width 12 height 10
click at [275, 306] on button "button" at bounding box center [276, 311] width 12 height 10
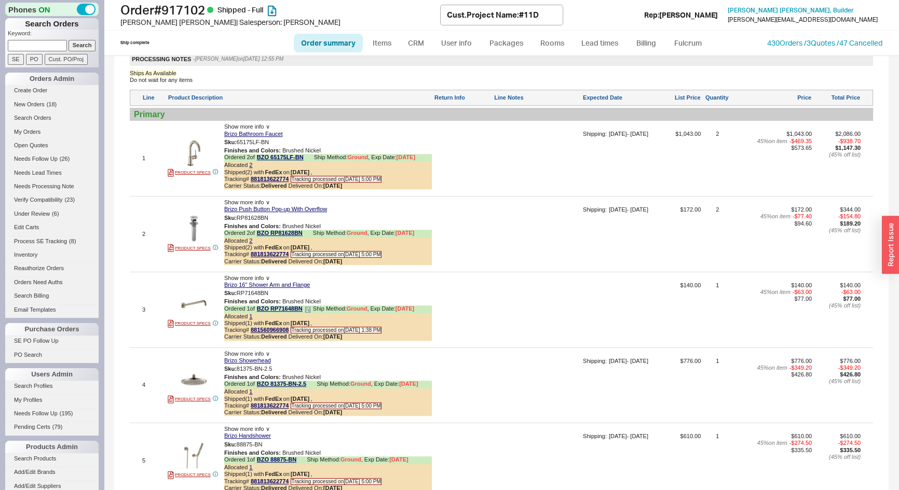
scroll to position [707, 0]
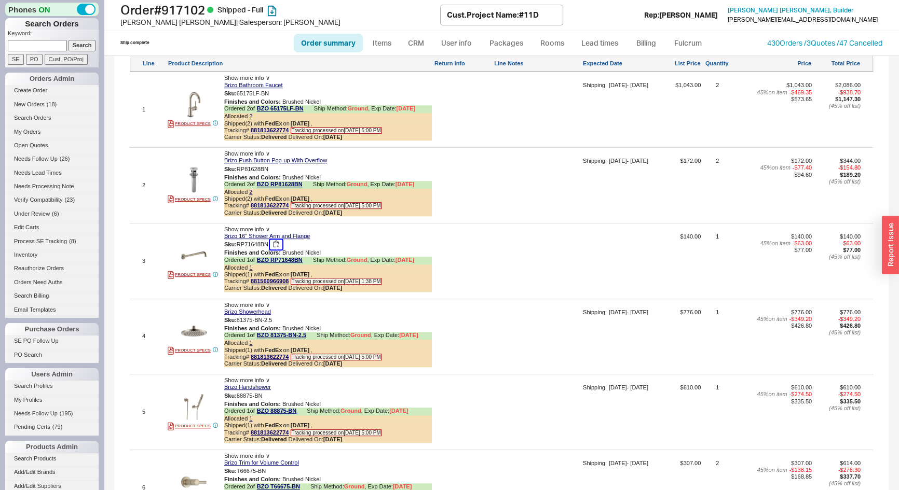
click at [280, 240] on button "button" at bounding box center [276, 245] width 12 height 10
click at [284, 315] on button "button" at bounding box center [279, 320] width 12 height 10
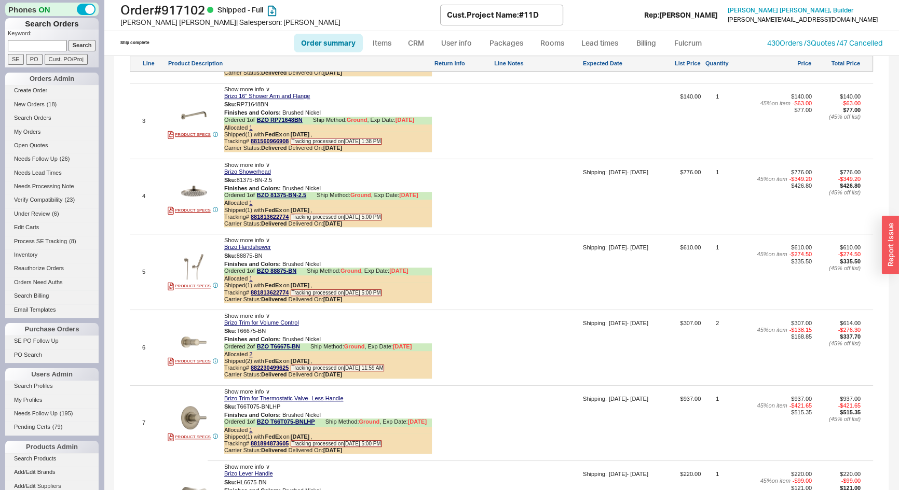
scroll to position [849, 0]
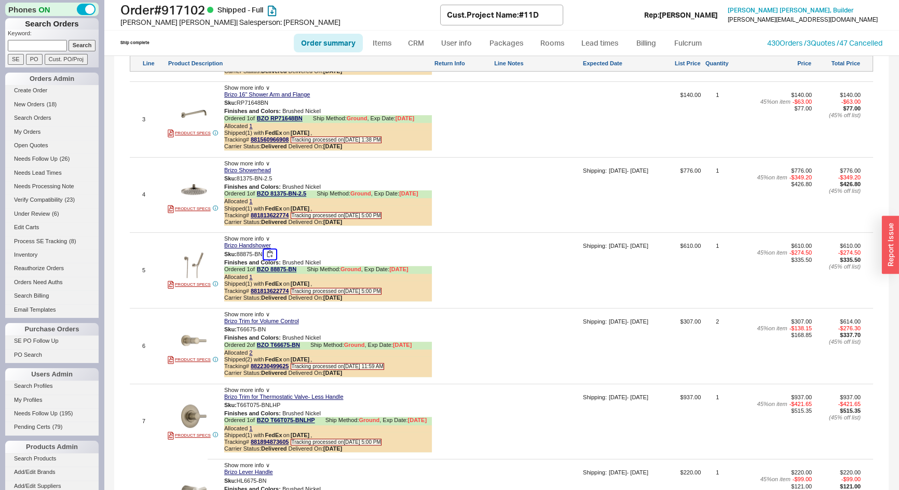
click at [273, 250] on button "button" at bounding box center [270, 255] width 12 height 10
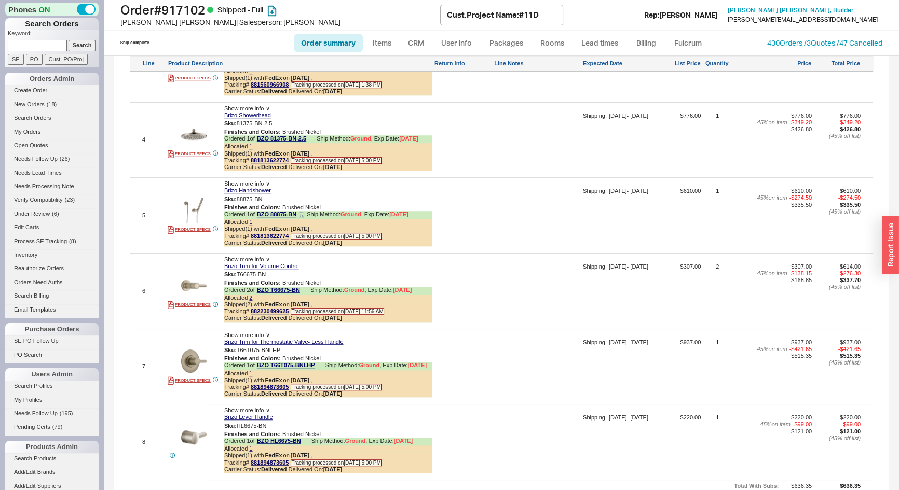
scroll to position [990, 0]
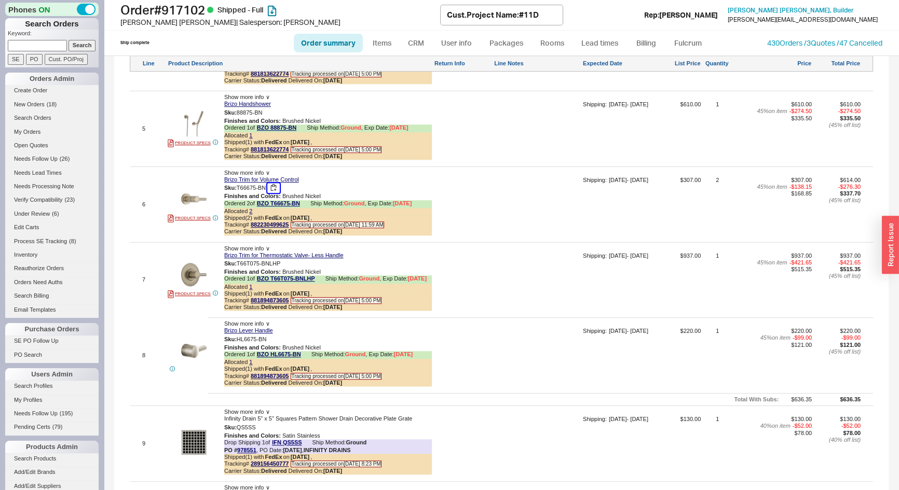
click at [273, 183] on button "button" at bounding box center [273, 188] width 12 height 10
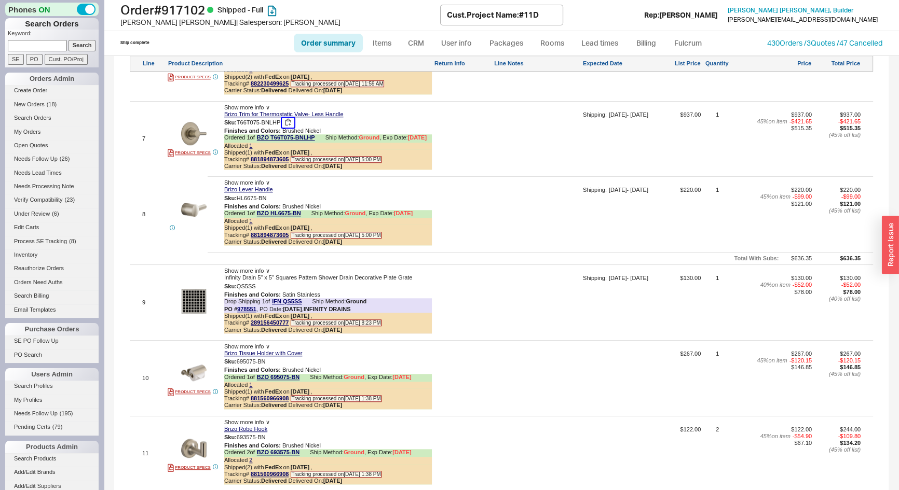
click at [292, 118] on button "button" at bounding box center [288, 123] width 12 height 10
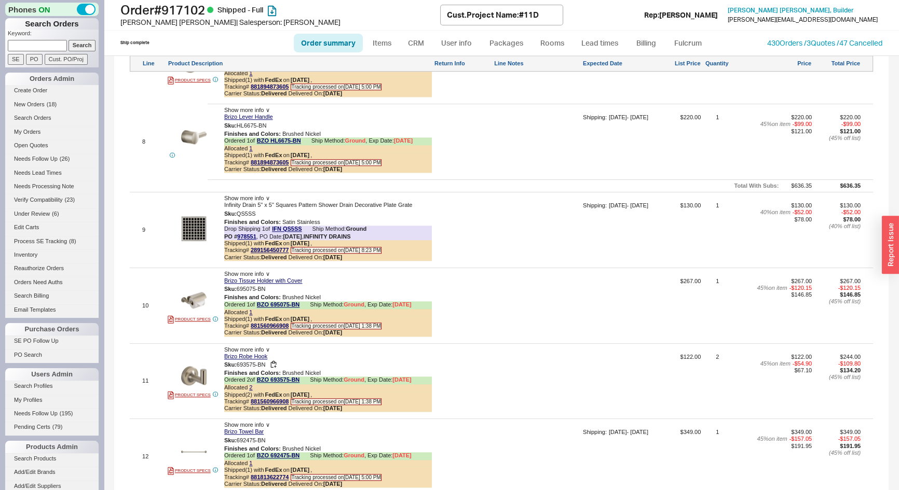
scroll to position [1193, 0]
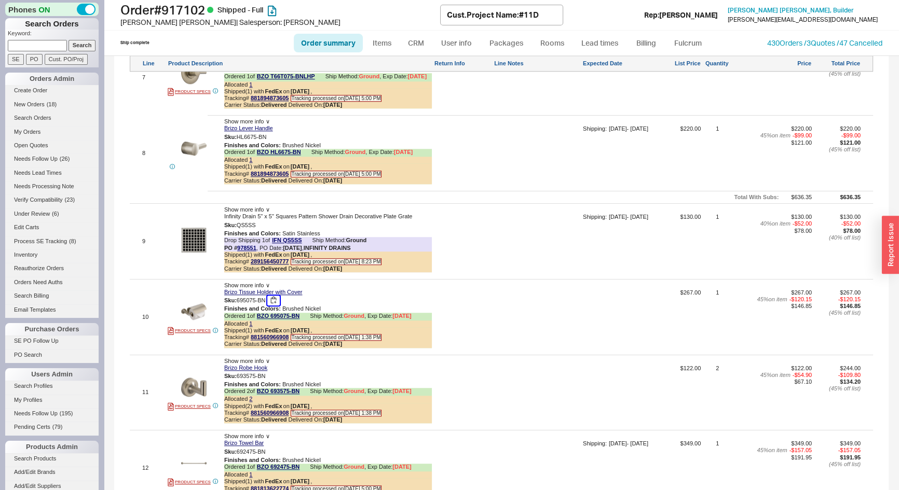
click at [275, 296] on button "button" at bounding box center [273, 301] width 12 height 10
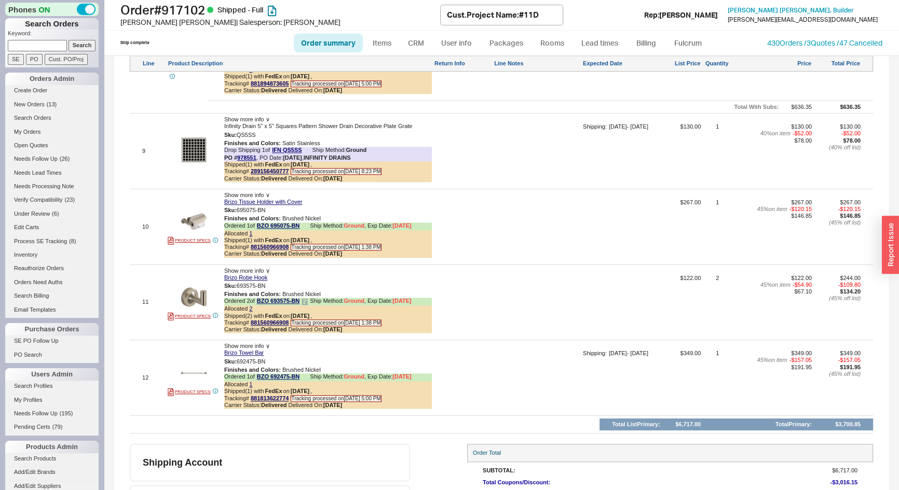
scroll to position [1287, 0]
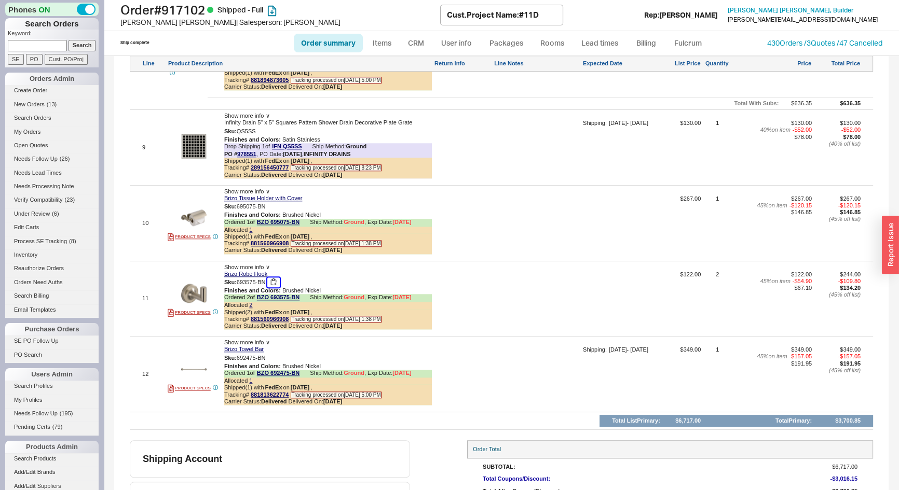
click at [277, 278] on button "button" at bounding box center [273, 283] width 12 height 10
click at [273, 353] on button "button" at bounding box center [273, 358] width 12 height 10
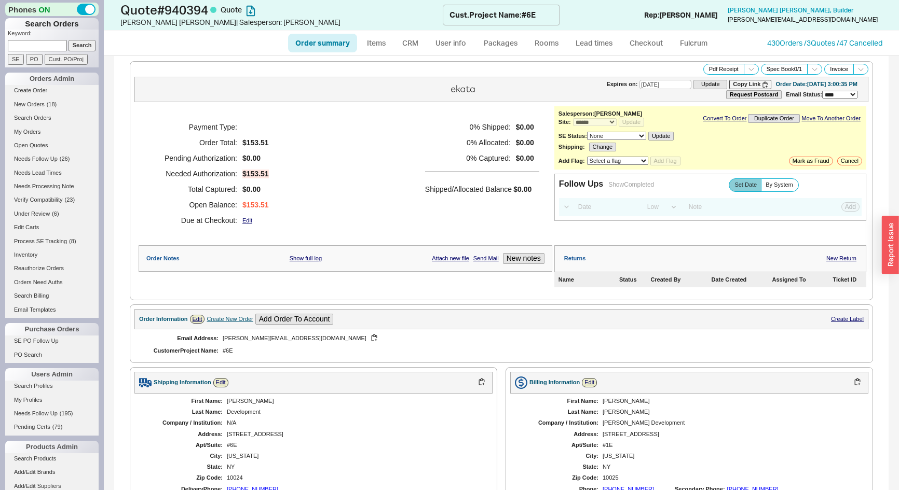
select select "*"
select select "LOW"
select select "3"
click at [824, 119] on link "Move To Another Order" at bounding box center [830, 118] width 59 height 7
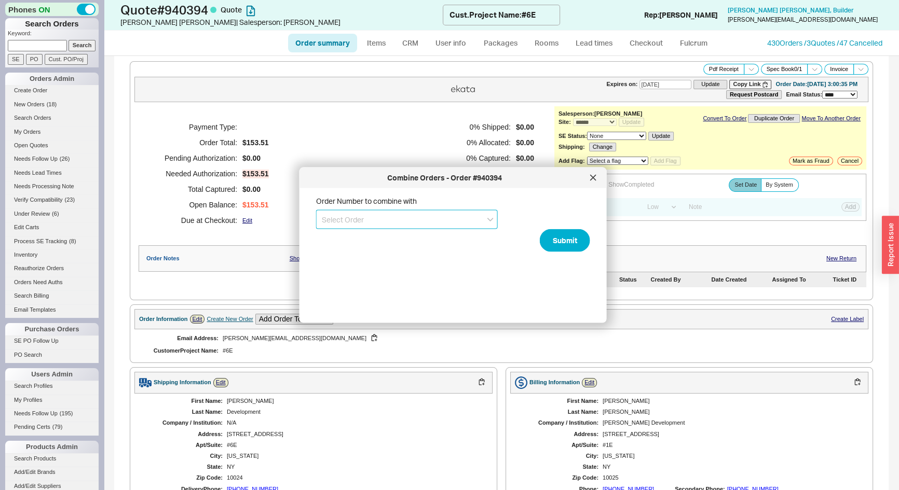
click at [438, 222] on input at bounding box center [407, 219] width 182 height 19
click at [335, 250] on div "$10,483.03" at bounding box center [337, 250] width 31 height 8
type input "928865"
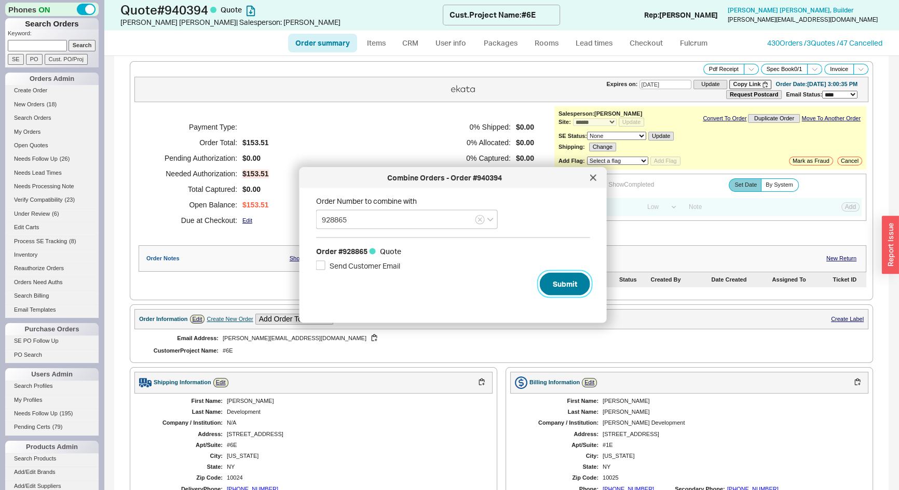
click at [549, 285] on button "Submit" at bounding box center [565, 283] width 50 height 23
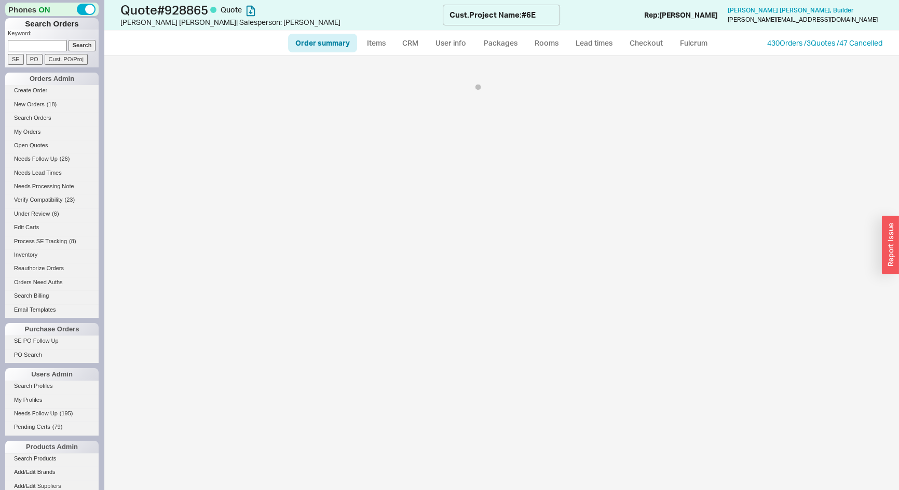
select select "*"
select select "LOW"
select select "3"
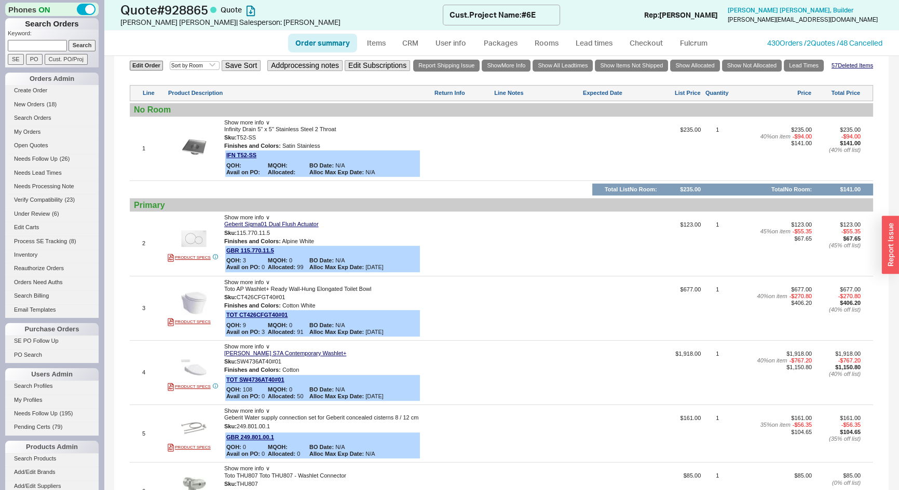
scroll to position [377, 0]
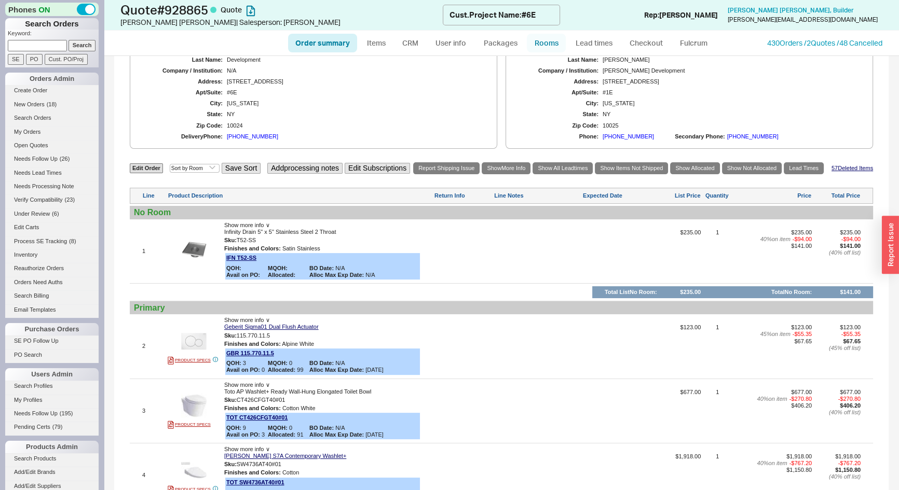
click at [543, 36] on link "Rooms" at bounding box center [546, 43] width 39 height 19
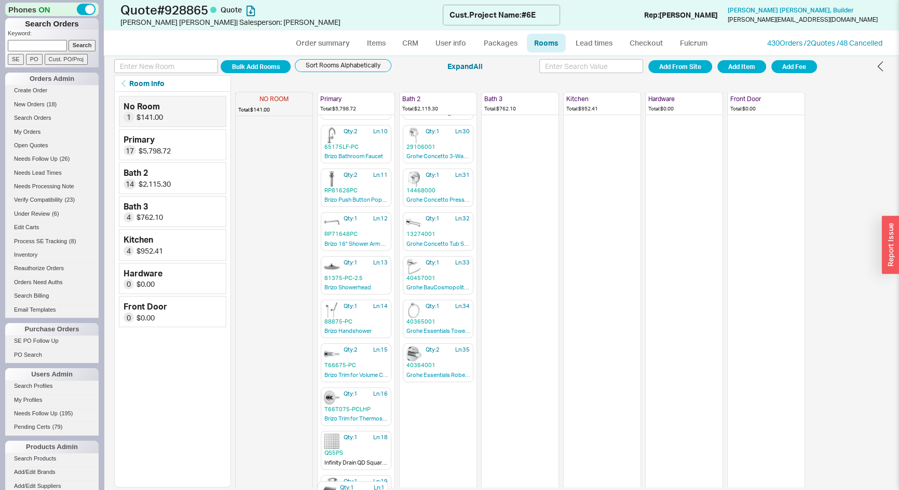
scroll to position [420, 0]
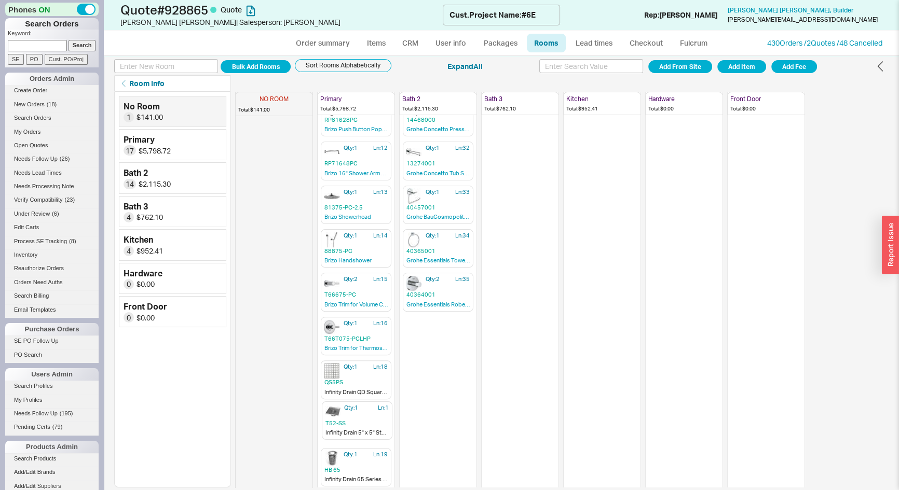
drag, startPoint x: 284, startPoint y: 196, endPoint x: 352, endPoint y: 428, distance: 241.8
click at [352, 428] on div "NO ROOM Total: $141.00 Qty: 1 Ln: 1 T52-SS Infinity Drain 5" x 5" Stainless Ste…" at bounding box center [561, 290] width 653 height 396
click at [360, 93] on icon "button" at bounding box center [359, 94] width 7 height 7
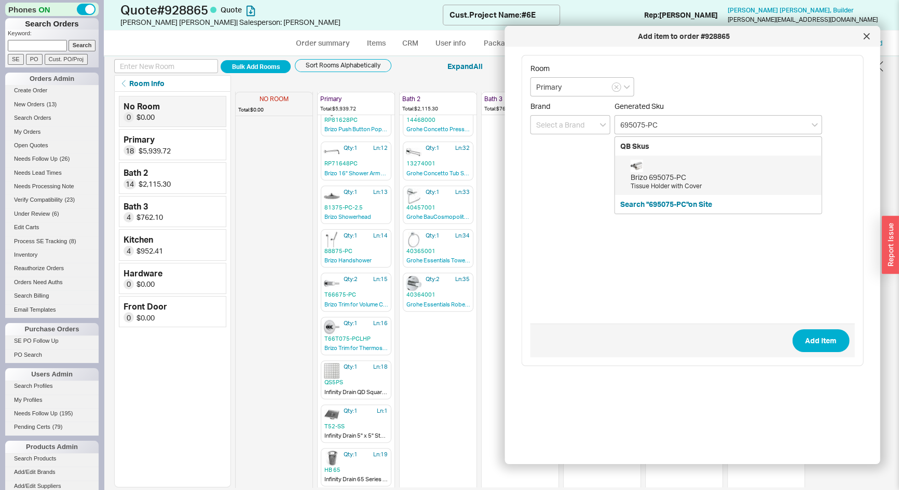
click at [668, 178] on div "Brizo 695075-PC" at bounding box center [723, 177] width 186 height 10
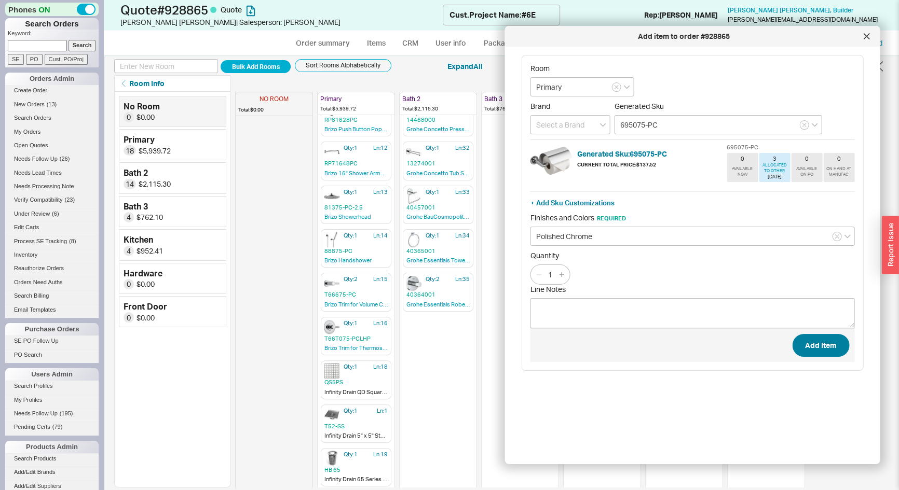
type input "695075-PC"
click at [826, 344] on button "Add Item" at bounding box center [820, 345] width 57 height 23
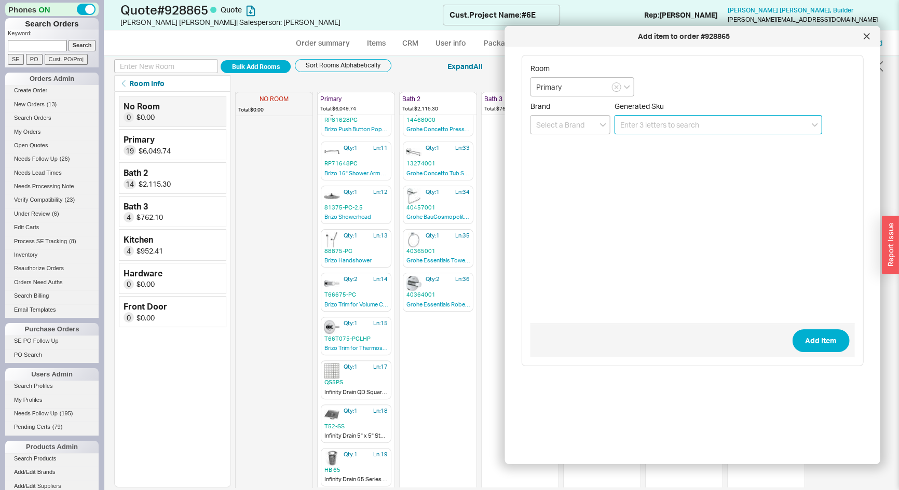
paste input "693575-BN"
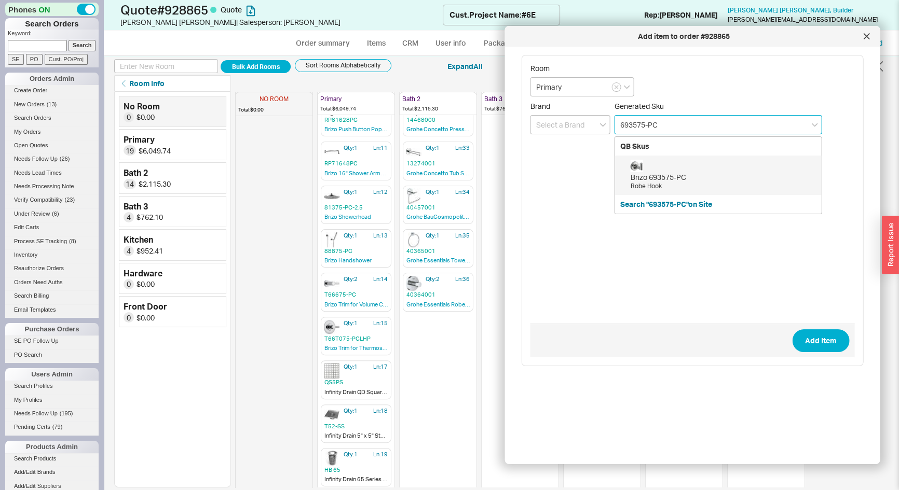
click at [674, 187] on div "Robe Hook" at bounding box center [723, 186] width 186 height 9
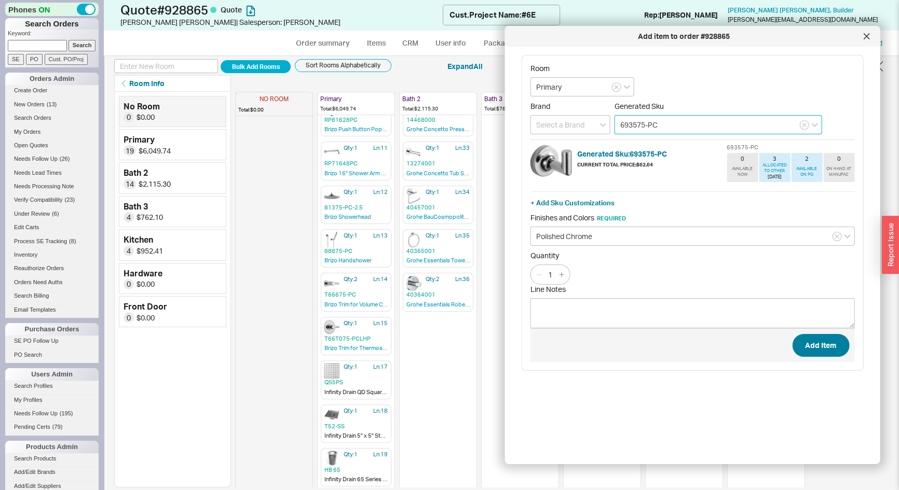
type input "693575-PC"
click at [828, 348] on button "Add Item" at bounding box center [820, 345] width 57 height 23
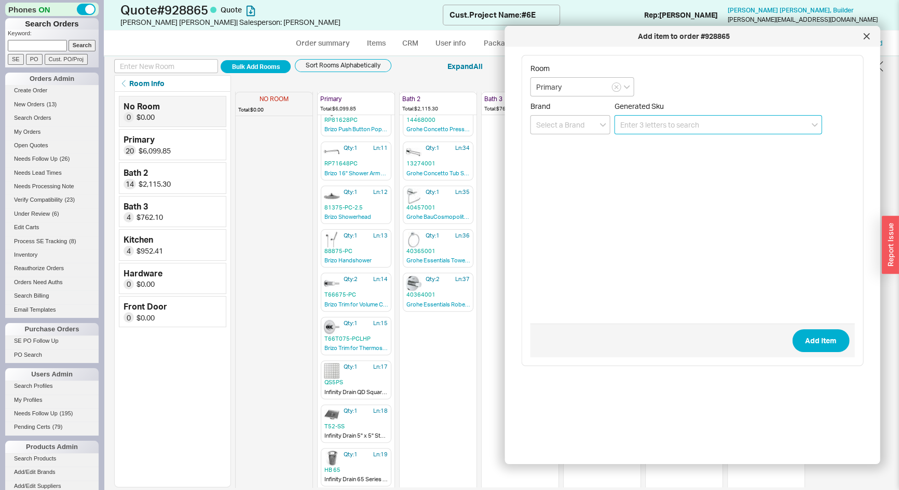
paste input "692475-BN"
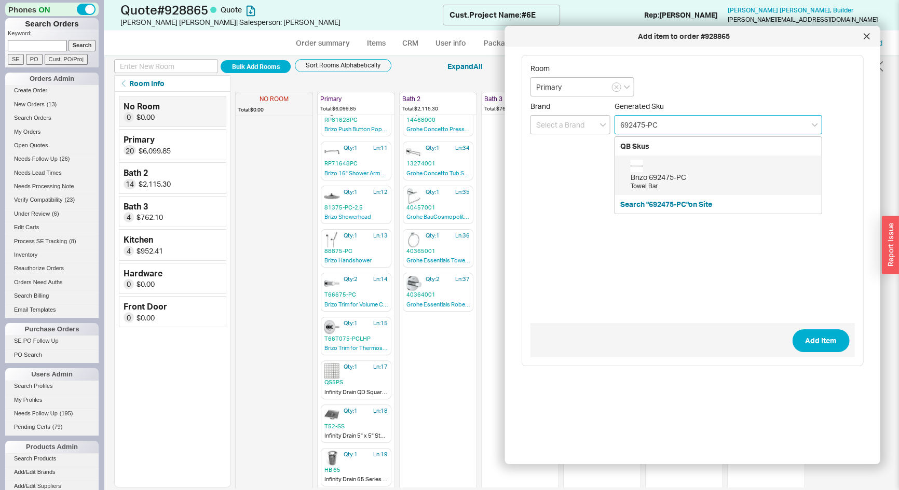
click at [658, 169] on div "Brizo 692475-PC Towel Bar" at bounding box center [723, 175] width 186 height 31
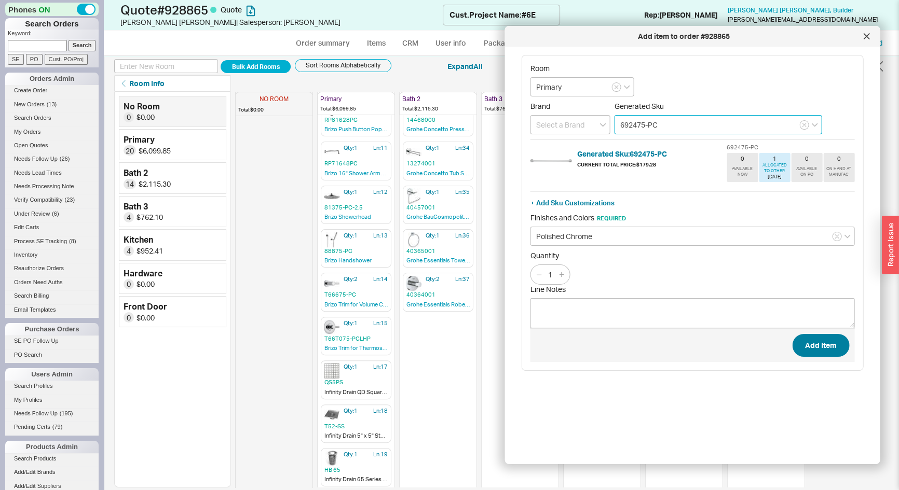
type input "692475-PC"
click at [811, 352] on button "Add Item" at bounding box center [820, 345] width 57 height 23
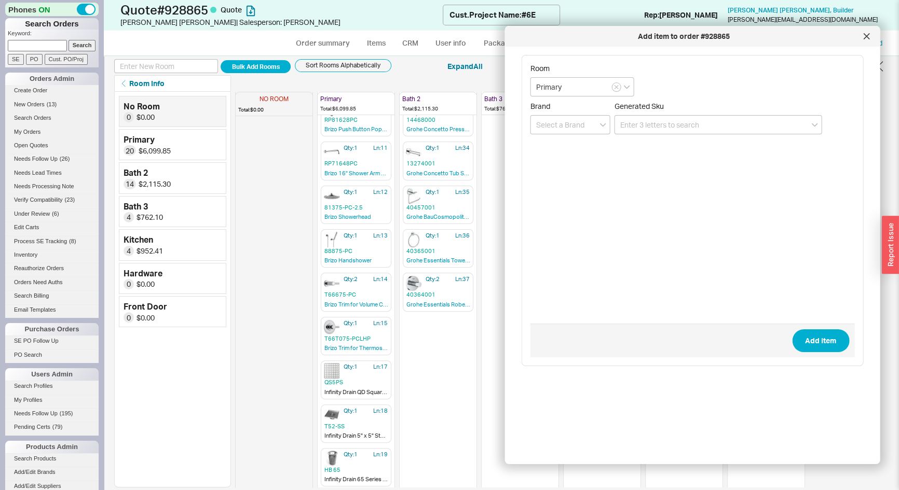
click at [861, 36] on div at bounding box center [866, 36] width 17 height 17
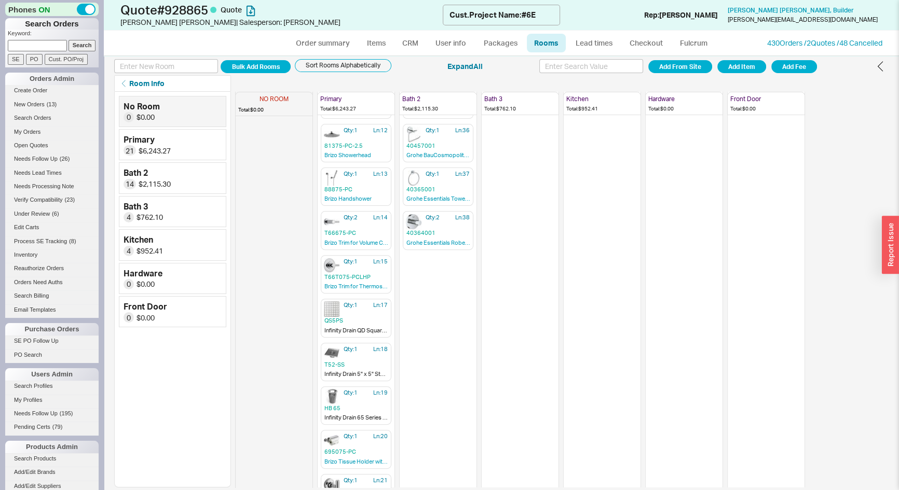
scroll to position [551, 0]
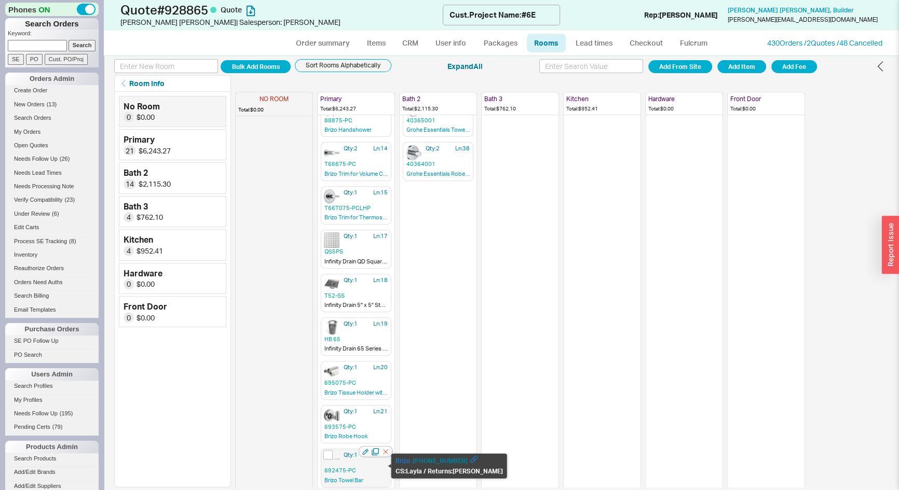
click at [348, 467] on span "692475-PC" at bounding box center [355, 471] width 63 height 8
click at [346, 469] on span "692475-PC" at bounding box center [355, 471] width 63 height 8
click at [339, 477] on link "Brizo Towel Bar" at bounding box center [355, 481] width 63 height 9
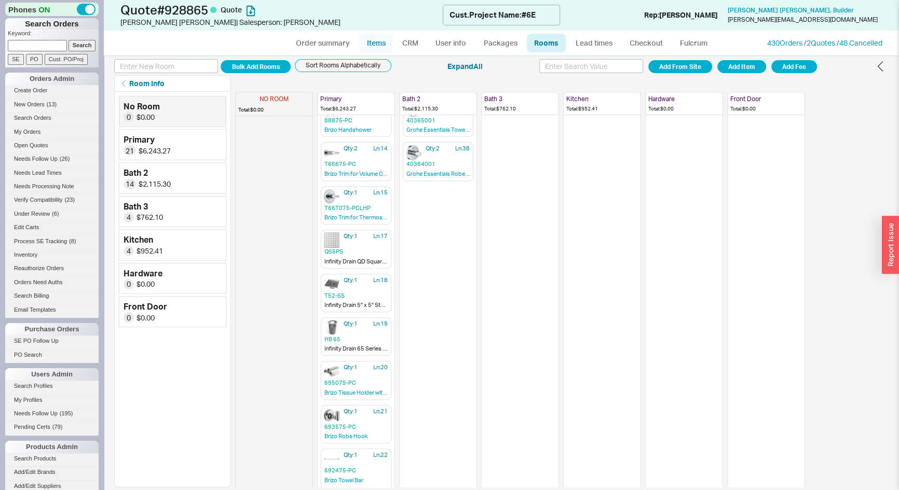
click at [386, 41] on link "Items" at bounding box center [376, 43] width 34 height 19
select select "3"
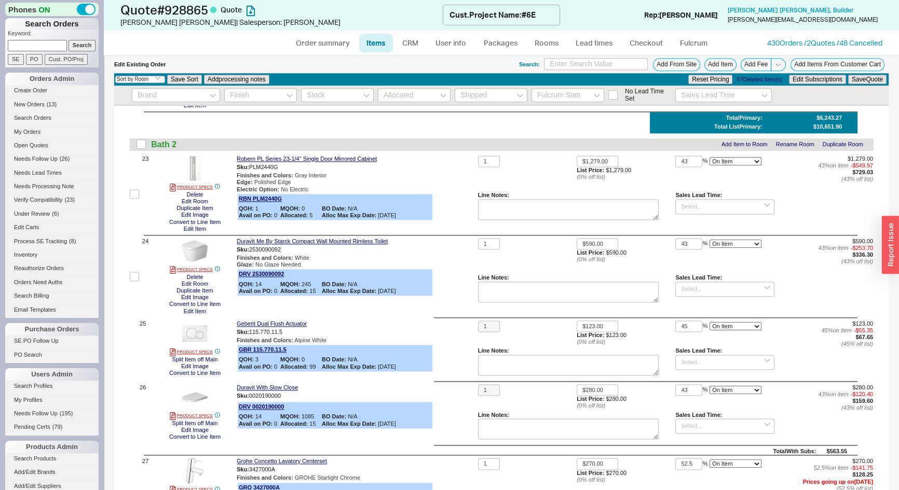
scroll to position [1633, 0]
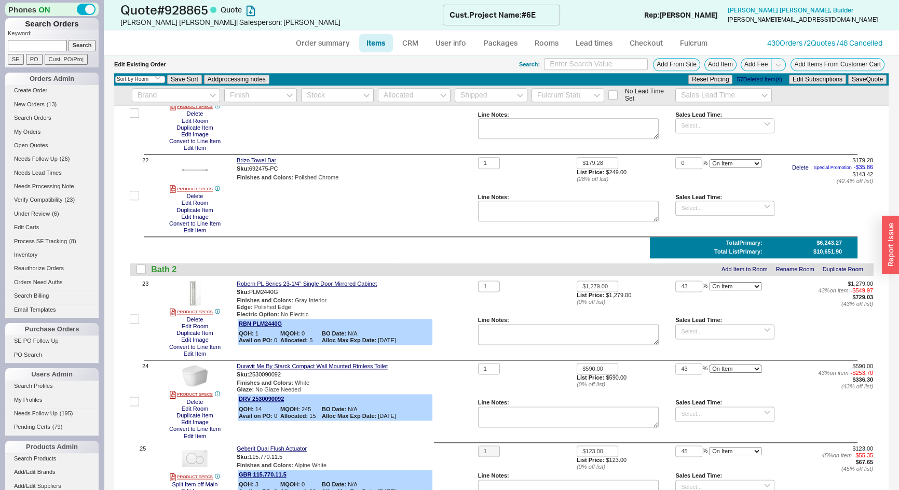
click at [193, 234] on button "Edit Item" at bounding box center [195, 230] width 29 height 7
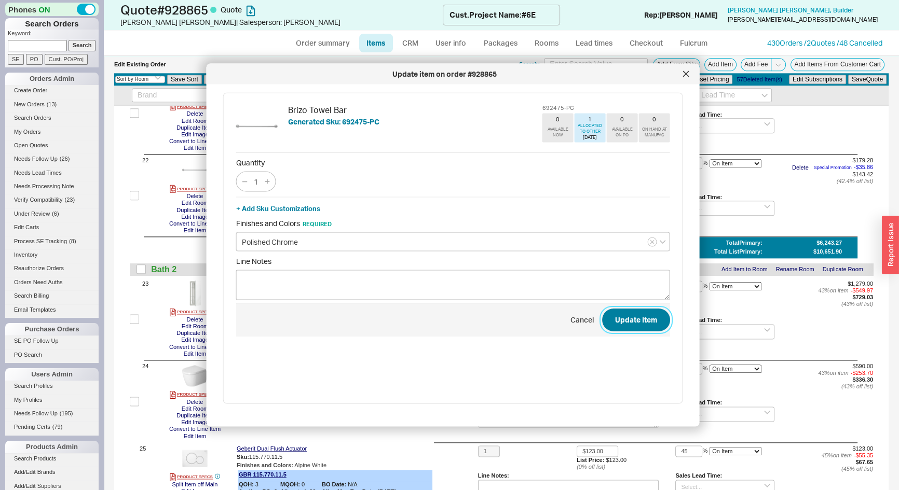
click at [641, 315] on button "Update Item" at bounding box center [636, 319] width 68 height 23
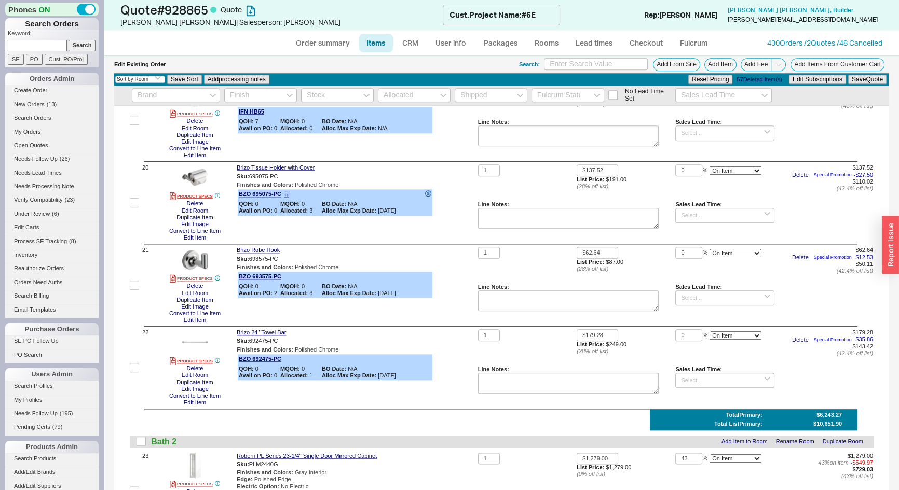
scroll to position [1444, 0]
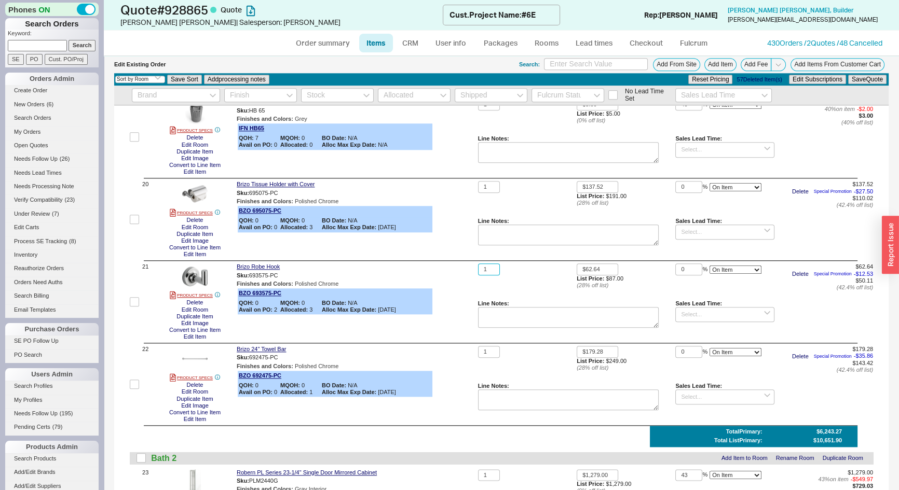
click at [485, 273] on input "1" at bounding box center [489, 270] width 22 height 12
type input "2"
click at [858, 79] on button "Save Quote" at bounding box center [867, 79] width 38 height 9
click at [551, 42] on link "Rooms" at bounding box center [546, 43] width 39 height 19
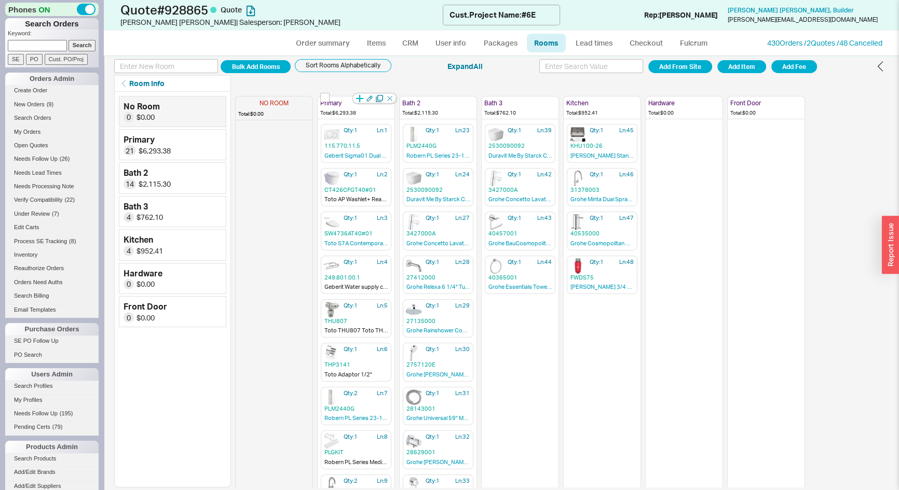
click at [360, 97] on icon "button" at bounding box center [359, 98] width 7 height 7
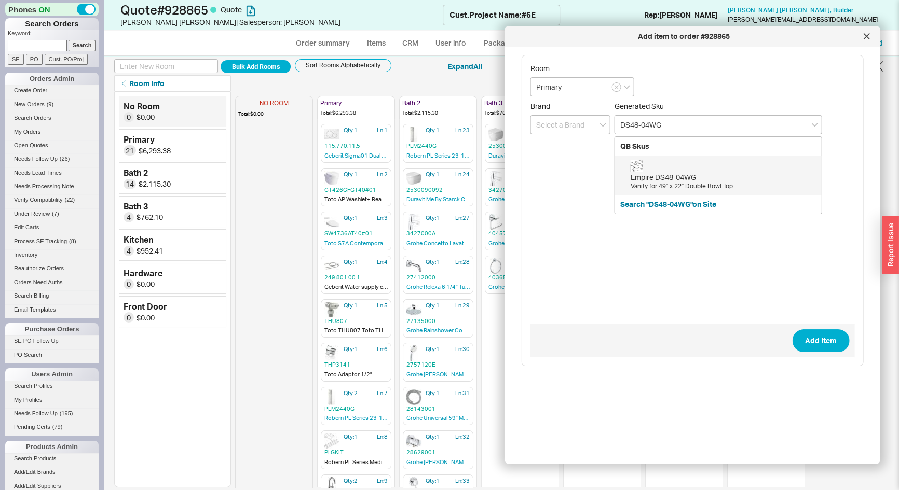
click at [721, 166] on div "Empire DS48-04WG Vanity for 49" x 22" Double Bowl Top" at bounding box center [723, 175] width 186 height 31
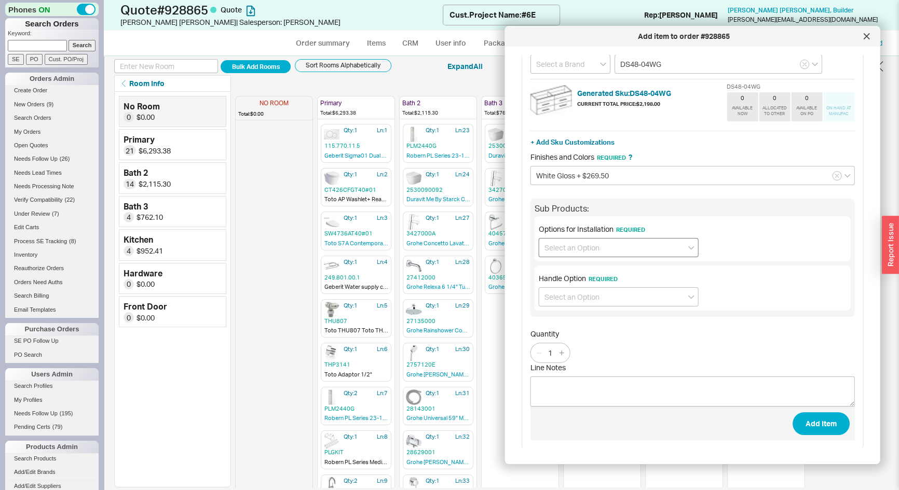
scroll to position [61, 0]
type input "DS48-04WG"
click at [602, 247] on input at bounding box center [619, 247] width 160 height 19
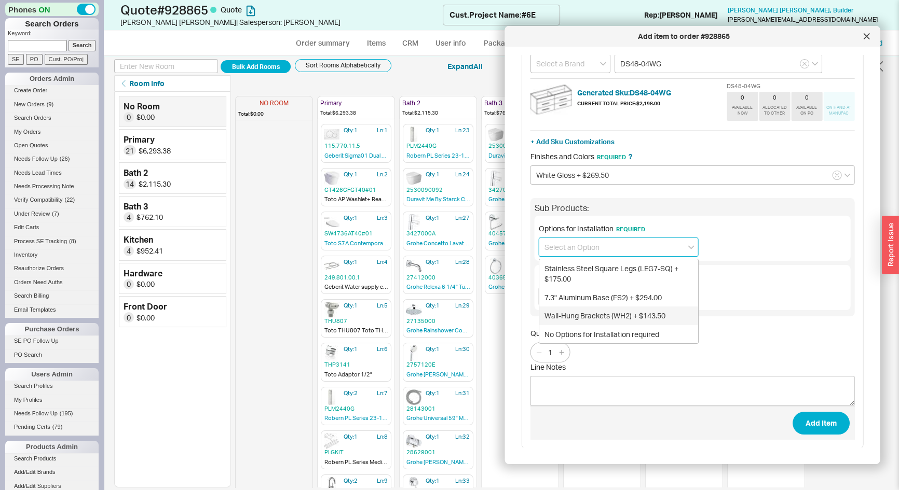
click at [574, 318] on div "Wall-Hung Brackets (WH2) + $143.50" at bounding box center [618, 316] width 159 height 19
type input "Wall-Hung Brackets (WH2) + $143.50"
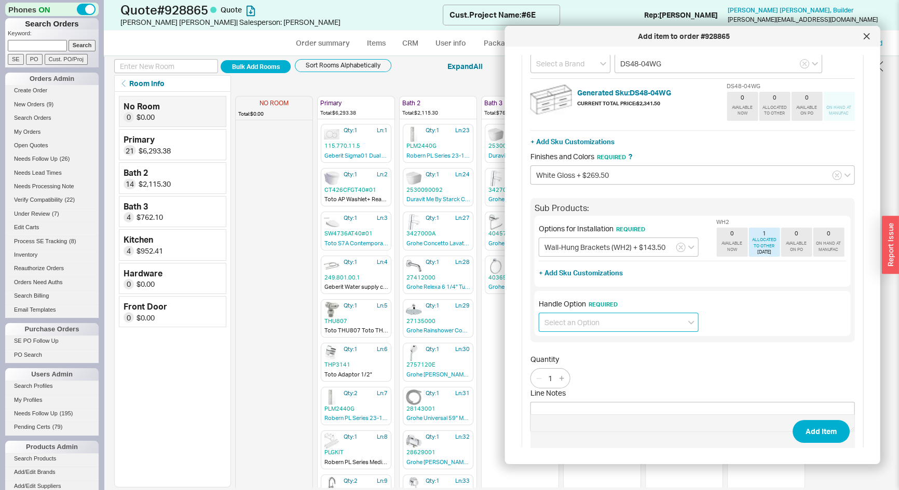
click at [591, 319] on input at bounding box center [619, 322] width 160 height 19
click at [582, 339] on div "Handle (HANDLE)" at bounding box center [618, 344] width 159 height 19
type input "Handle (HANDLE)"
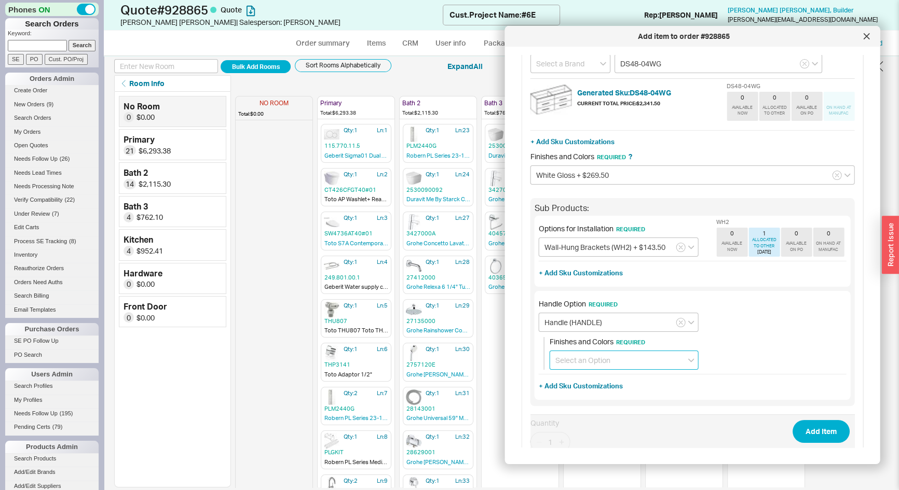
click at [577, 363] on input at bounding box center [623, 360] width 149 height 19
click at [576, 383] on div "Polished Chrome" at bounding box center [624, 382] width 148 height 19
type input "Polished Chrome"
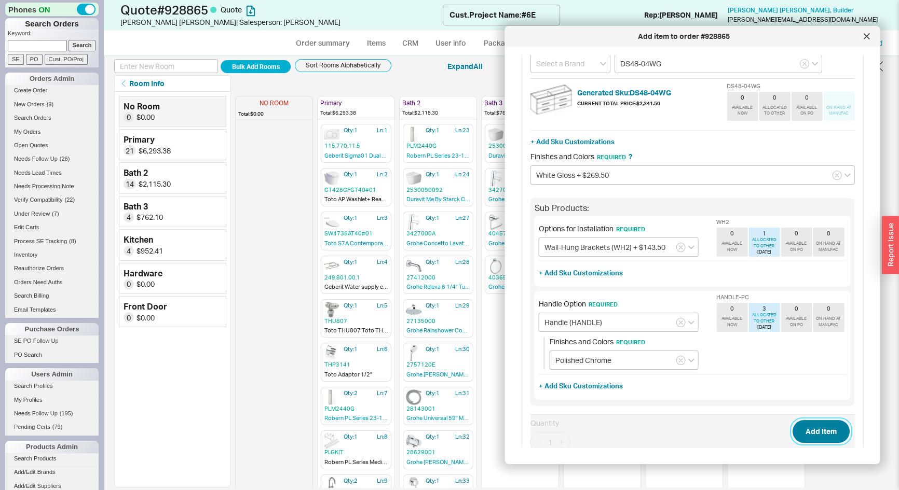
click at [834, 430] on button "Add Item" at bounding box center [820, 431] width 57 height 23
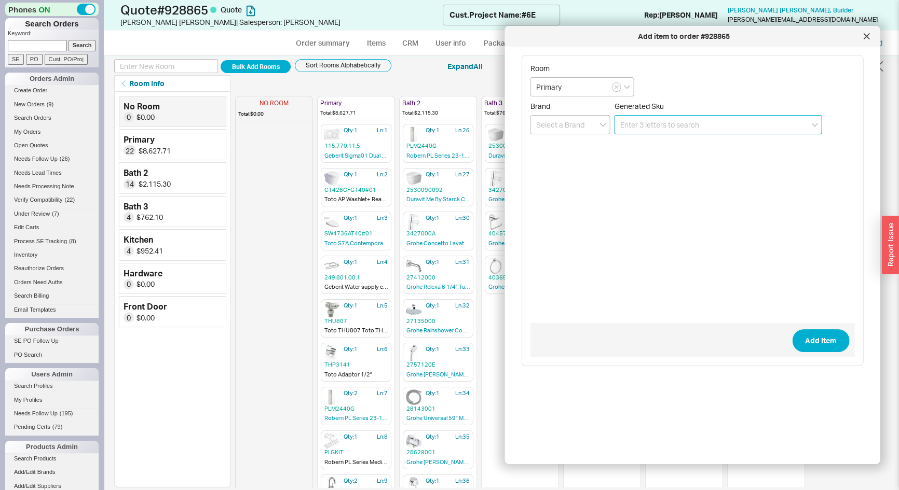
paste input "K-20000-0"
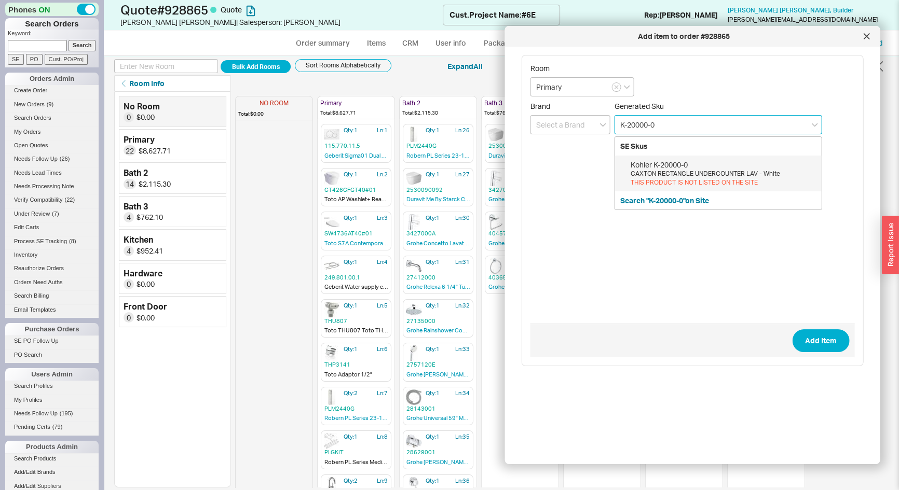
click at [653, 172] on div "CAXTON RECTANGLE UNDERCOUNTER LAV - White" at bounding box center [723, 174] width 186 height 9
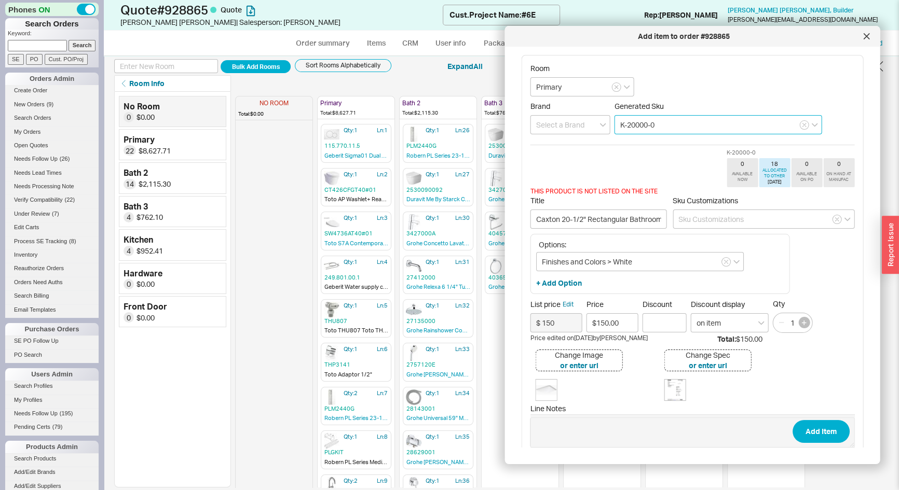
type input "K-20000-0"
click at [805, 324] on icon "button" at bounding box center [803, 323] width 5 height 5
type input "2"
click at [824, 431] on button "Add Item" at bounding box center [820, 431] width 57 height 23
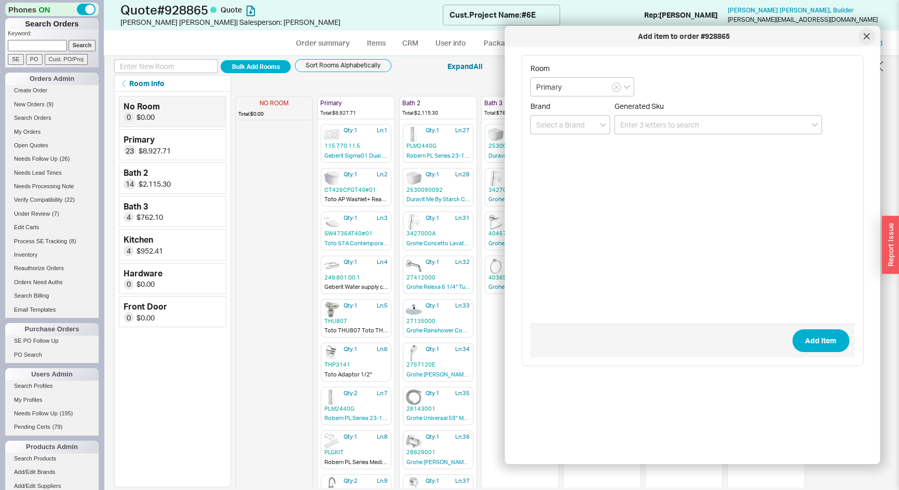
click at [862, 36] on div at bounding box center [866, 36] width 17 height 17
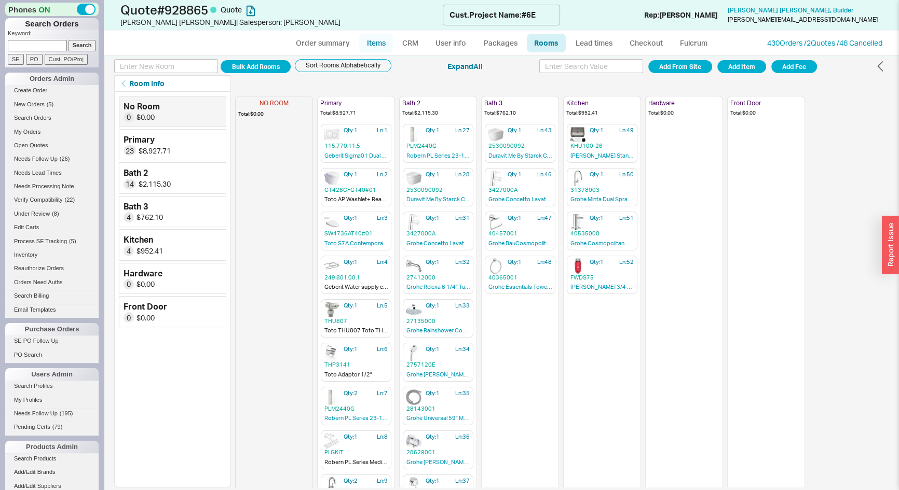
click at [368, 39] on link "Items" at bounding box center [376, 43] width 34 height 19
select select "3"
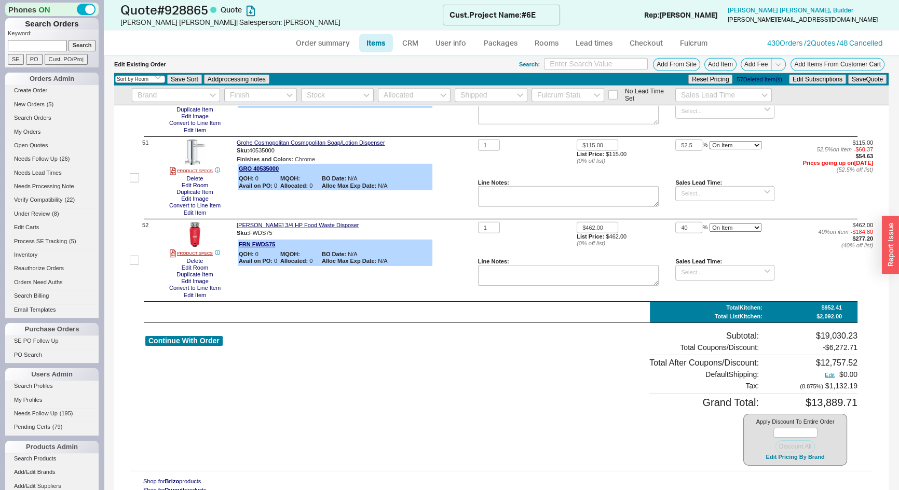
scroll to position [4369, 0]
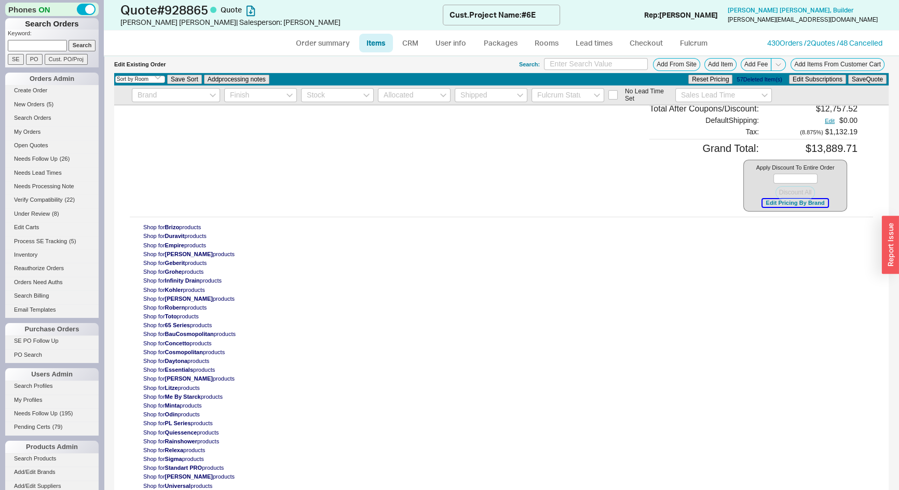
click at [779, 207] on button "Edit Pricing By Brand" at bounding box center [794, 203] width 65 height 8
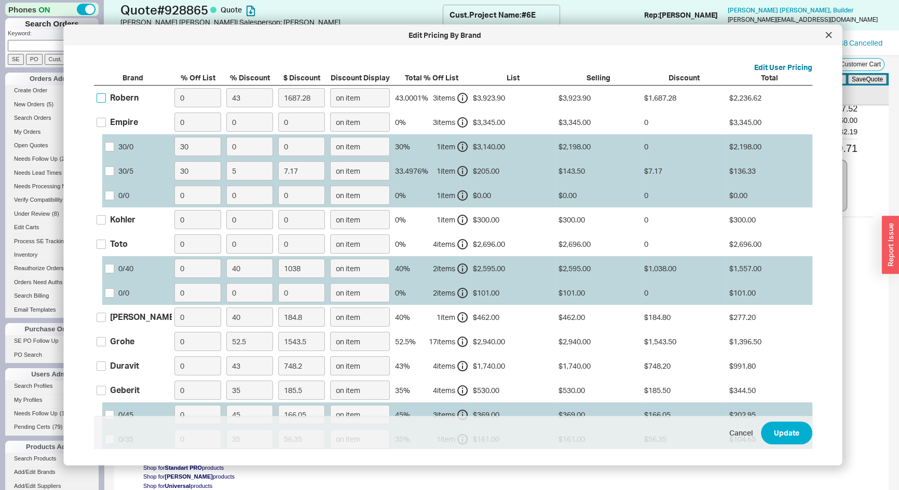
click at [103, 101] on input "Robern" at bounding box center [101, 97] width 9 height 9
checkbox input "true"
click at [103, 120] on input "Empire" at bounding box center [101, 121] width 9 height 9
checkbox input "true"
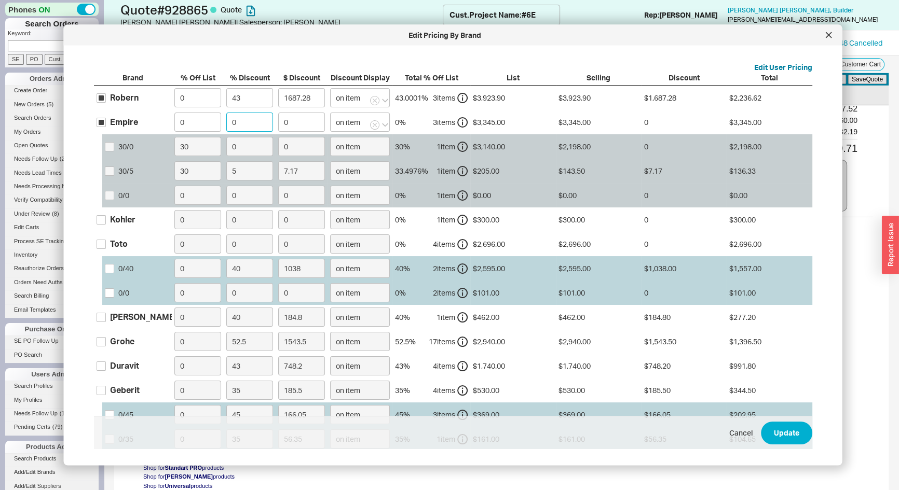
drag, startPoint x: 238, startPoint y: 120, endPoint x: 226, endPoint y: 127, distance: 13.5
click at [227, 126] on input "0" at bounding box center [249, 122] width 47 height 19
type input "4"
type input "133.8"
type input "40"
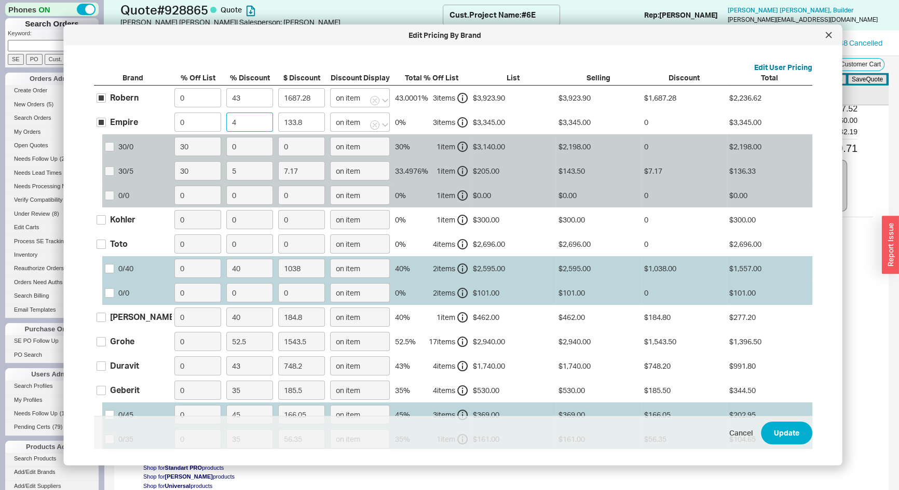
type input "1338"
type input "40"
click at [259, 99] on input "43" at bounding box center [249, 97] width 47 height 19
type input "4"
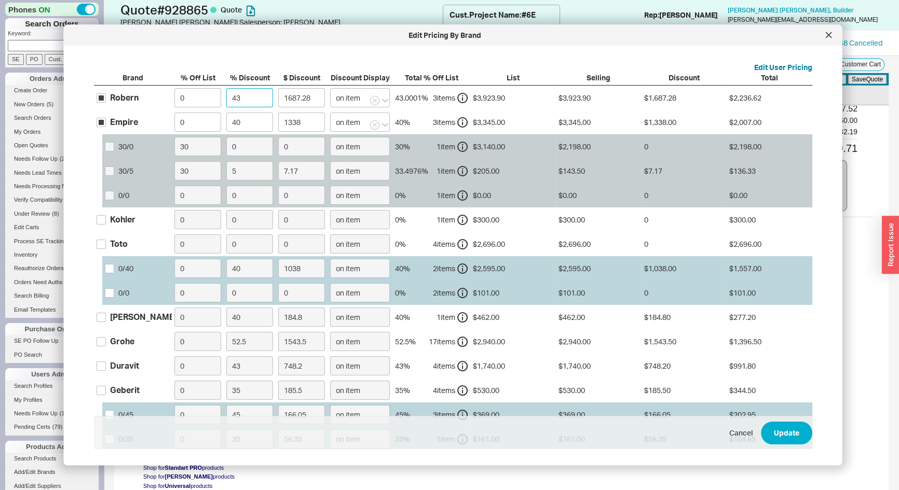
type input "156.96"
type input "45"
type input "1765.75"
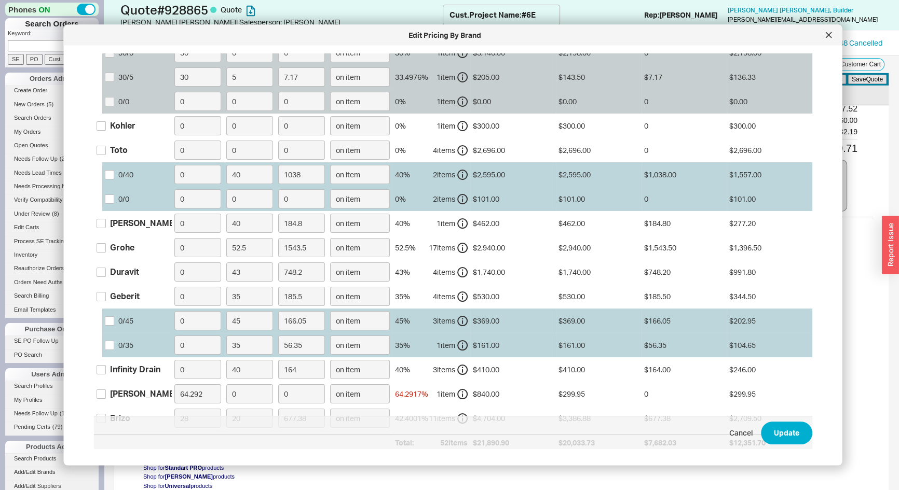
scroll to position [94, 0]
type input "45"
click at [101, 123] on input "Kohler" at bounding box center [101, 125] width 9 height 9
checkbox input "true"
drag, startPoint x: 237, startPoint y: 126, endPoint x: 220, endPoint y: 133, distance: 18.6
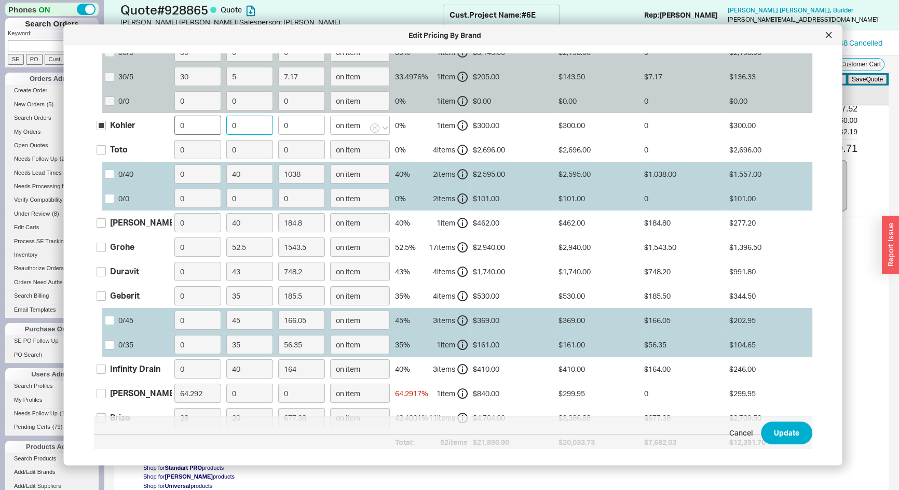
click at [0, 0] on div "Kohler 0 0 0 on item 0 % 1 item $300.00 $300.00 0 $300.00" at bounding box center [0, 0] width 0 height 0
type input "3"
type input "9"
type input "30"
type input "90"
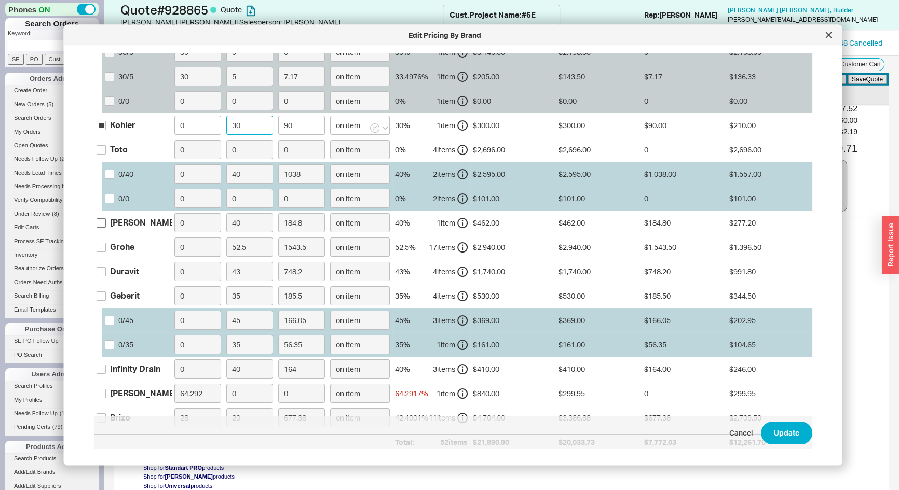
type input "30"
click at [101, 224] on input "Franke" at bounding box center [101, 222] width 9 height 9
checkbox input "true"
click at [105, 245] on label "Grohe" at bounding box center [116, 247] width 38 height 11
click at [105, 245] on input "Grohe" at bounding box center [101, 247] width 9 height 9
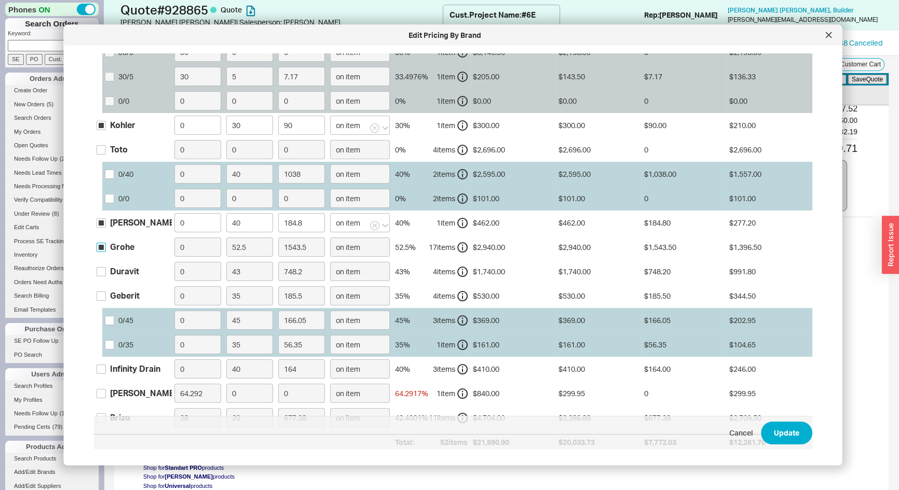
checkbox input "true"
click at [105, 269] on label "Duravit" at bounding box center [118, 271] width 43 height 11
click at [105, 269] on input "Duravit" at bounding box center [101, 271] width 9 height 9
checkbox input "true"
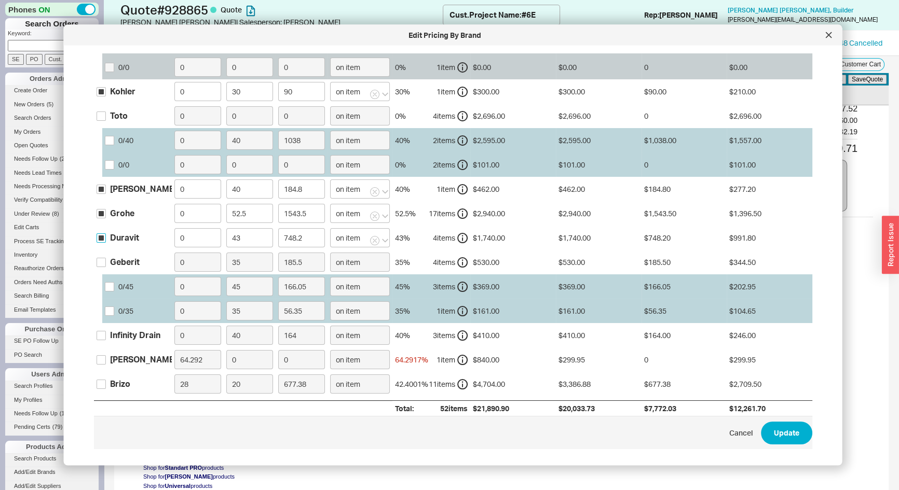
scroll to position [161, 0]
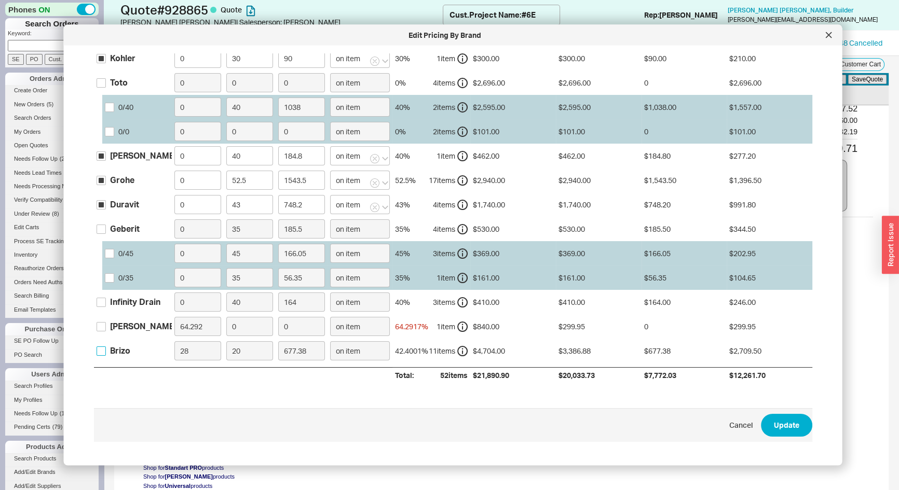
drag, startPoint x: 101, startPoint y: 351, endPoint x: 126, endPoint y: 348, distance: 24.7
click at [101, 351] on input "Brizo" at bounding box center [101, 351] width 9 height 9
checkbox input "true"
drag, startPoint x: 208, startPoint y: 354, endPoint x: 129, endPoint y: 371, distance: 80.2
click at [130, 370] on div "Brand % Off List % Discount $ Discount Discount Display Total % Off List List S…" at bounding box center [453, 147] width 718 height 472
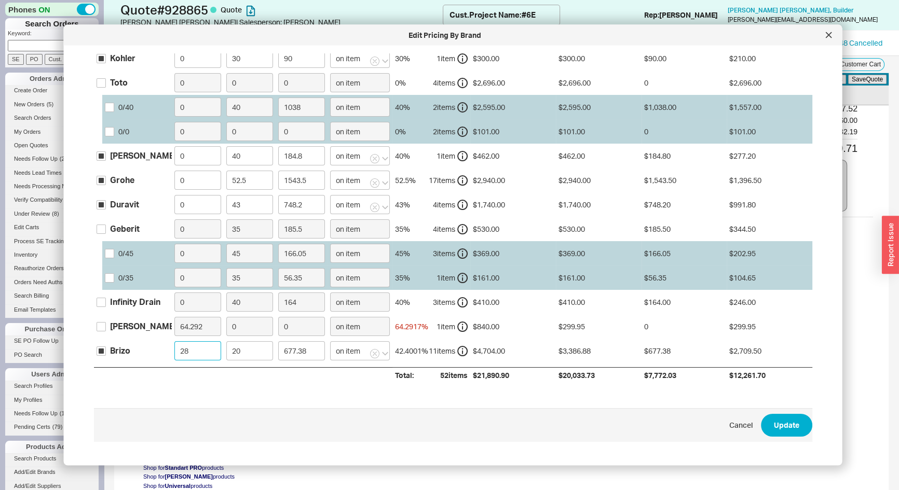
type input "0"
type input "940.8"
type input "0"
type input "4"
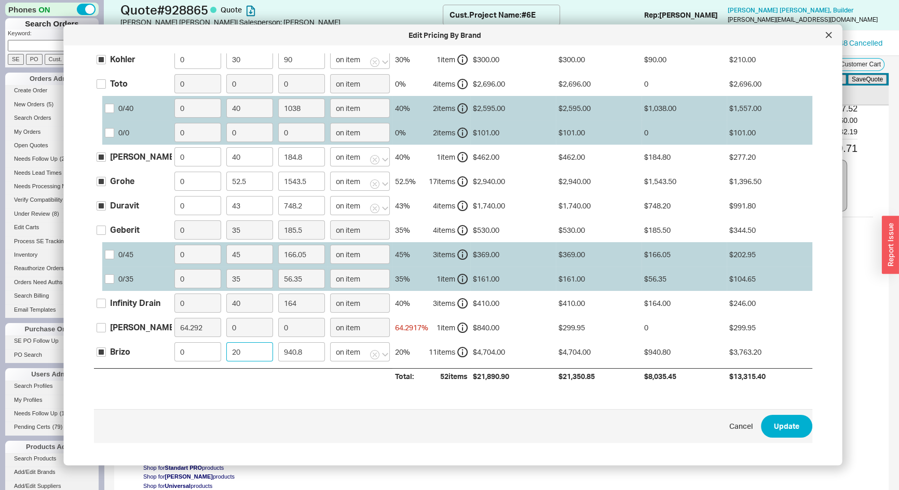
type input "188.16"
type input "45"
type input "2116.8"
type input "45"
click at [789, 410] on span "Cancel Update" at bounding box center [453, 426] width 718 height 34
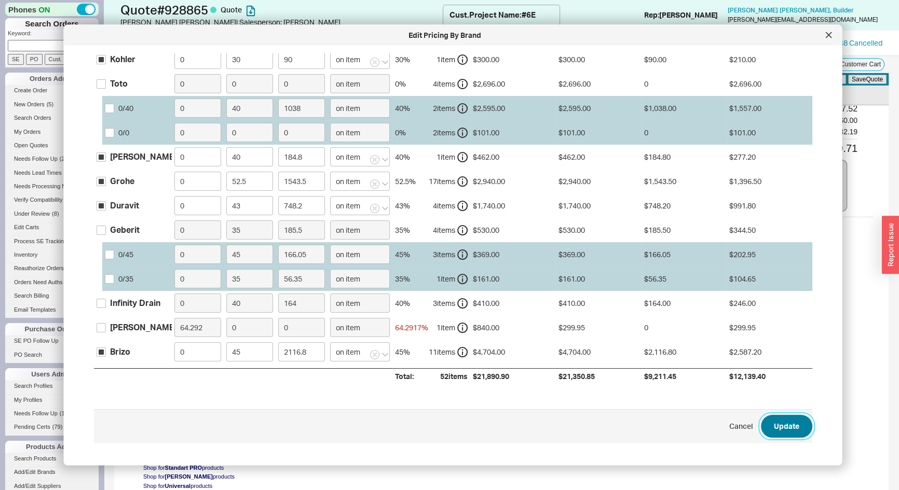
click at [789, 418] on button "Update" at bounding box center [786, 426] width 51 height 23
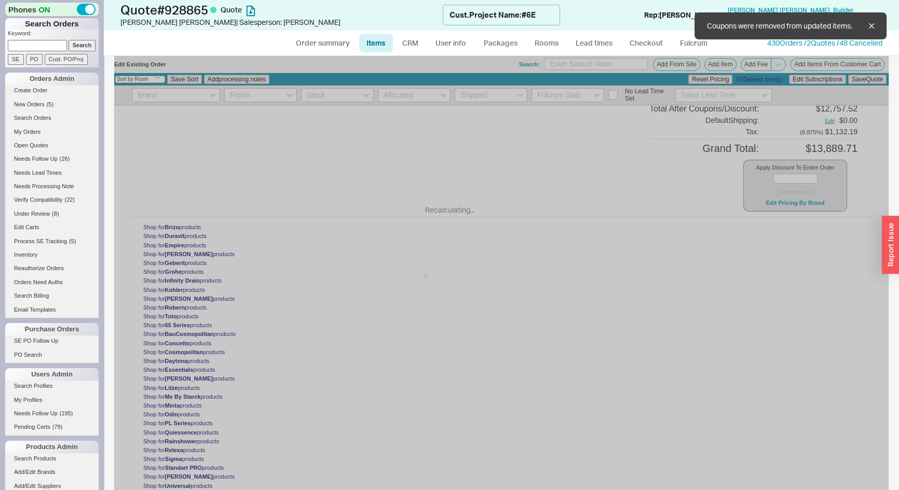
type input "45"
type input "$745.00"
type input "45"
type input "$123.00"
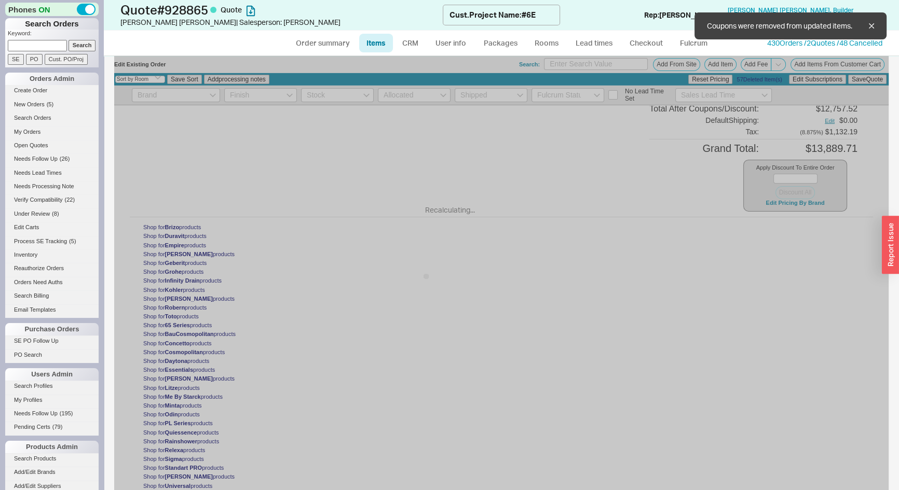
type input "45"
type input "$100.00"
type input "45"
type input "$554.00"
type input "45"
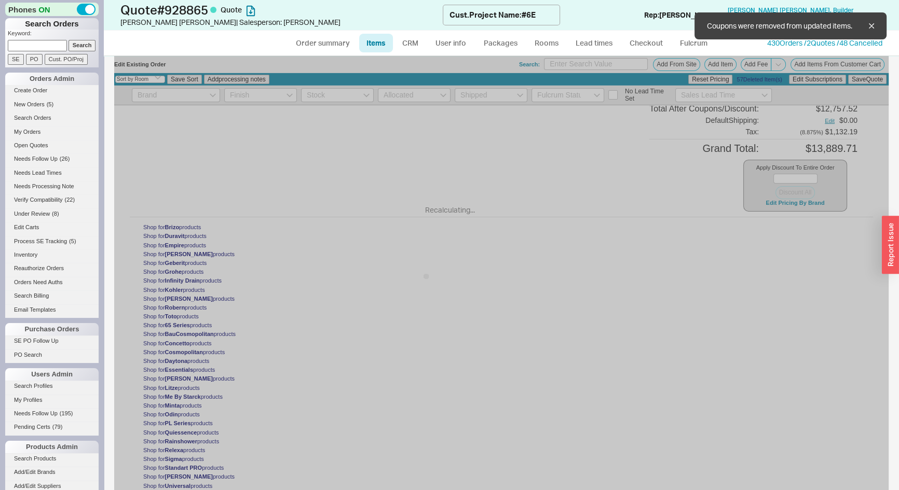
type input "$436.00"
type input "45"
type input "$219.00"
type input "45"
type input "$669.00"
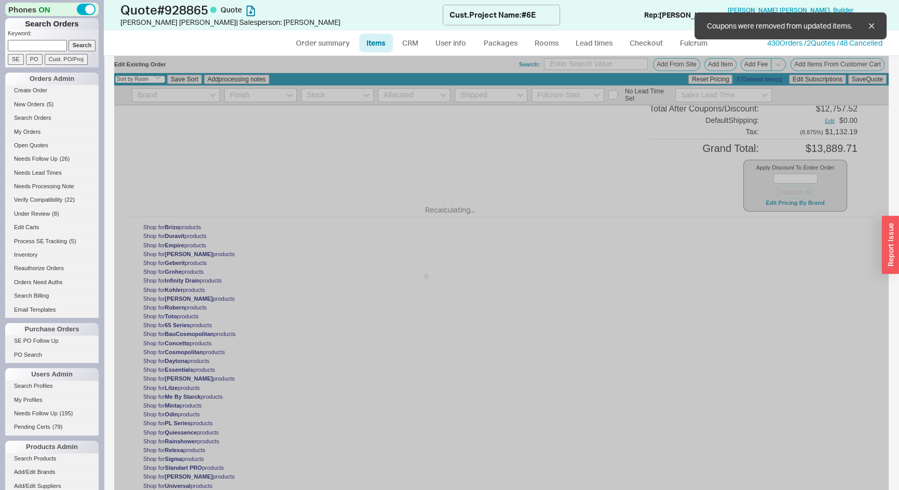
type input "45"
type input "$157.00"
type input "45"
type input "$191.00"
type input "45"
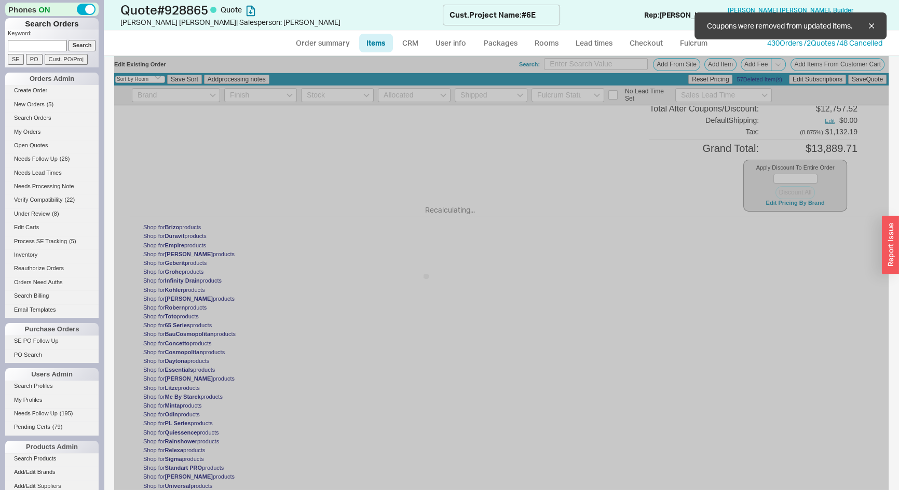
type input "$87.00"
type input "45"
type input "$249.00"
type input "45"
type input "$3,140.00"
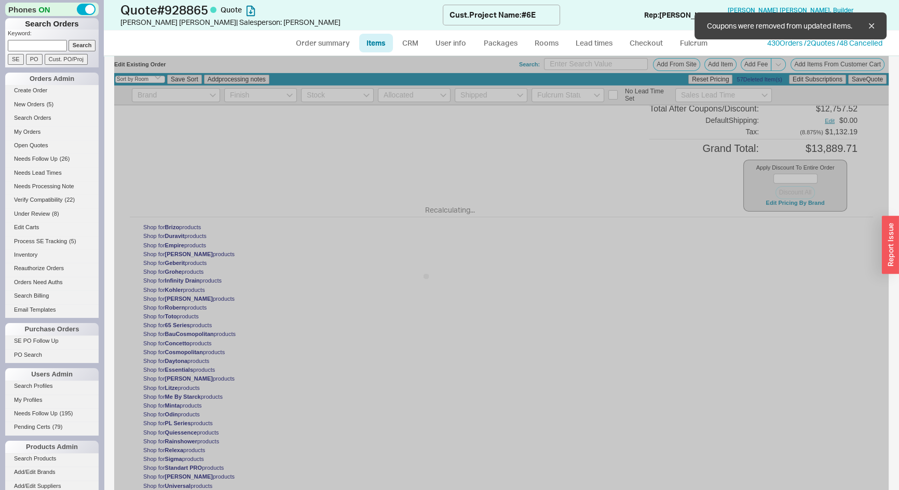
type input "40"
type input "$205.00"
type input "40"
type input "30"
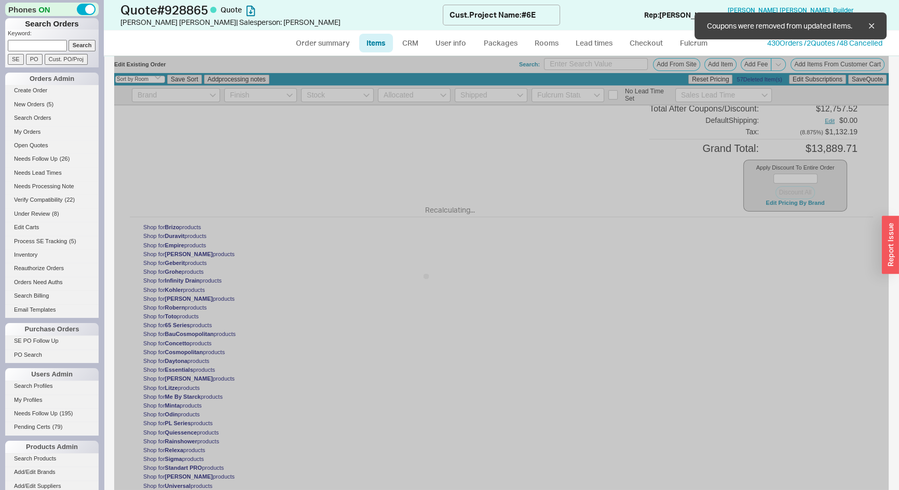
type input "45"
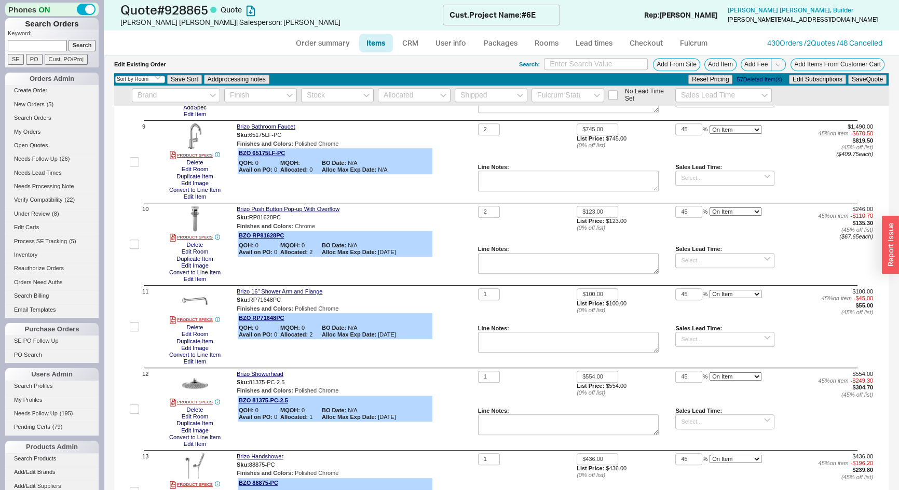
scroll to position [0, 0]
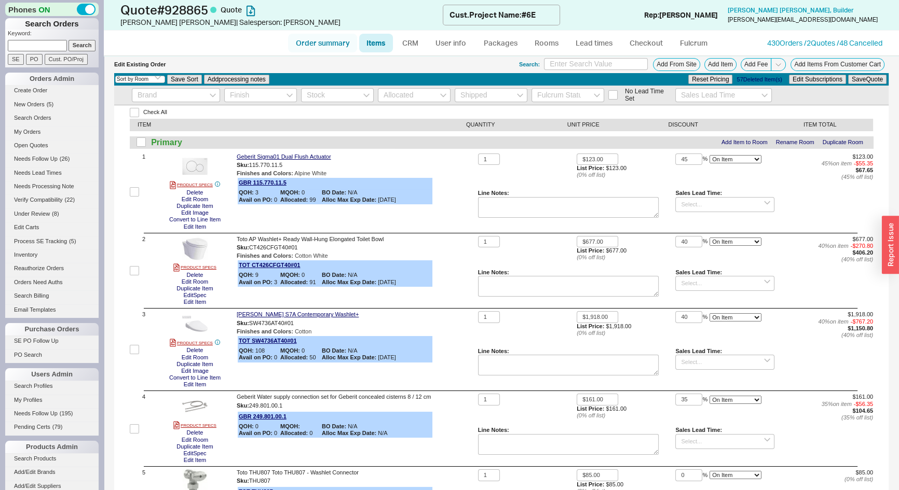
click at [314, 43] on link "Order summary" at bounding box center [322, 43] width 69 height 19
select select "*"
select select "LOW"
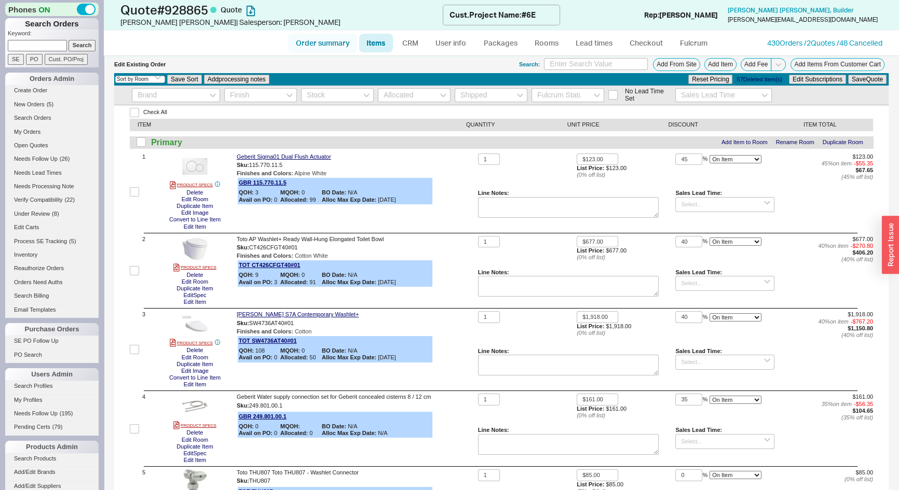
select select "3"
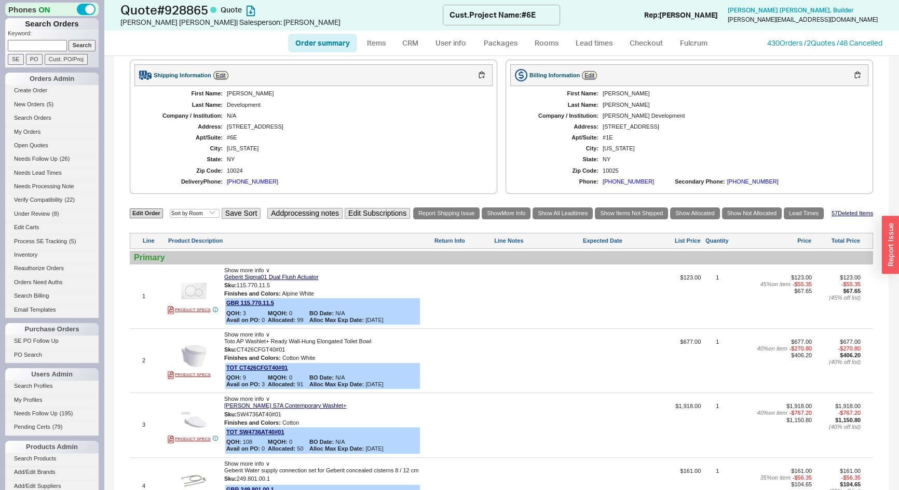
scroll to position [330, 0]
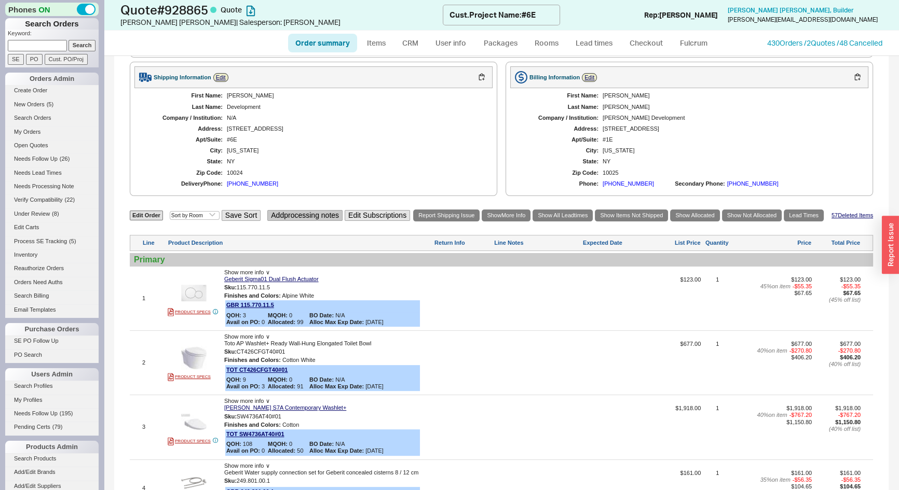
click at [323, 213] on button "Add processing notes" at bounding box center [304, 215] width 75 height 11
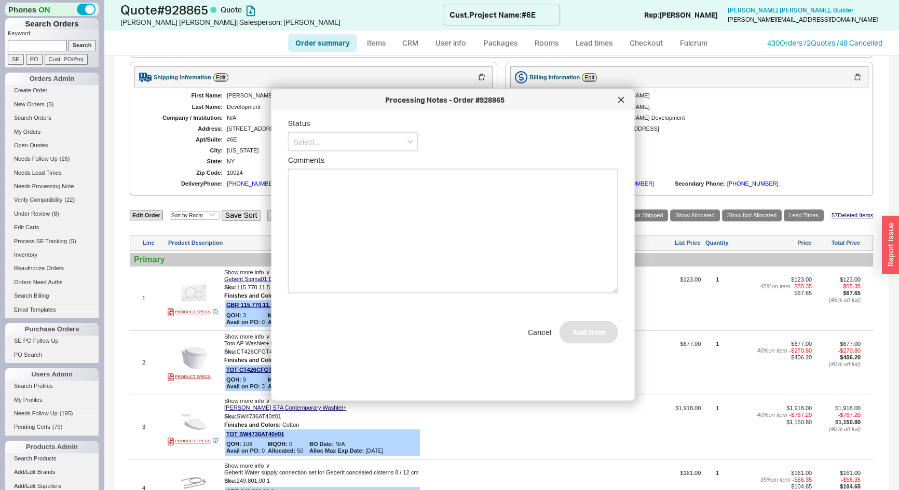
click at [339, 151] on form "Status Comments Cancel Add Note" at bounding box center [453, 231] width 330 height 225
click at [338, 142] on input at bounding box center [353, 141] width 130 height 19
drag, startPoint x: 322, startPoint y: 183, endPoint x: 425, endPoint y: 154, distance: 107.4
click at [323, 183] on div "Ship Complete" at bounding box center [352, 181] width 129 height 19
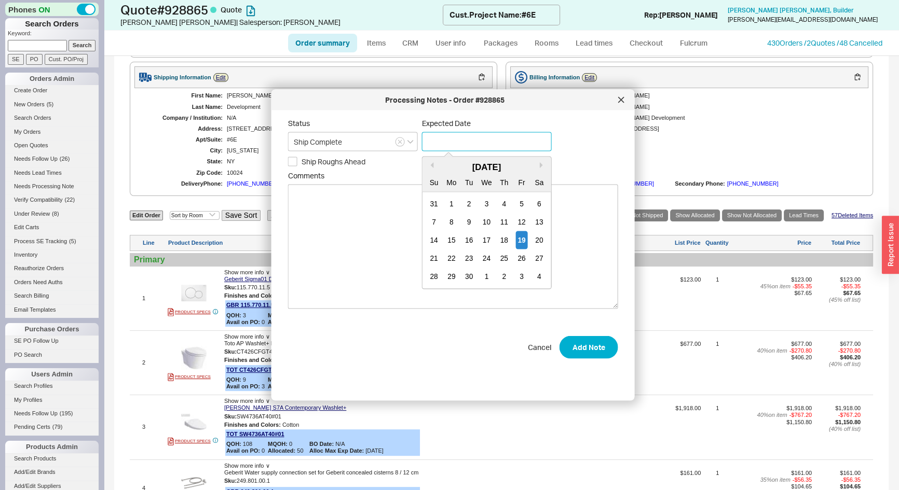
click at [472, 148] on input at bounding box center [487, 141] width 130 height 19
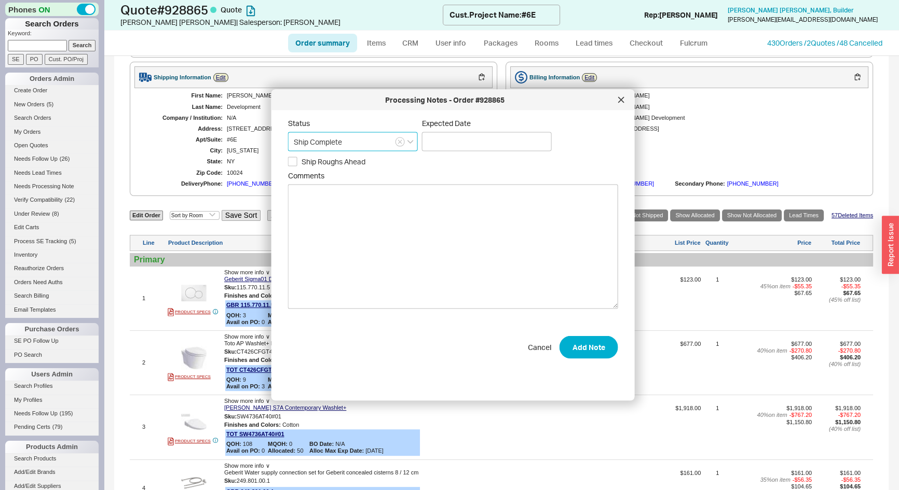
click at [327, 140] on input "Ship Complete" at bounding box center [353, 141] width 130 height 19
drag, startPoint x: 327, startPoint y: 166, endPoint x: 466, endPoint y: 143, distance: 140.4
click at [329, 166] on div "Call Before Ship" at bounding box center [352, 163] width 129 height 19
type input "Call Before Ship"
click at [473, 140] on input at bounding box center [487, 141] width 130 height 19
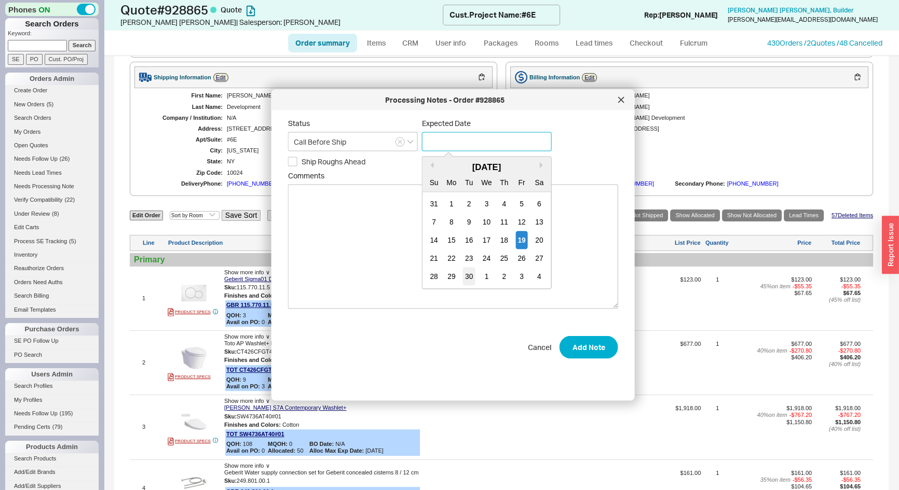
drag, startPoint x: 472, startPoint y: 283, endPoint x: 472, endPoint y: 278, distance: 5.7
click at [472, 282] on div "30" at bounding box center [469, 277] width 12 height 18
type input "09/30/2025"
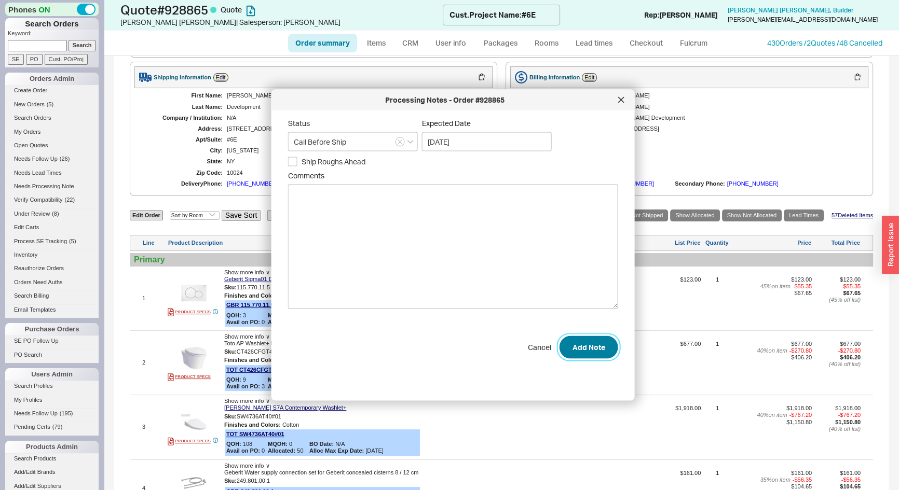
click at [570, 346] on button "Add Note" at bounding box center [588, 347] width 59 height 23
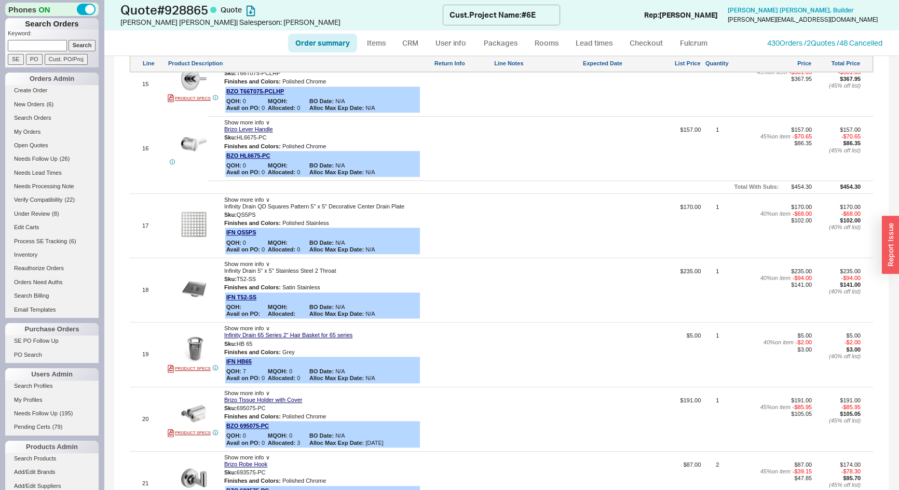
scroll to position [1509, 0]
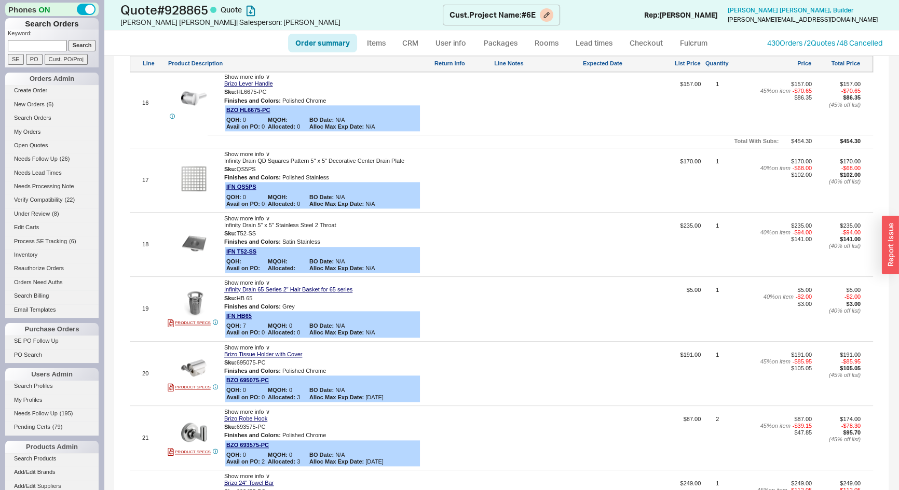
click at [382, 26] on div "Emily Zanger | Salesperson: Josh" at bounding box center [281, 22] width 322 height 10
click at [378, 40] on link "Items" at bounding box center [376, 43] width 34 height 19
select select "3"
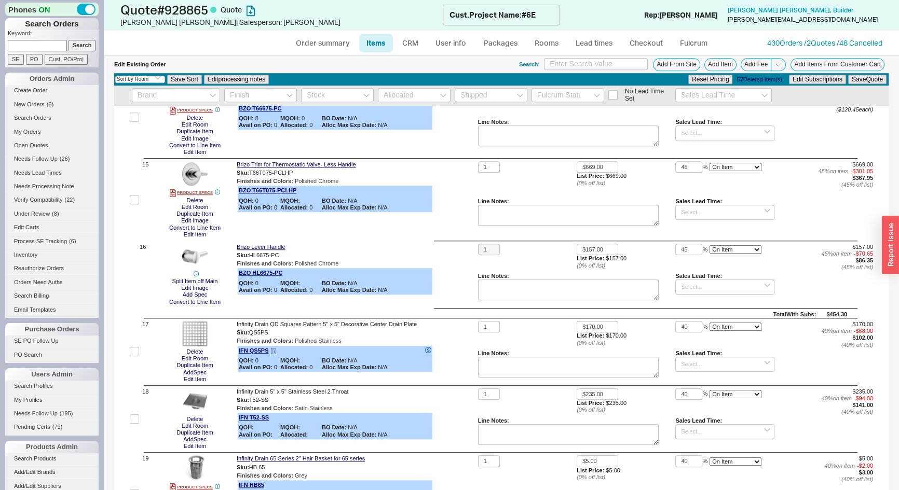
scroll to position [1226, 0]
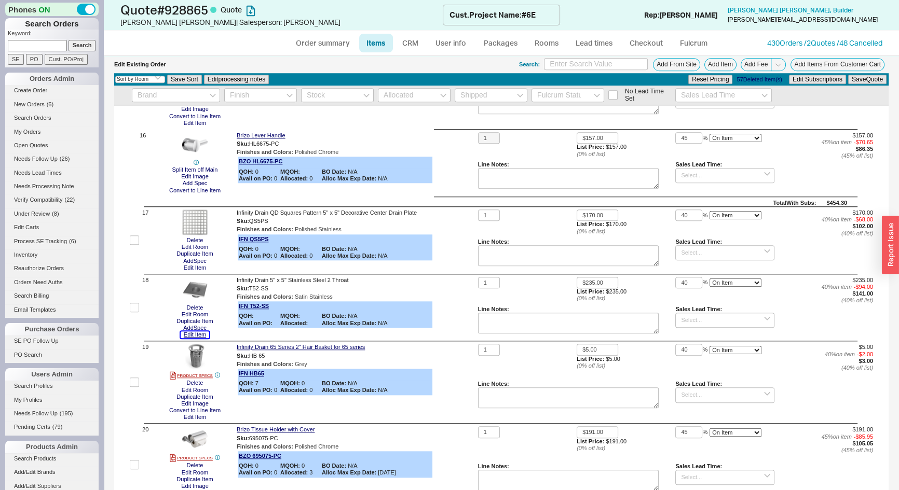
click at [202, 338] on button "Edit Item" at bounding box center [195, 335] width 29 height 7
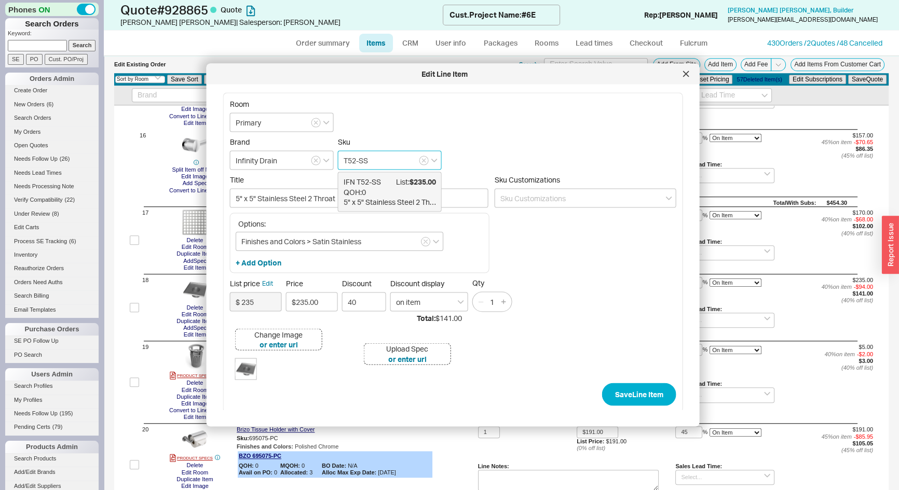
drag, startPoint x: 368, startPoint y: 161, endPoint x: 360, endPoint y: 161, distance: 8.3
click at [360, 161] on input "T52-SS" at bounding box center [390, 160] width 104 height 19
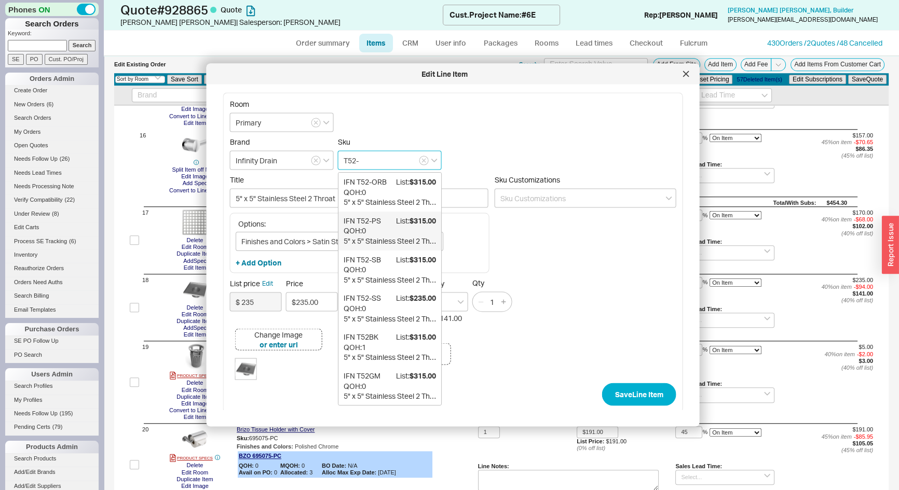
click at [379, 236] on div "QOH: 0" at bounding box center [389, 231] width 92 height 10
type input "T52-PS"
type input "5" x 5" Stainless Steel 2 Throat only in Polished Stainless"
type input "$ 315"
type input "$315.00"
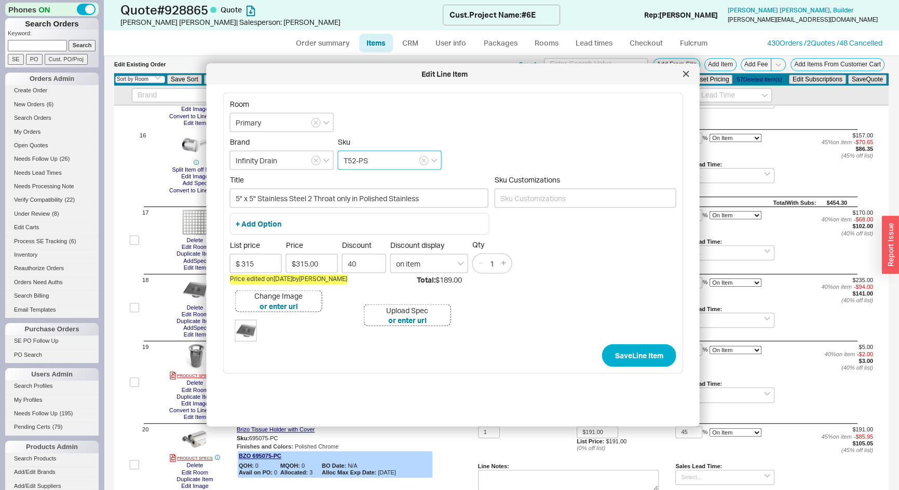
type input "5" x 5" Stainless Steel 2" Outlet Throat Only"
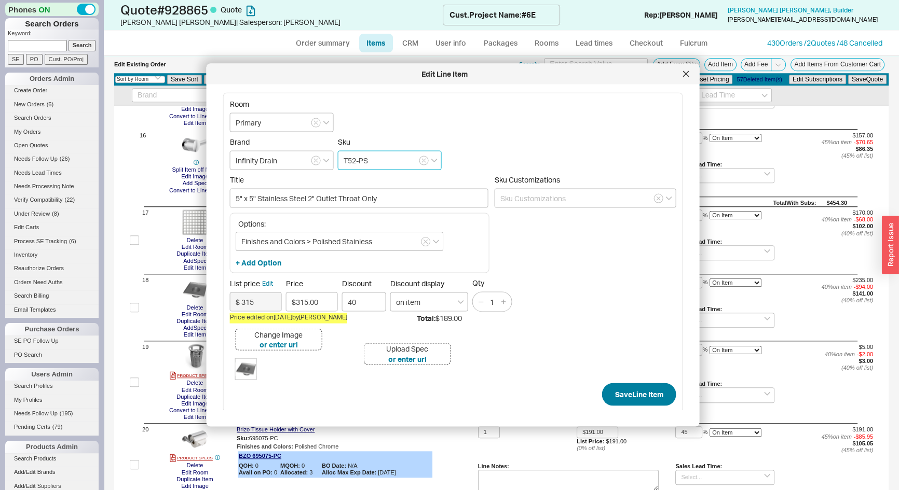
type input "T52-PS"
click at [626, 384] on button "Save Line Item" at bounding box center [639, 394] width 74 height 23
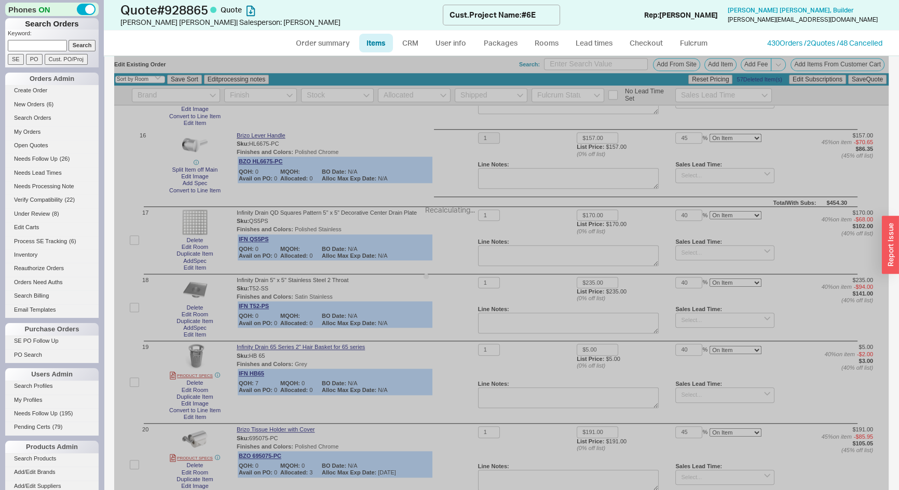
type input "$315.00"
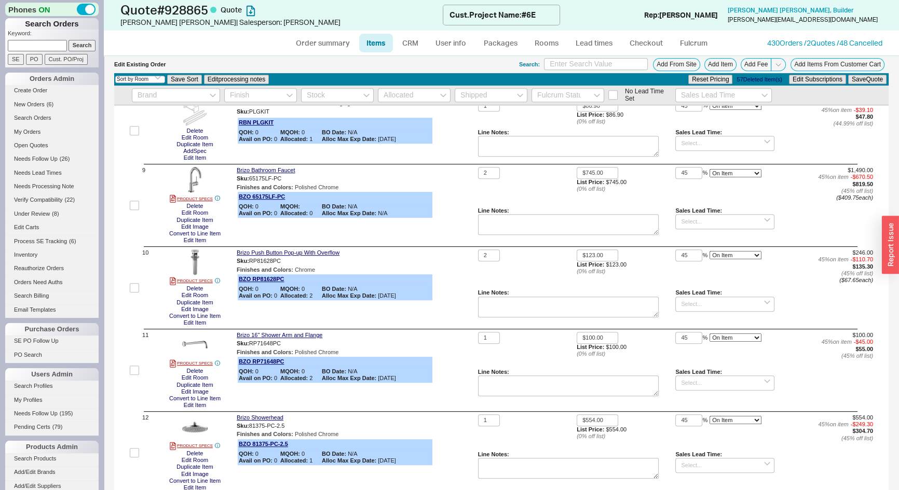
scroll to position [613, 0]
click at [310, 47] on link "Order summary" at bounding box center [322, 43] width 69 height 19
select select "*"
select select "LOW"
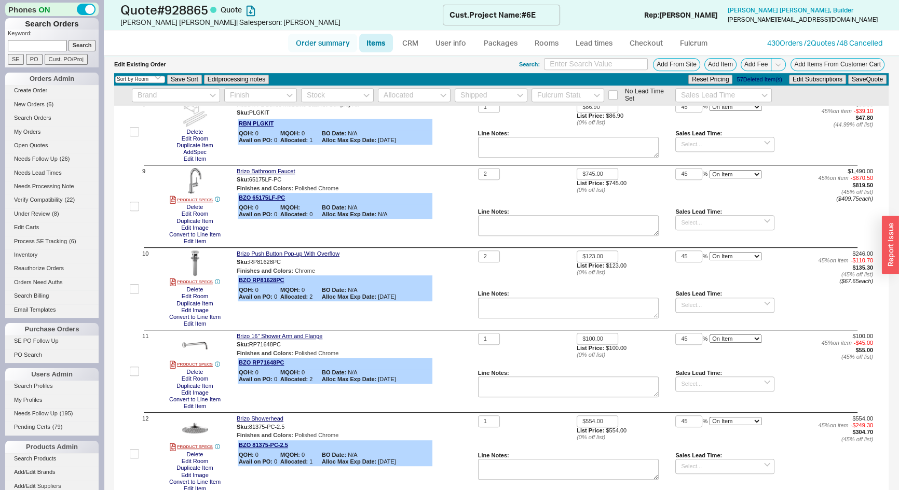
select select "LOW"
select select "3"
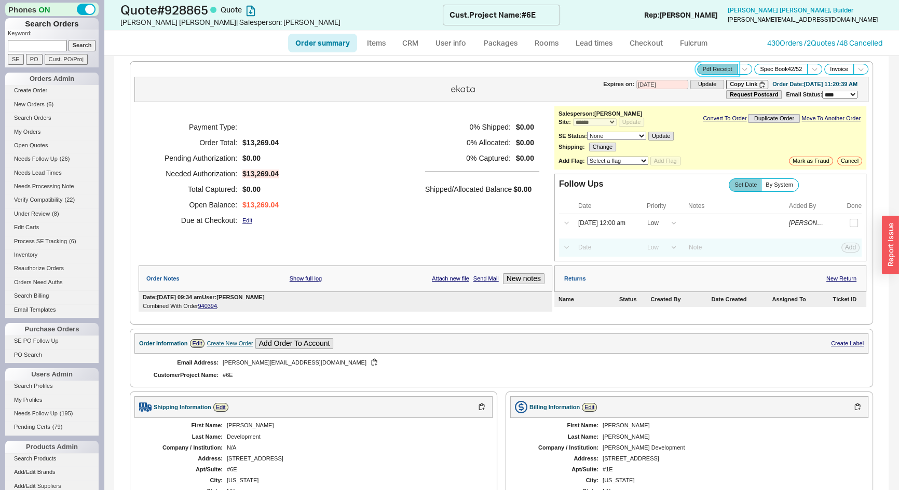
click at [706, 70] on button "Pdf Receipt" at bounding box center [717, 69] width 41 height 11
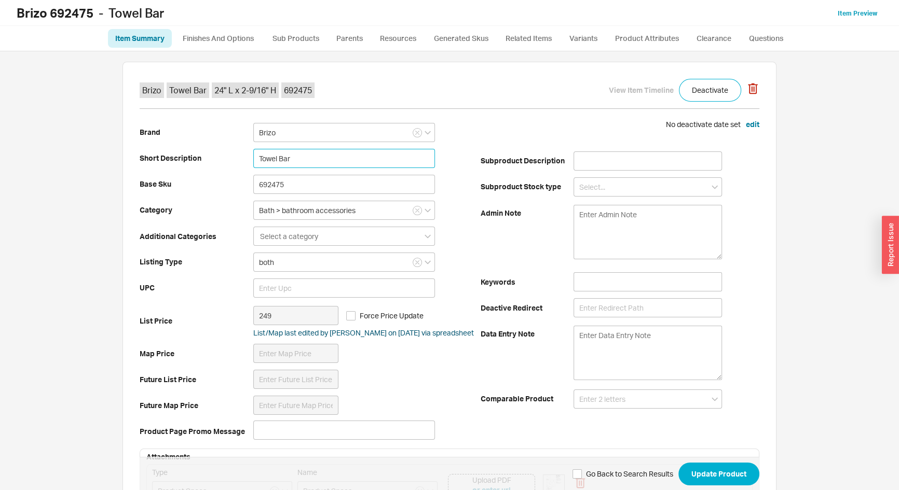
click at [254, 162] on input "Towel Bar" at bounding box center [344, 158] width 182 height 19
type input "24" Towel Bar"
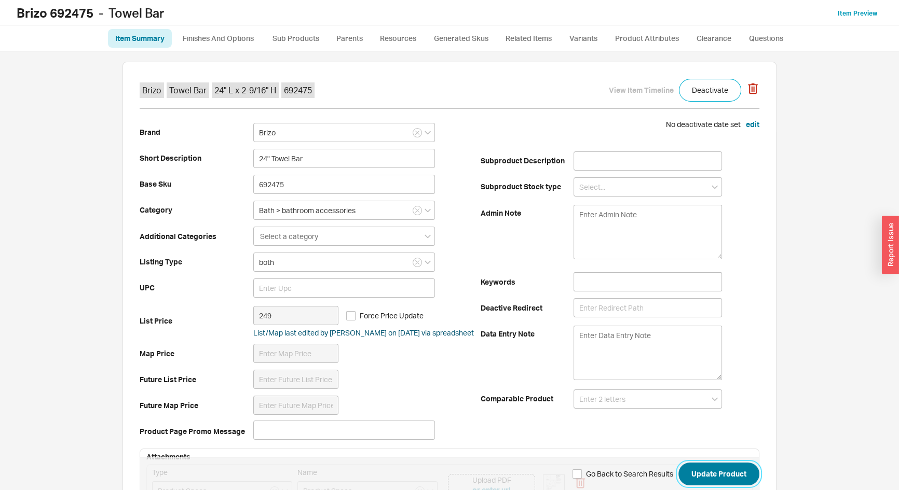
click at [736, 477] on button "Update Product" at bounding box center [718, 474] width 81 height 23
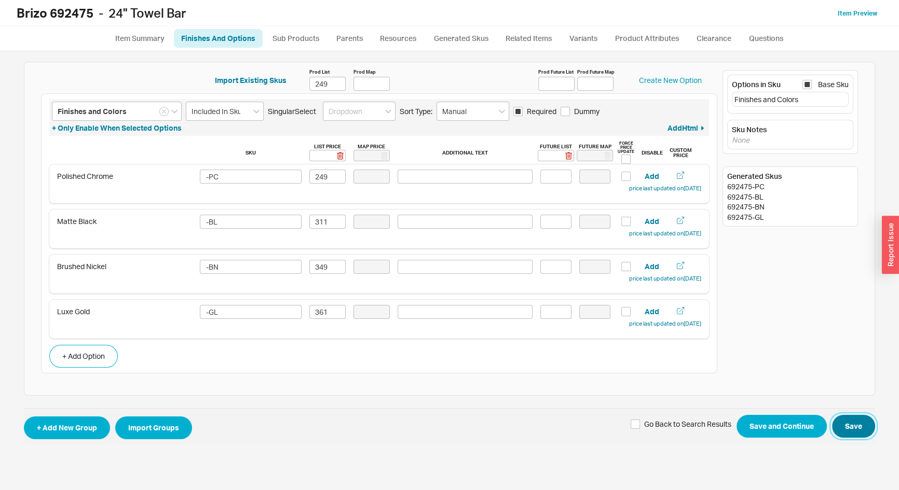
click at [853, 431] on button "Save" at bounding box center [853, 426] width 43 height 23
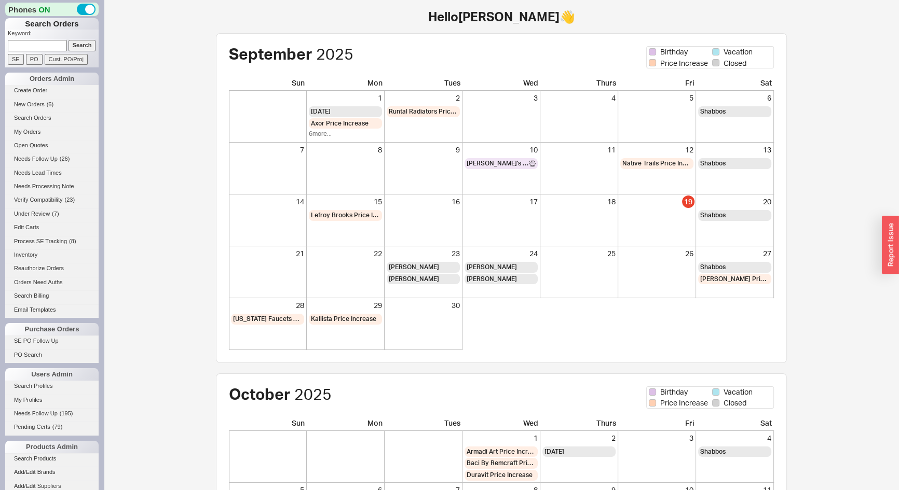
click at [35, 49] on input at bounding box center [37, 45] width 59 height 11
type input "[PERSON_NAME][EMAIL_ADDRESS][DOMAIN_NAME]"
click at [72, 42] on input "Search" at bounding box center [81, 45] width 27 height 11
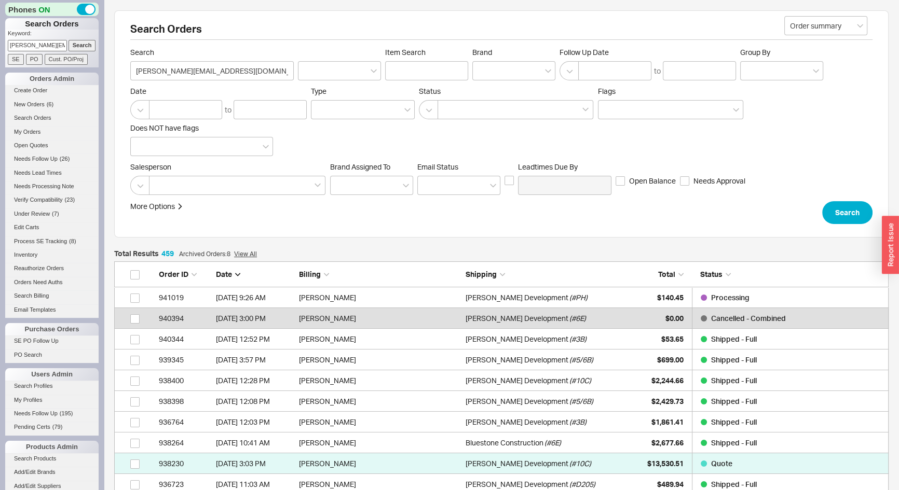
scroll to position [7, 7]
click at [515, 67] on div at bounding box center [513, 70] width 83 height 19
click at [485, 67] on input "Brand" at bounding box center [481, 71] width 7 height 12
type input "emp"
click at [520, 95] on div "Empire" at bounding box center [514, 92] width 82 height 19
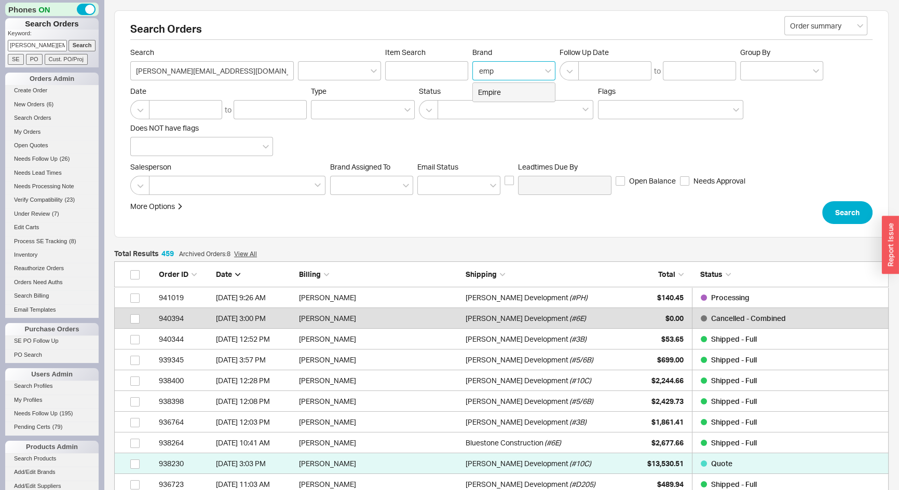
type input "Brand"
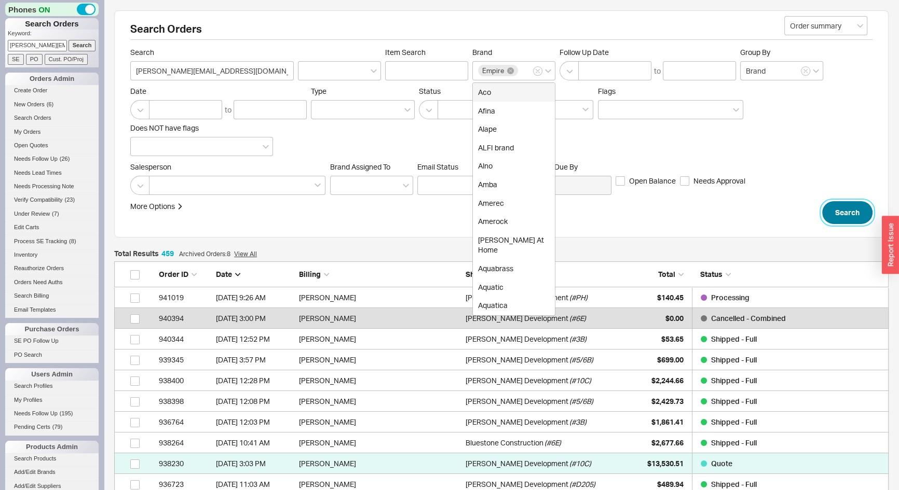
click at [844, 212] on button "Search" at bounding box center [847, 212] width 50 height 23
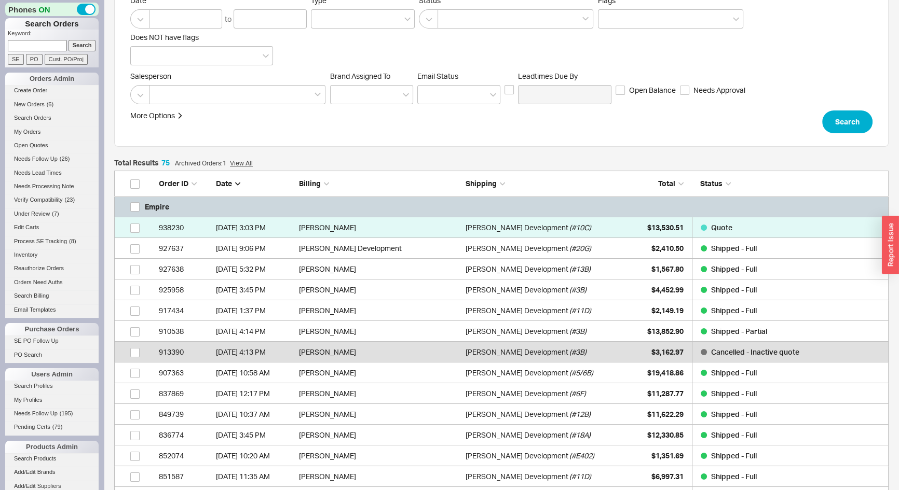
scroll to position [94, 0]
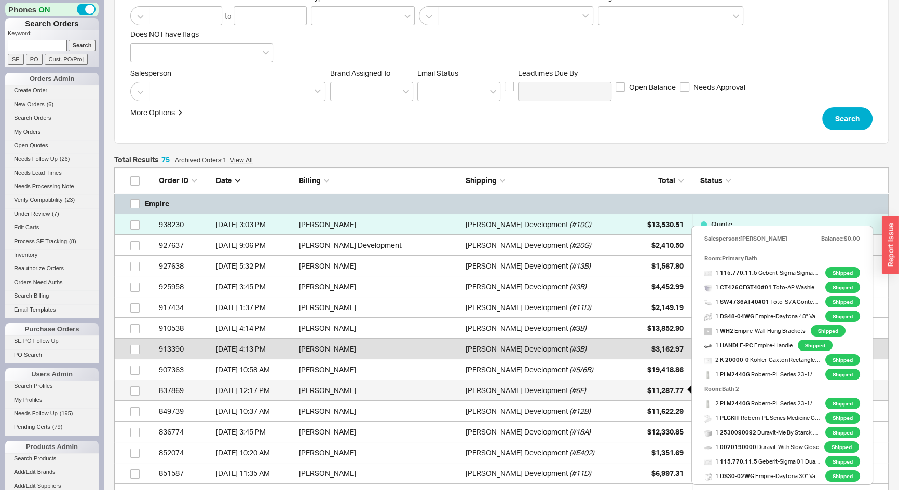
click at [660, 386] on span "$11,287.77" at bounding box center [665, 390] width 36 height 9
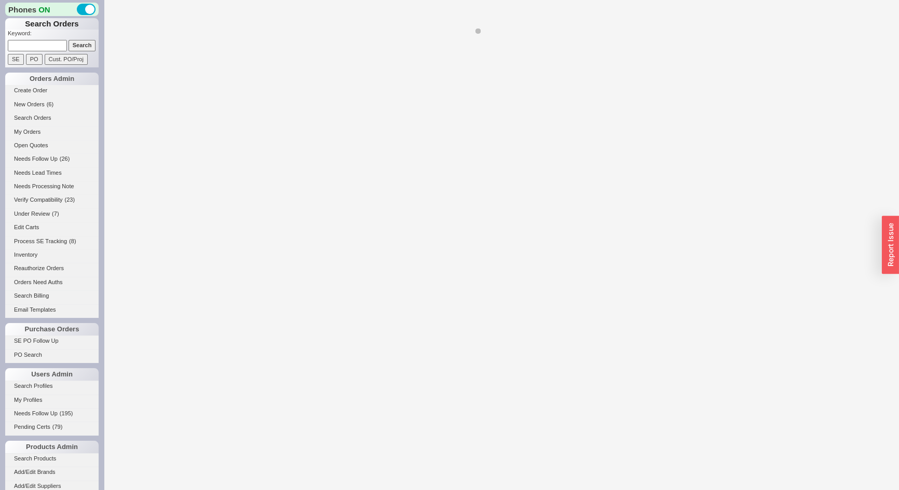
select select "*"
select select "LOW"
select select "3"
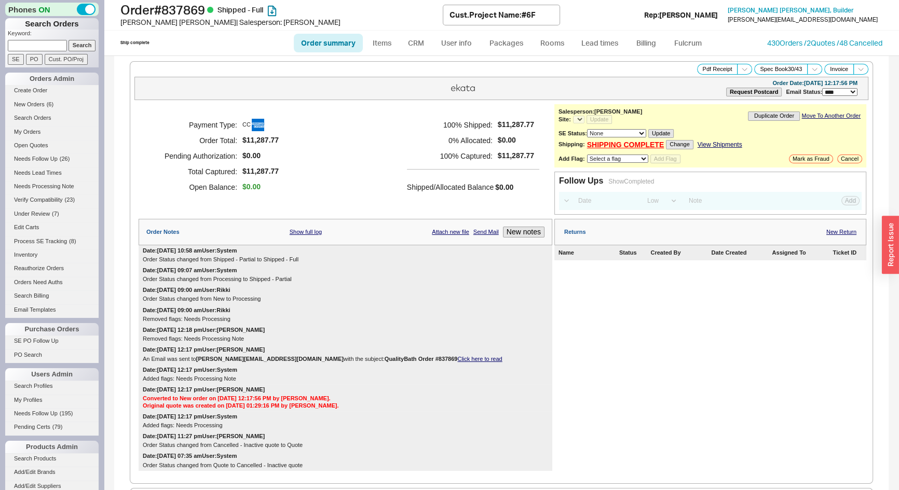
select select "*"
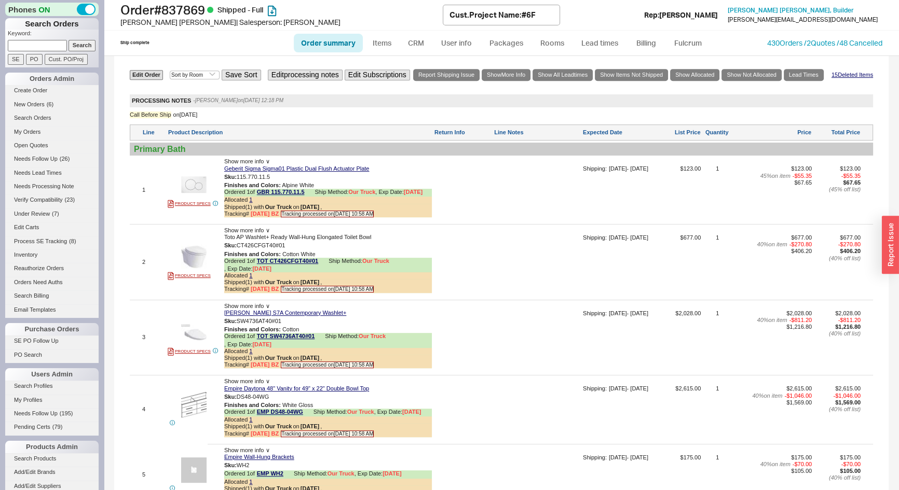
scroll to position [754, 0]
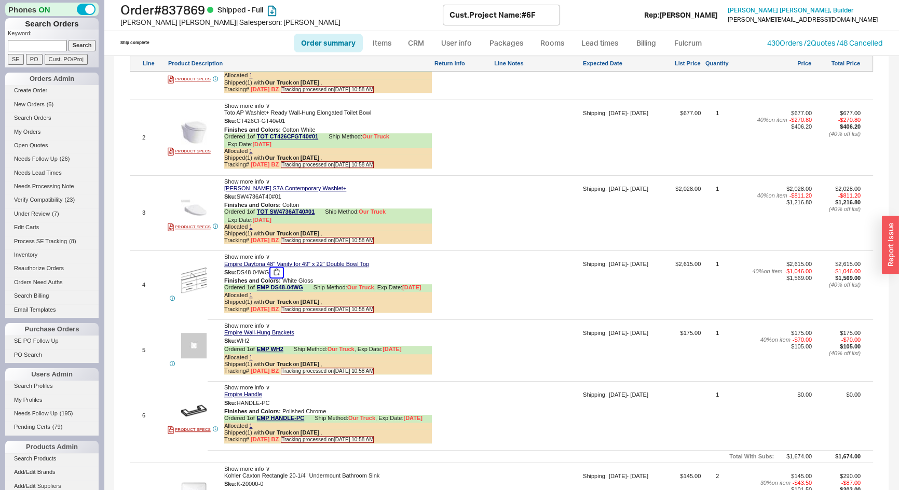
click at [278, 269] on button "button" at bounding box center [276, 273] width 12 height 10
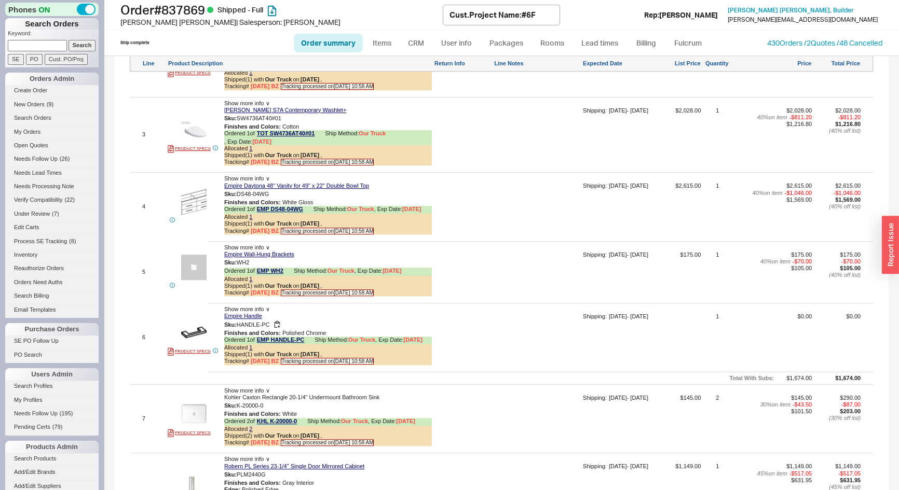
scroll to position [849, 0]
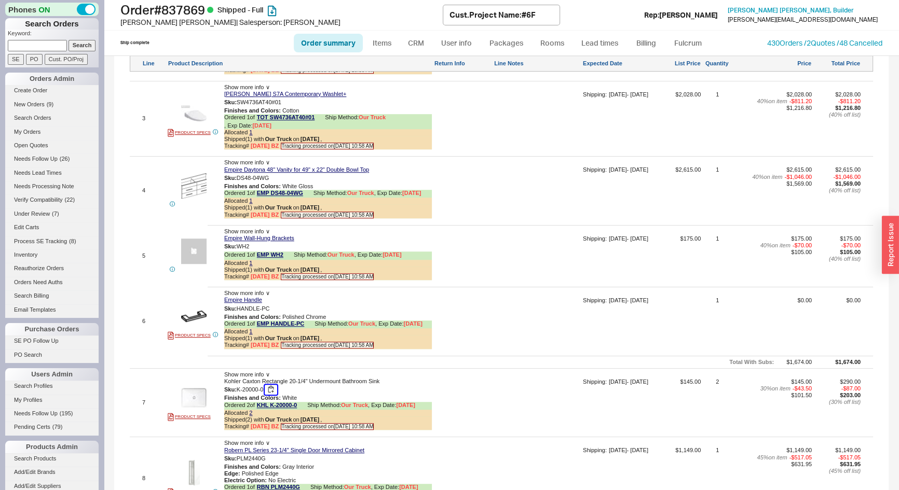
click at [273, 389] on button "button" at bounding box center [271, 390] width 12 height 10
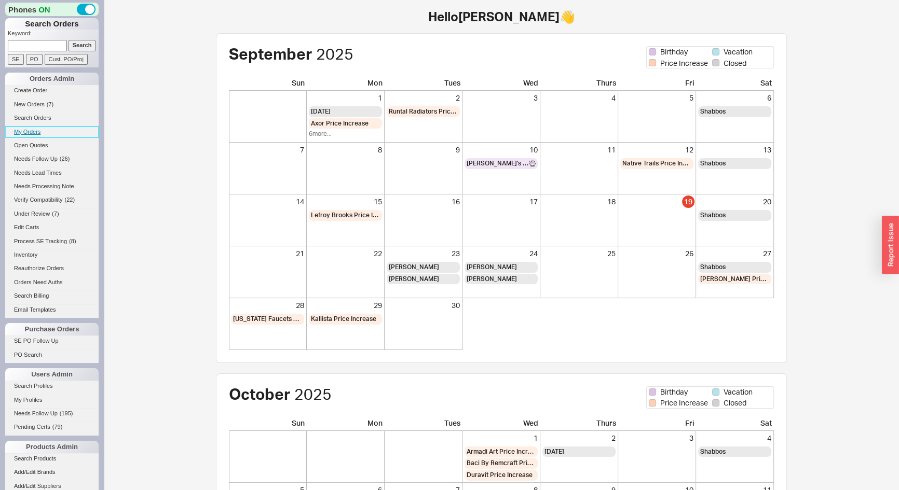
click at [26, 131] on link "My Orders" at bounding box center [51, 132] width 93 height 11
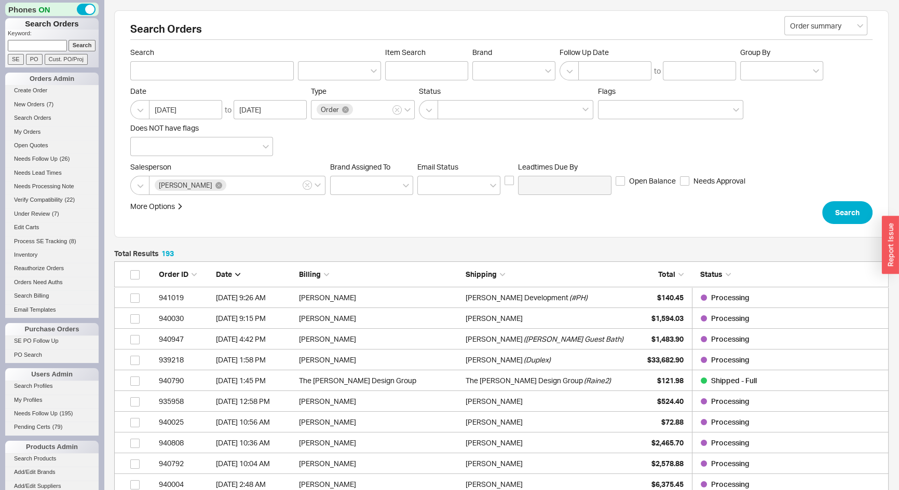
scroll to position [4024, 767]
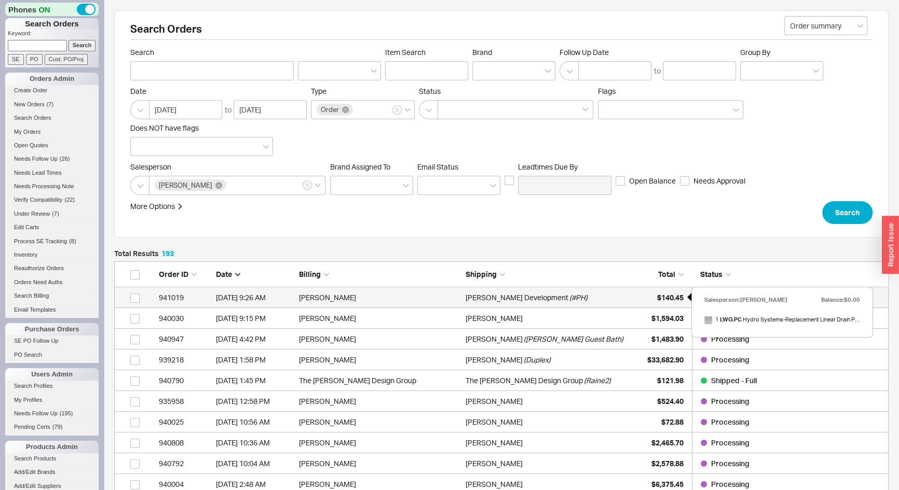
click at [657, 301] on span "$140.45" at bounding box center [670, 297] width 26 height 9
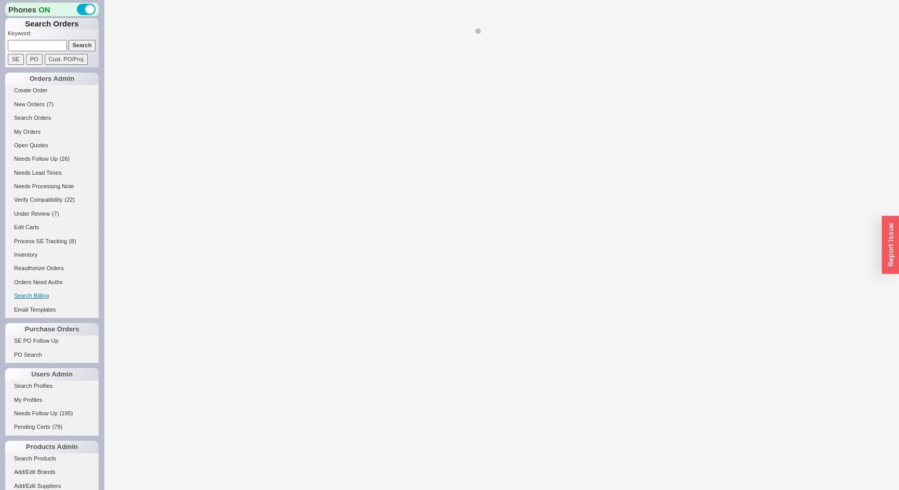
select select "*"
select select "LOW"
select select "3"
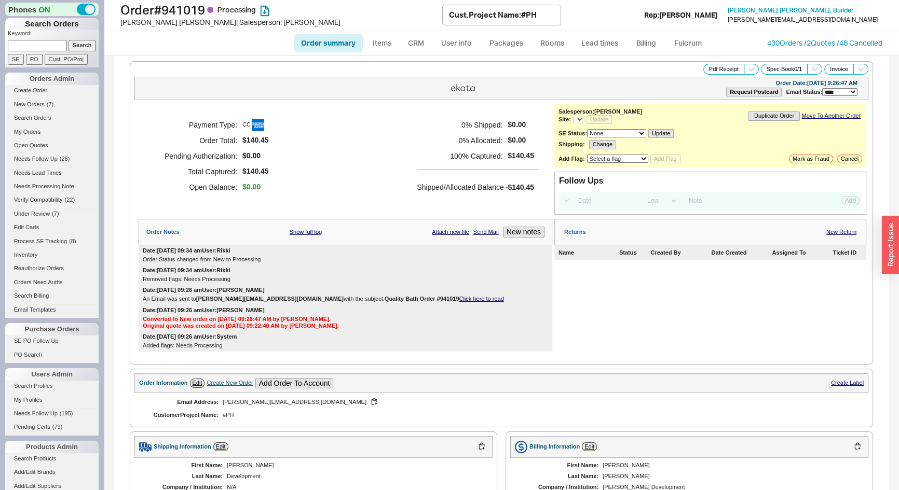
select select "*"
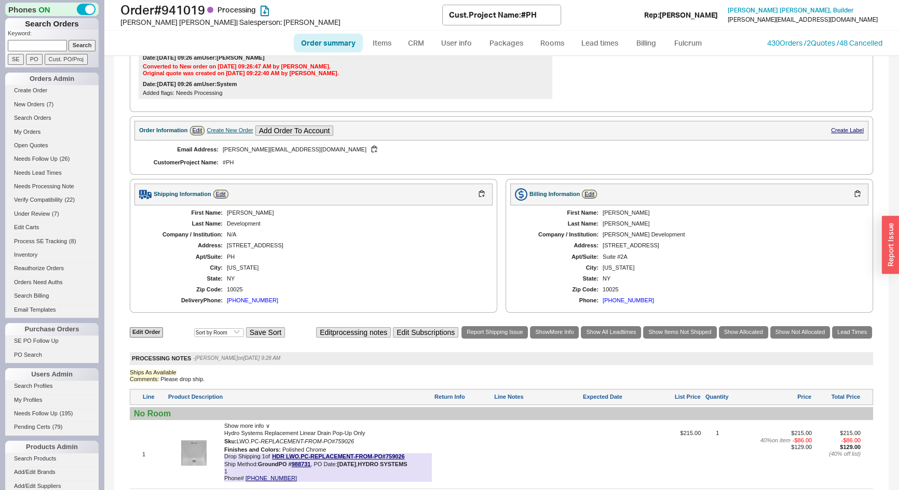
scroll to position [384, 0]
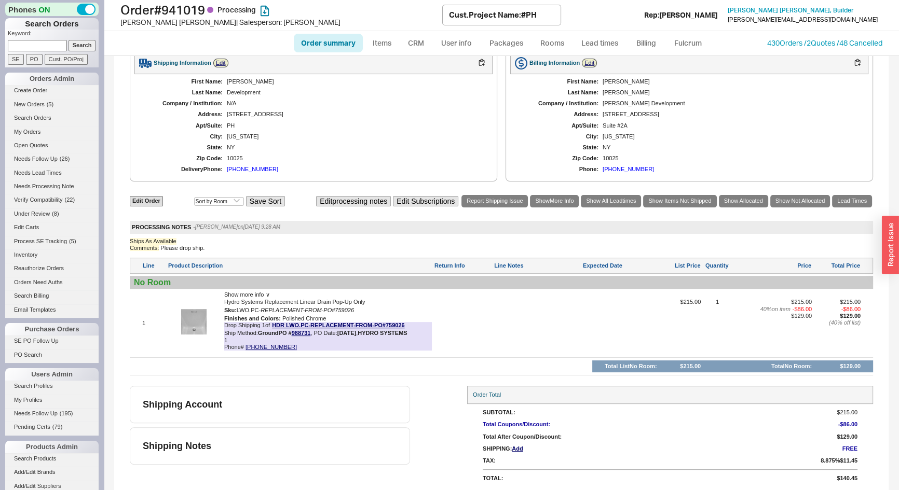
click at [338, 43] on link "Order summary" at bounding box center [328, 43] width 69 height 19
select select "*"
select select "LOW"
select select "3"
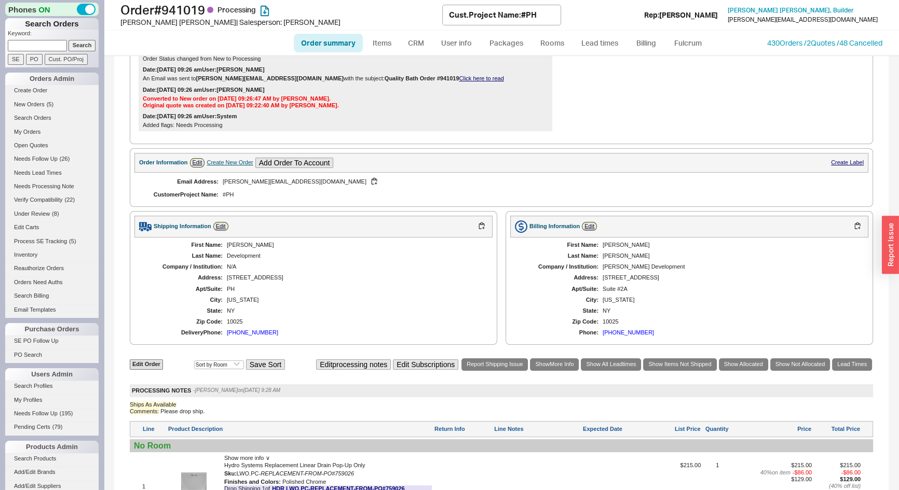
scroll to position [101, 0]
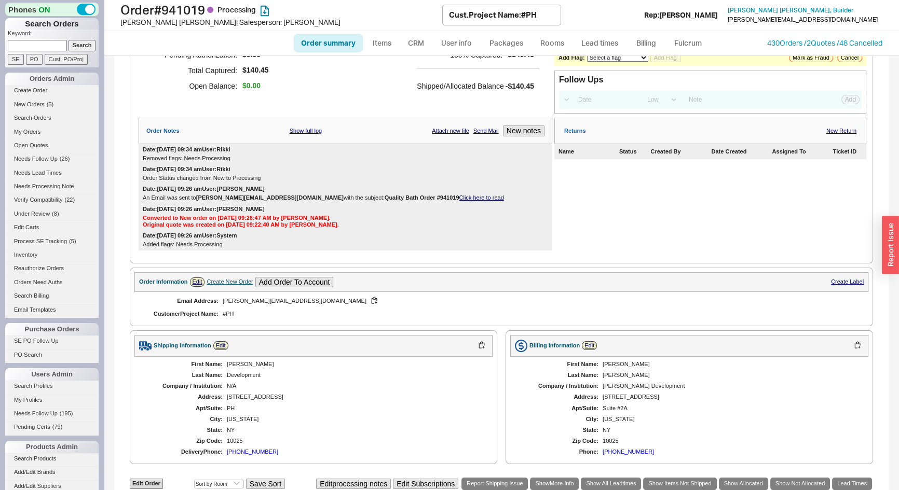
click at [459, 196] on link "Click here to read" at bounding box center [481, 198] width 45 height 6
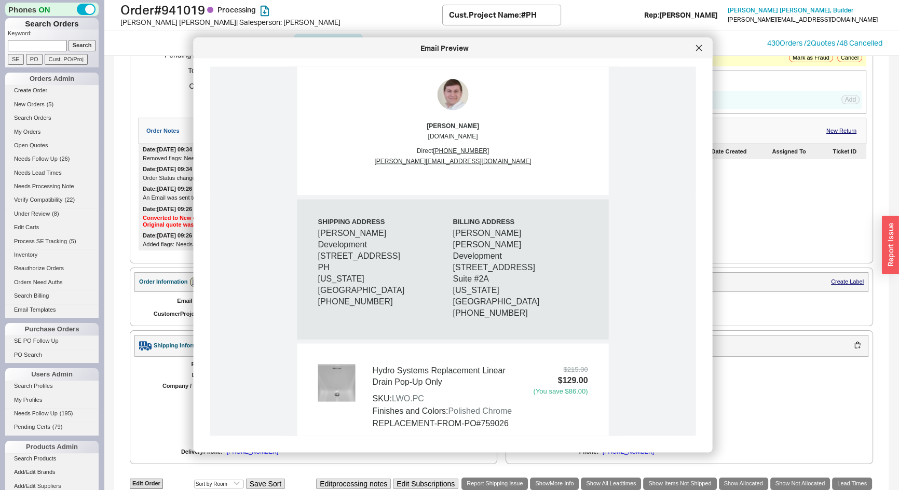
scroll to position [472, 0]
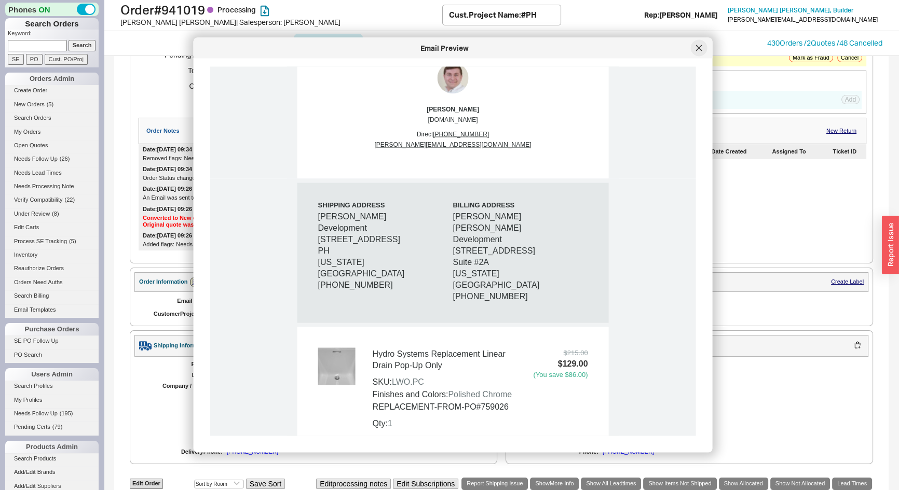
click at [694, 47] on div at bounding box center [699, 48] width 17 height 17
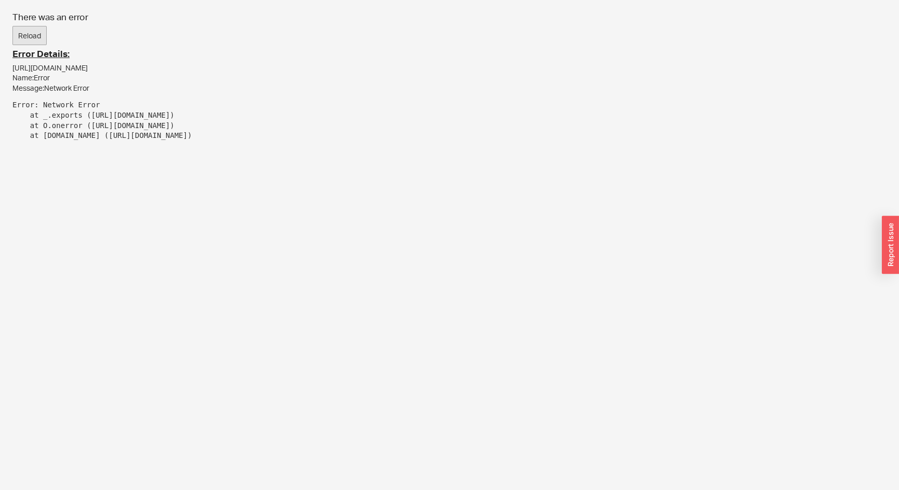
click at [37, 30] on button "Reload" at bounding box center [29, 36] width 34 height 20
